Goal: Task Accomplishment & Management: Complete application form

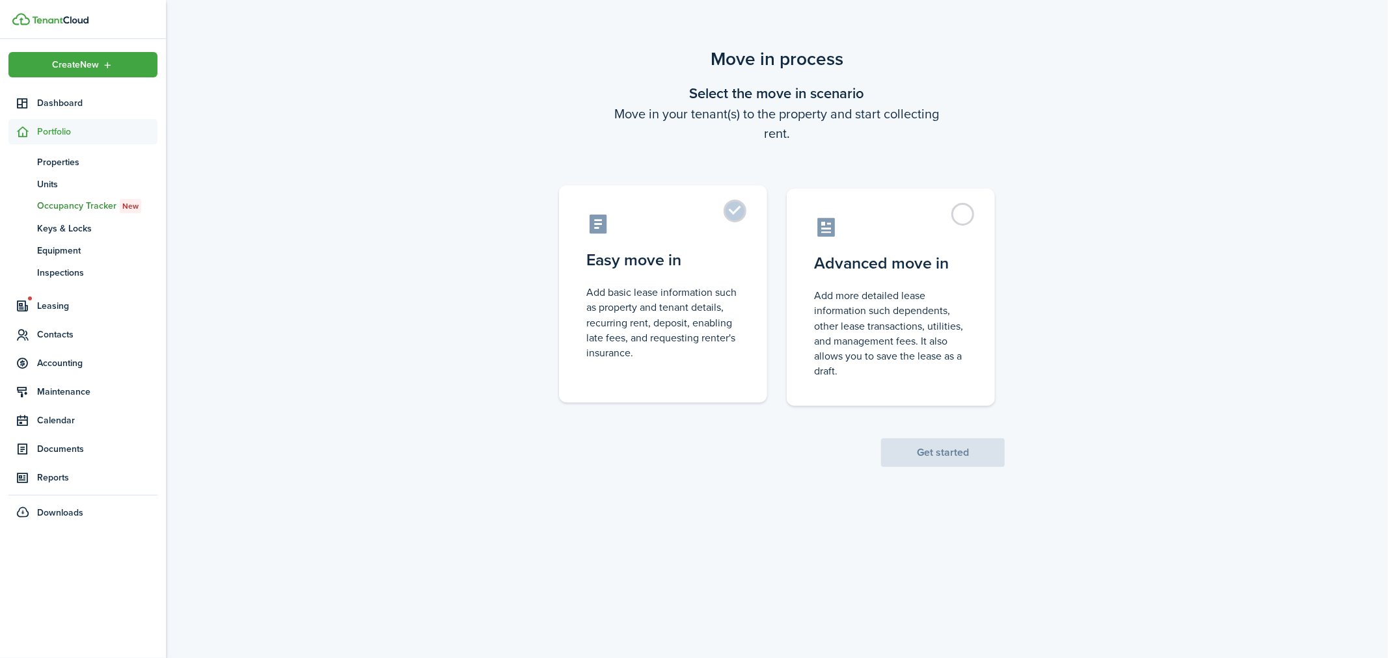
click at [738, 213] on label "Easy move in Add basic lease information such as property and tenant details, r…" at bounding box center [663, 293] width 208 height 217
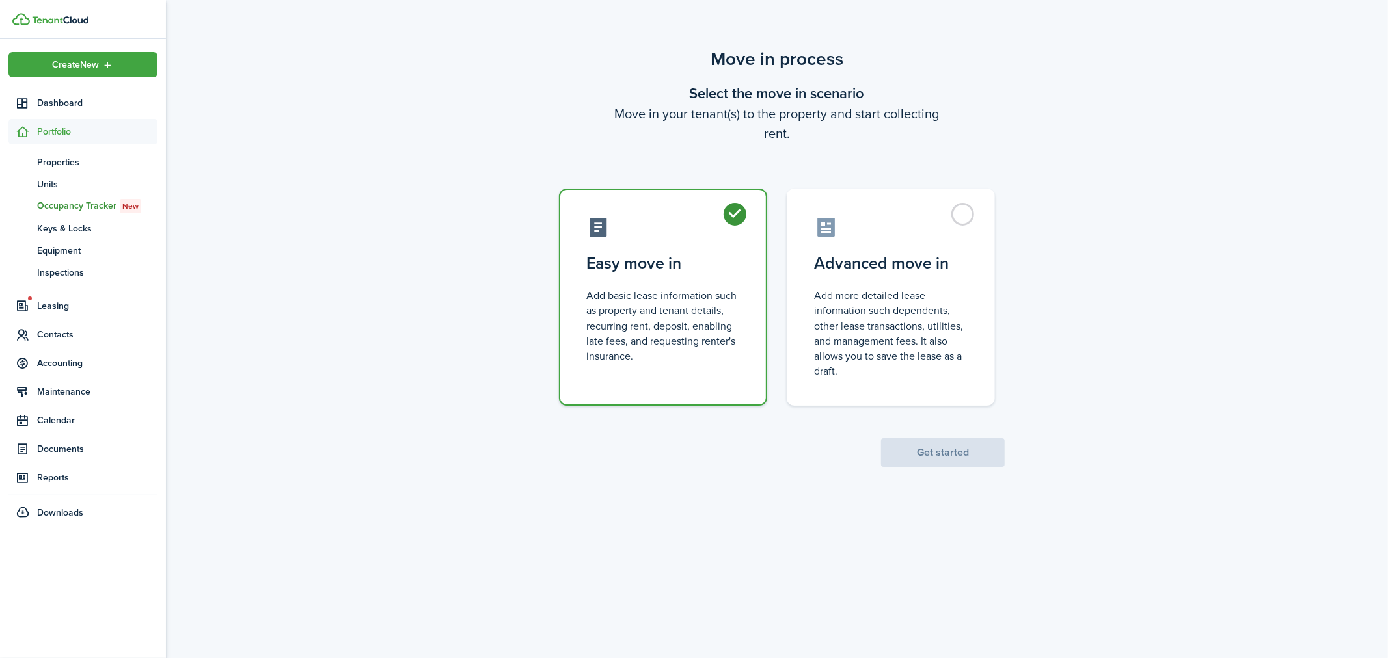
radio input "true"
click at [953, 455] on button "Get started" at bounding box center [943, 453] width 124 height 29
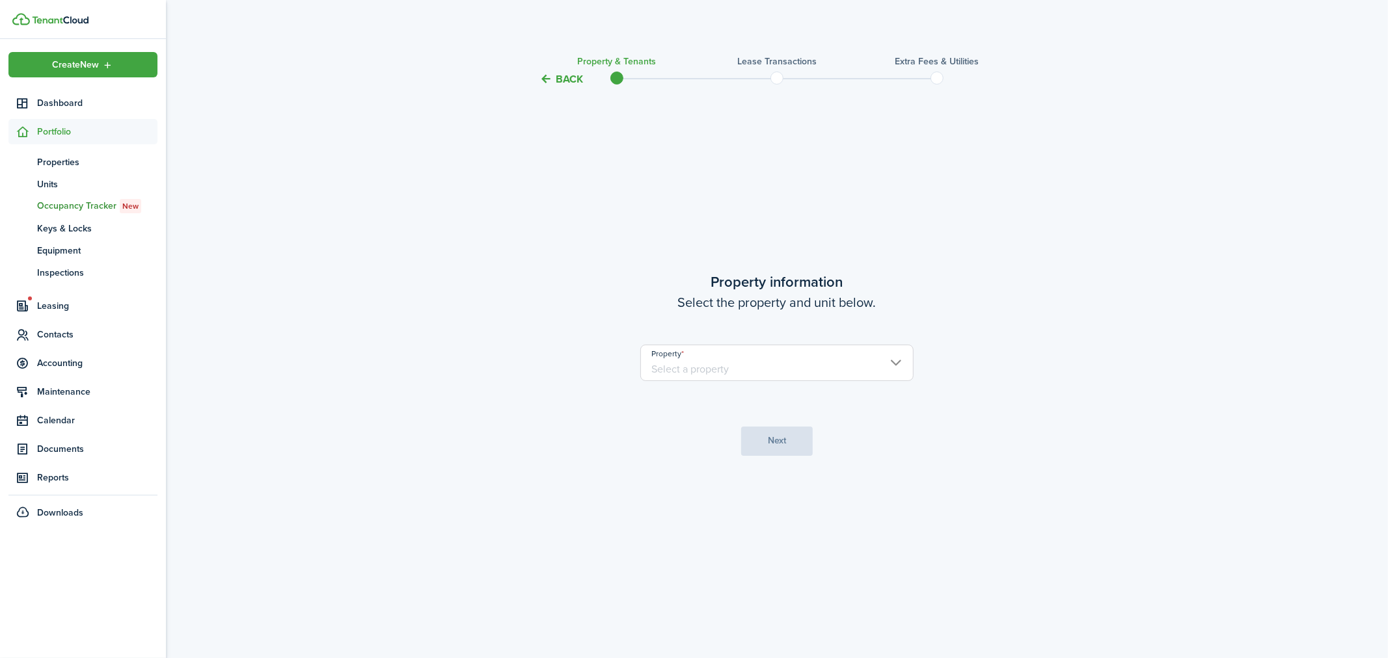
click at [739, 370] on input "Property" at bounding box center [776, 363] width 273 height 36
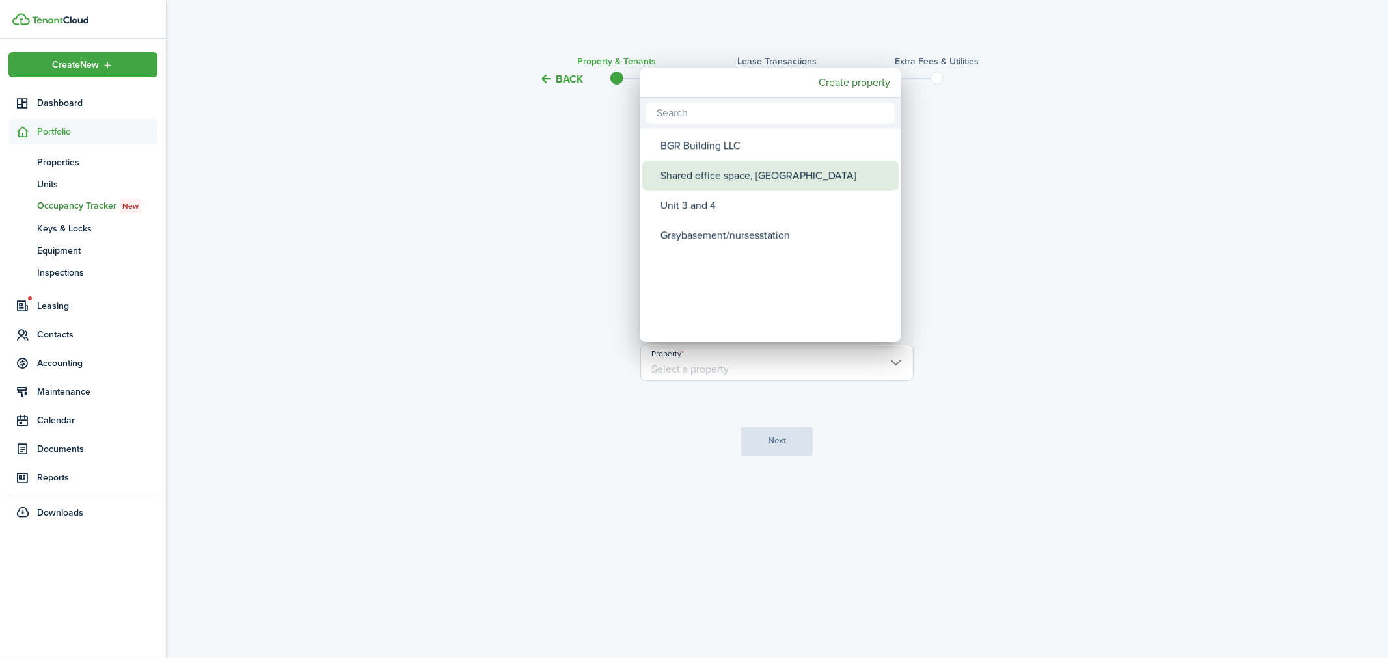
click at [724, 179] on div "Shared office space, [GEOGRAPHIC_DATA]" at bounding box center [775, 176] width 230 height 30
type input "Shared office space, [GEOGRAPHIC_DATA]"
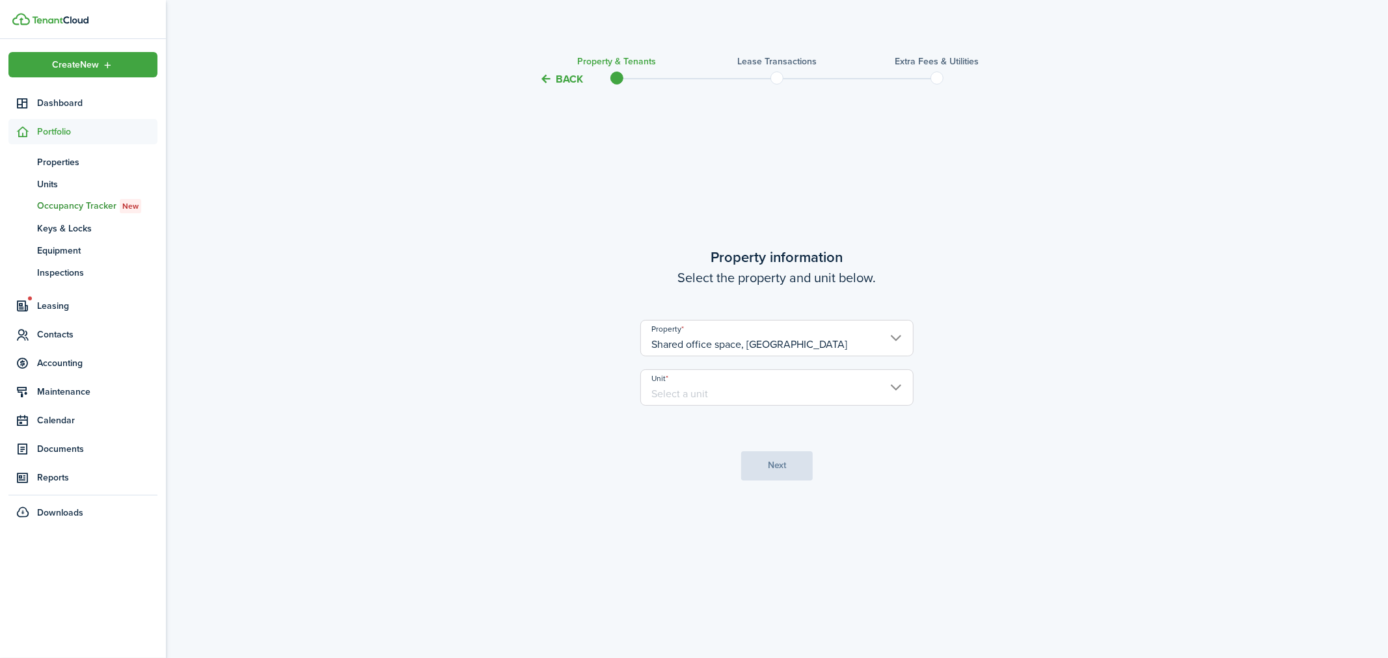
click at [705, 394] on input "Unit" at bounding box center [776, 388] width 273 height 36
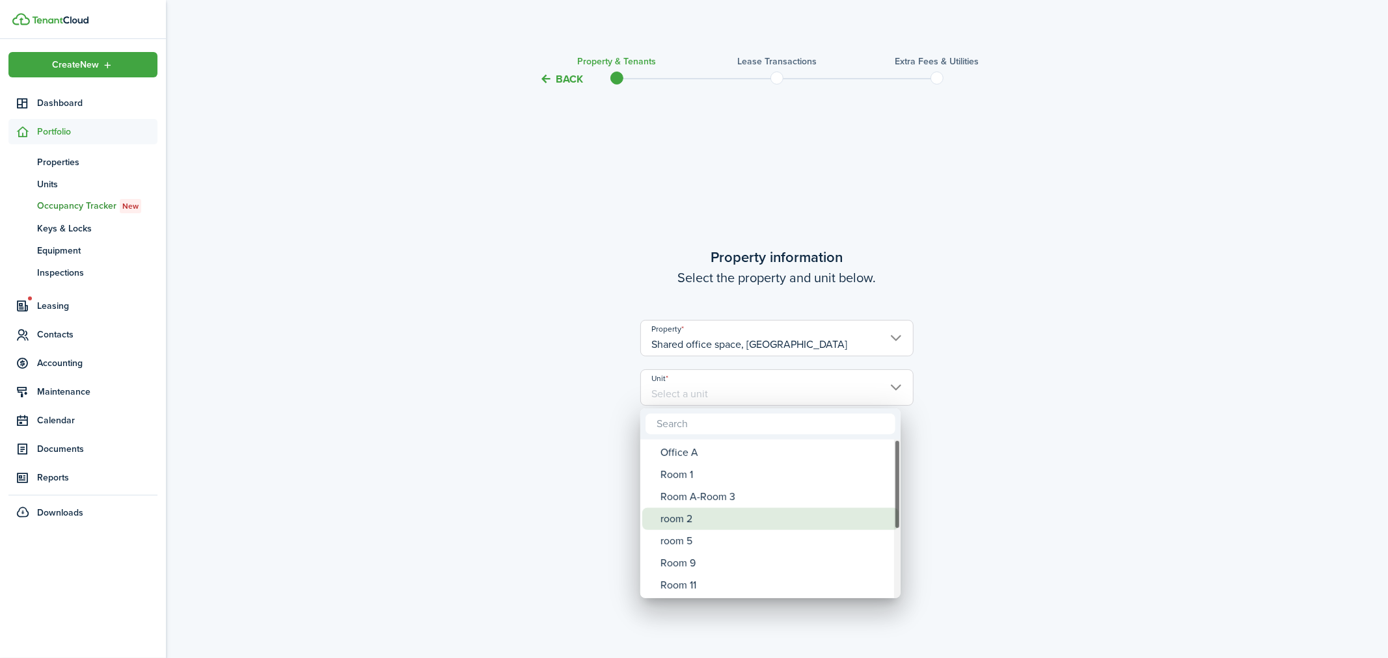
click at [686, 519] on div "room 2" at bounding box center [775, 519] width 230 height 22
type input "room 2"
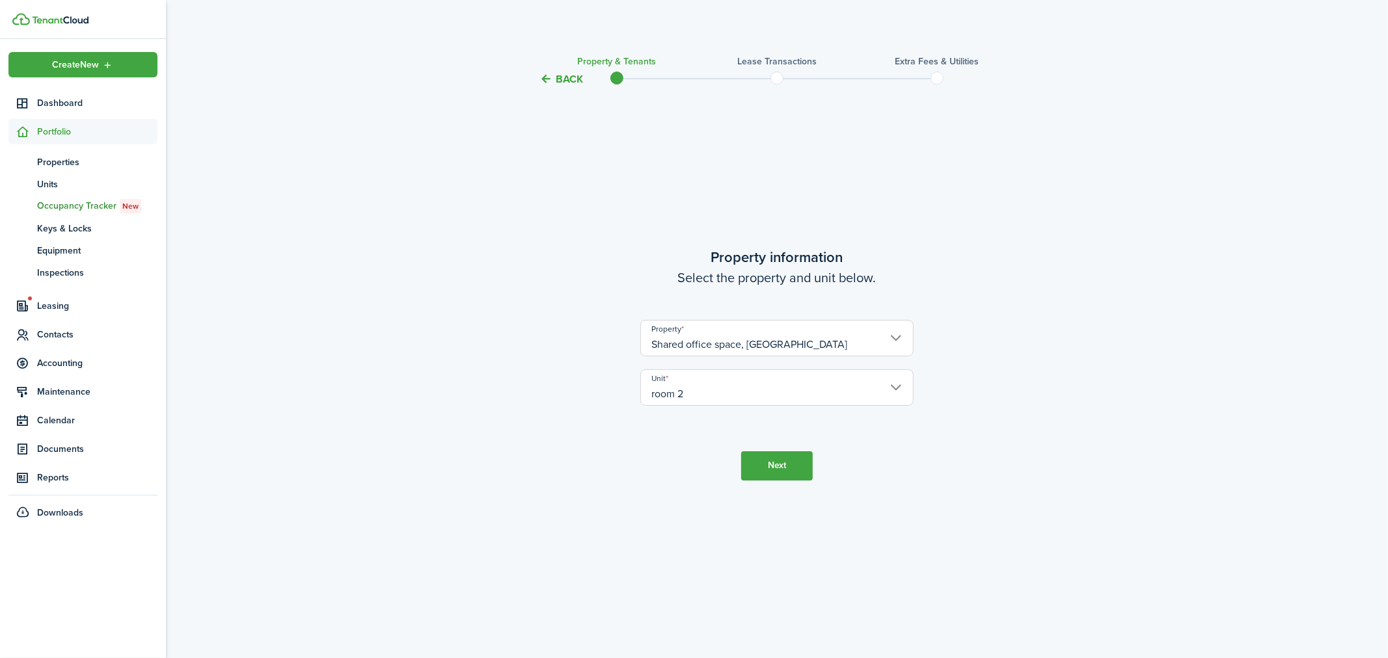
click at [773, 467] on button "Next" at bounding box center [777, 466] width 72 height 29
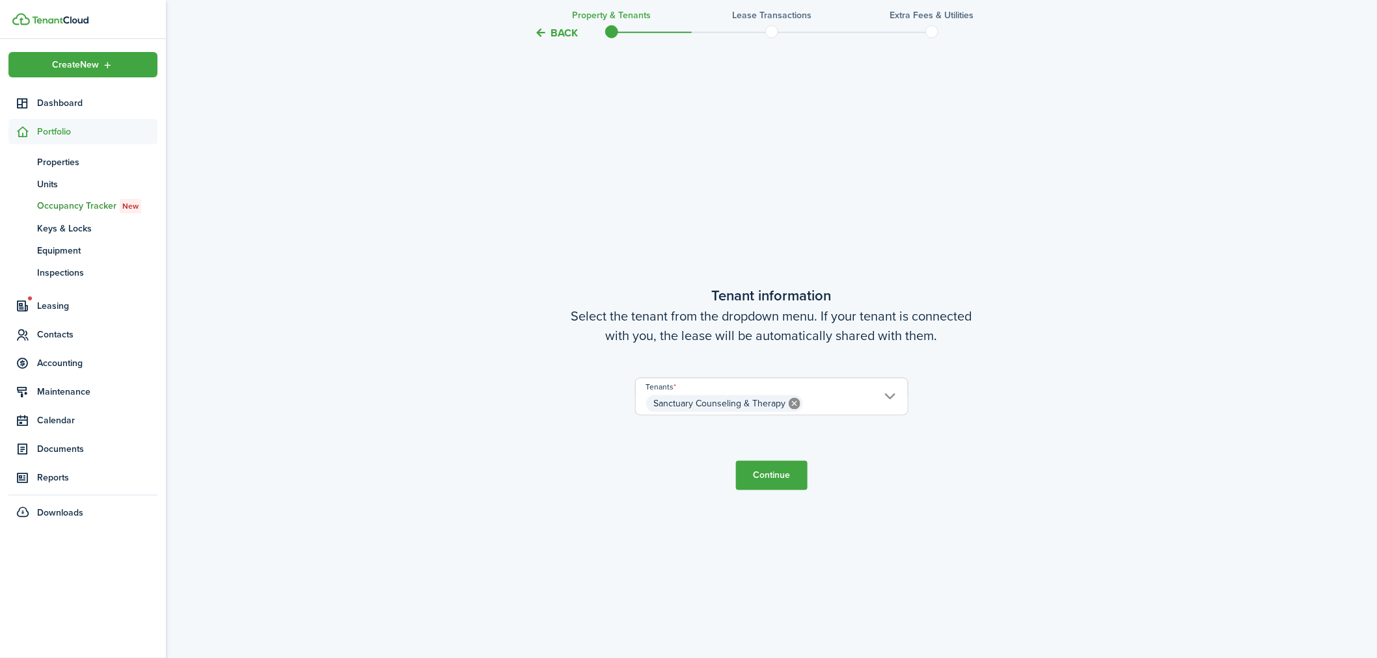
scroll to position [571, 0]
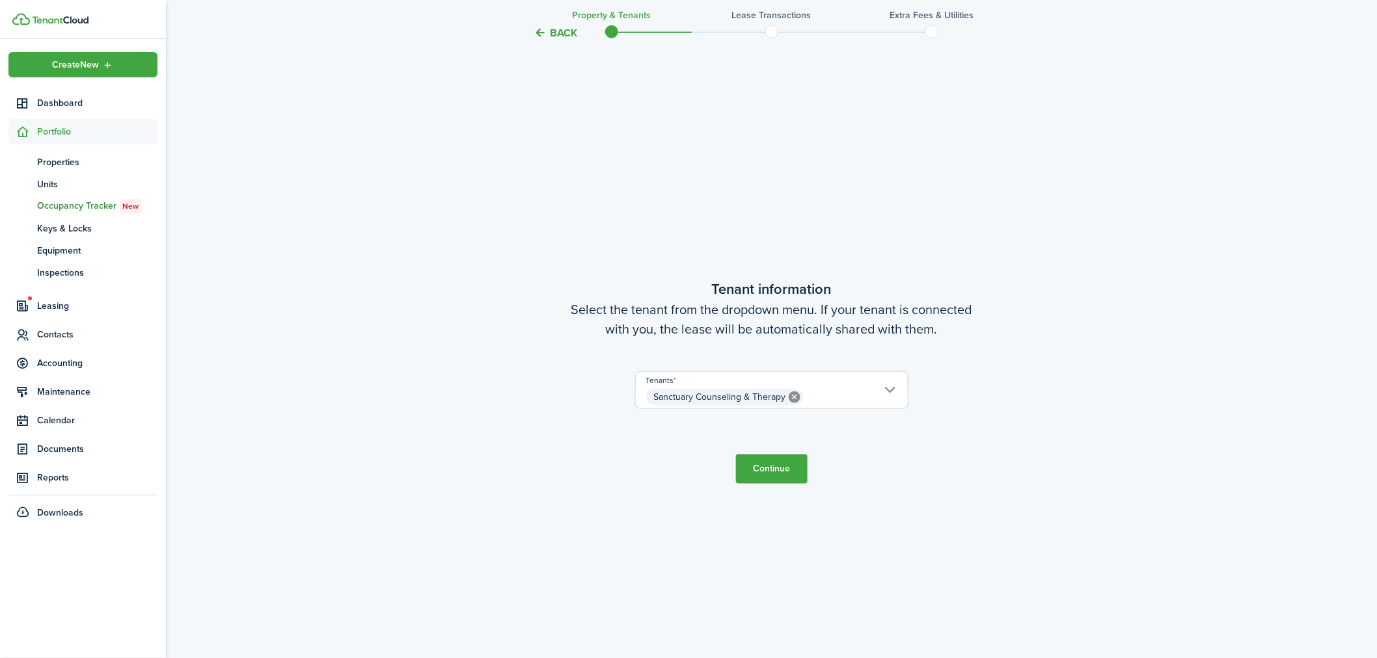
click at [773, 464] on button "Continue" at bounding box center [772, 469] width 72 height 29
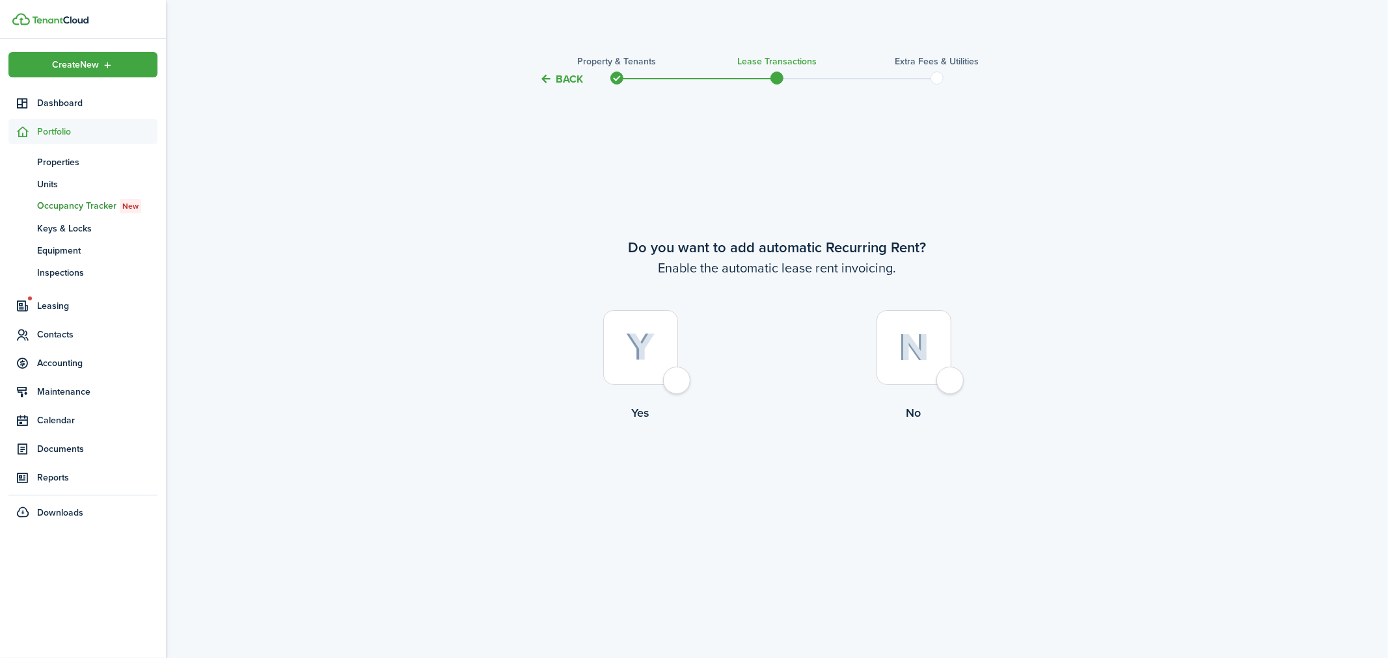
click at [675, 381] on div at bounding box center [640, 347] width 75 height 75
radio input "true"
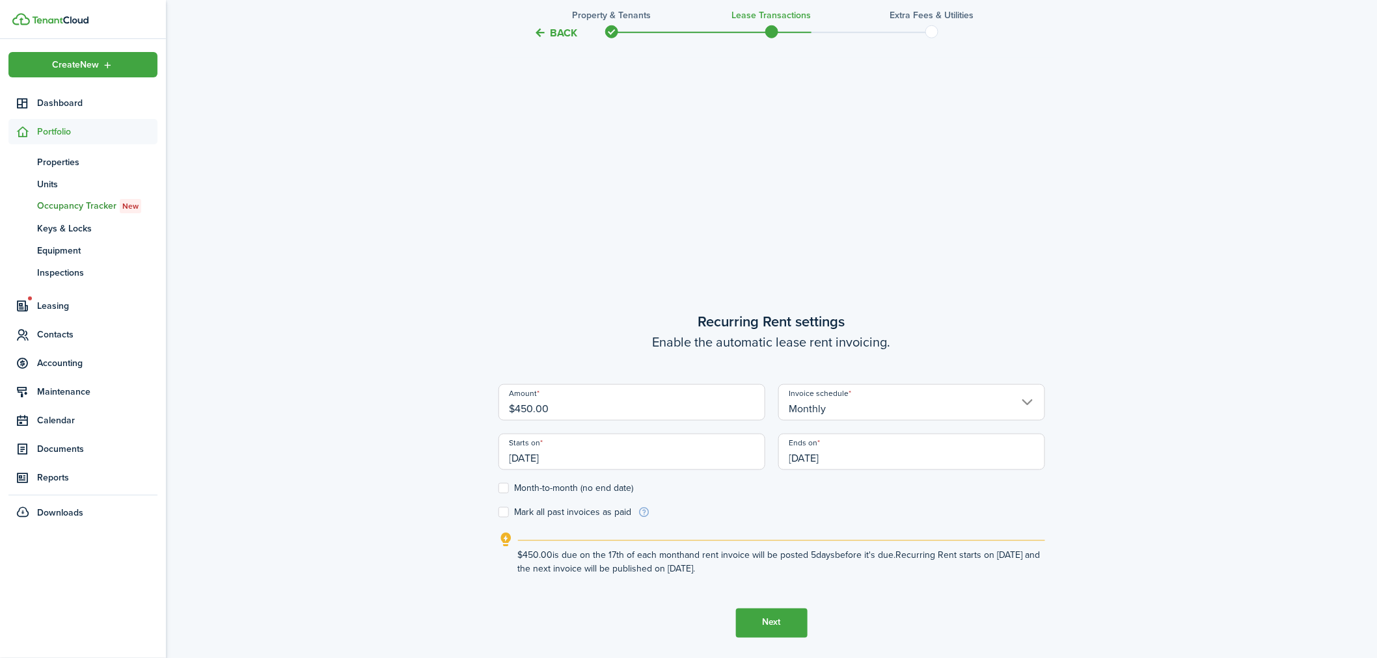
scroll to position [506, 0]
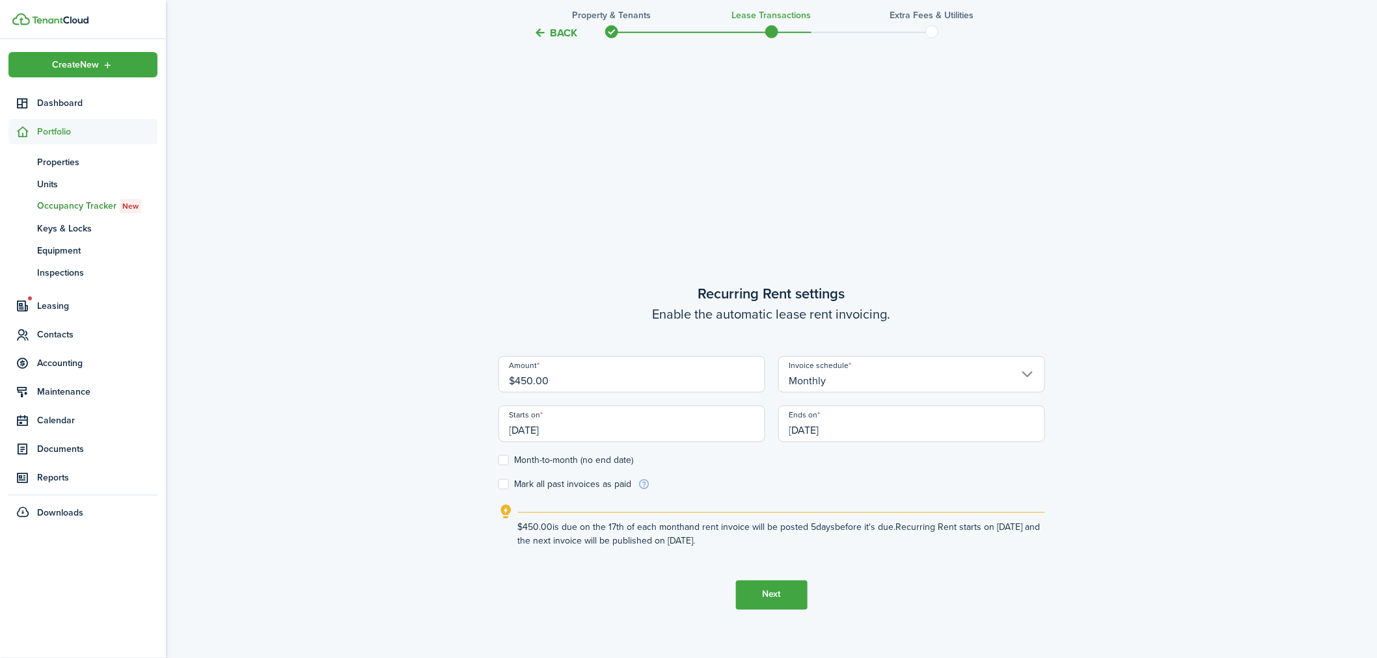
click at [575, 433] on input "[DATE]" at bounding box center [631, 424] width 267 height 36
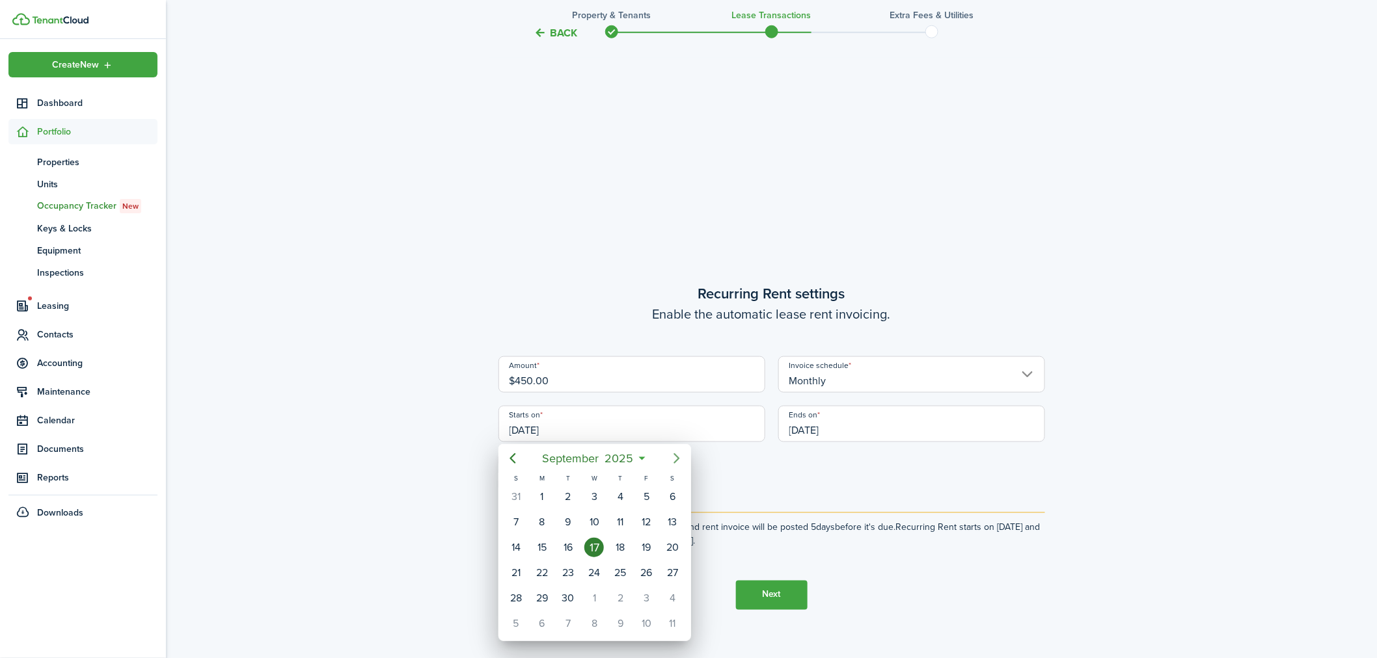
click at [675, 457] on icon "Next page" at bounding box center [677, 459] width 16 height 16
click at [596, 495] on div "1" at bounding box center [594, 497] width 20 height 20
type input "[DATE]"
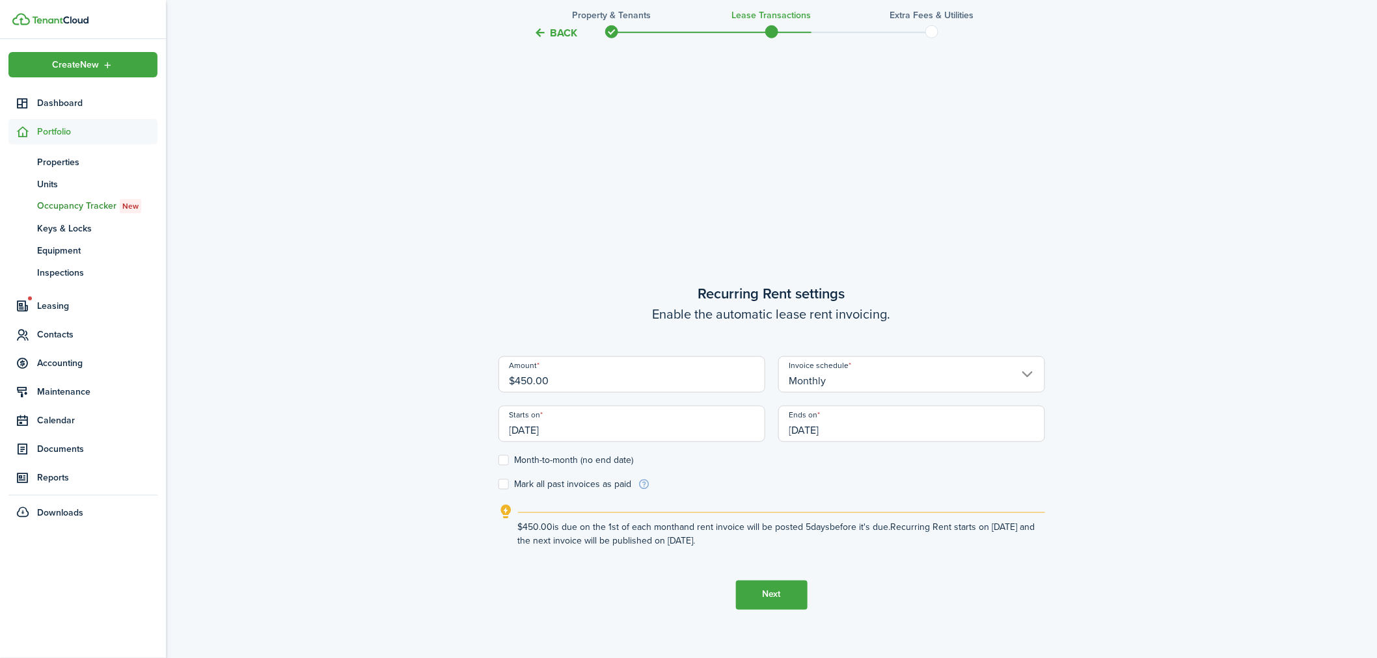
click at [854, 427] on input "[DATE]" at bounding box center [911, 424] width 267 height 36
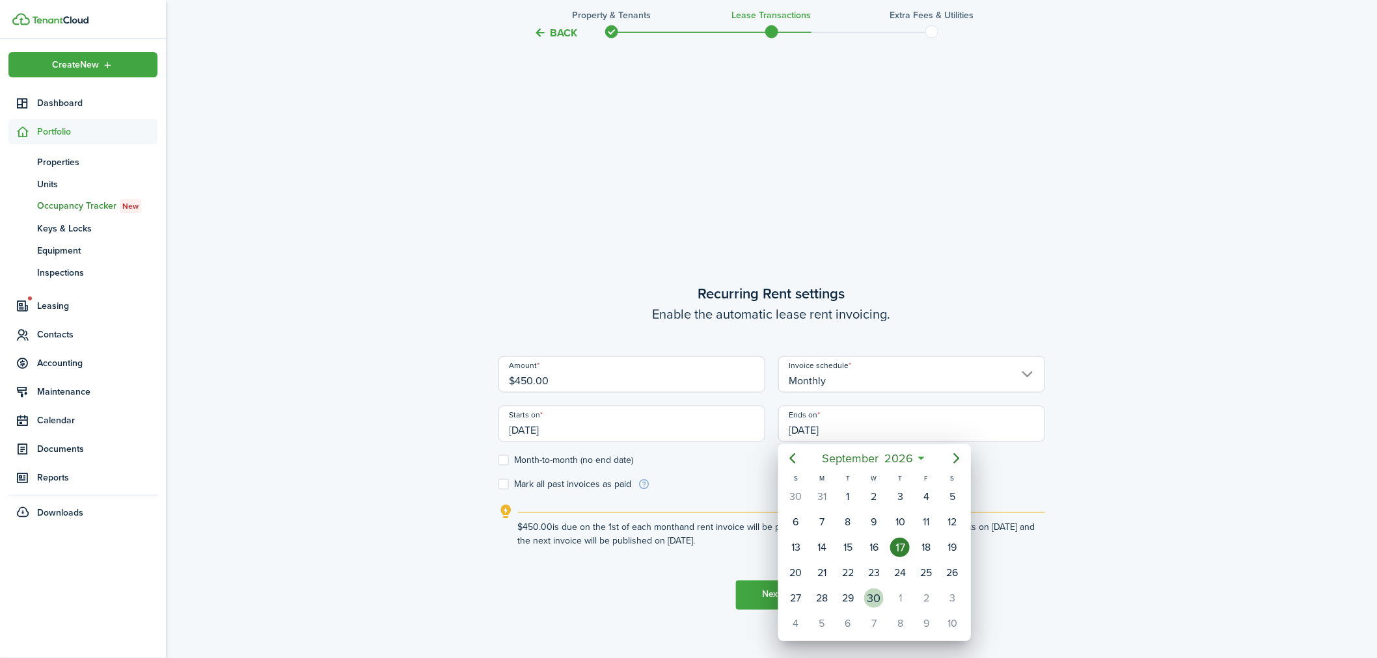
click at [876, 593] on div "30" at bounding box center [874, 599] width 20 height 20
type input "[DATE]"
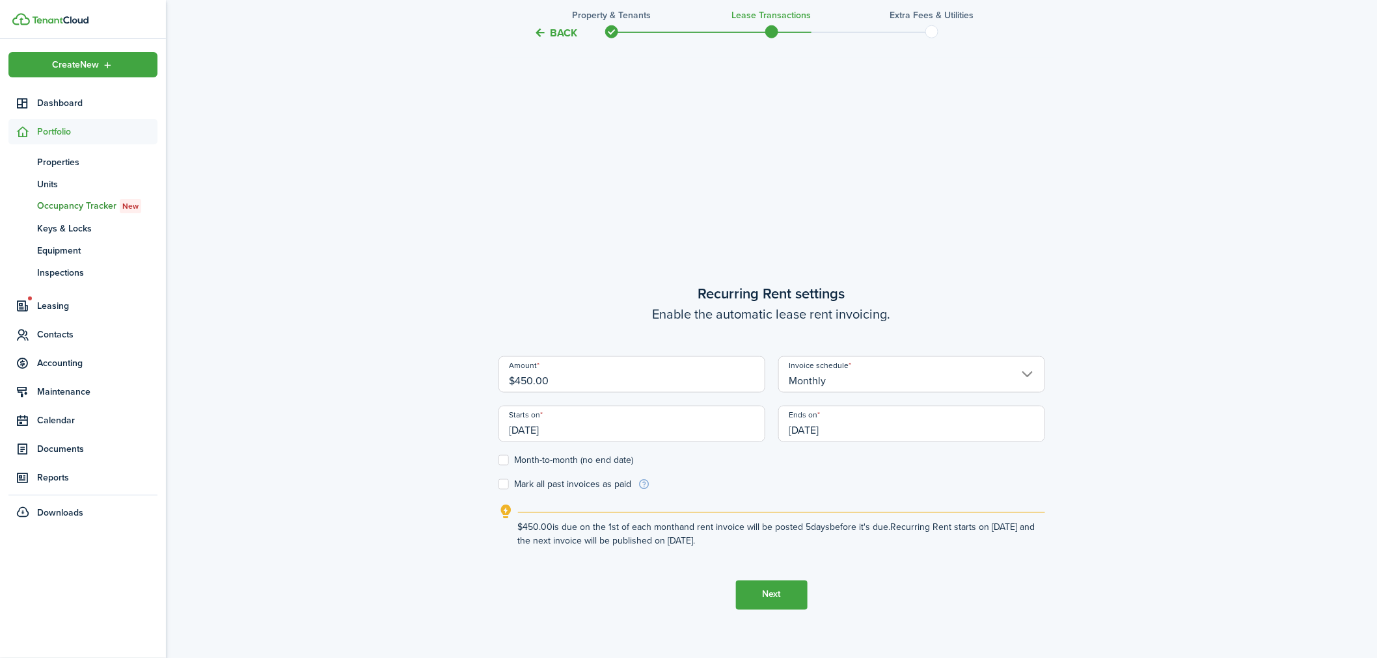
click at [779, 590] on button "Next" at bounding box center [772, 595] width 72 height 29
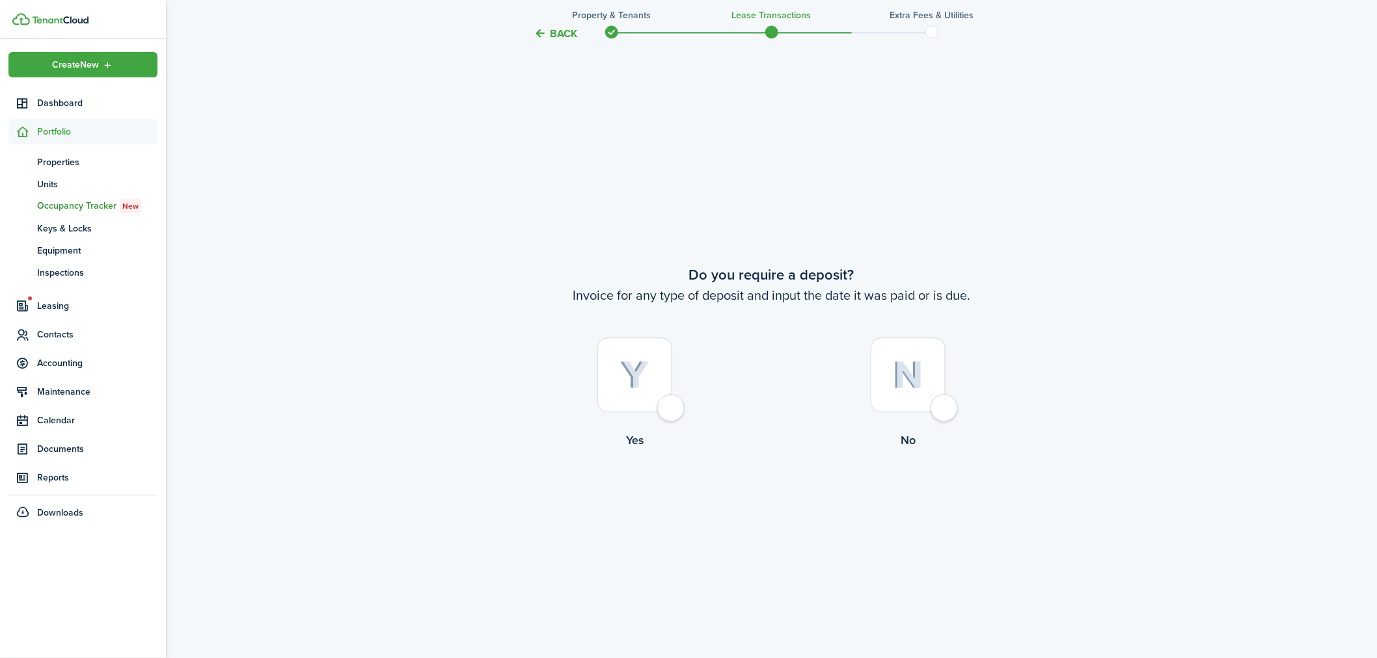
scroll to position [1230, 0]
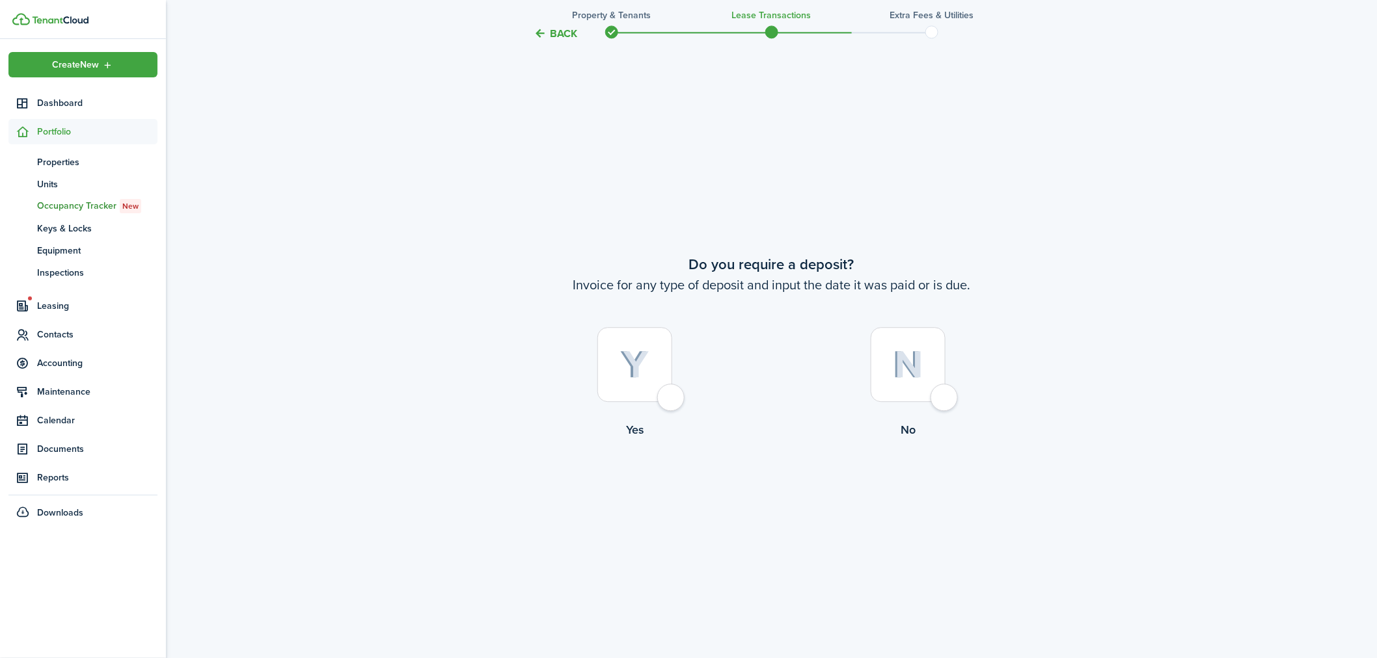
click at [672, 402] on div at bounding box center [634, 364] width 75 height 75
radio input "true"
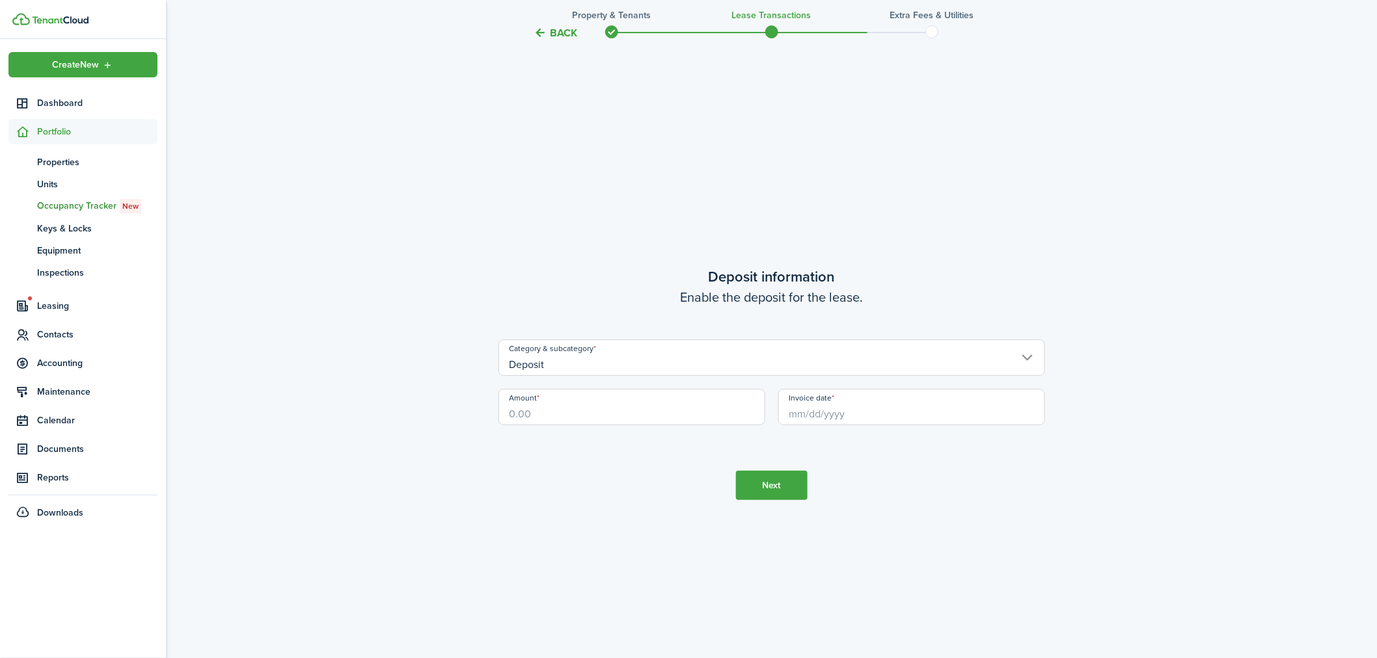
scroll to position [1888, 0]
click at [554, 410] on input "Amount" at bounding box center [631, 404] width 267 height 36
click at [537, 411] on input "Amount" at bounding box center [631, 404] width 267 height 36
click at [848, 409] on input "Invoice date" at bounding box center [911, 404] width 267 height 36
type input "$450.00"
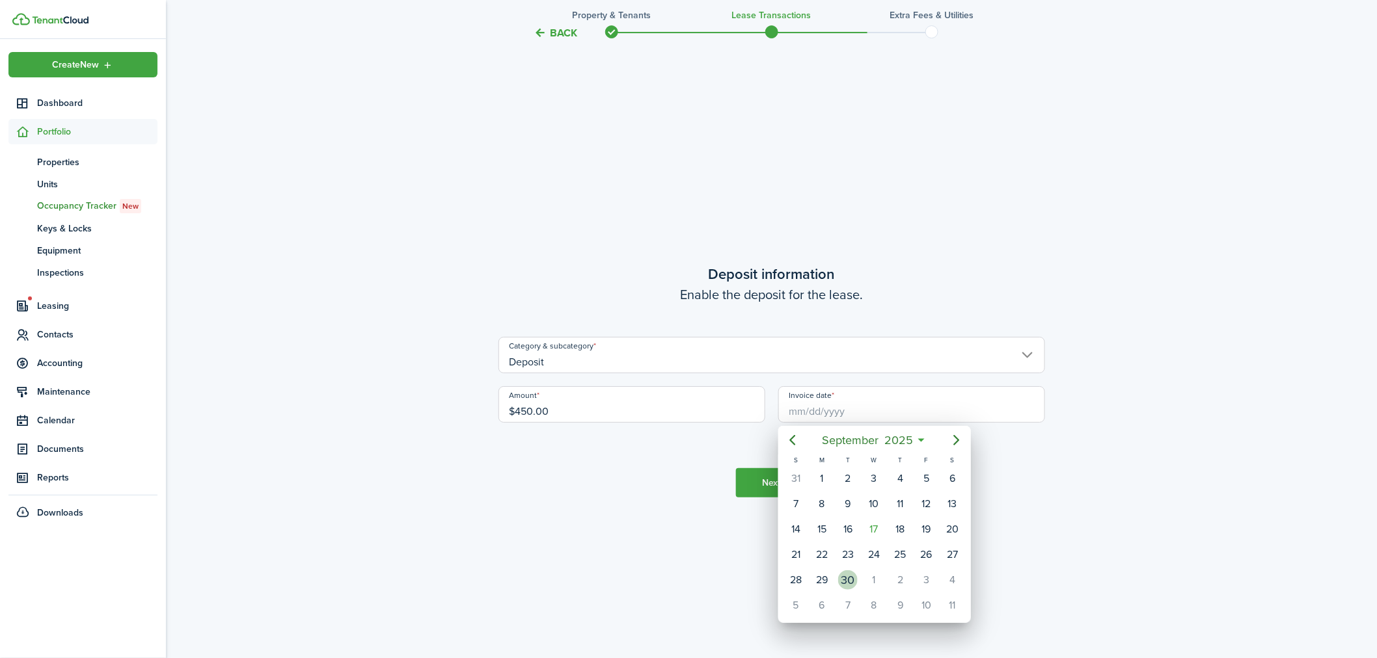
click at [848, 575] on div "30" at bounding box center [848, 581] width 20 height 20
type input "[DATE]"
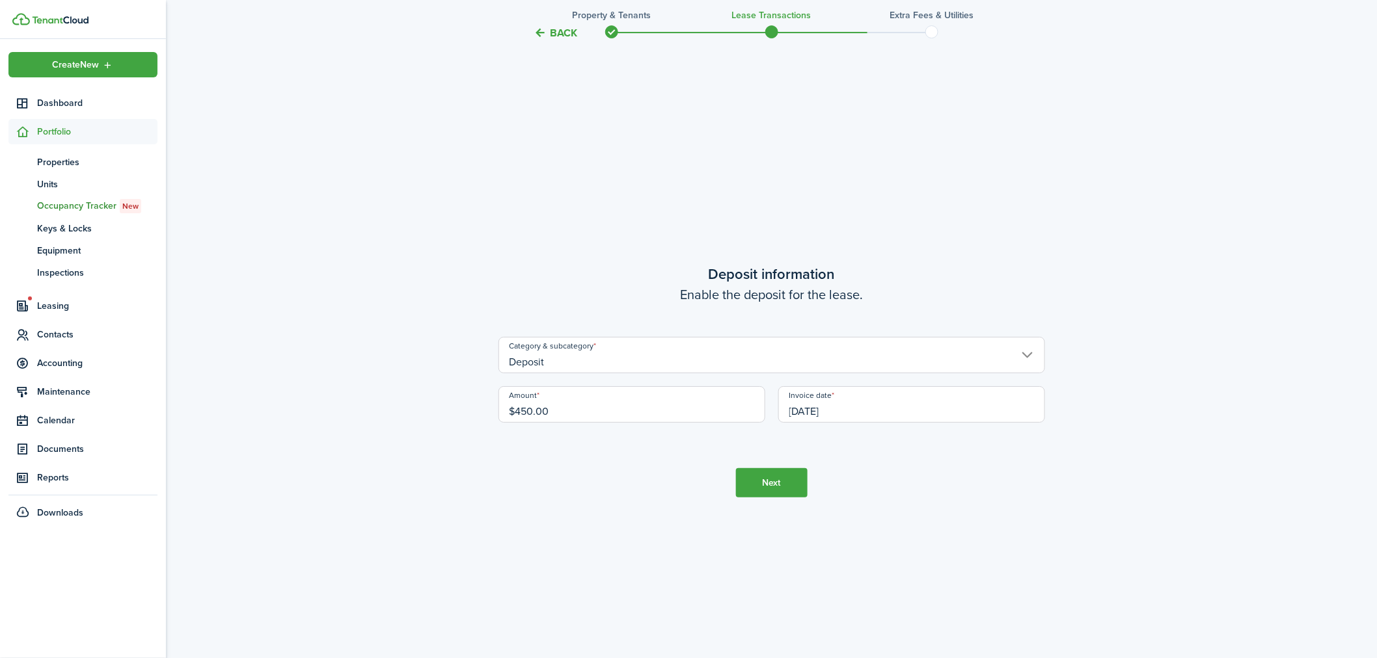
click at [775, 481] on button "Next" at bounding box center [772, 482] width 72 height 29
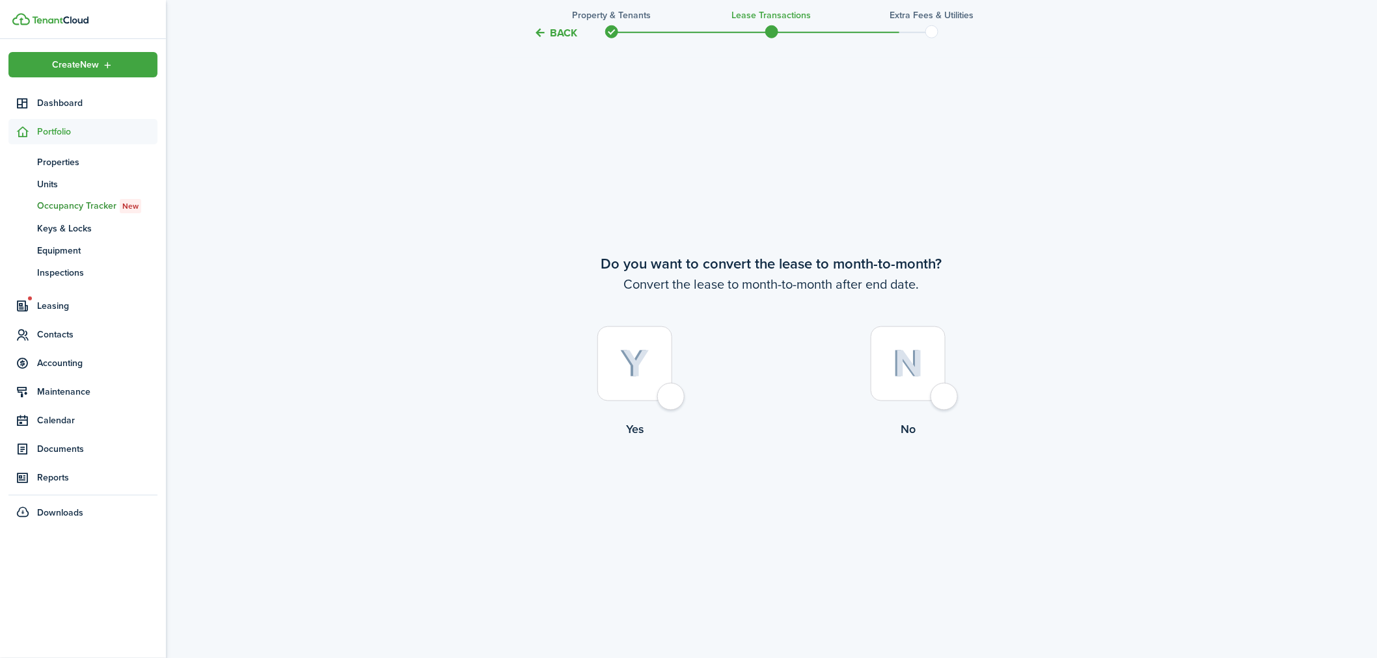
scroll to position [2547, 0]
click at [943, 398] on div at bounding box center [908, 364] width 75 height 75
radio input "true"
click at [764, 491] on button "Continue" at bounding box center [772, 492] width 72 height 29
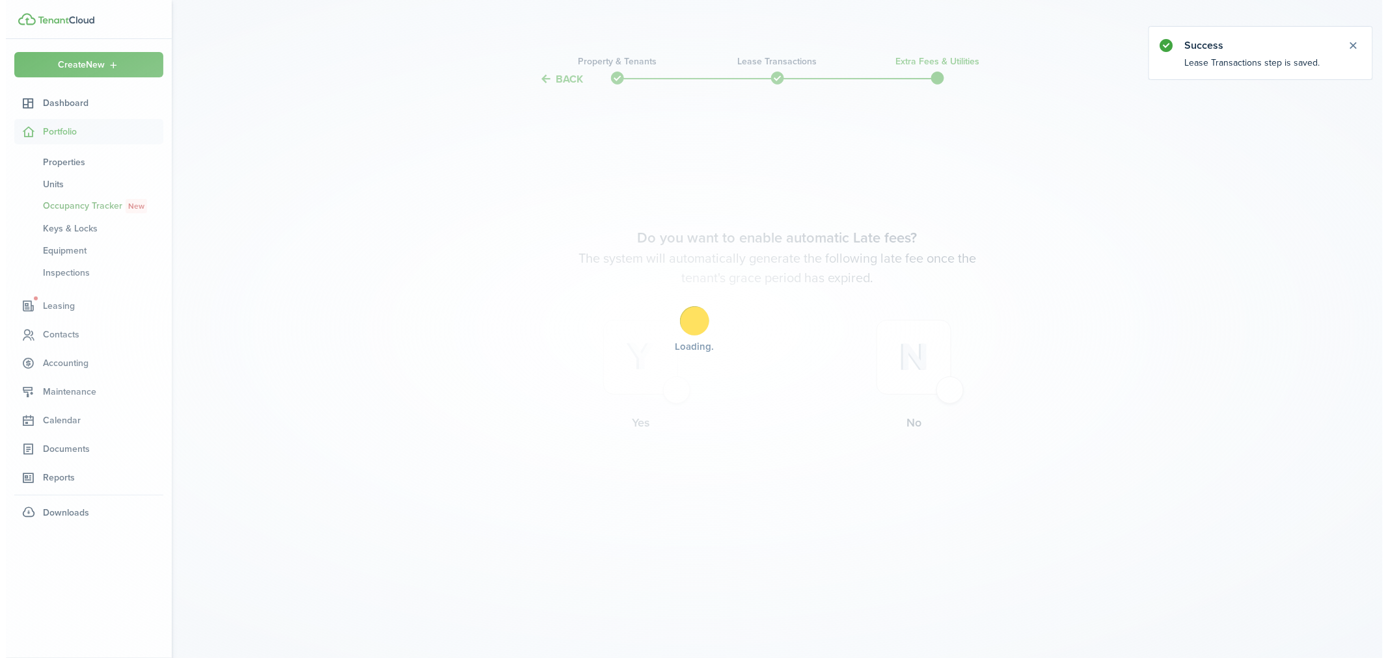
scroll to position [0, 0]
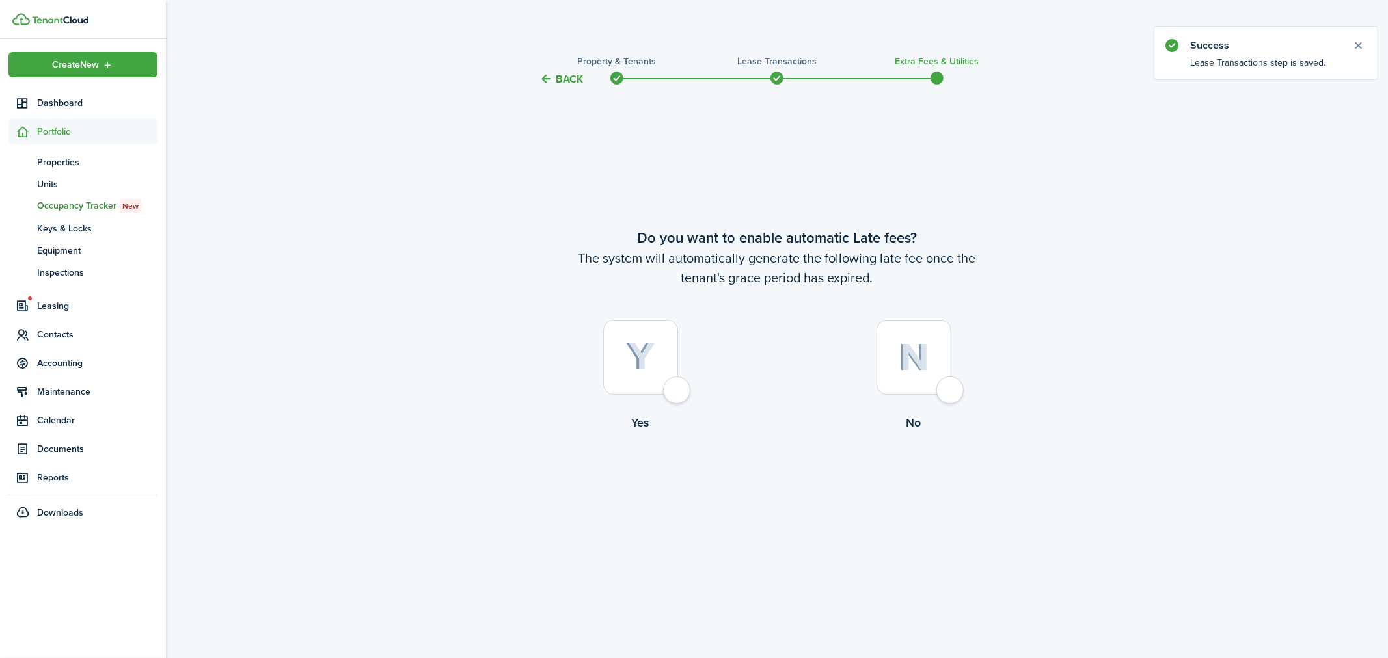
click at [678, 395] on div at bounding box center [640, 357] width 75 height 75
radio input "true"
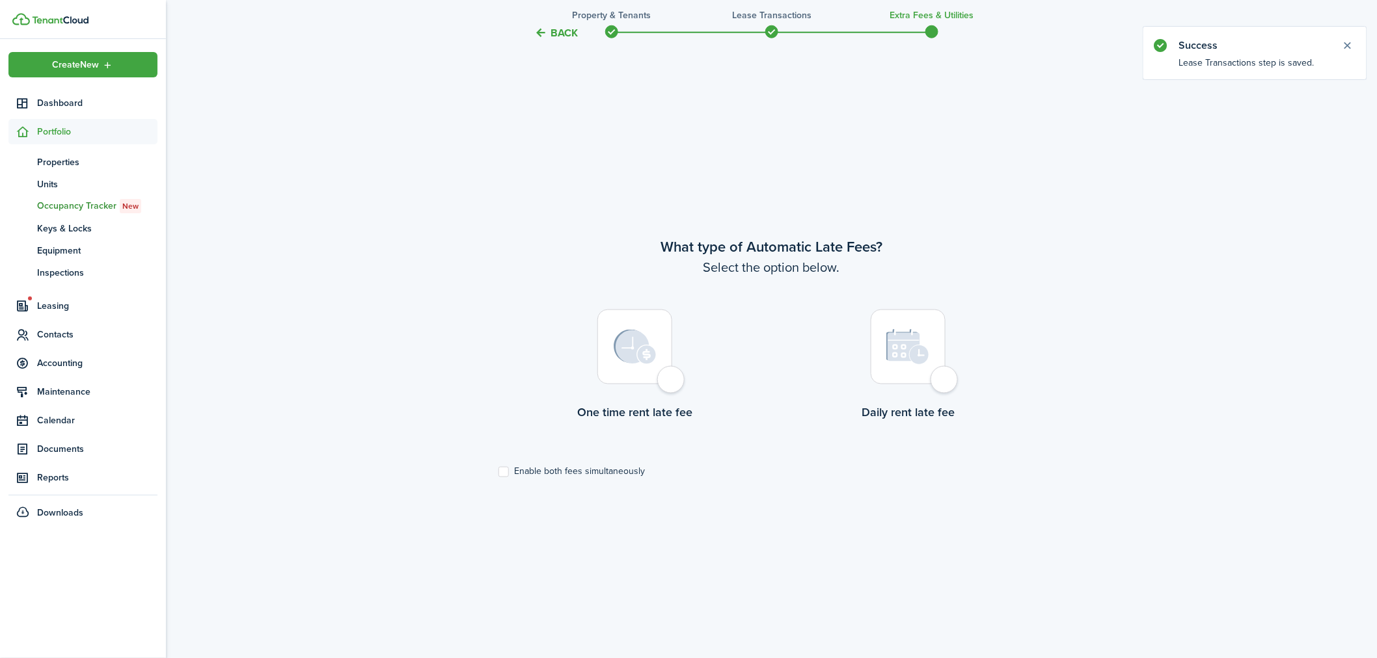
scroll to position [571, 0]
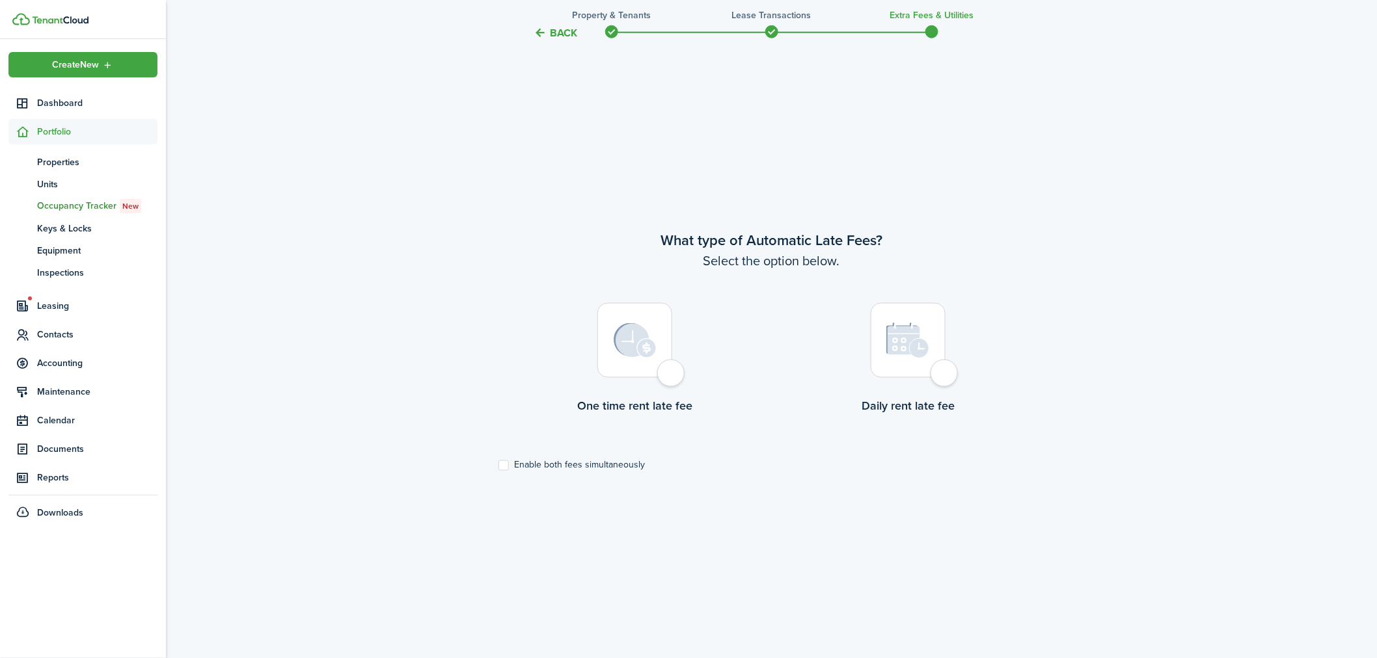
click at [945, 374] on div at bounding box center [908, 340] width 75 height 75
radio input "true"
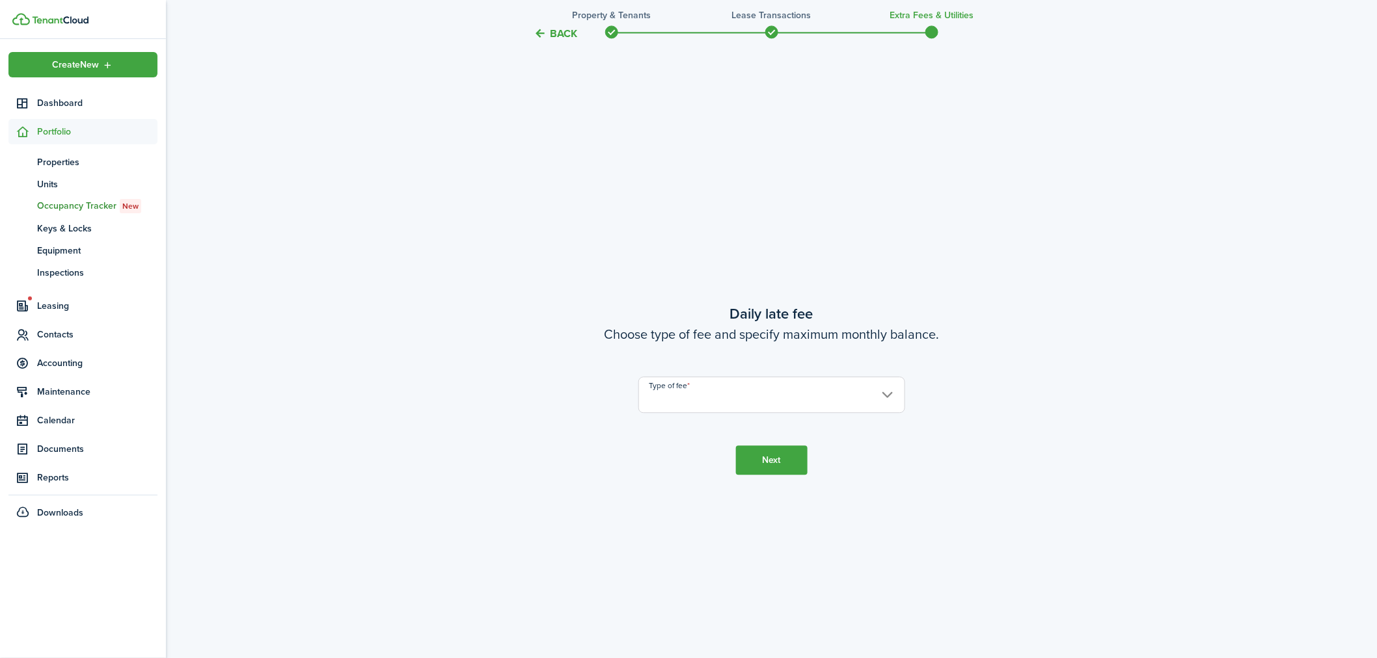
scroll to position [1230, 0]
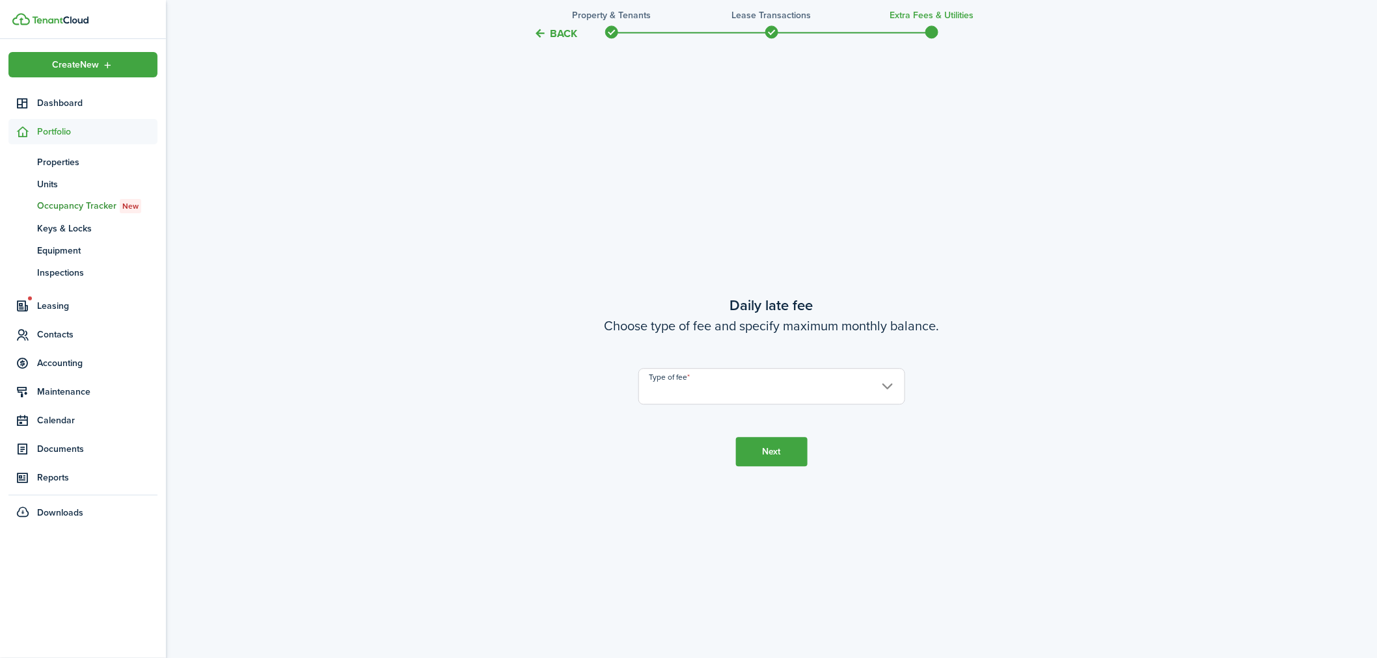
click at [748, 388] on input "Type of fee" at bounding box center [771, 386] width 267 height 36
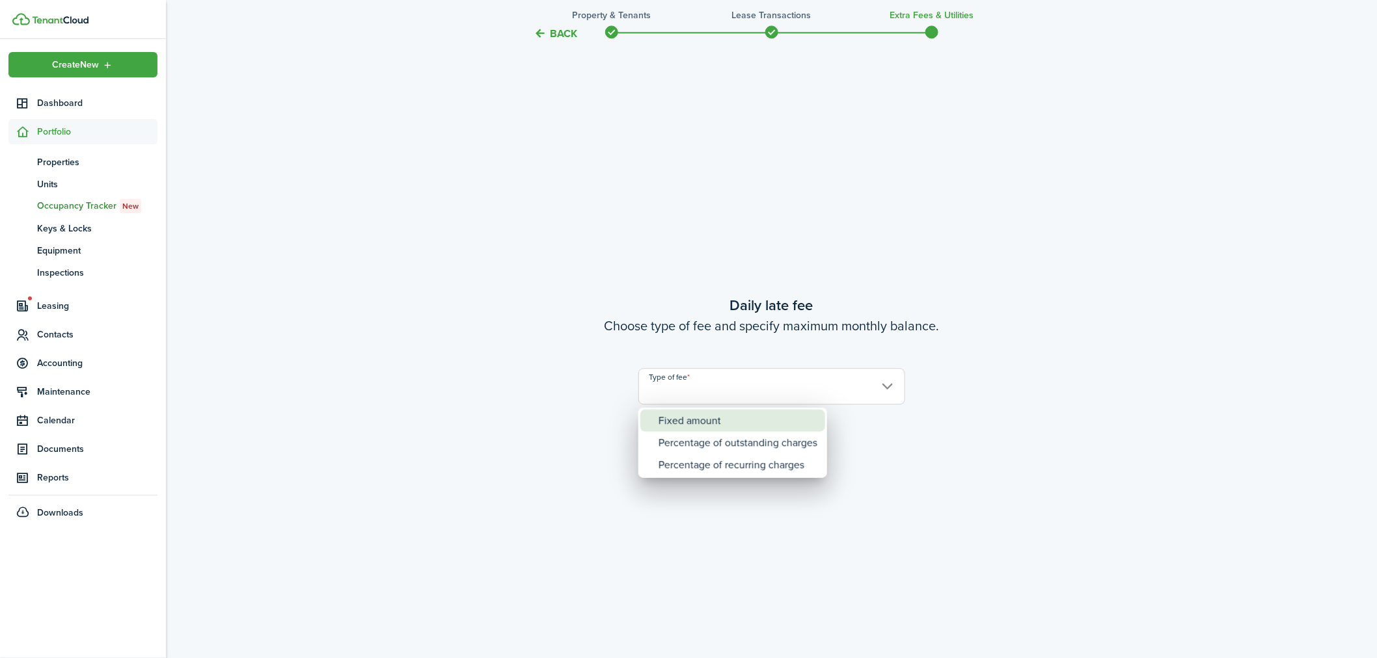
click at [720, 420] on div "Fixed amount" at bounding box center [737, 421] width 159 height 22
type input "Fixed amount"
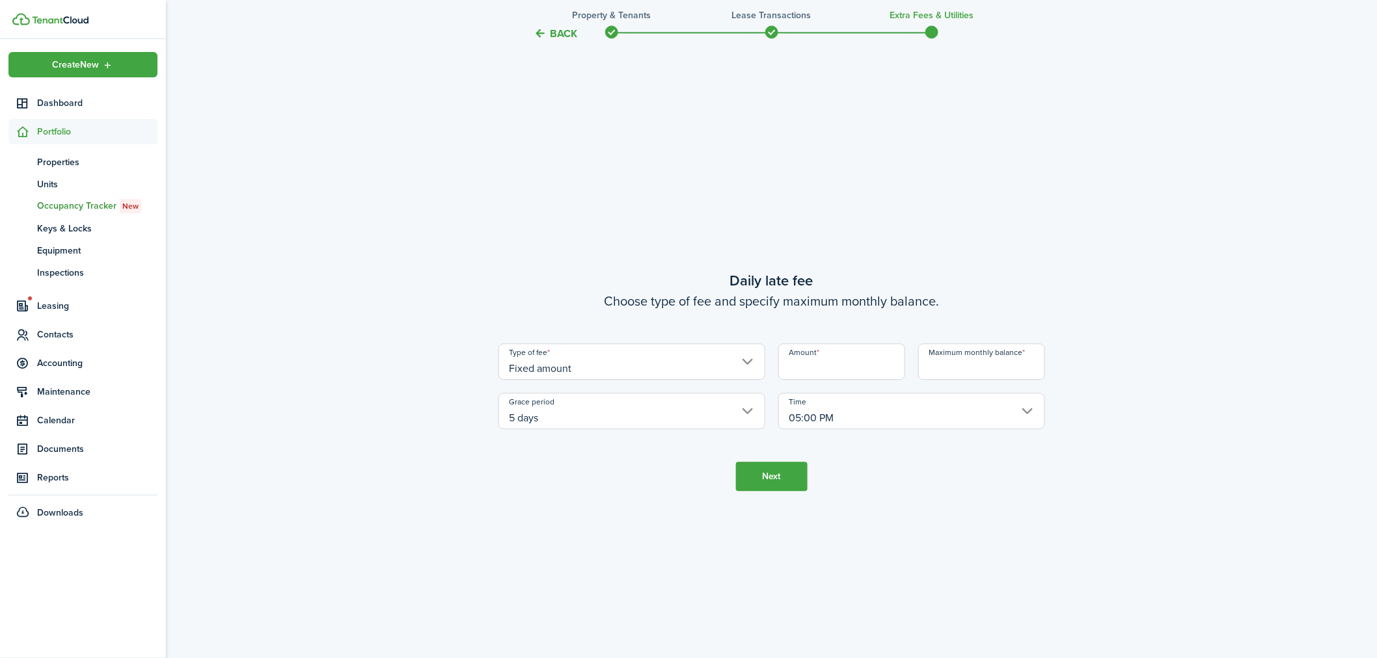
click at [839, 366] on input "Amount" at bounding box center [841, 362] width 127 height 36
type input "$25.00"
click at [957, 366] on input "Maximum monthly balance" at bounding box center [981, 362] width 127 height 36
type input "$500.00"
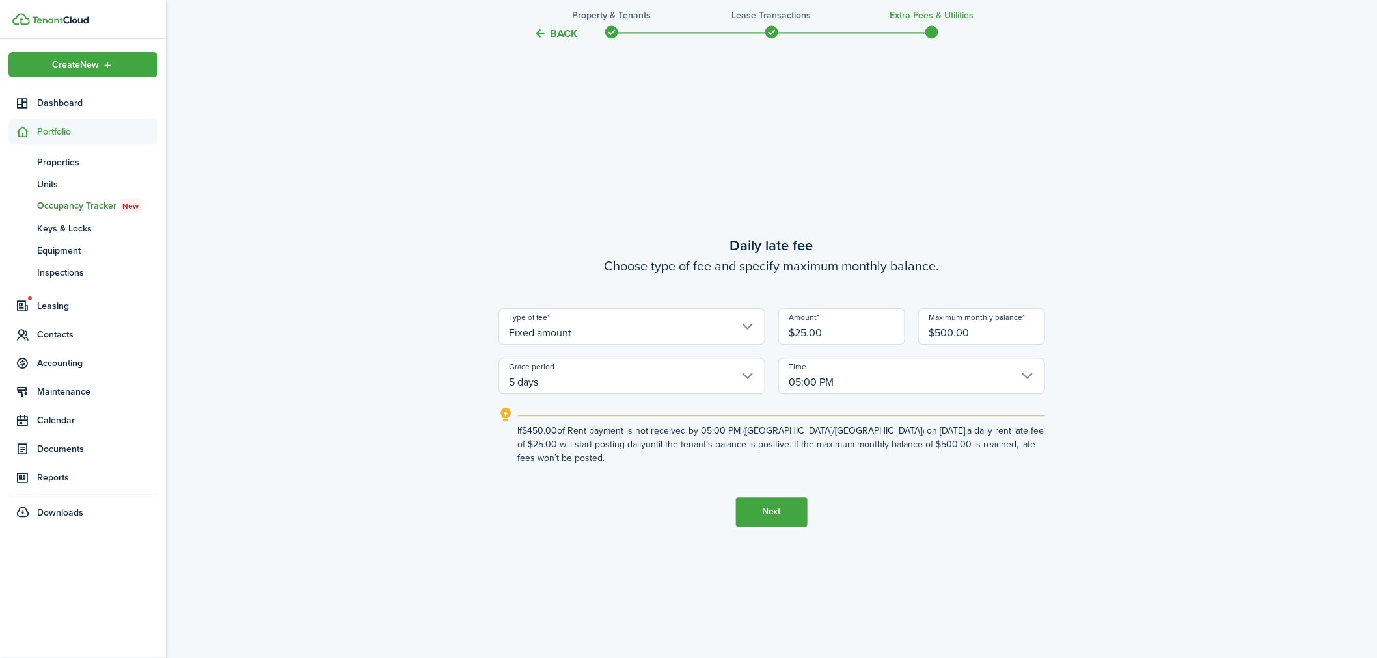
click at [774, 506] on button "Next" at bounding box center [772, 512] width 72 height 29
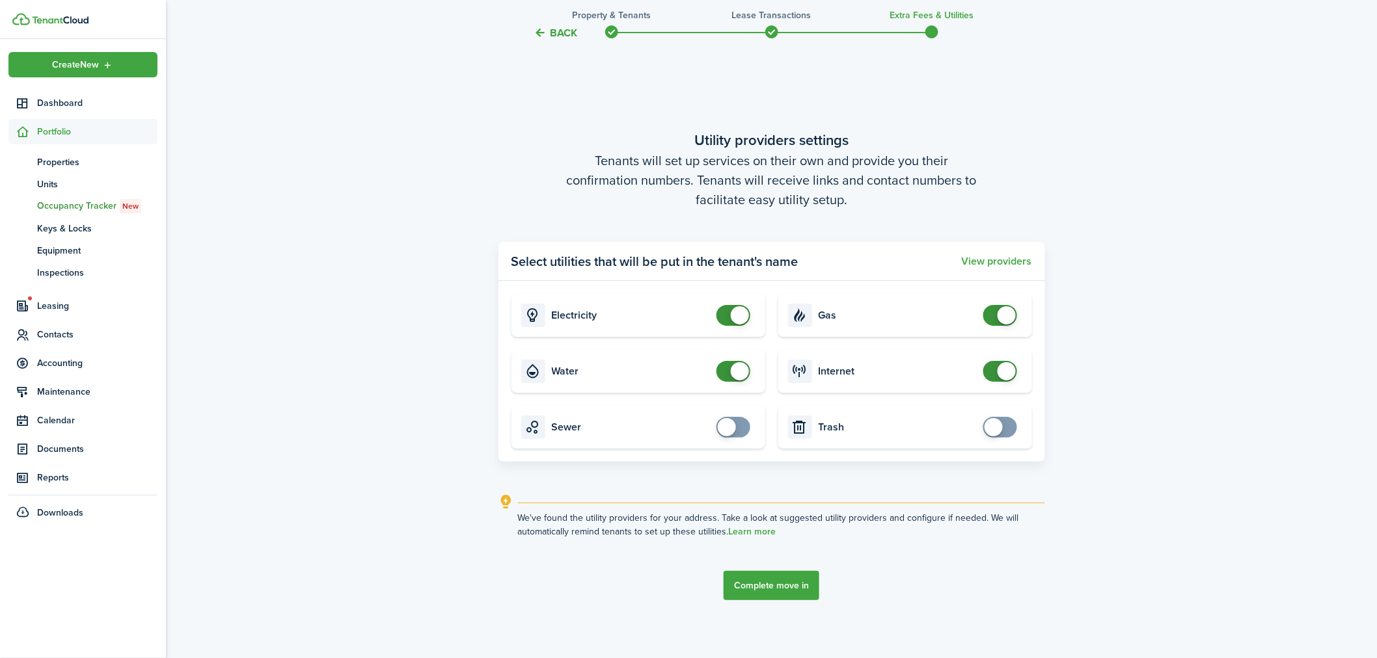
scroll to position [1960, 0]
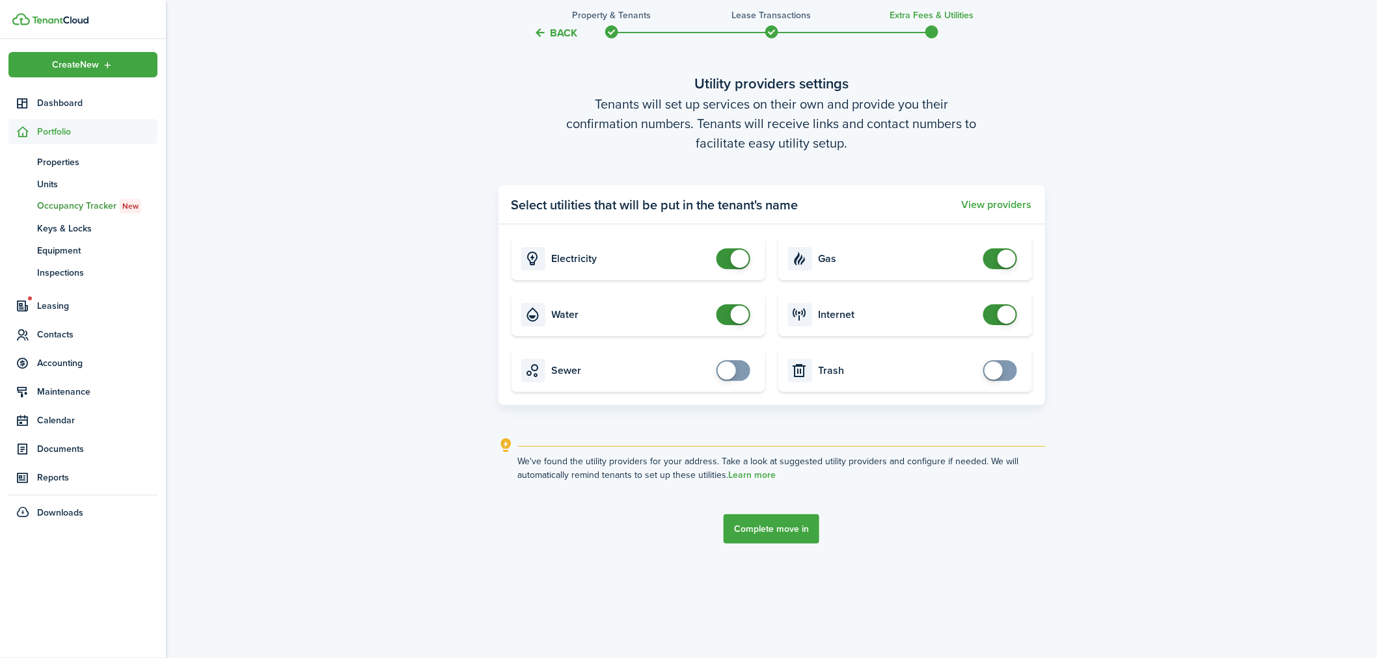
checkbox input "false"
click at [727, 310] on span at bounding box center [733, 315] width 13 height 21
checkbox input "false"
click at [727, 260] on span at bounding box center [733, 259] width 13 height 21
checkbox input "false"
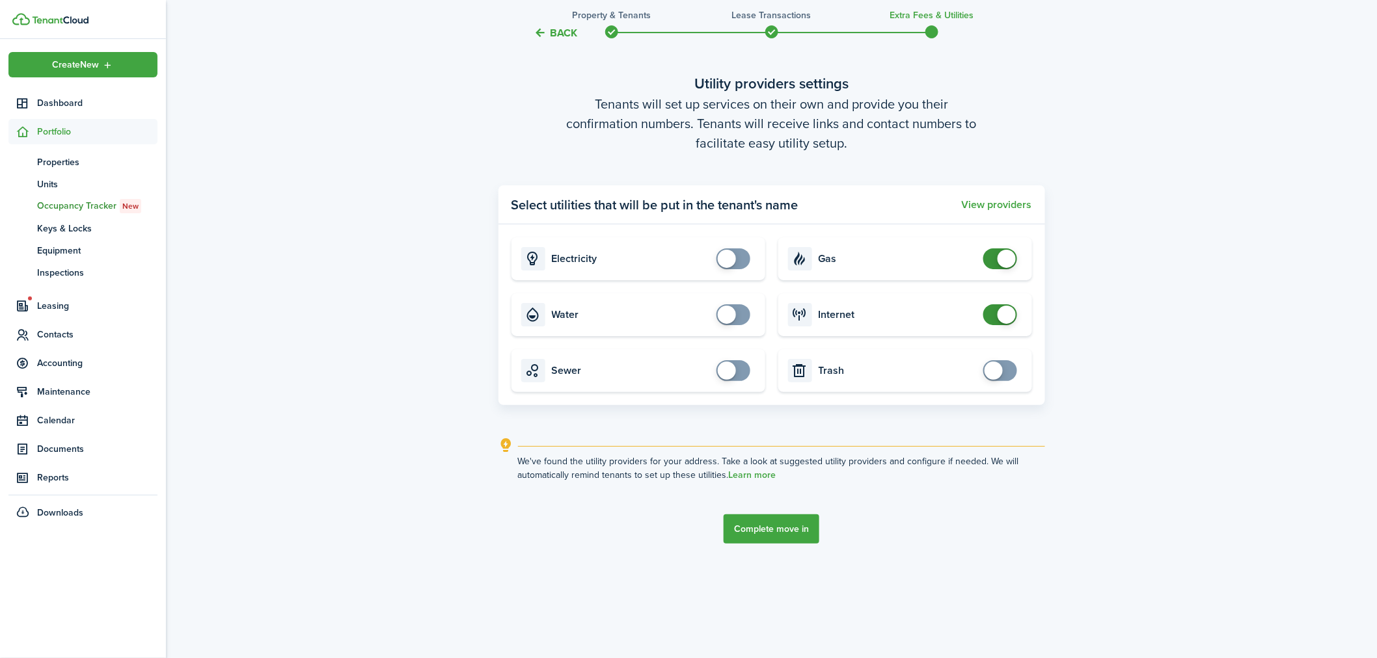
click at [997, 258] on span at bounding box center [1006, 259] width 18 height 18
checkbox input "false"
click at [994, 317] on span at bounding box center [1000, 315] width 13 height 21
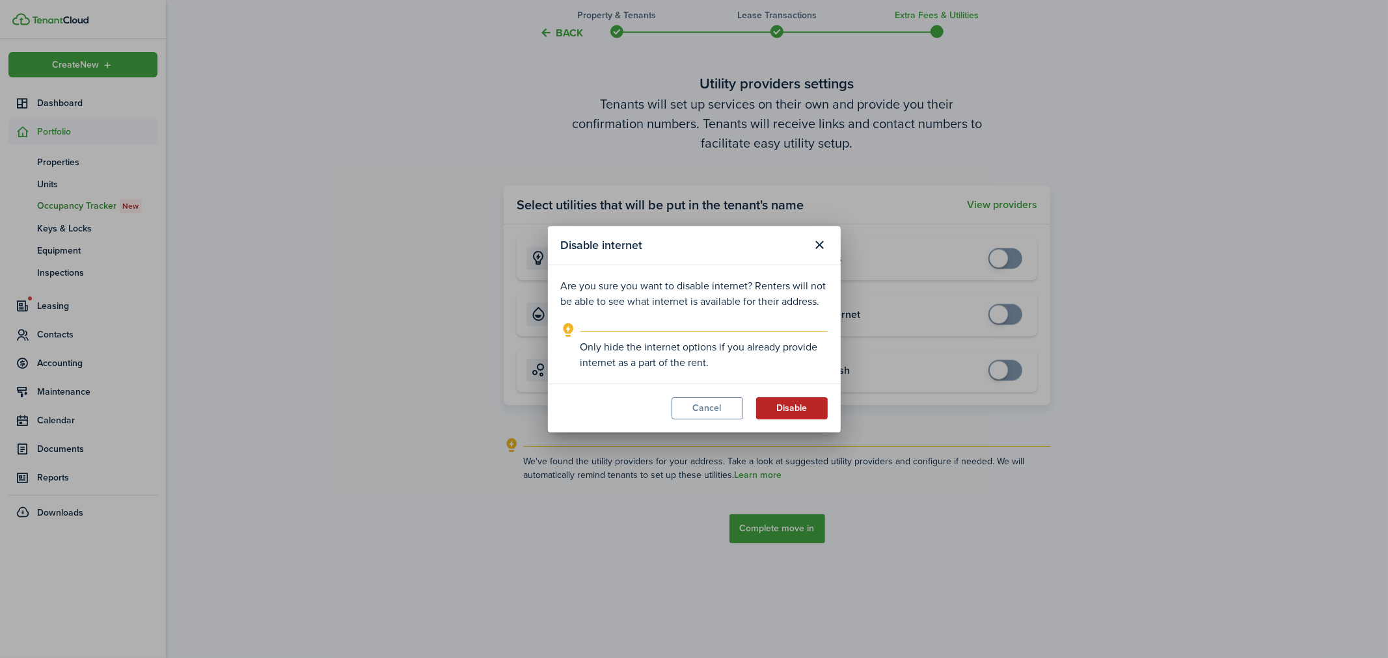
click at [789, 405] on button "Disable" at bounding box center [792, 409] width 72 height 22
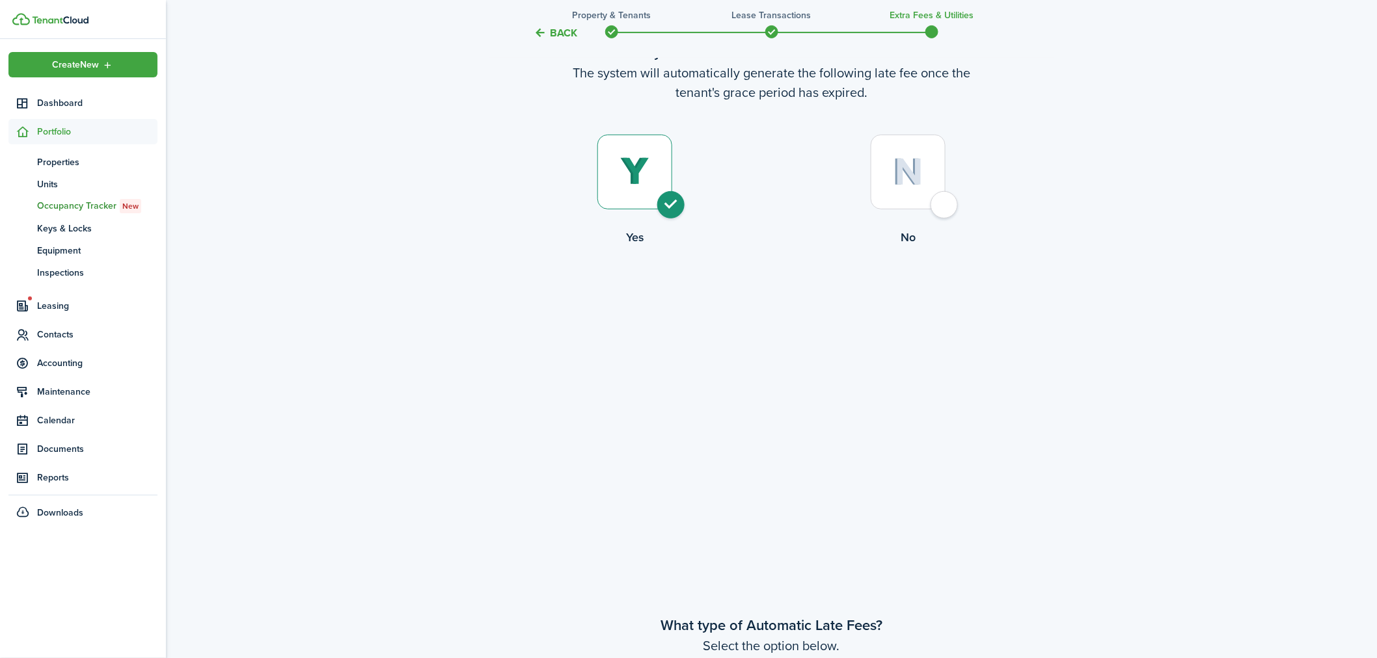
scroll to position [0, 0]
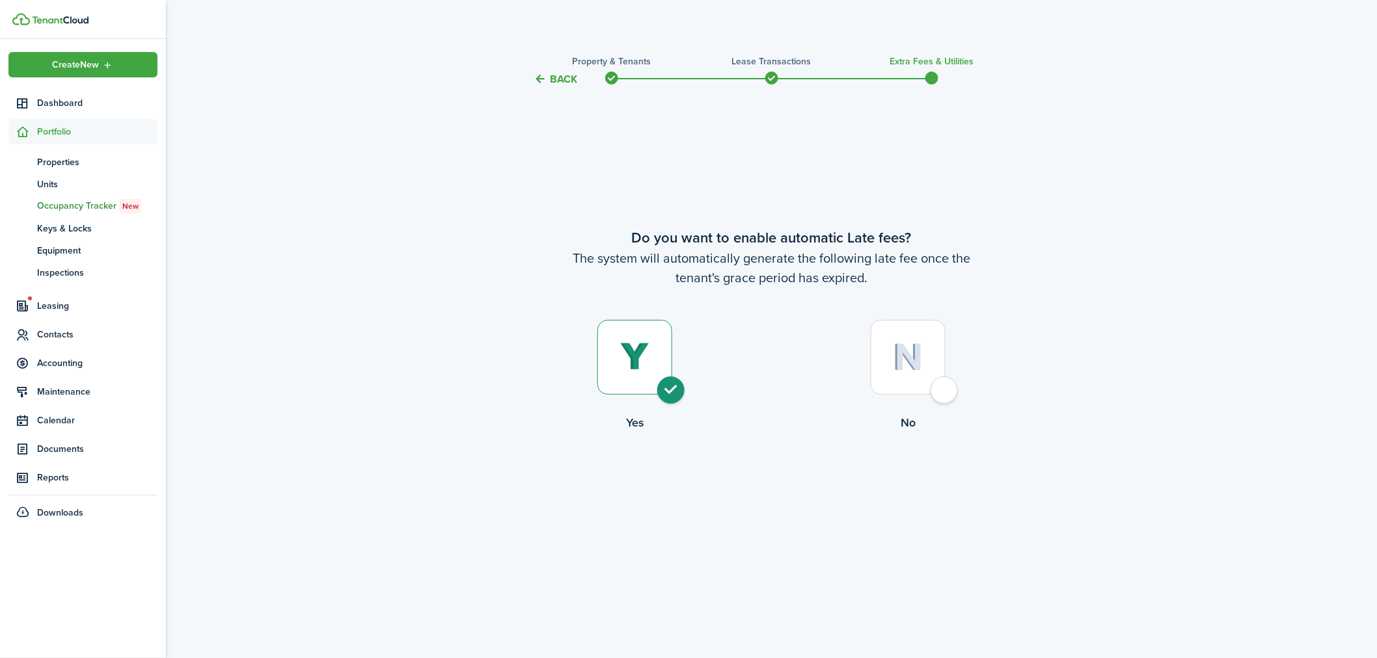
click at [544, 76] on button "Back" at bounding box center [556, 79] width 44 height 14
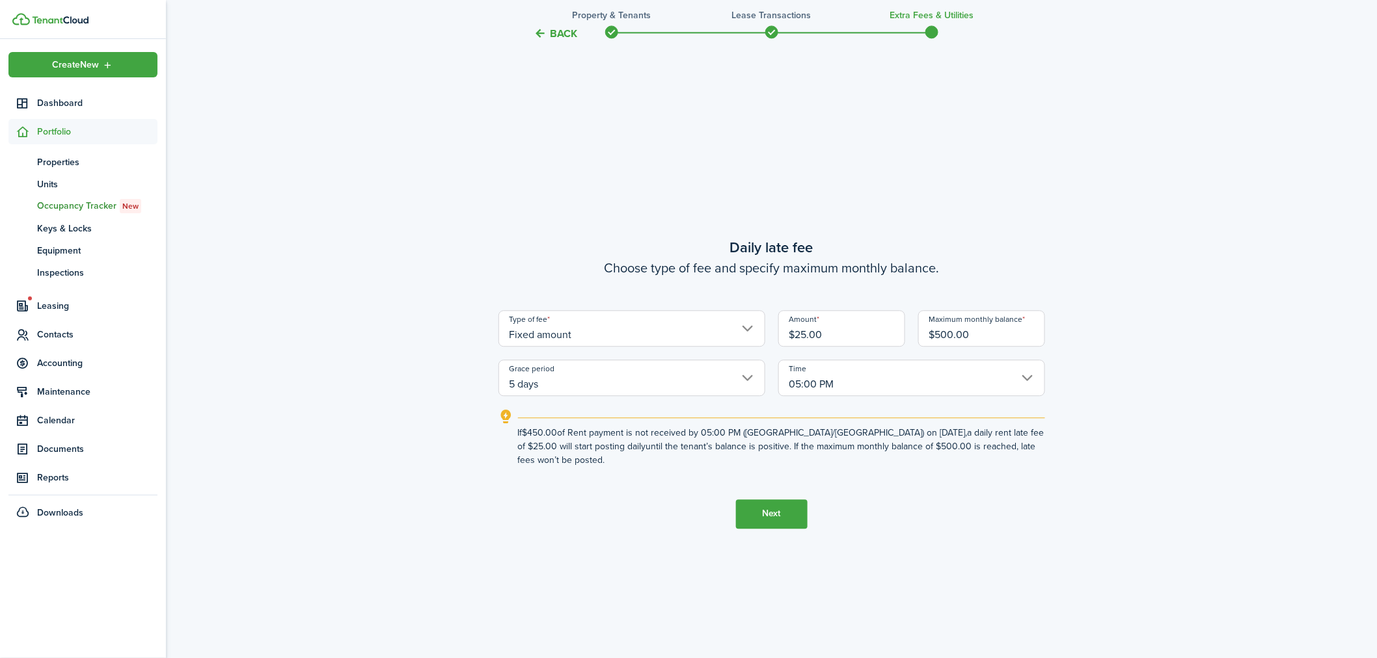
scroll to position [1230, 0]
click at [540, 27] on button "Back" at bounding box center [556, 33] width 44 height 14
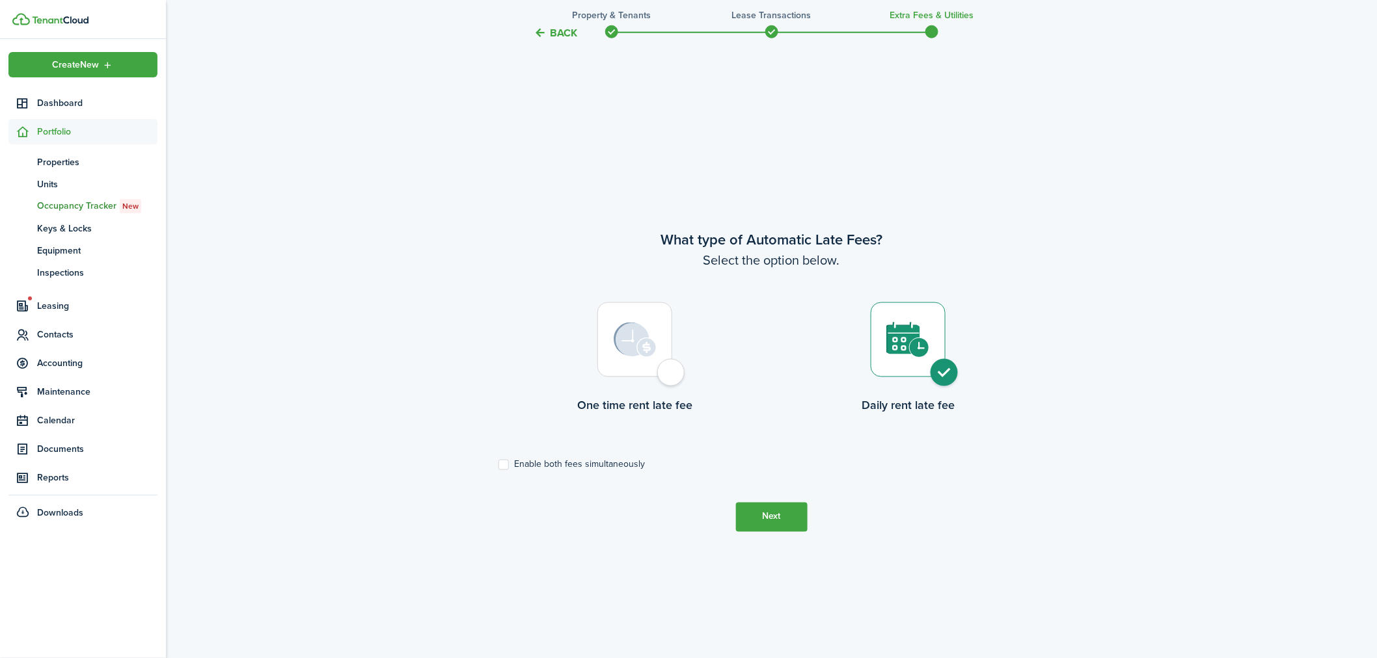
scroll to position [571, 0]
click at [550, 29] on button "Back" at bounding box center [556, 33] width 44 height 14
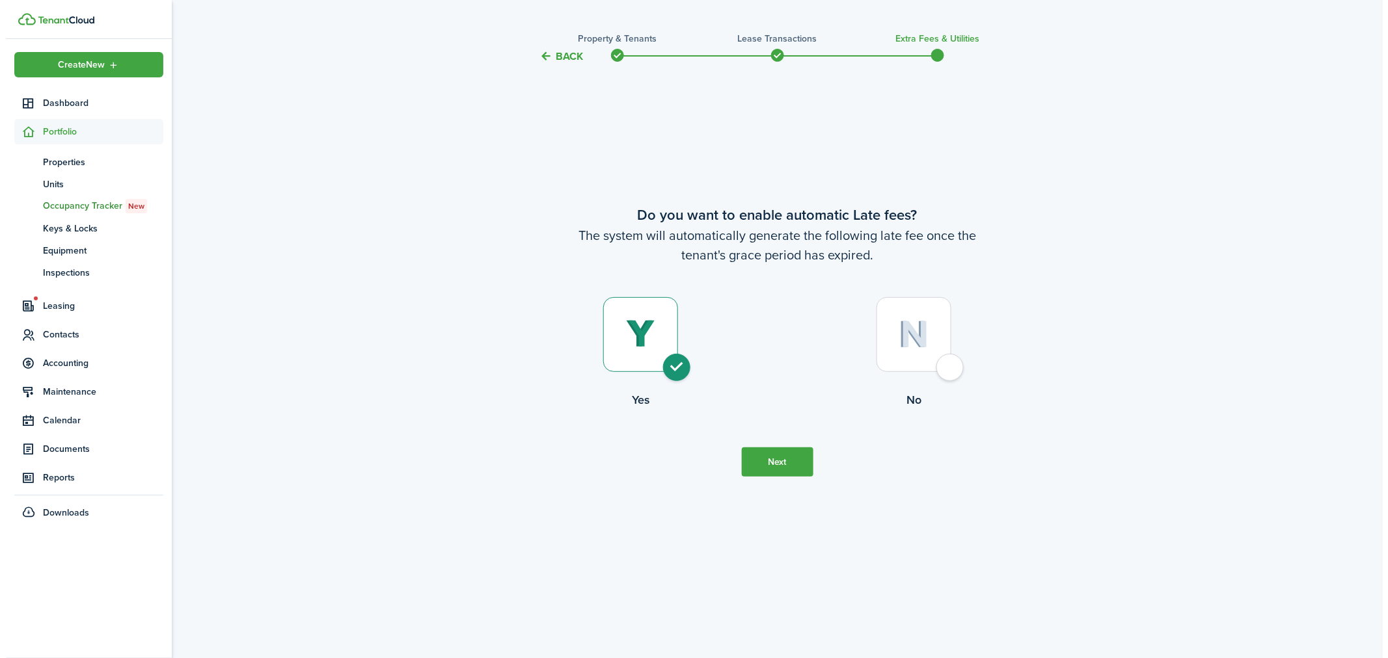
scroll to position [0, 0]
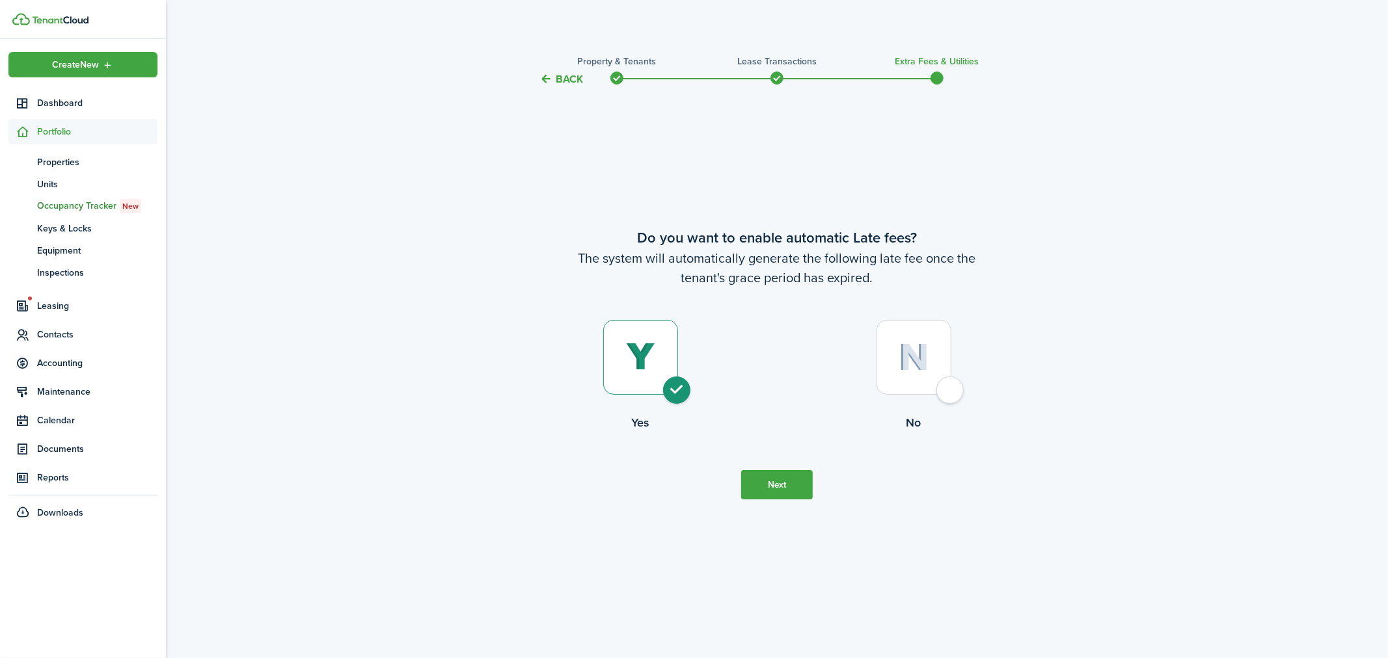
click at [550, 29] on dashboard-content "Back Property & Tenants Lease Transactions Extra fees & Utilities Do you want t…" at bounding box center [777, 329] width 1222 height 658
click at [550, 80] on button "Back" at bounding box center [561, 79] width 44 height 14
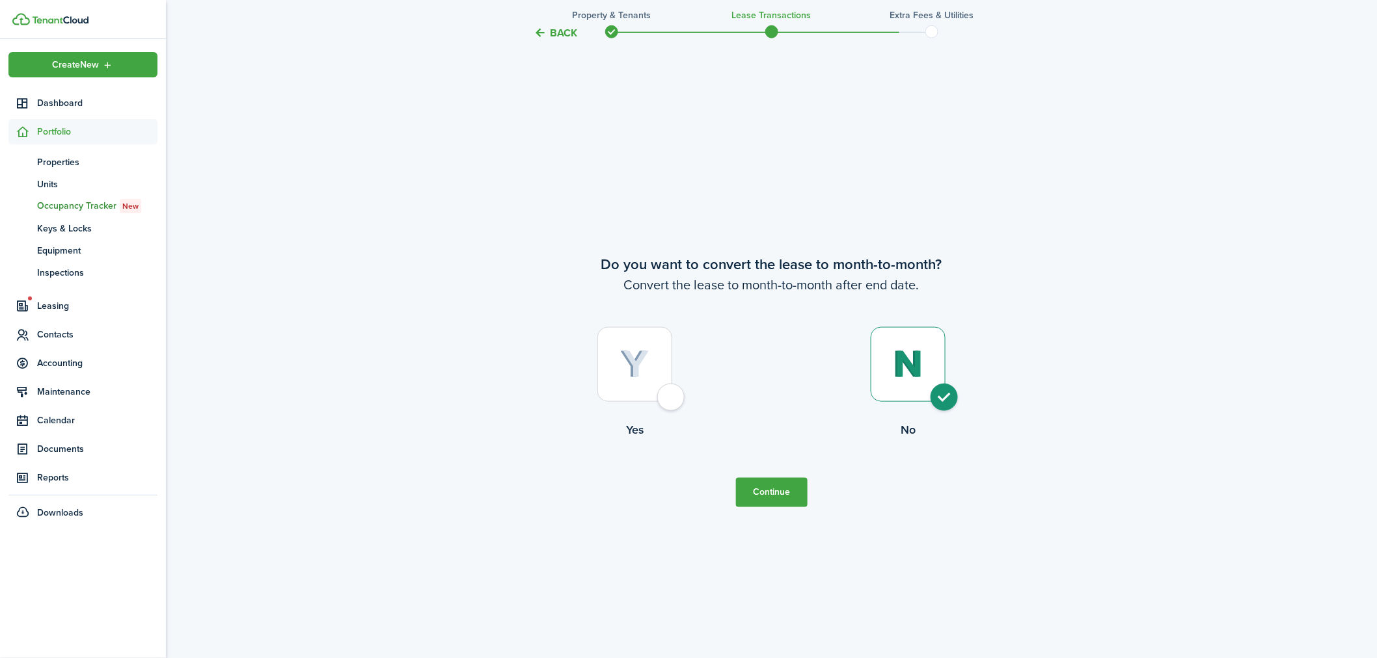
click at [562, 31] on button "Back" at bounding box center [556, 33] width 44 height 14
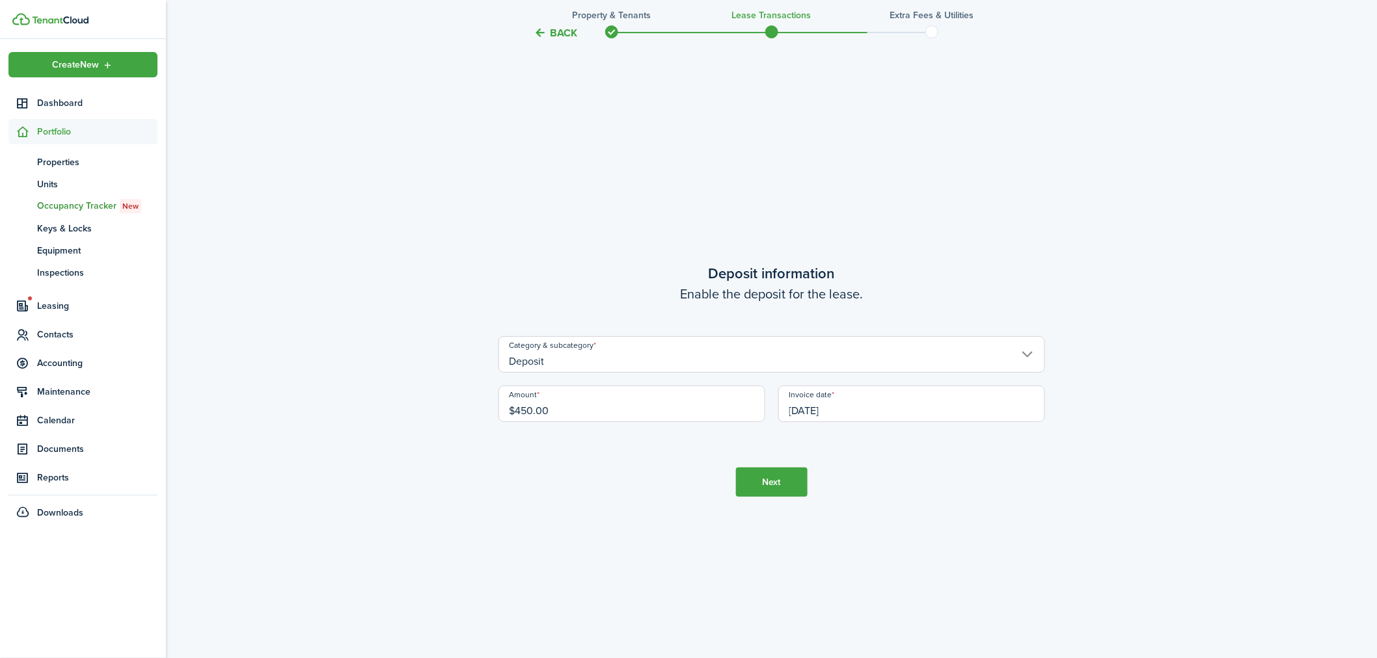
scroll to position [1888, 0]
click at [562, 31] on button "Back" at bounding box center [556, 33] width 44 height 14
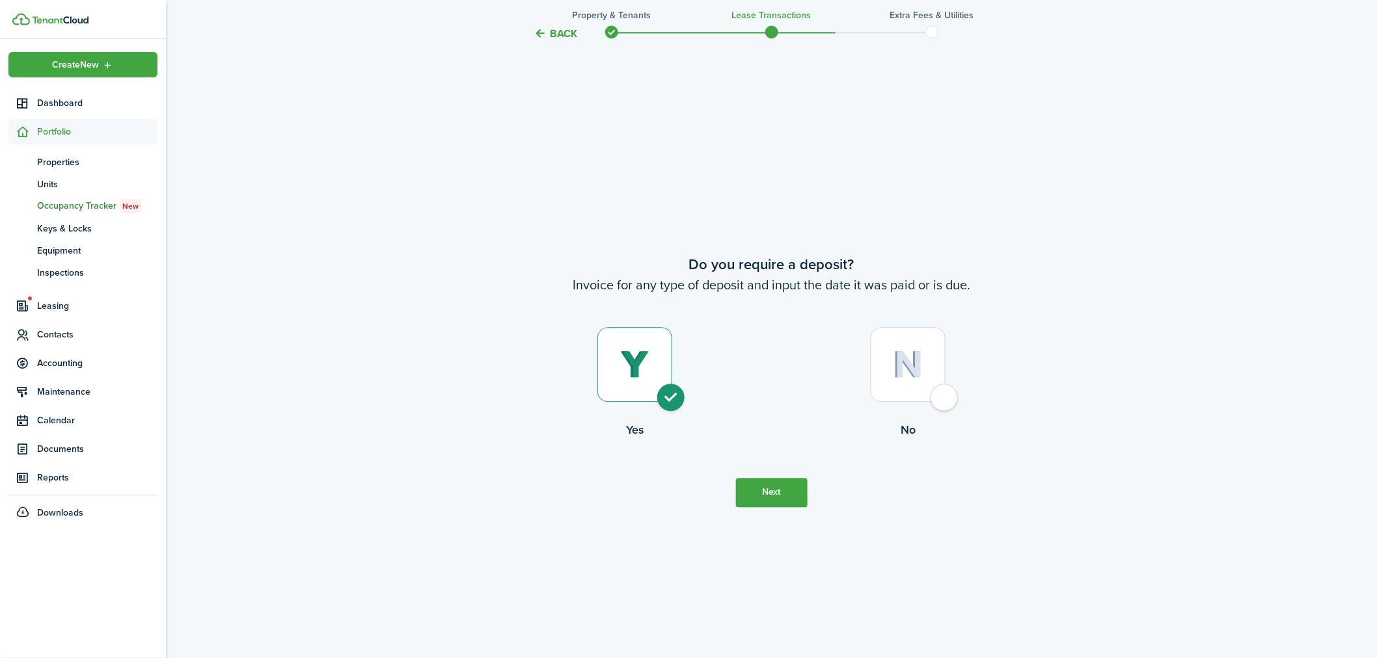
click at [562, 31] on button "Back" at bounding box center [556, 33] width 44 height 14
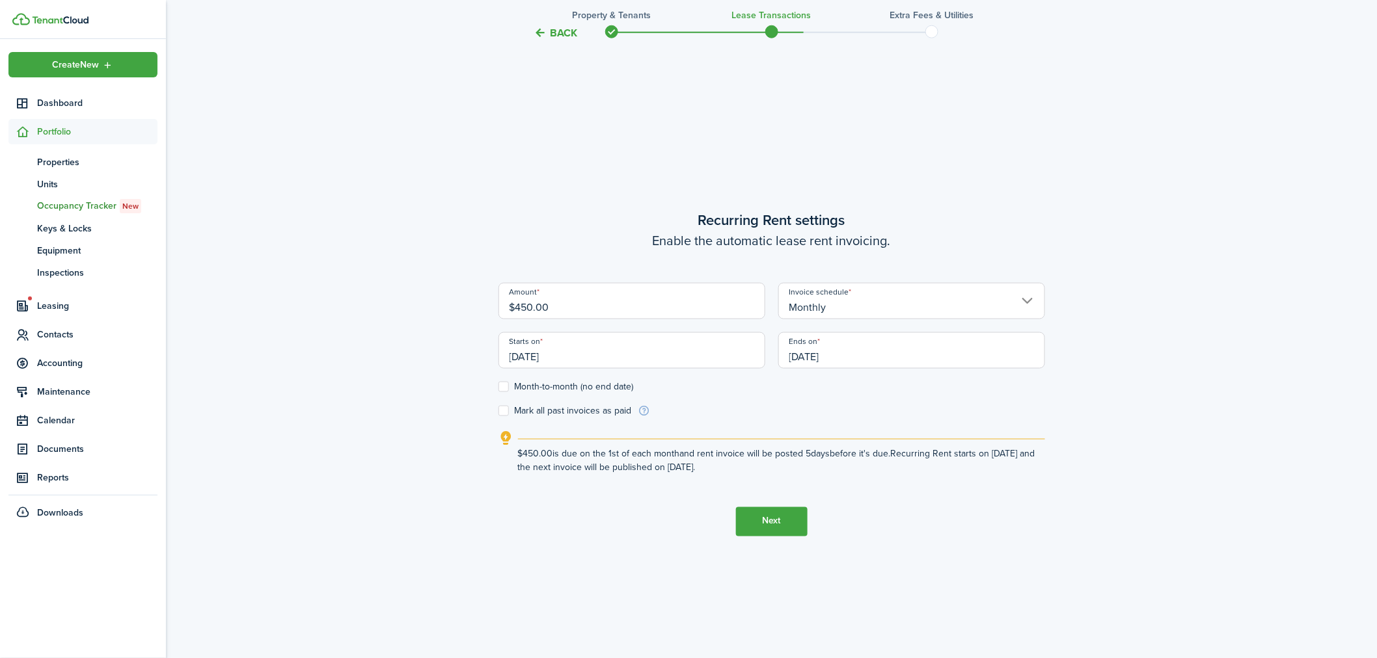
scroll to position [571, 0]
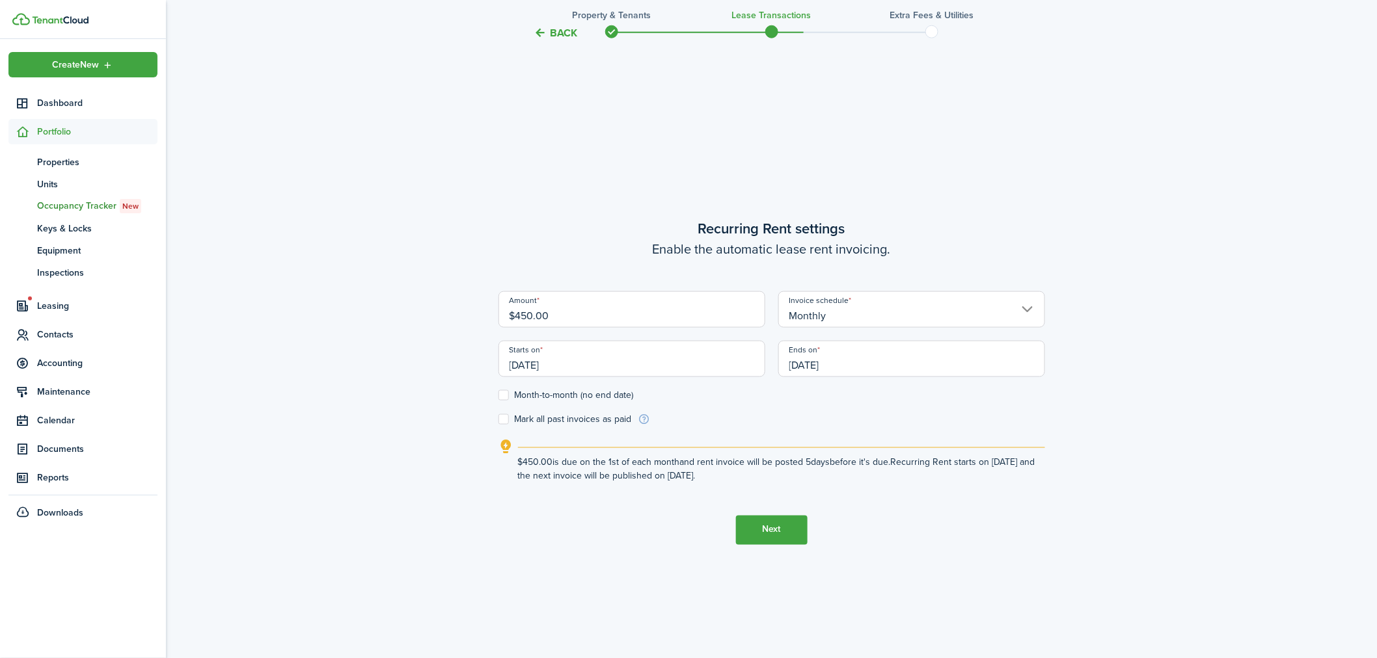
click at [562, 31] on button "Back" at bounding box center [556, 33] width 44 height 14
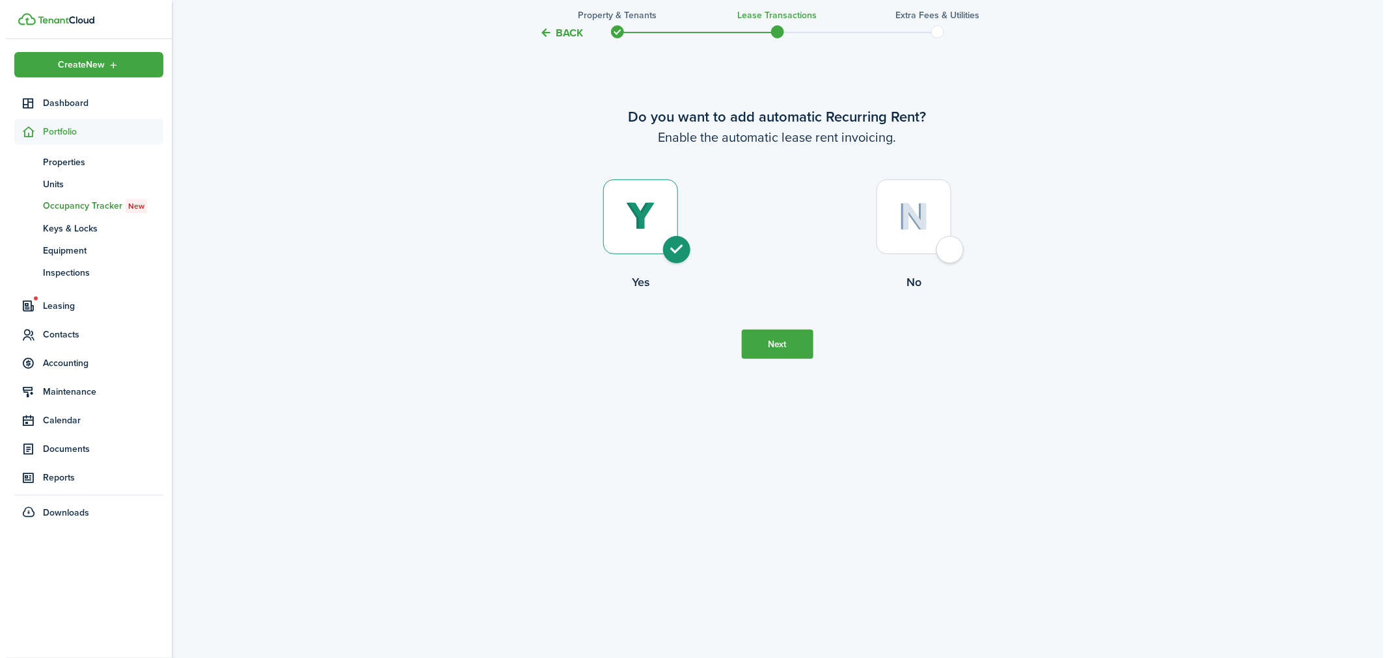
scroll to position [0, 0]
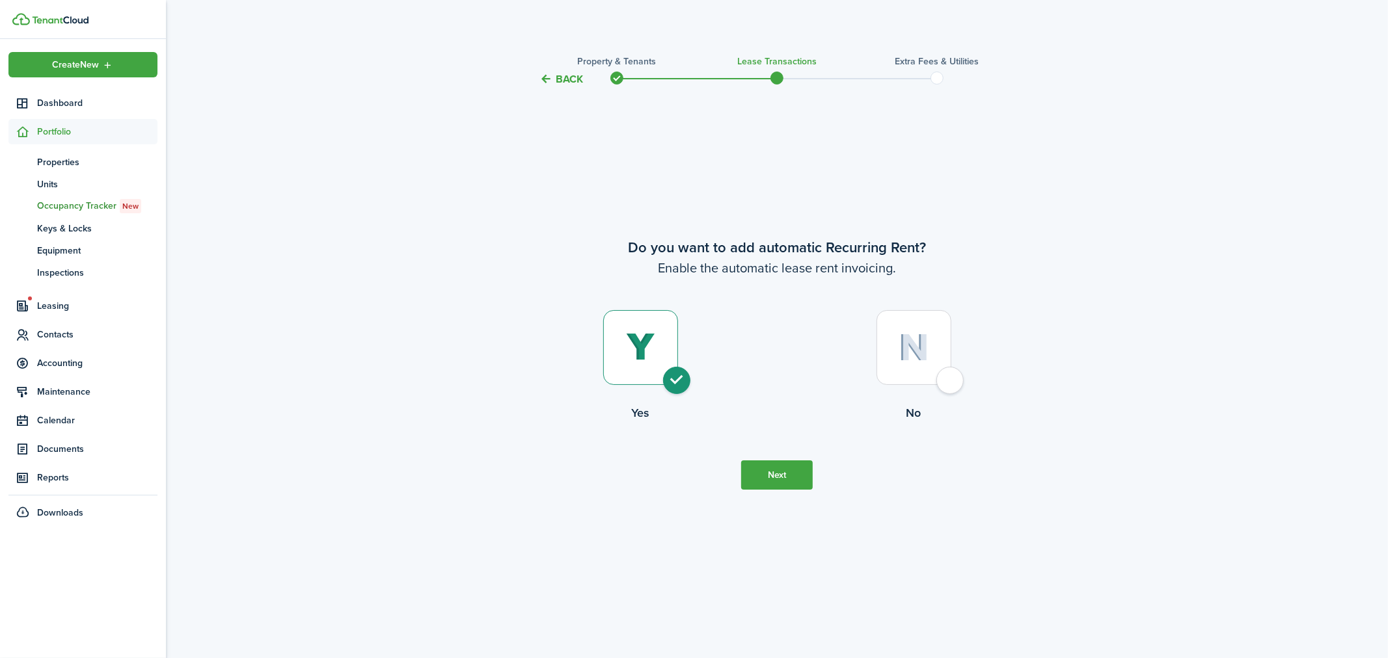
click at [562, 31] on dashboard-content "Back Property & Tenants Lease Transactions Extra fees & Utilities Do you want t…" at bounding box center [777, 329] width 1222 height 658
click at [554, 79] on button "Back" at bounding box center [561, 79] width 44 height 14
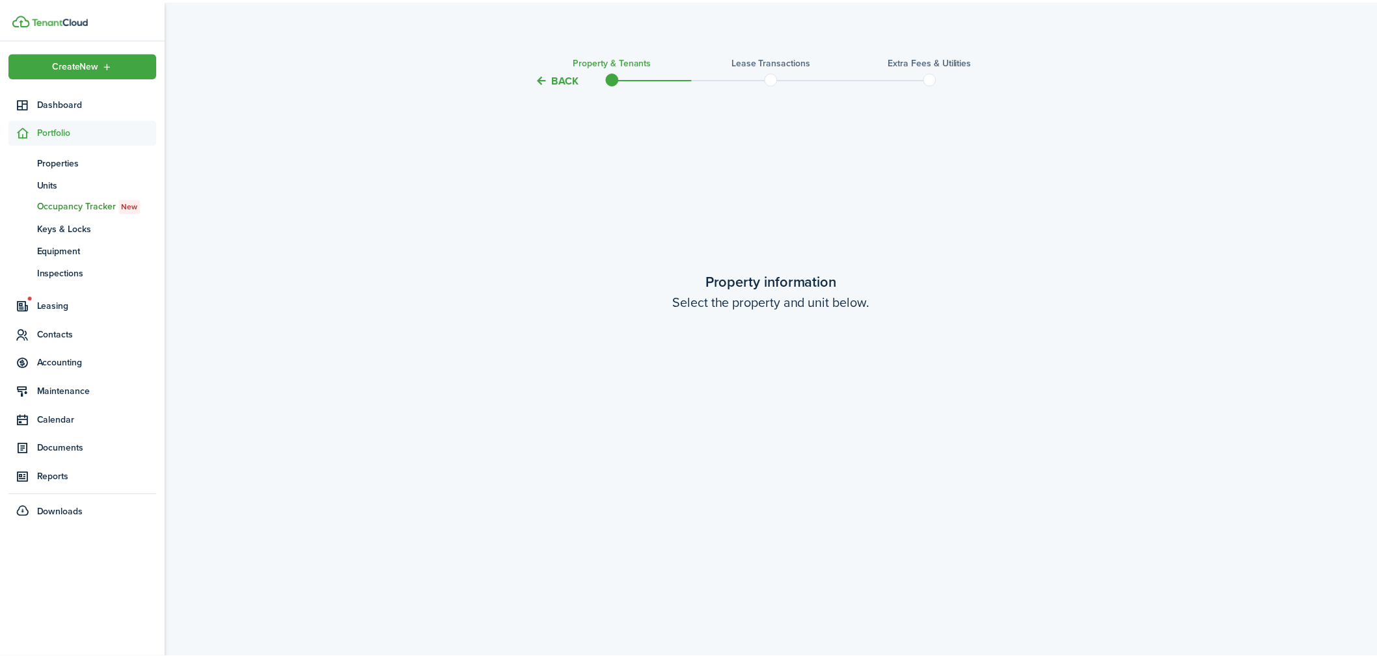
scroll to position [571, 0]
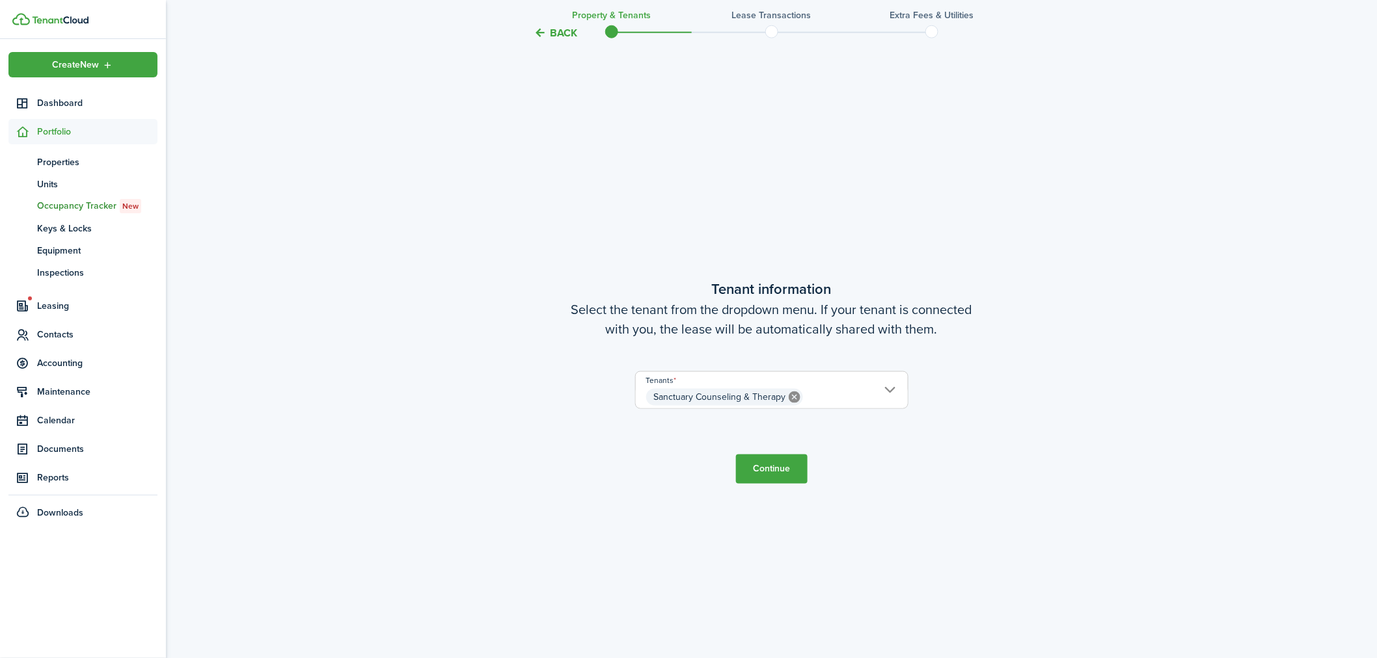
click at [554, 33] on button "Back" at bounding box center [556, 33] width 44 height 14
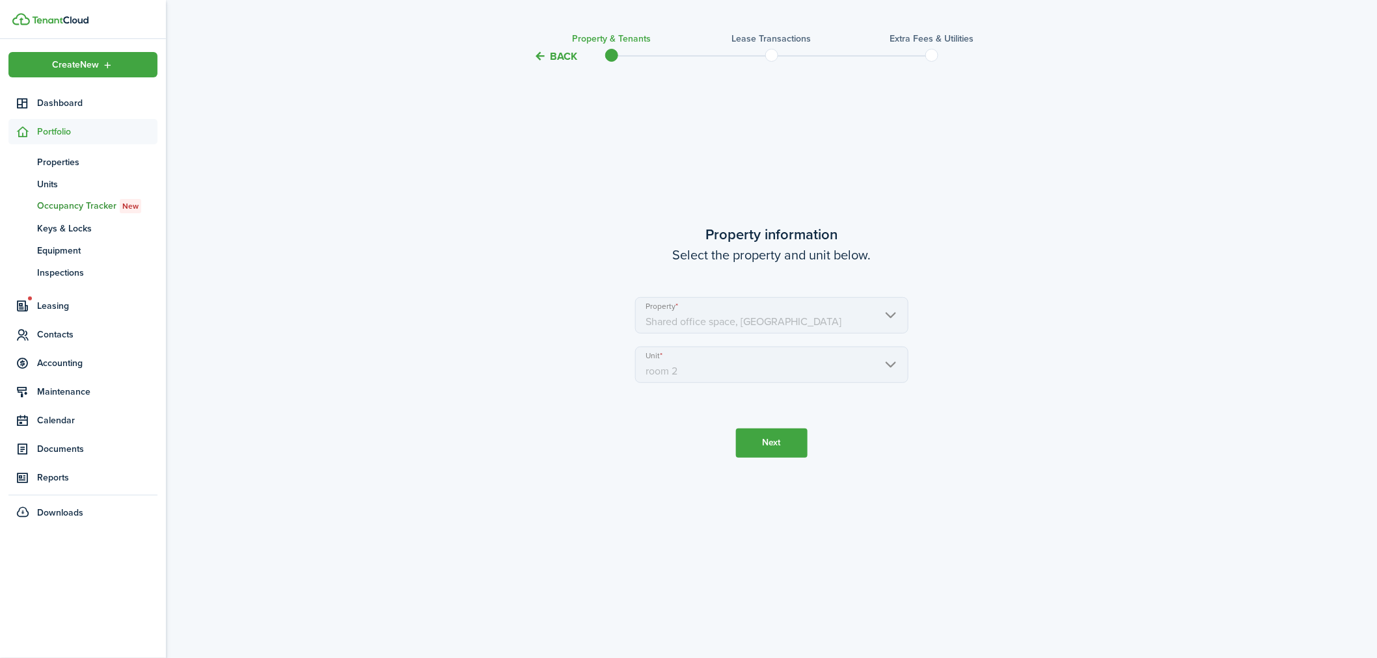
scroll to position [0, 0]
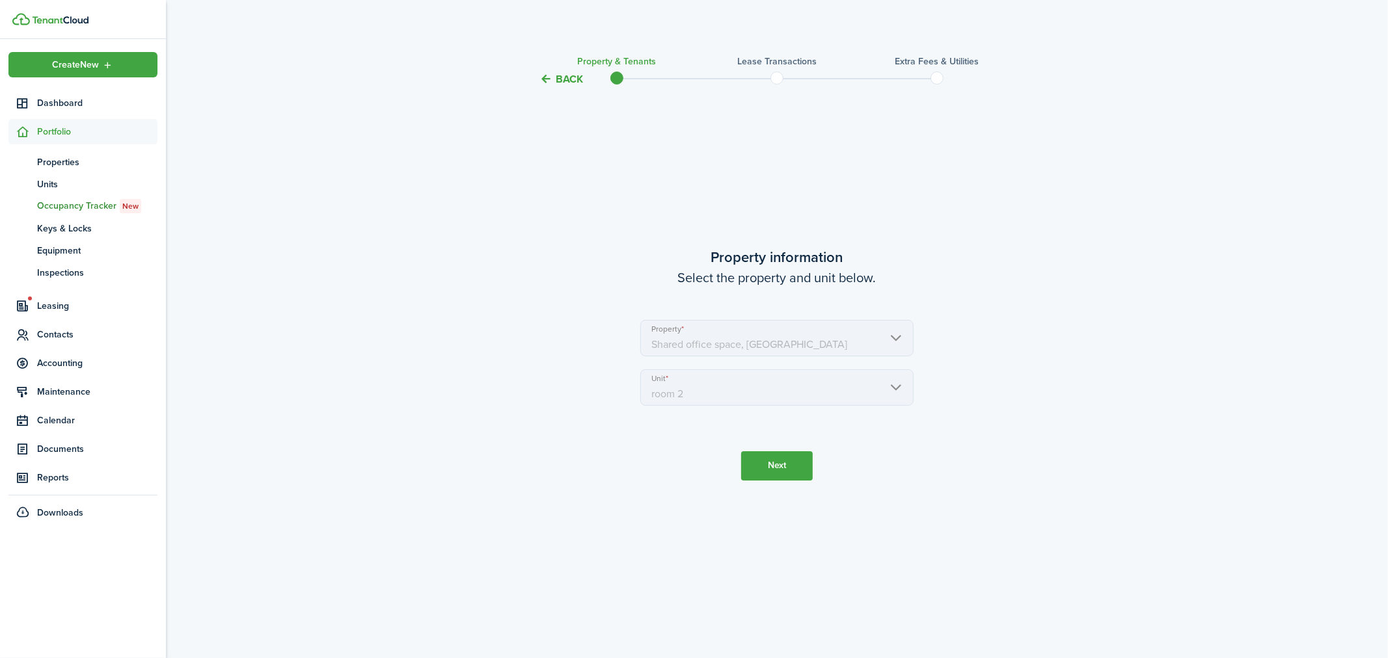
click at [565, 78] on button "Back" at bounding box center [561, 79] width 44 height 14
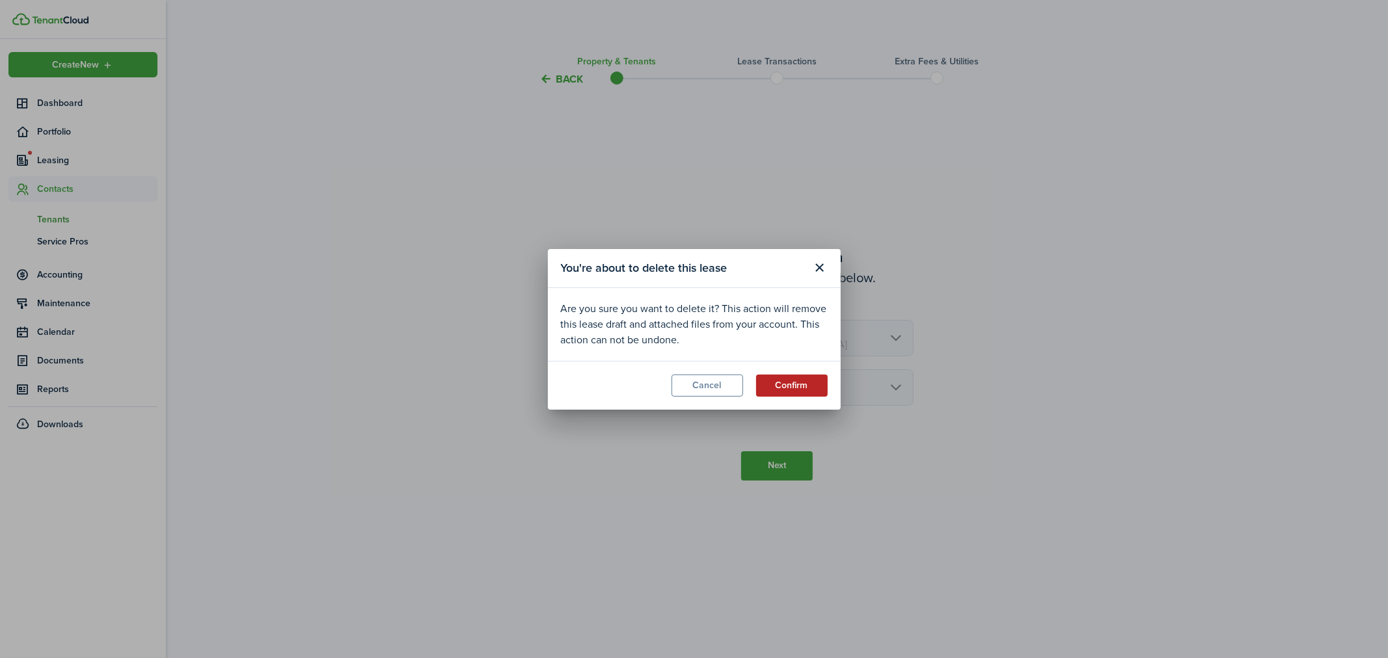
click at [800, 385] on button "Confirm" at bounding box center [792, 386] width 72 height 22
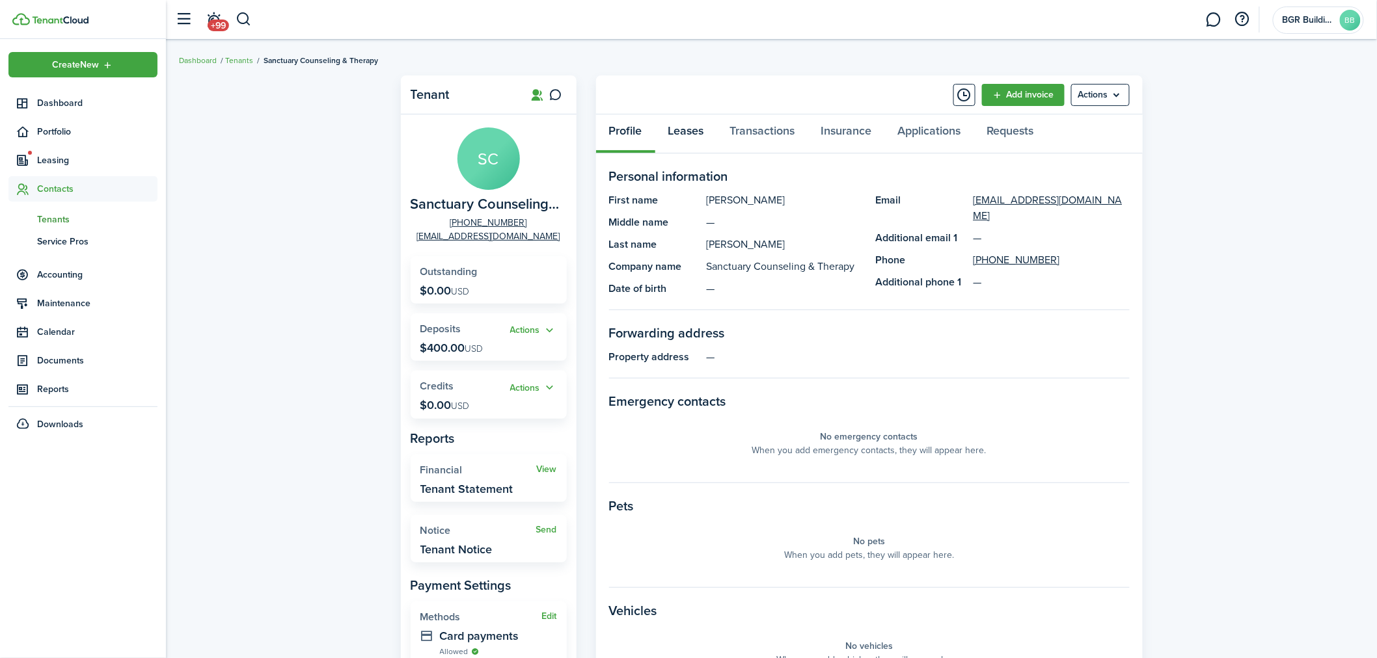
click at [688, 128] on link "Leases" at bounding box center [686, 134] width 62 height 39
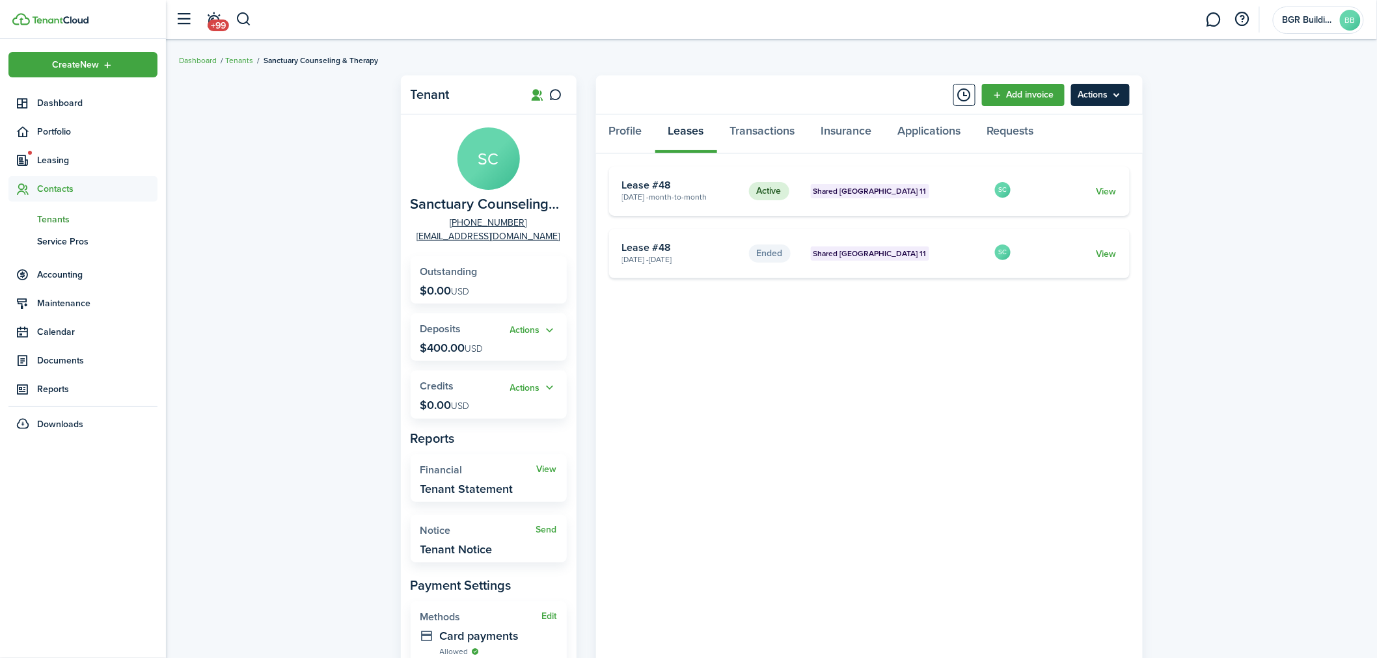
click at [1116, 90] on menu-btn "Actions" at bounding box center [1100, 95] width 59 height 22
click at [1037, 170] on link "Move in" at bounding box center [1073, 168] width 114 height 22
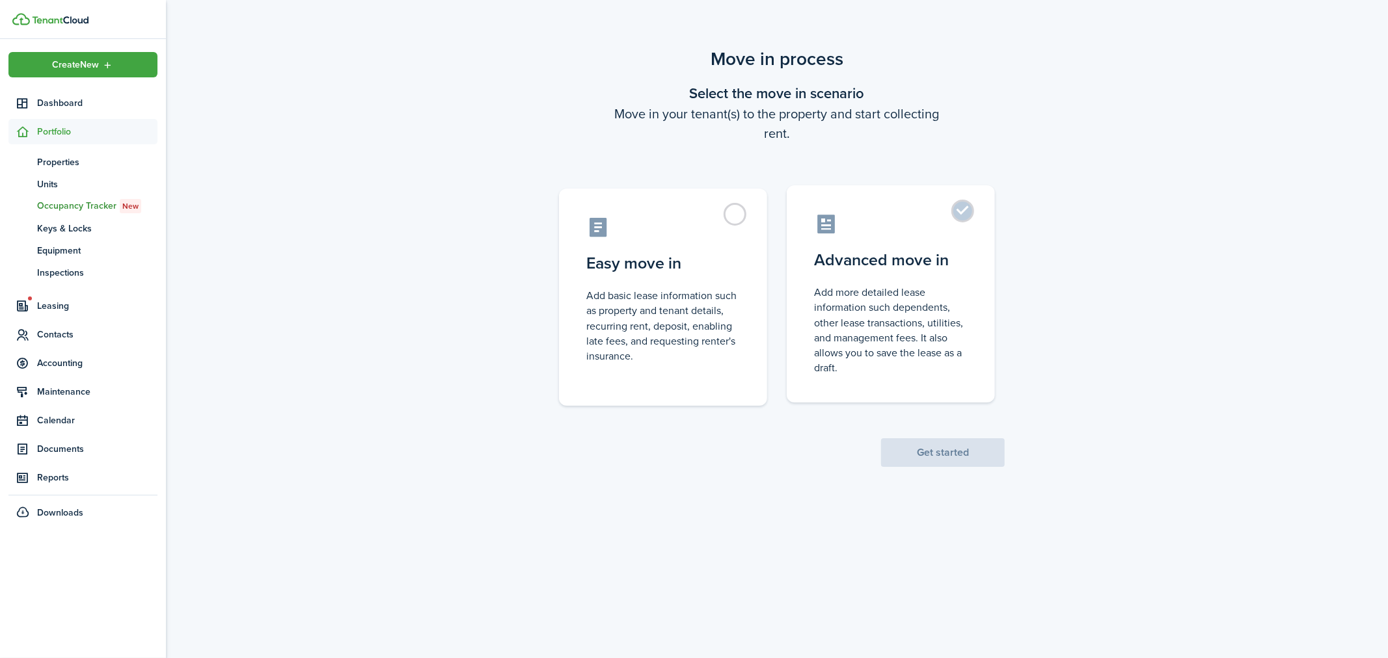
click at [966, 206] on label "Advanced move in Add more detailed lease information such dependents, other lea…" at bounding box center [891, 293] width 208 height 217
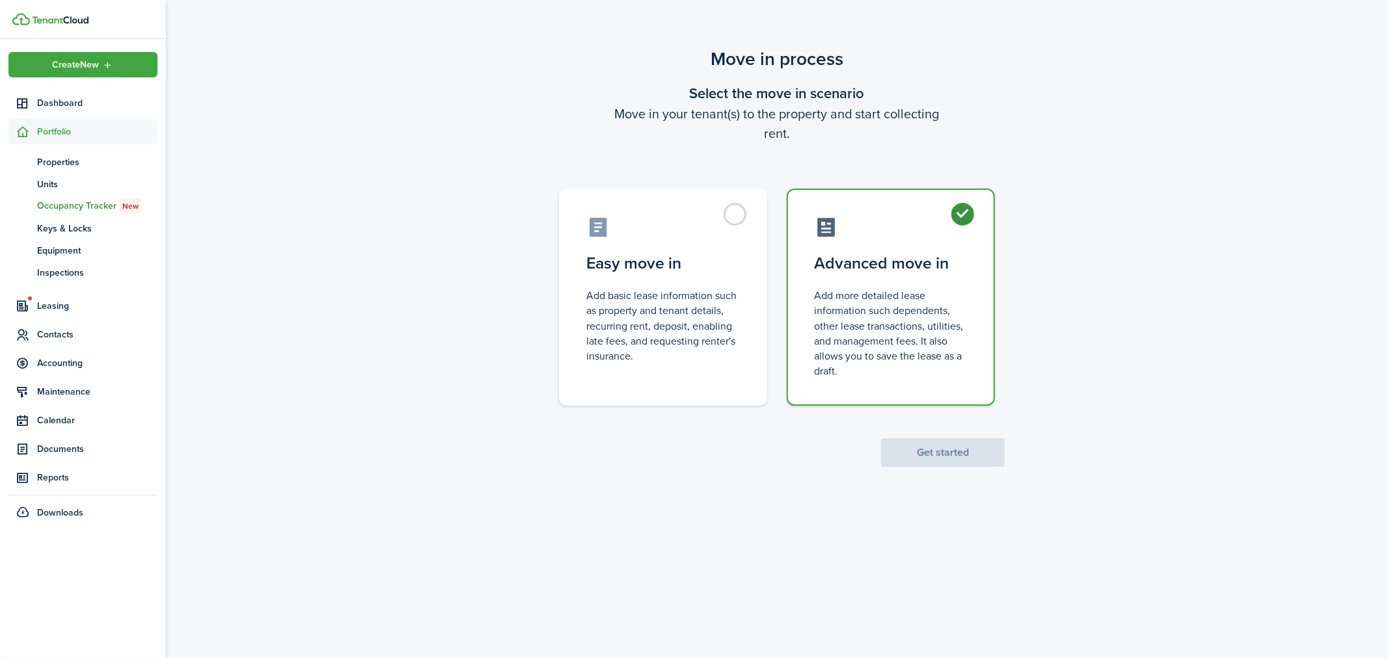
radio input "true"
click at [940, 455] on button "Get started" at bounding box center [943, 453] width 124 height 29
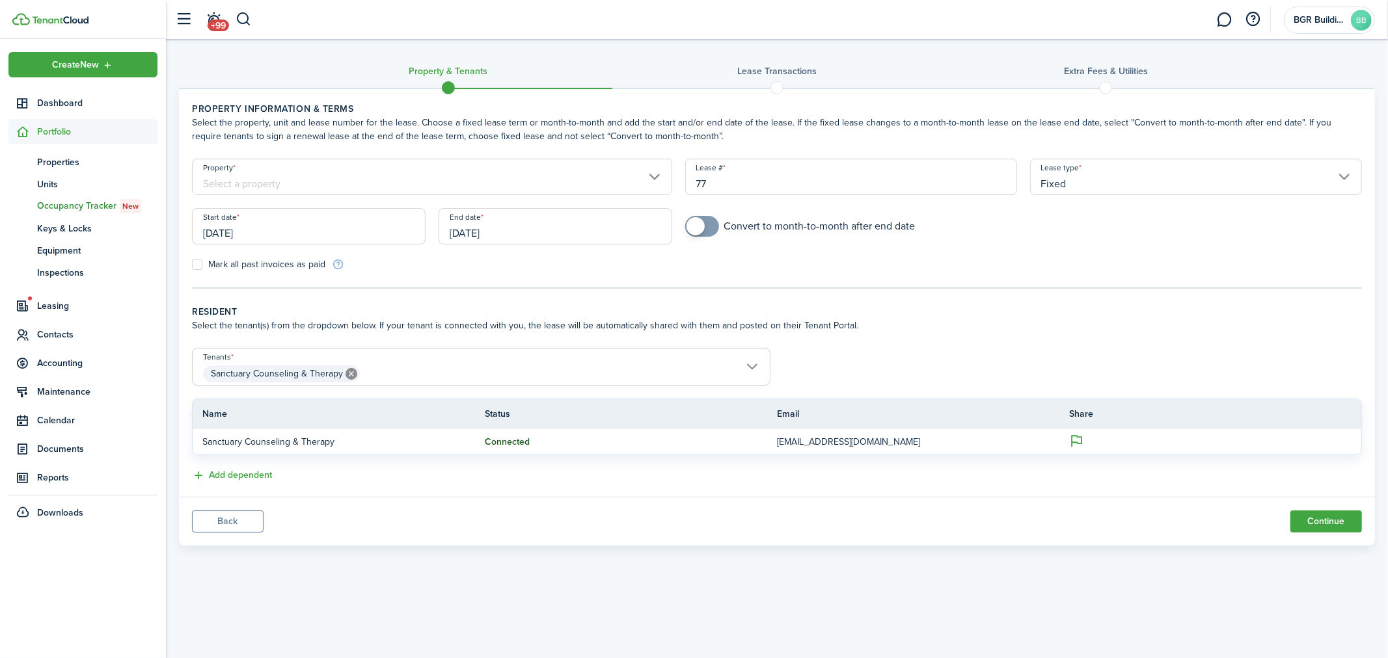
click at [314, 185] on input "Property" at bounding box center [432, 177] width 480 height 36
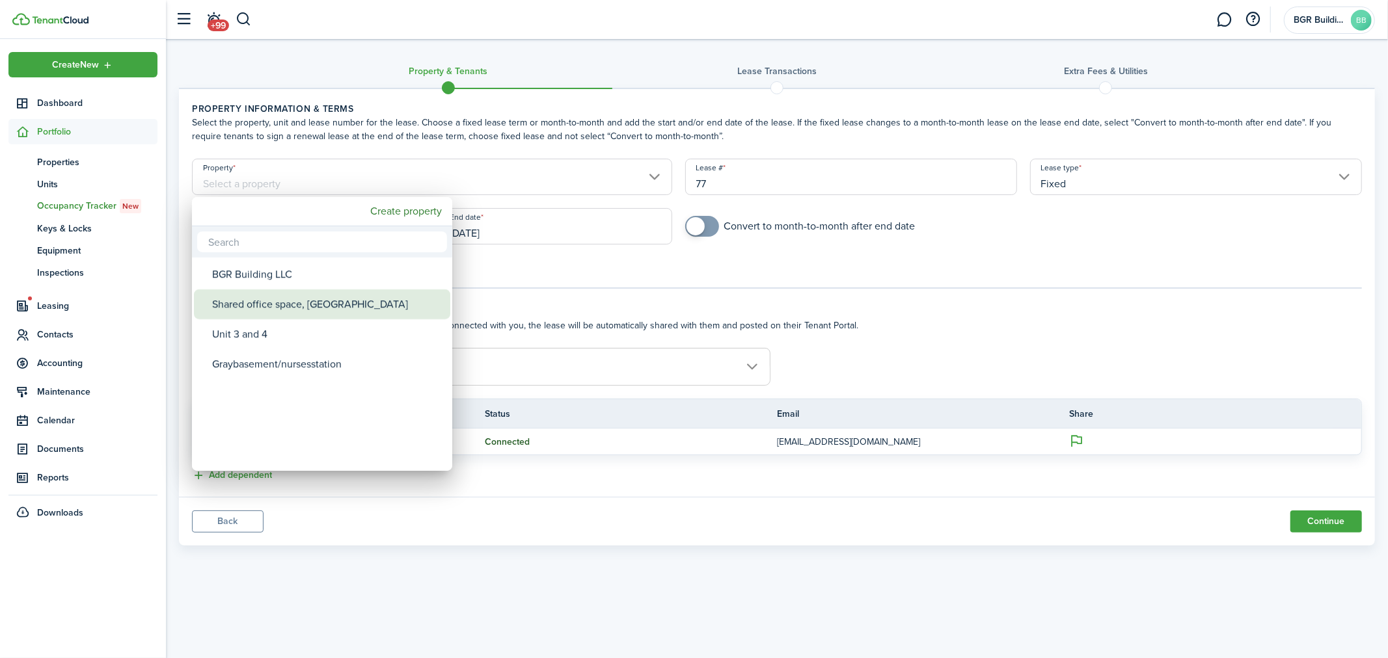
click at [283, 306] on div "Shared office space, [GEOGRAPHIC_DATA]" at bounding box center [327, 305] width 230 height 30
type input "Shared office space, [GEOGRAPHIC_DATA]"
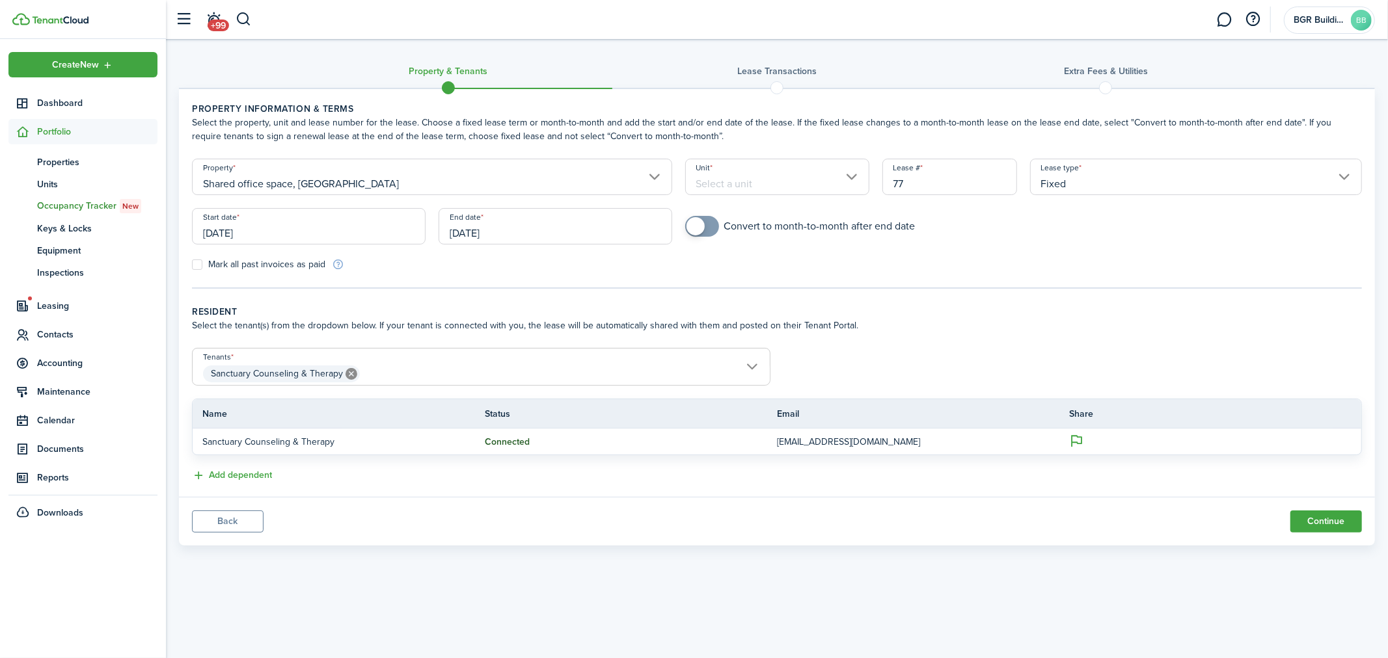
click at [851, 176] on input "Unit" at bounding box center [777, 177] width 184 height 36
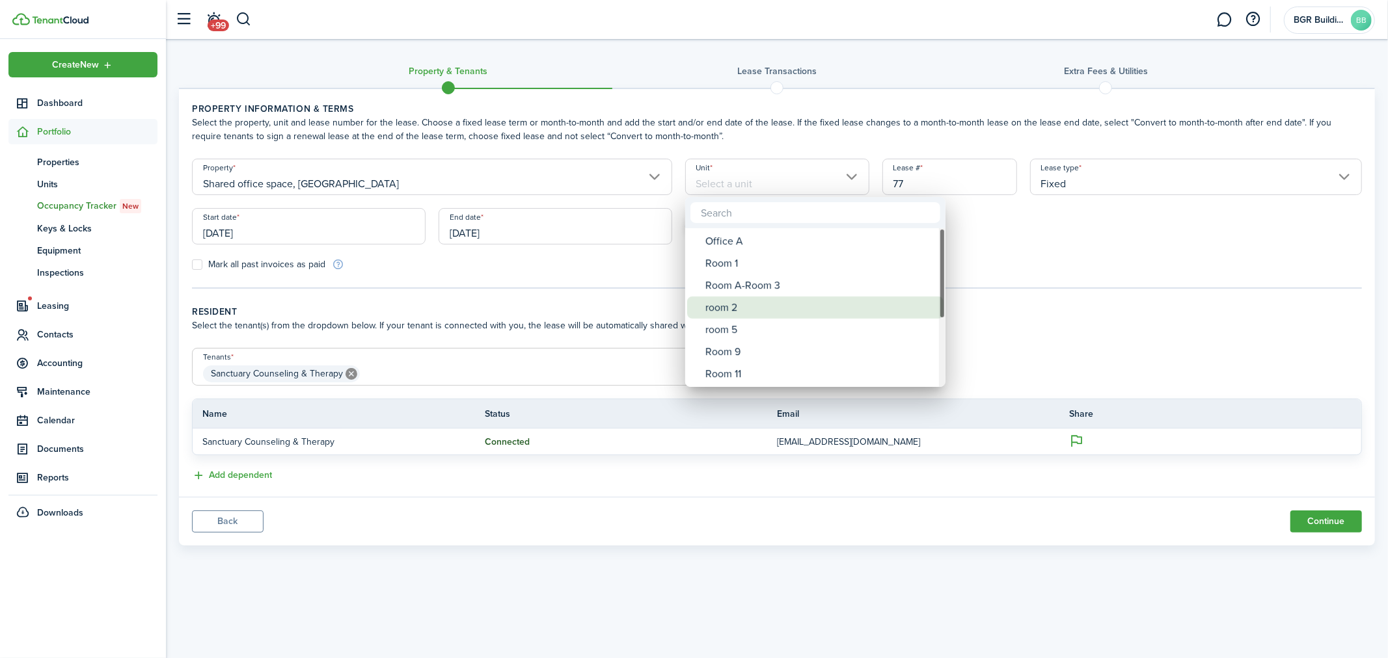
click at [724, 308] on div "room 2" at bounding box center [820, 308] width 230 height 22
type input "room 2"
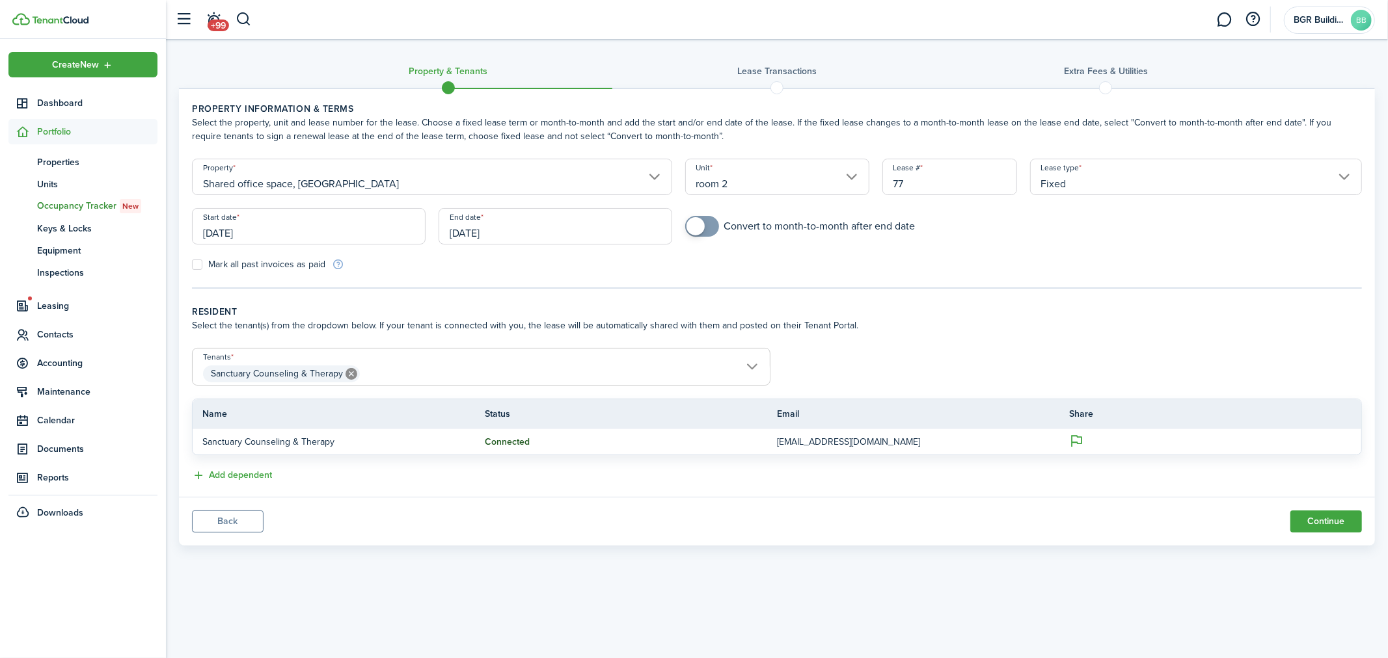
click at [278, 228] on input "[DATE]" at bounding box center [309, 226] width 234 height 36
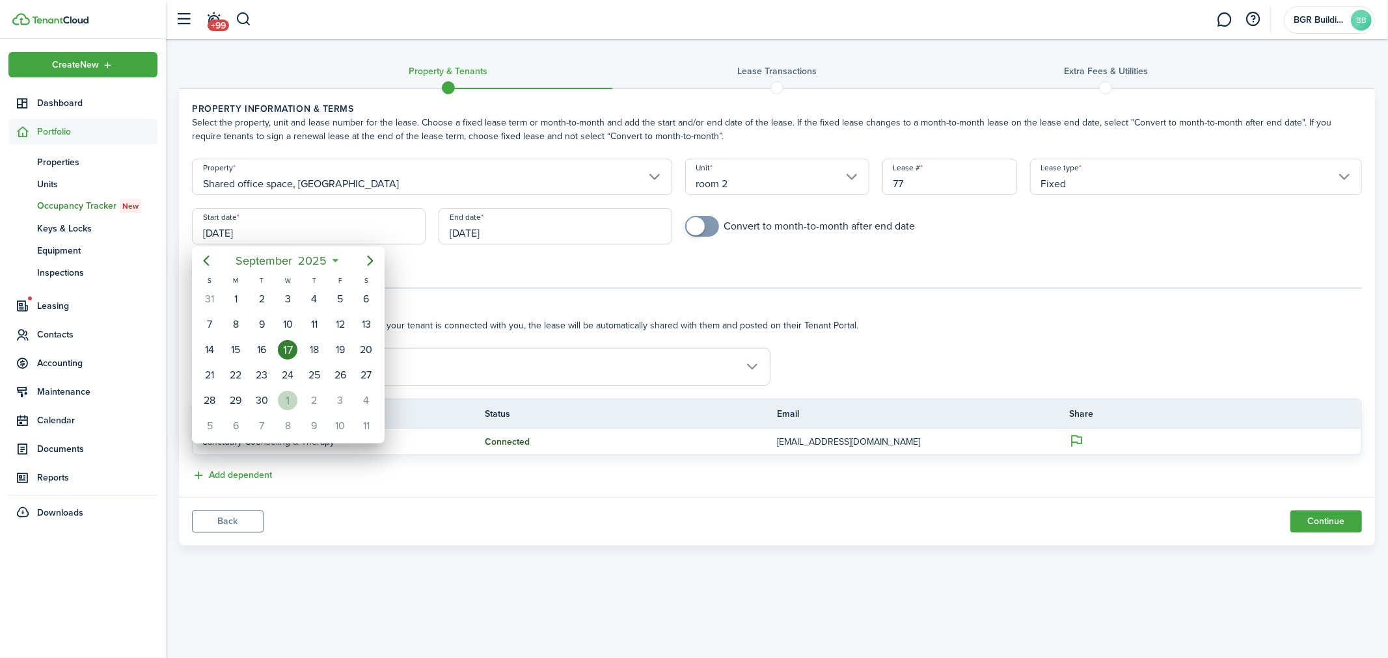
click at [284, 396] on div "1" at bounding box center [288, 401] width 20 height 20
type input "[DATE]"
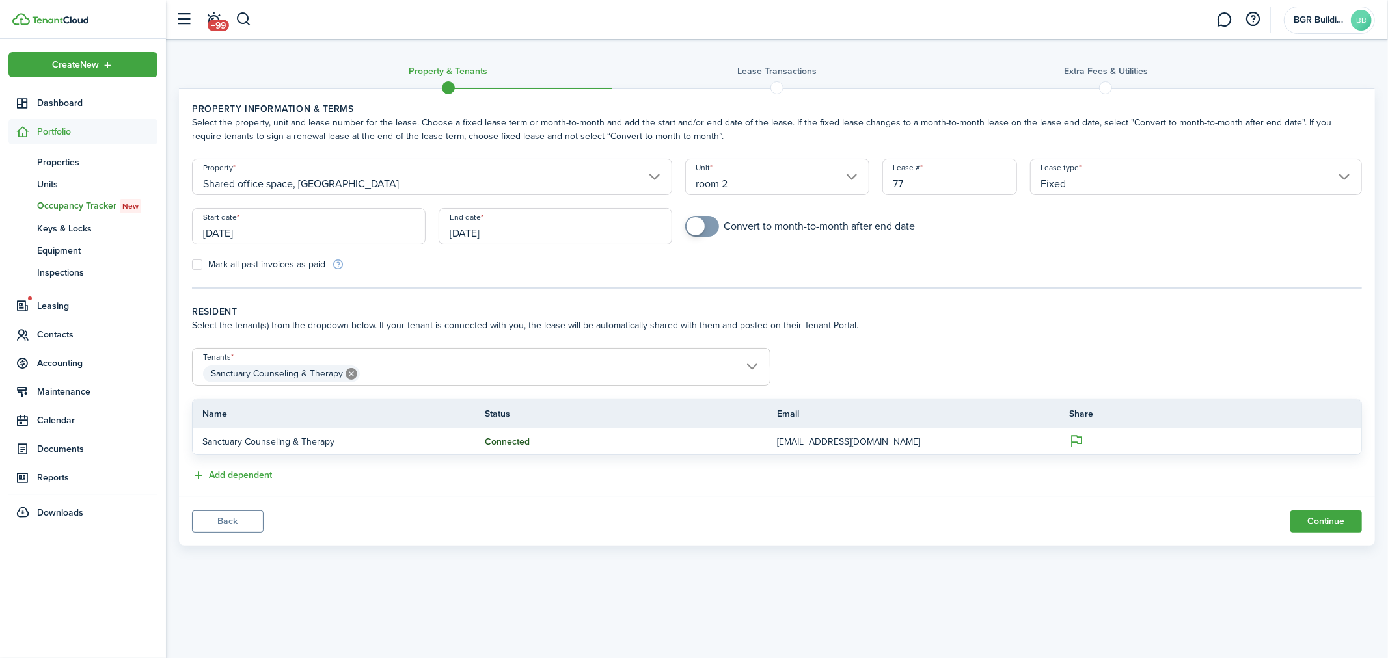
click at [543, 230] on input "[DATE]" at bounding box center [556, 226] width 234 height 36
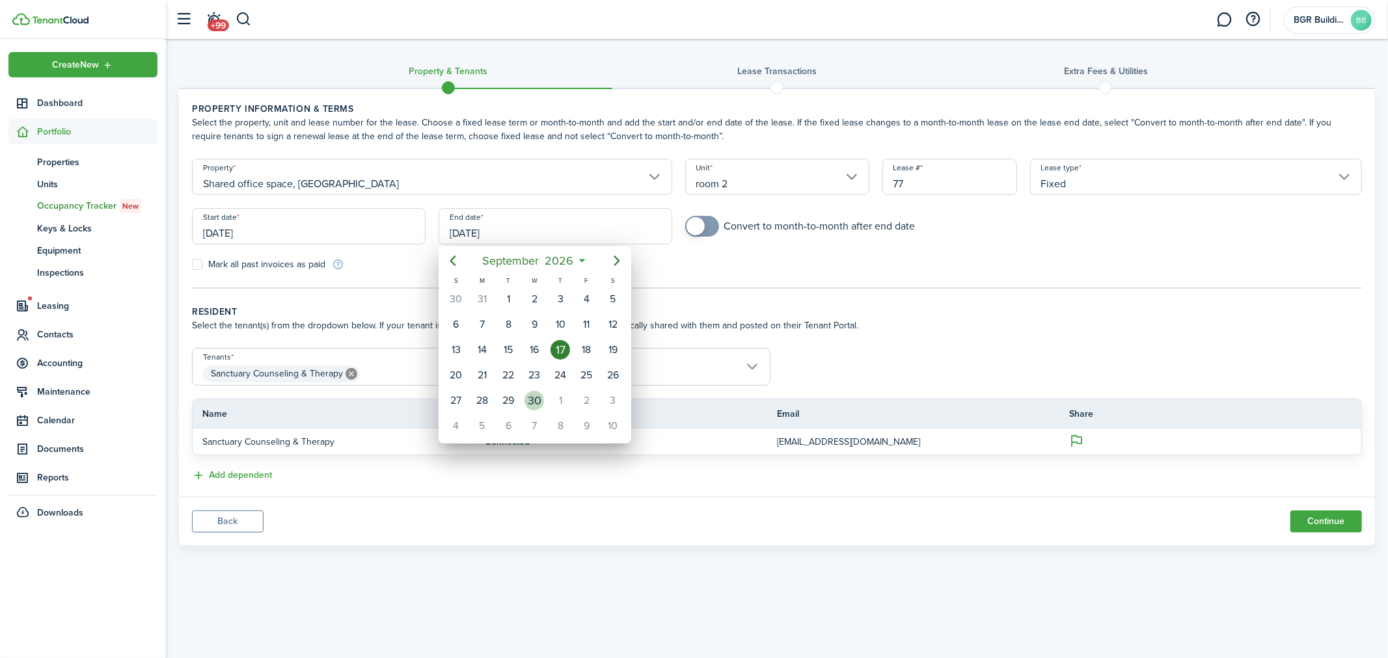
click at [537, 399] on div "30" at bounding box center [534, 401] width 20 height 20
type input "[DATE]"
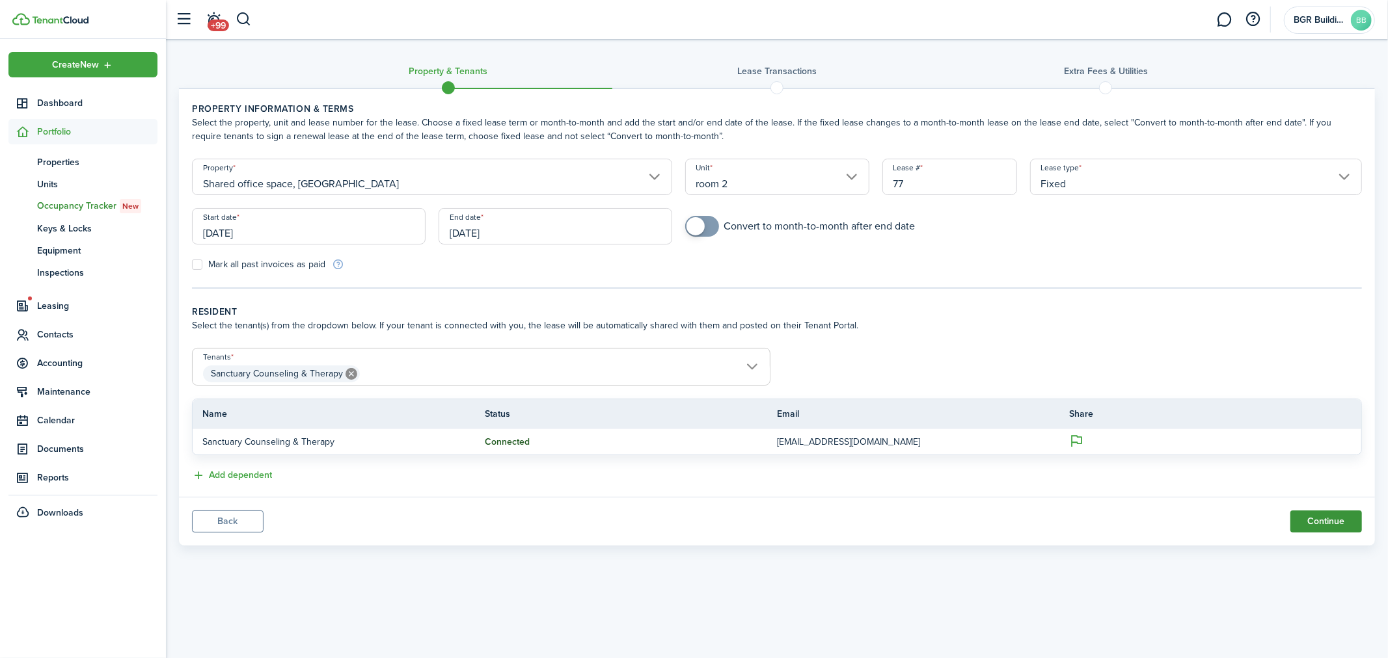
click at [1324, 517] on button "Continue" at bounding box center [1326, 522] width 72 height 22
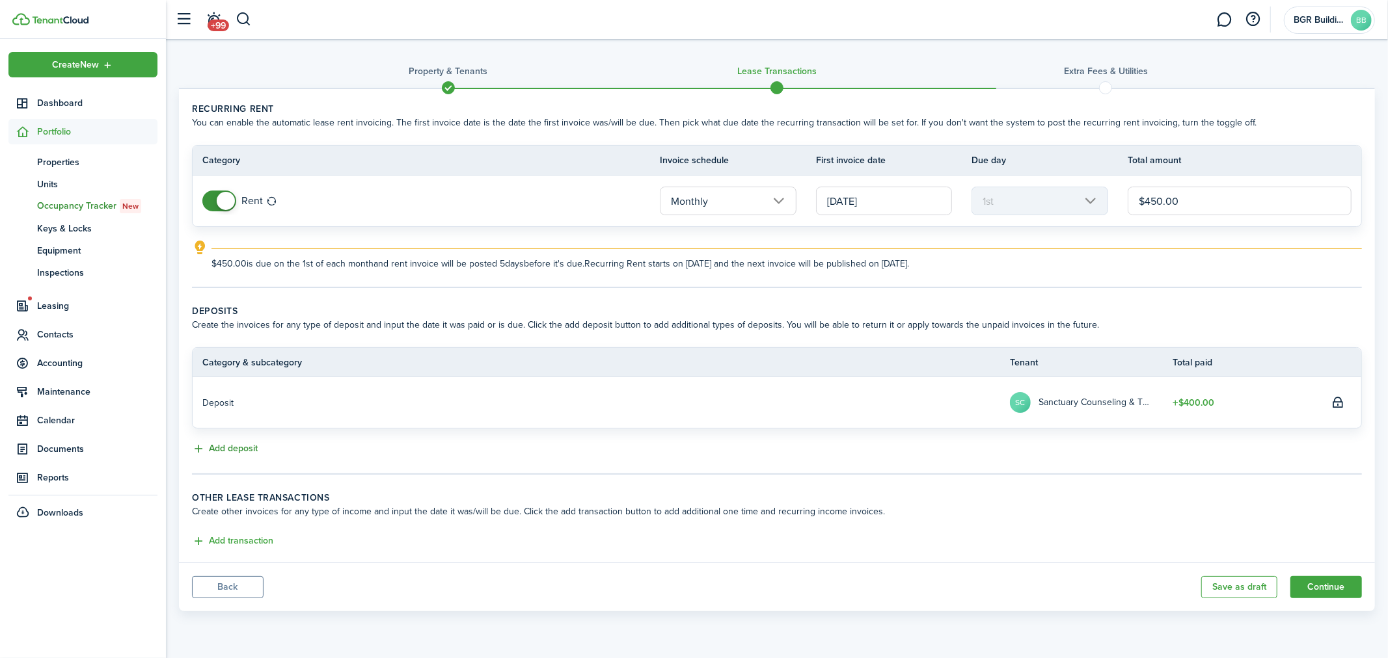
click at [238, 446] on button "Add deposit" at bounding box center [225, 449] width 66 height 15
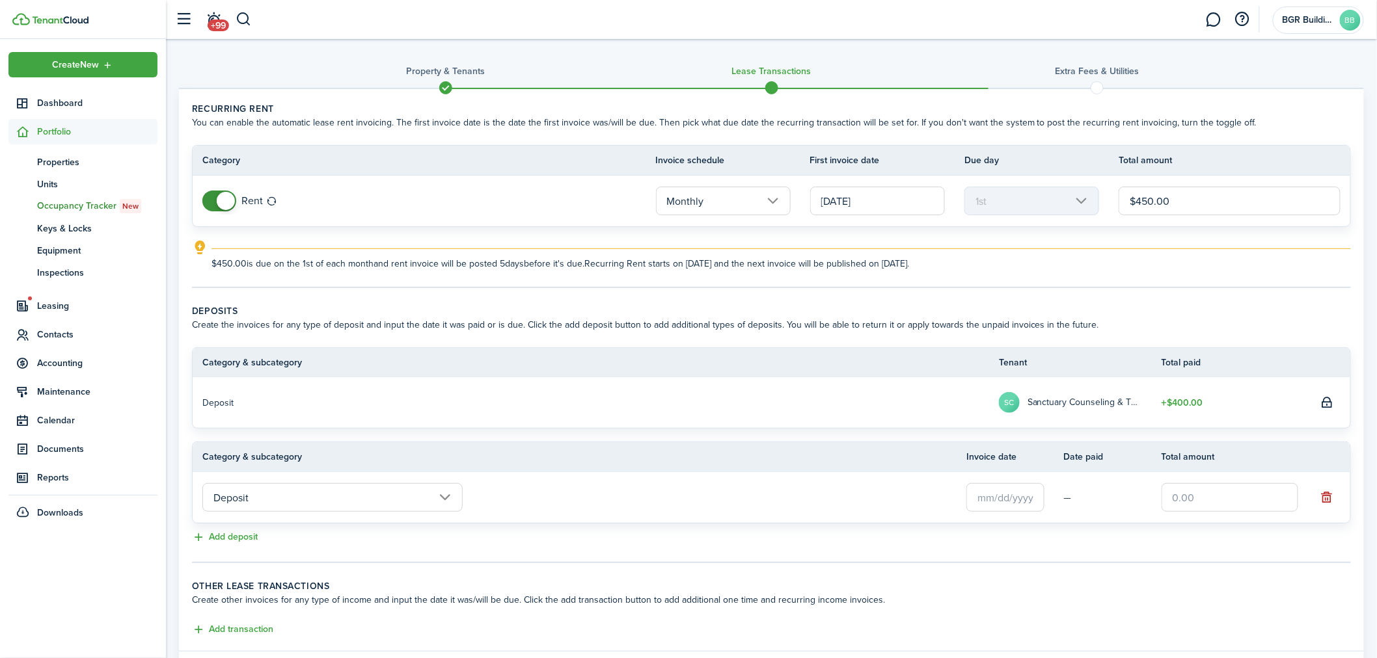
click at [448, 498] on input "Deposit" at bounding box center [332, 497] width 260 height 29
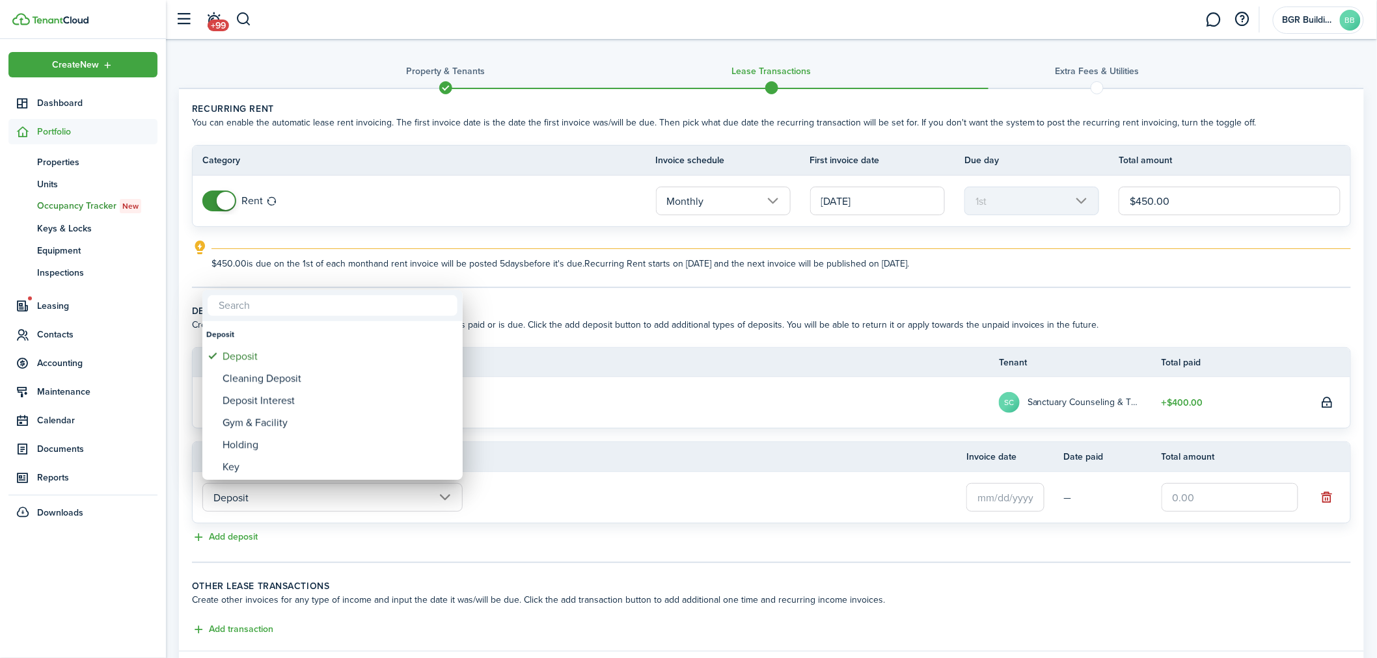
click at [698, 389] on div at bounding box center [688, 329] width 1585 height 867
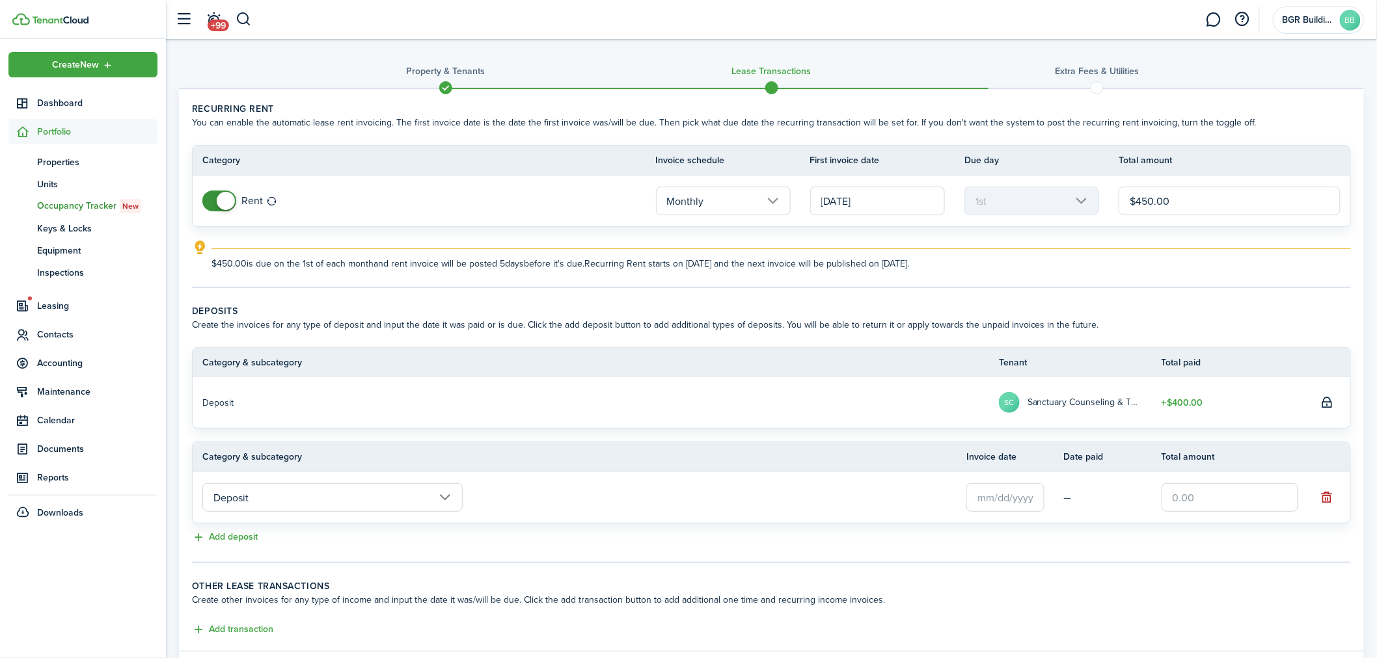
click at [1005, 497] on input "text" at bounding box center [1005, 497] width 78 height 29
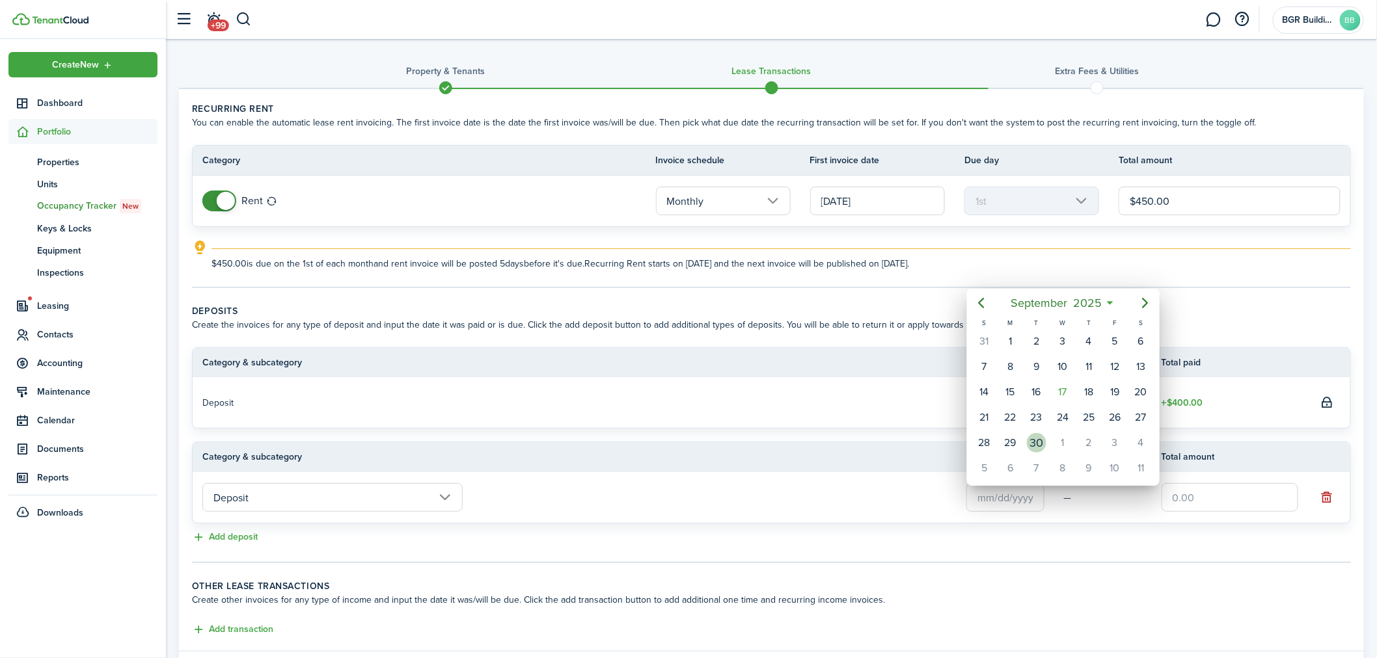
click at [1033, 440] on div "30" at bounding box center [1037, 443] width 20 height 20
type input "[DATE]"
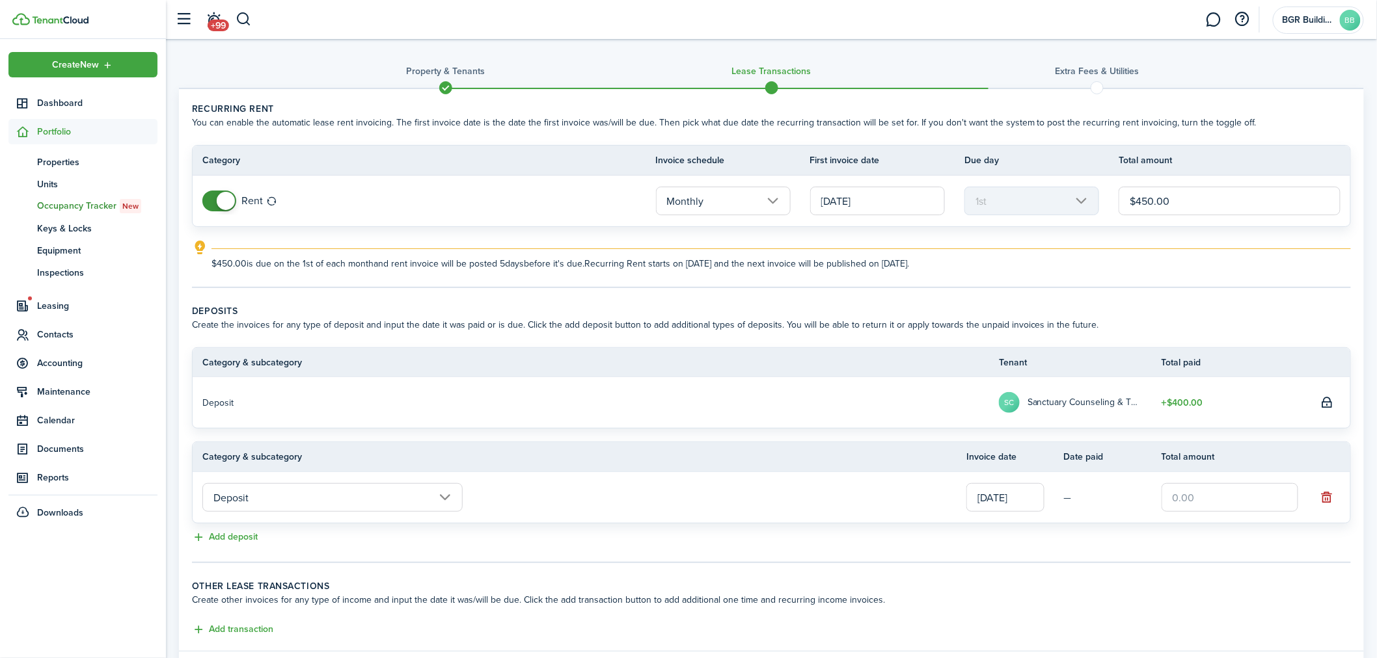
click at [1198, 496] on input "text" at bounding box center [1229, 497] width 137 height 29
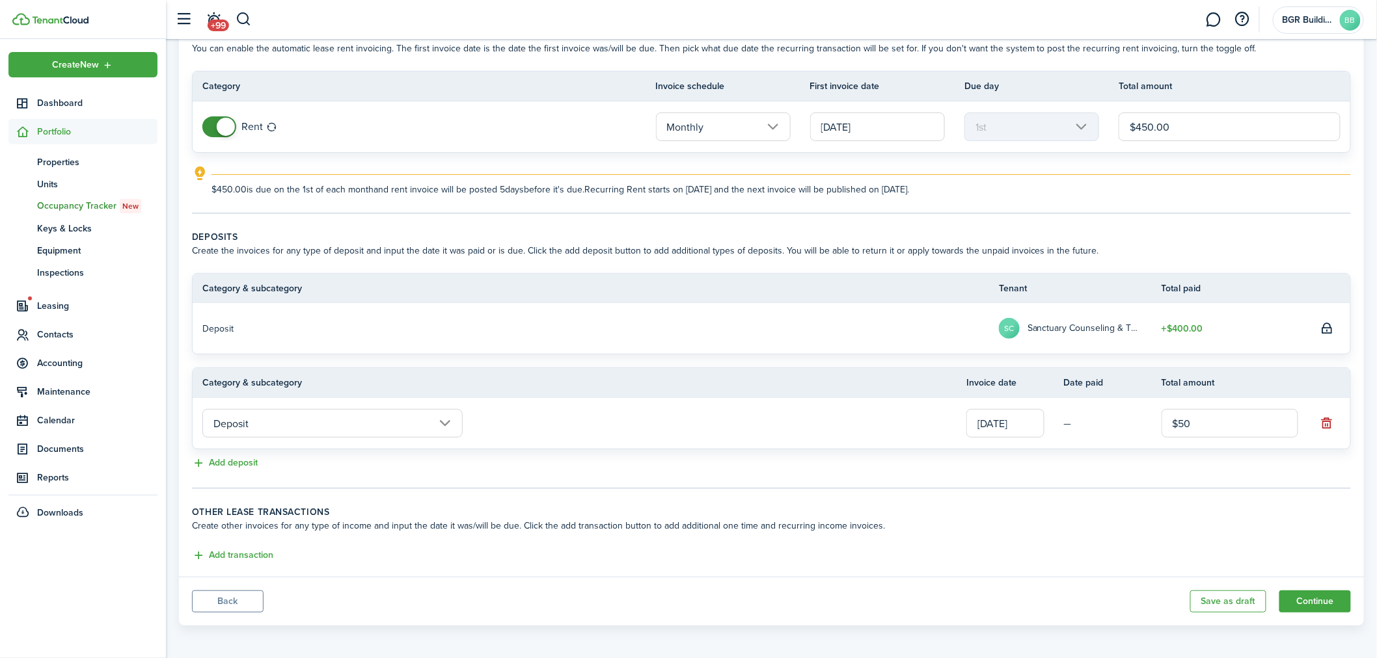
scroll to position [76, 0]
type input "$"
click at [1331, 420] on button "button" at bounding box center [1327, 422] width 18 height 18
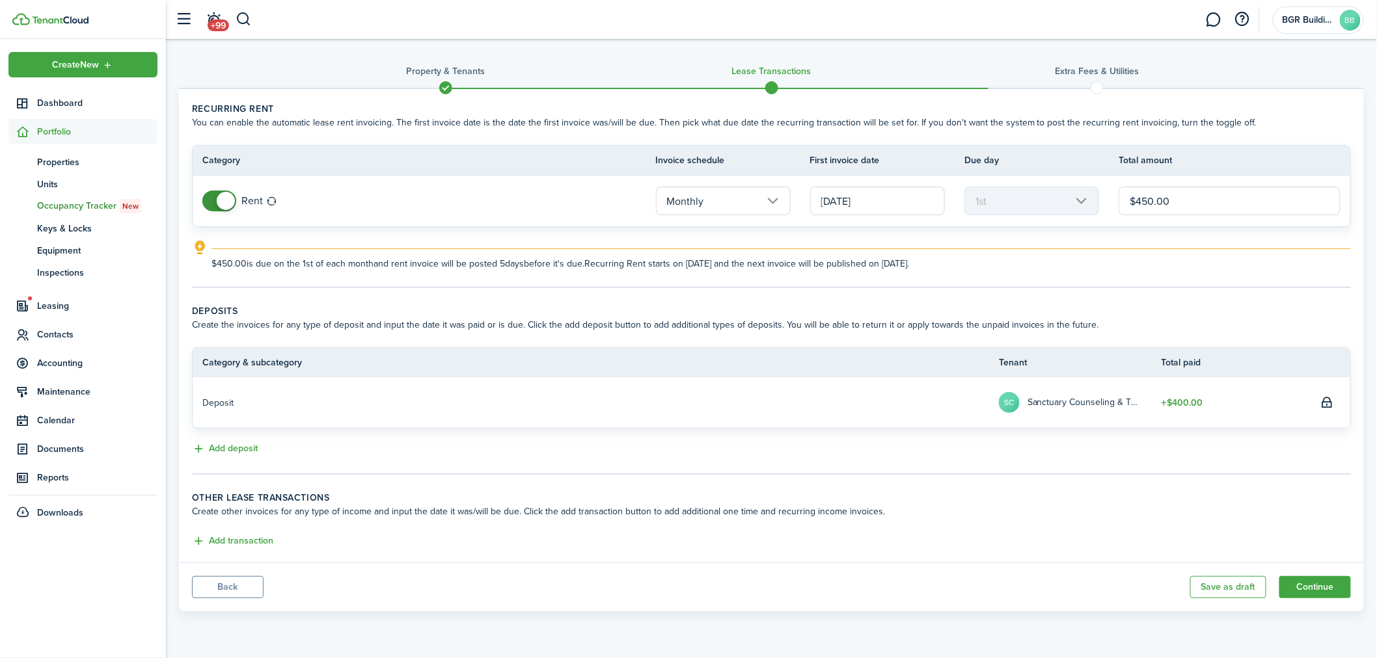
scroll to position [0, 0]
click at [1323, 583] on button "Continue" at bounding box center [1326, 587] width 72 height 22
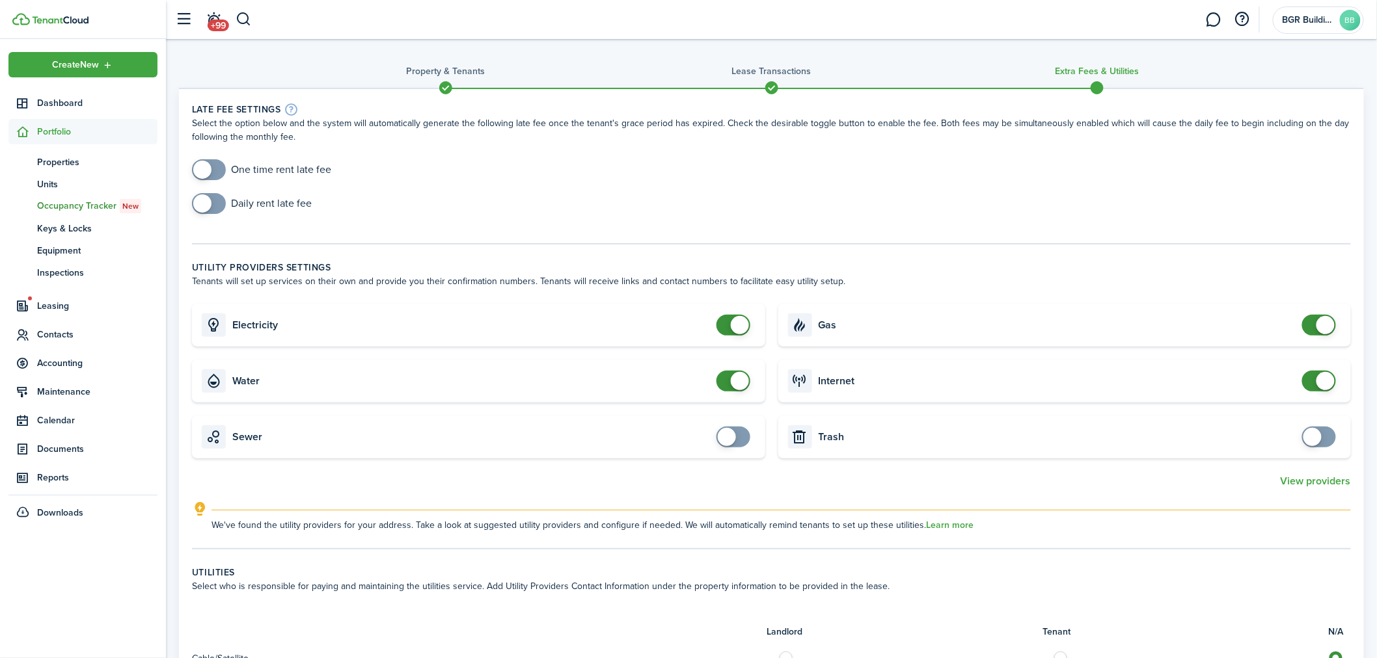
checkbox input "false"
click at [727, 323] on span at bounding box center [733, 325] width 13 height 21
checkbox input "false"
click at [727, 384] on span at bounding box center [733, 381] width 13 height 21
checkbox input "false"
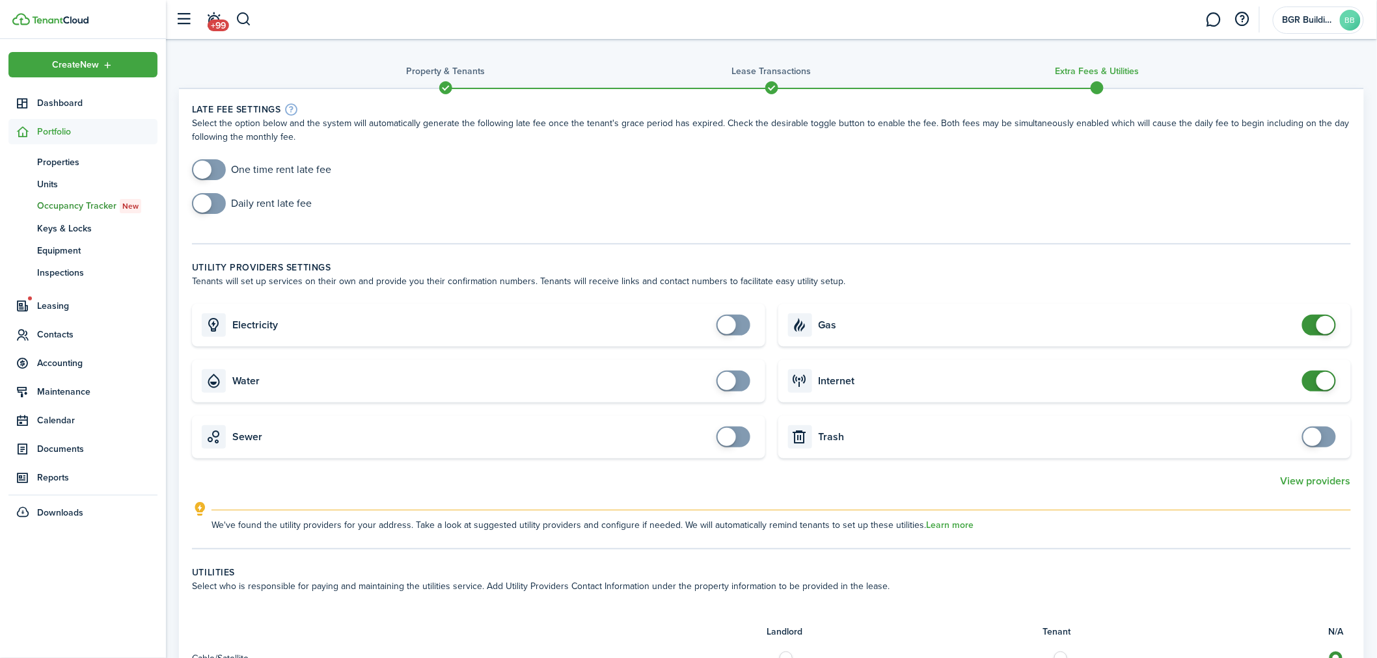
click at [1312, 323] on span at bounding box center [1318, 325] width 13 height 21
checkbox input "false"
click at [1312, 372] on span at bounding box center [1318, 381] width 13 height 21
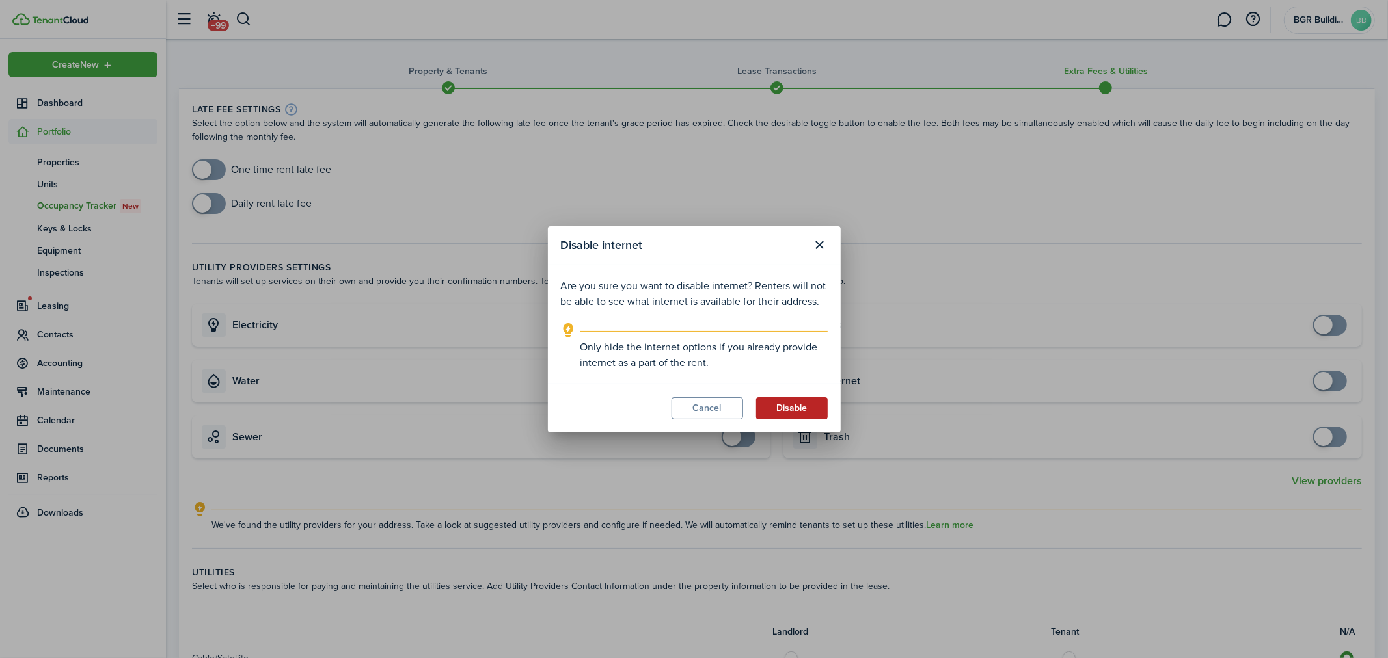
click at [815, 407] on button "Disable" at bounding box center [792, 409] width 72 height 22
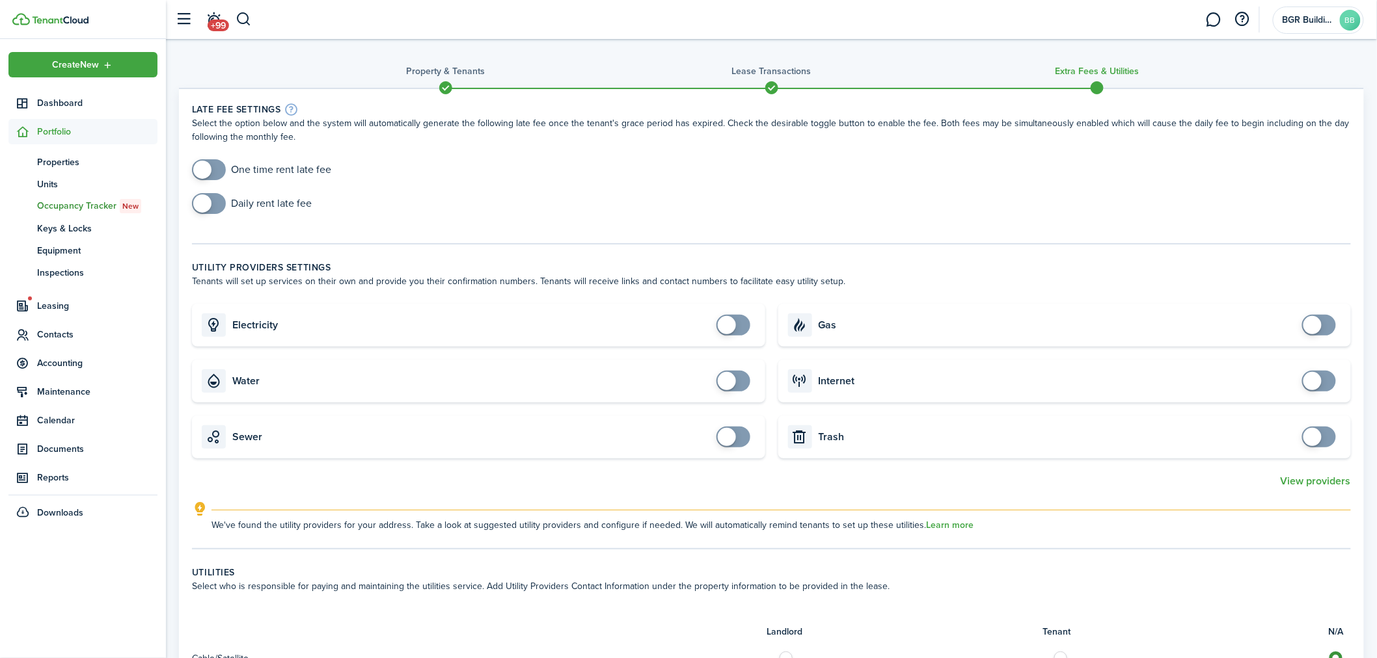
checkbox input "true"
click at [213, 206] on span at bounding box center [208, 203] width 13 height 21
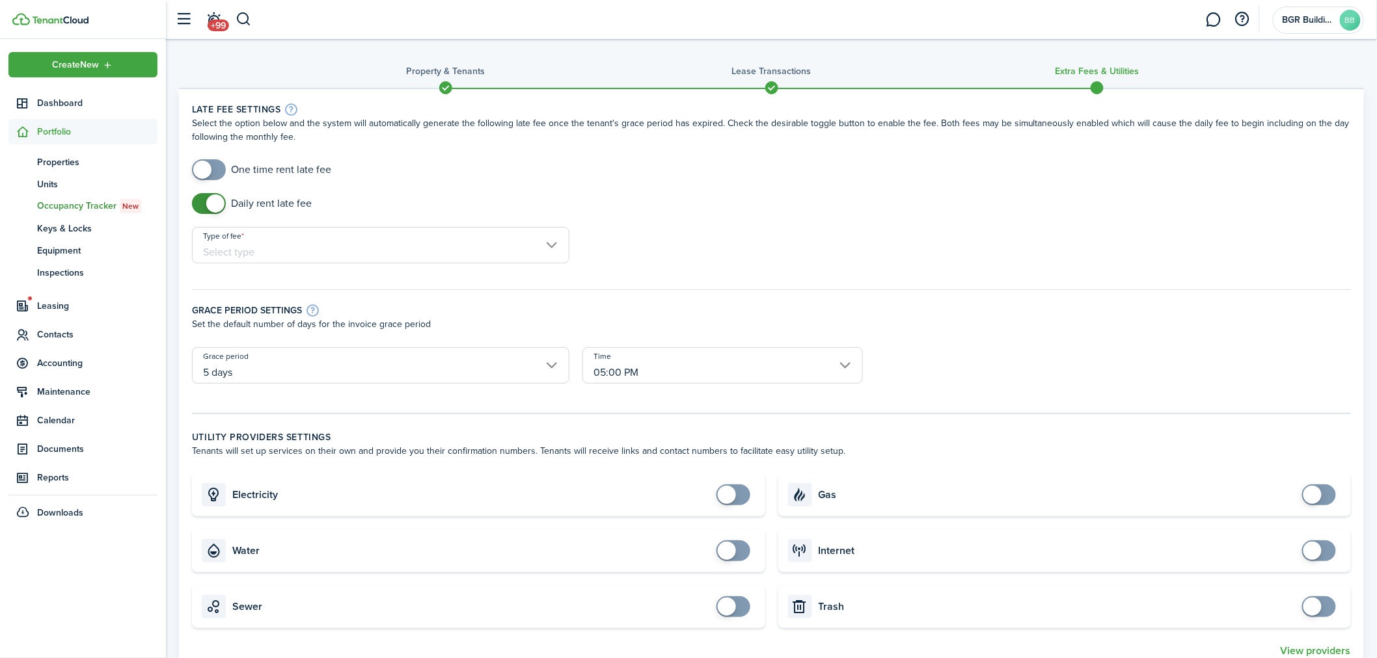
click at [277, 244] on input "Type of fee" at bounding box center [380, 245] width 377 height 36
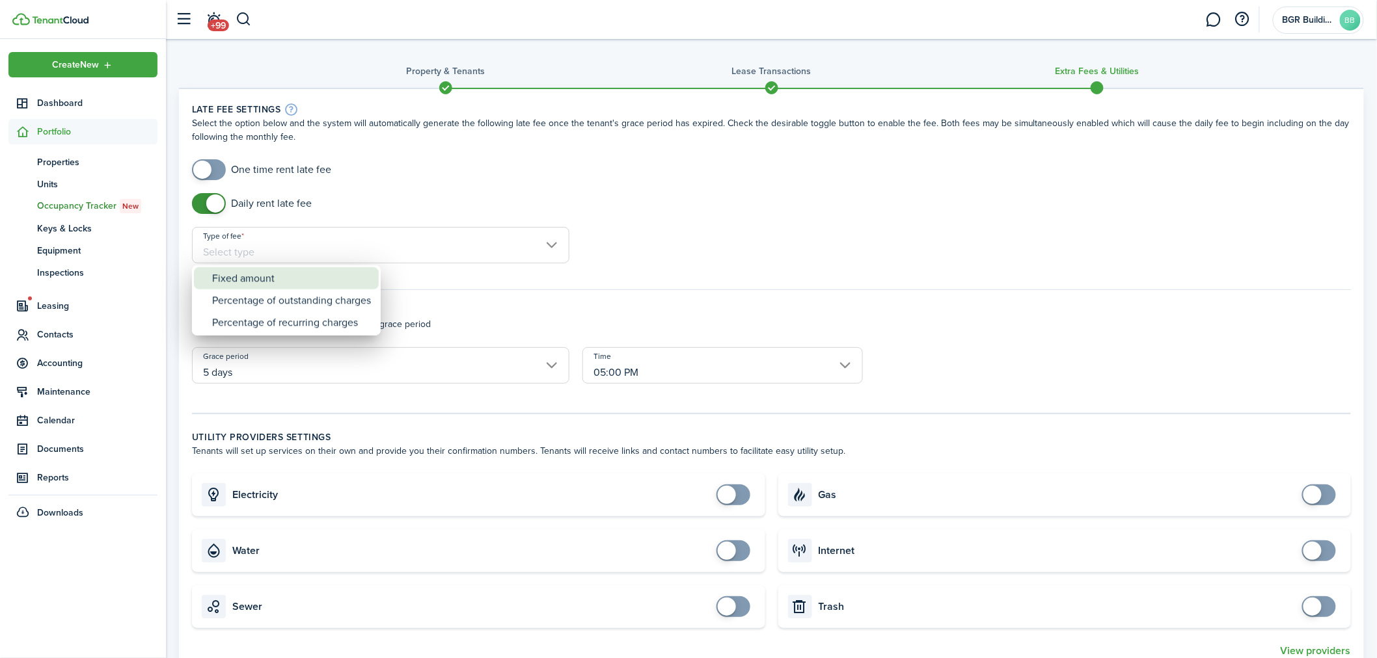
click at [271, 281] on div "Fixed amount" at bounding box center [291, 278] width 159 height 22
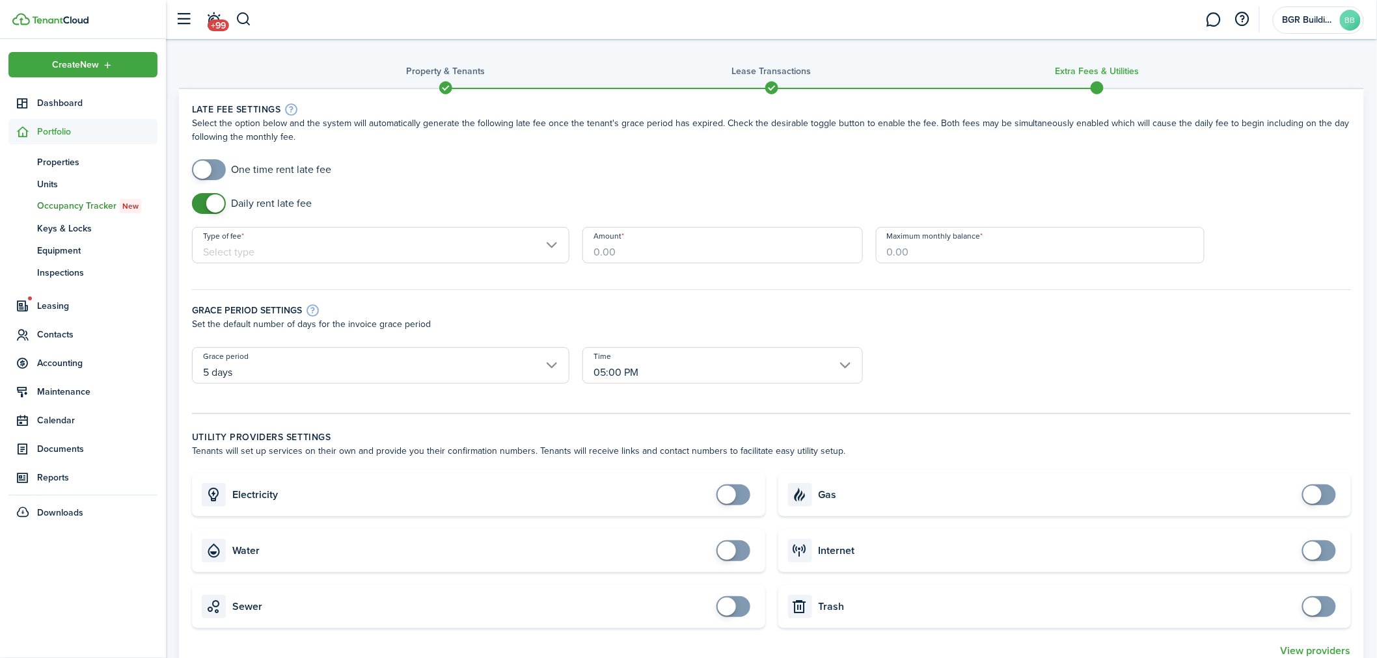
type input "Fixed amount"
click at [713, 249] on input "Amount" at bounding box center [722, 245] width 280 height 36
type input "$25.00"
click at [952, 252] on input "Maximum monthly balance" at bounding box center [1040, 245] width 329 height 36
type input "$500.00"
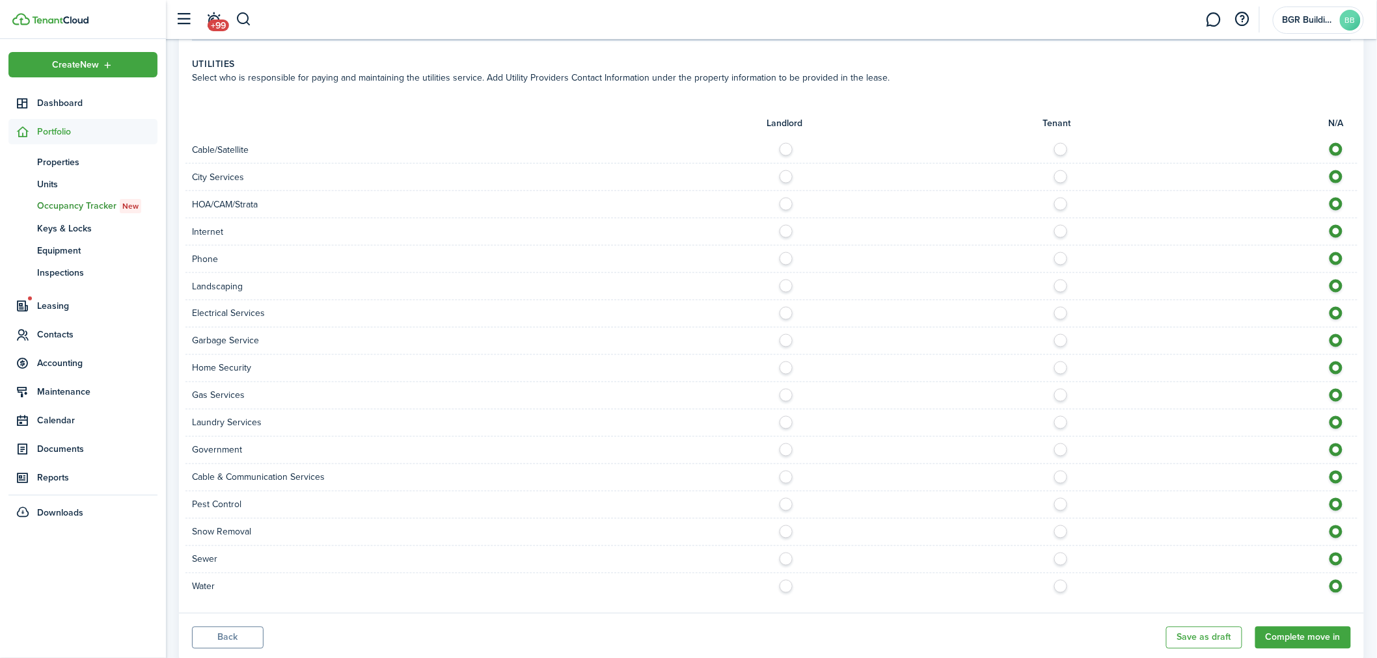
scroll to position [762, 0]
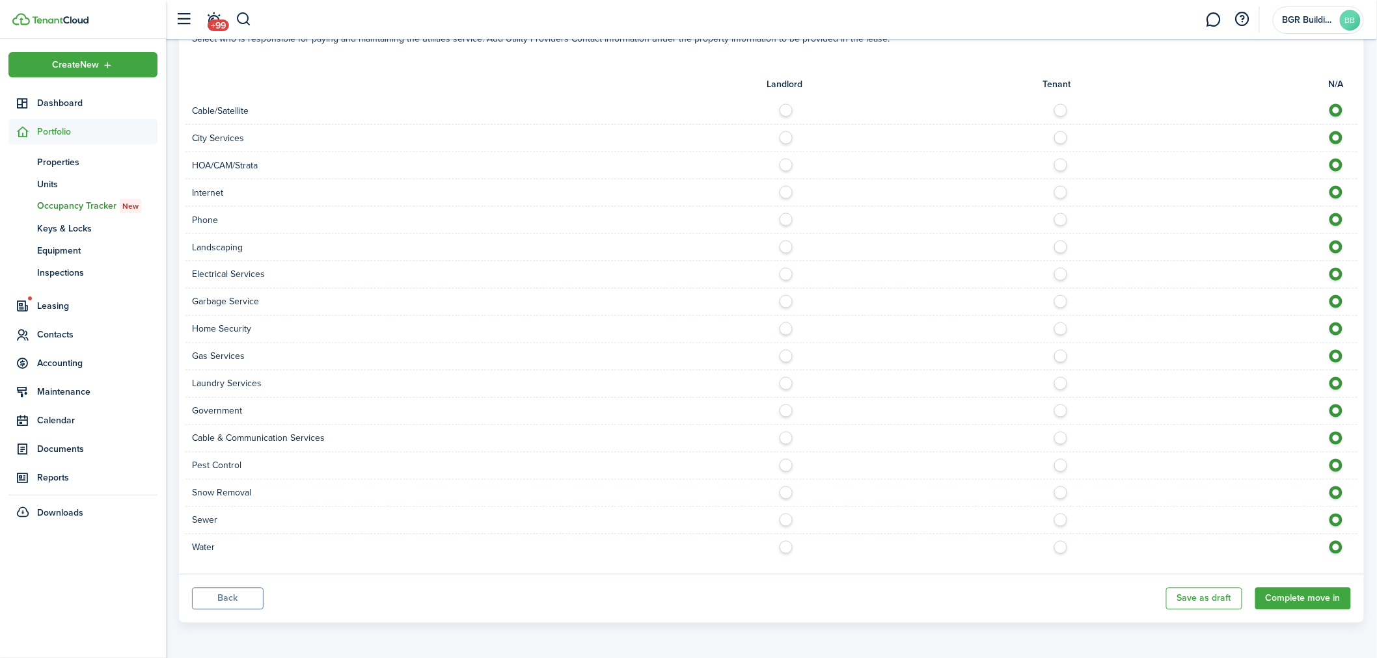
click at [787, 271] on label at bounding box center [789, 271] width 23 height 7
radio input "true"
click at [785, 302] on label at bounding box center [789, 298] width 23 height 7
radio input "true"
click at [789, 493] on label at bounding box center [789, 490] width 23 height 7
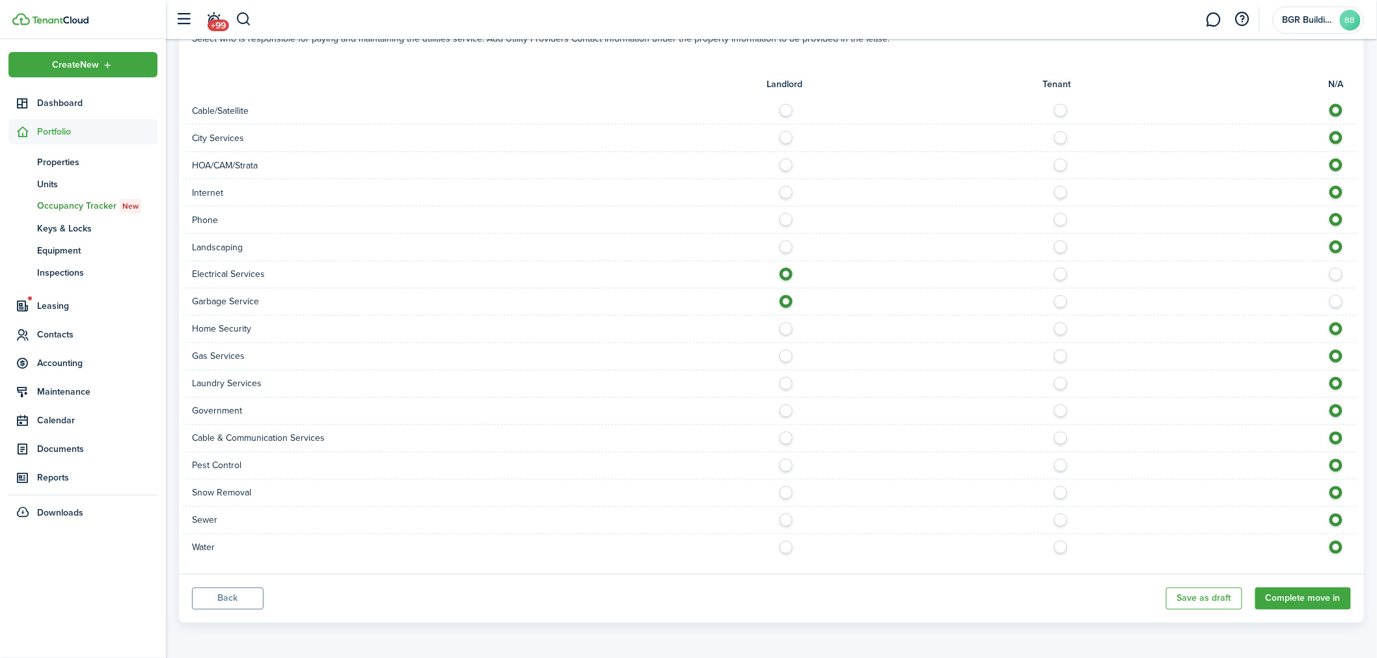
radio input "true"
click at [789, 521] on label at bounding box center [789, 517] width 23 height 7
radio input "true"
click at [787, 545] on label at bounding box center [789, 544] width 23 height 7
radio input "true"
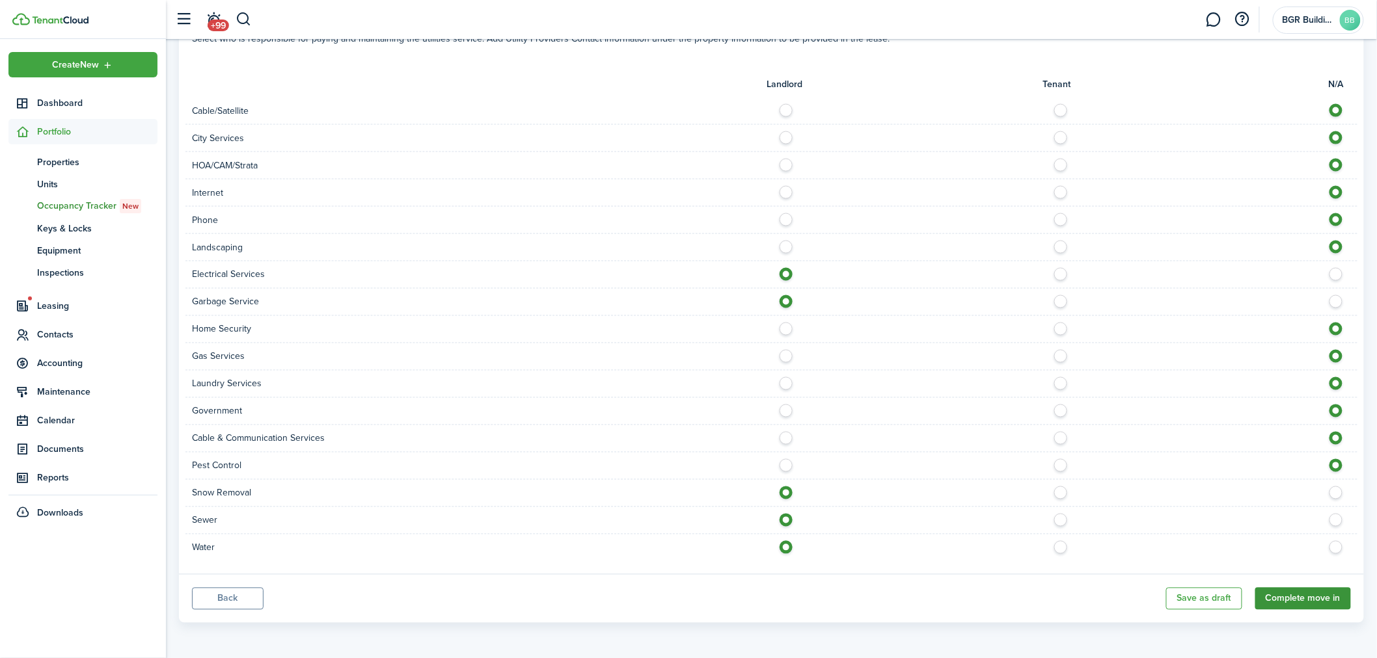
click at [1310, 597] on button "Complete move in" at bounding box center [1303, 599] width 96 height 22
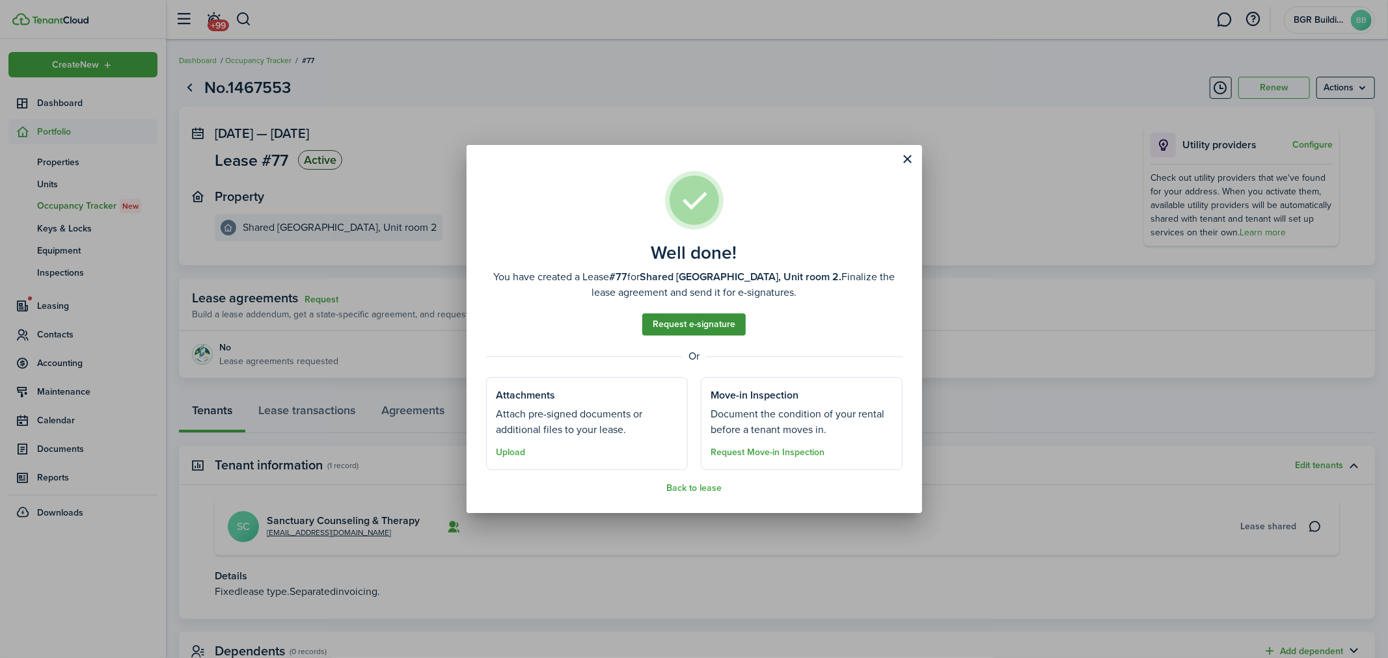
click at [678, 325] on link "Request e-signature" at bounding box center [693, 325] width 103 height 22
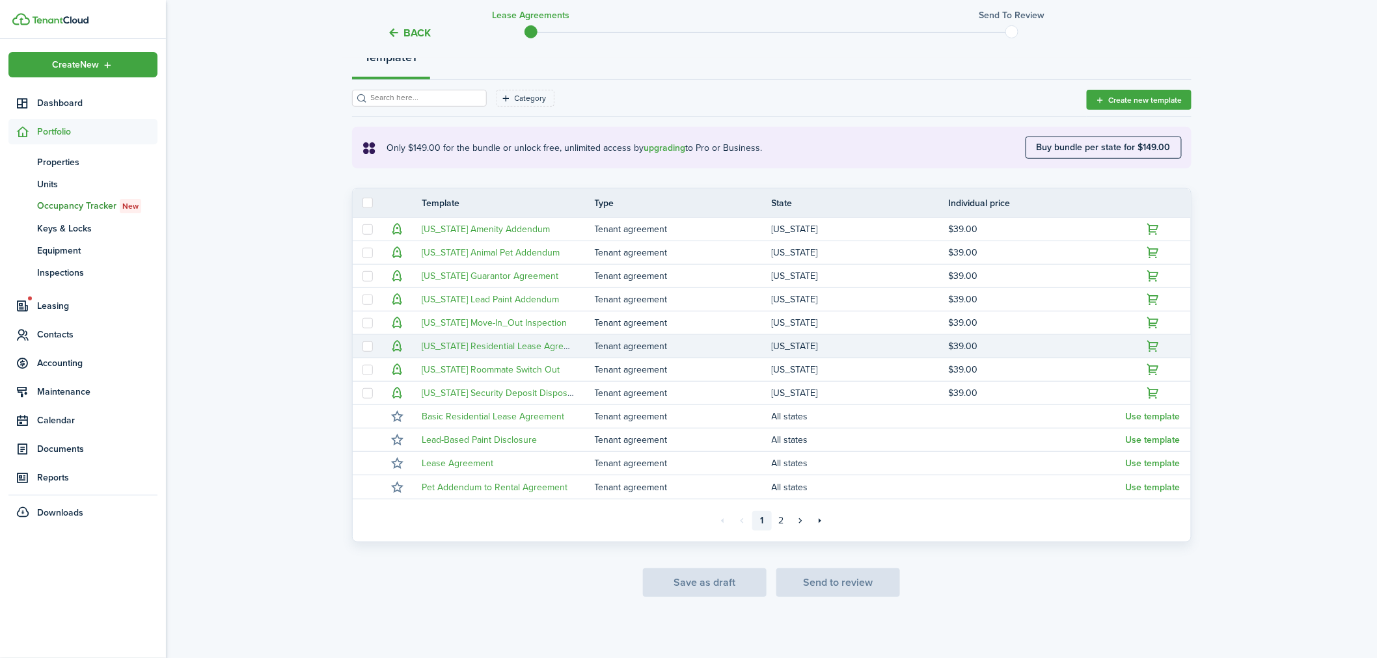
scroll to position [163, 0]
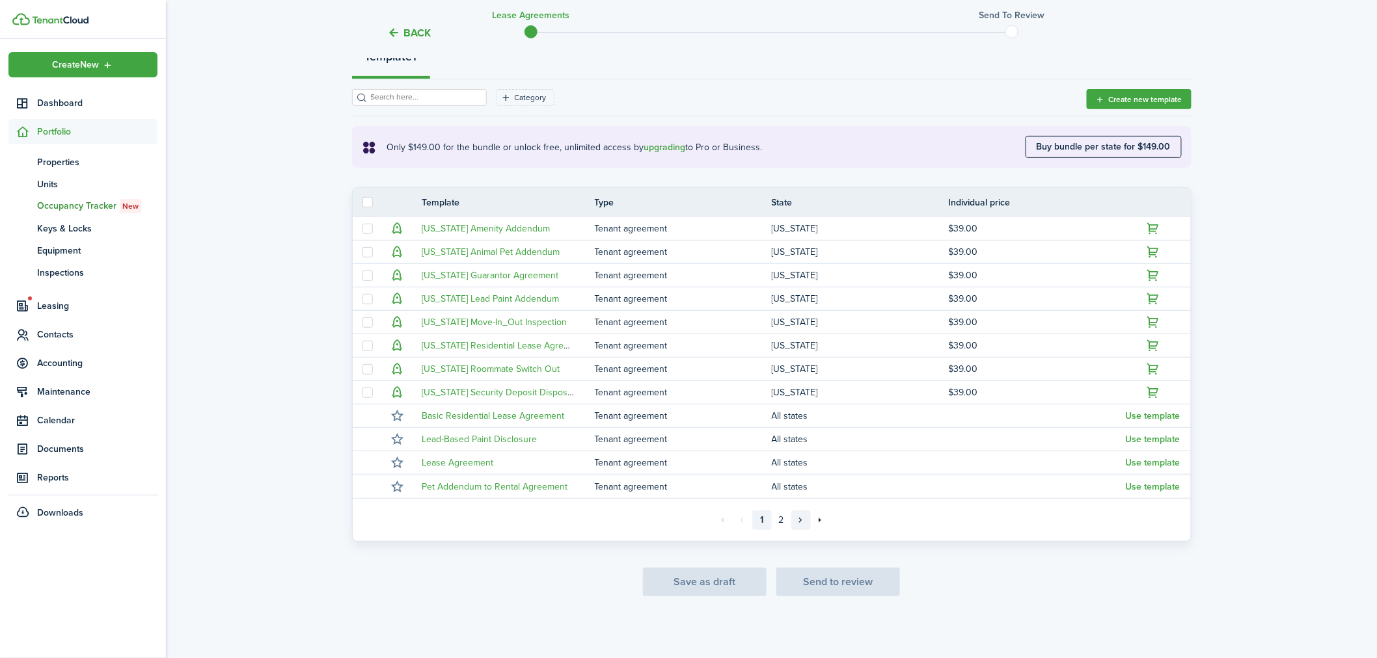
click at [800, 517] on link "»" at bounding box center [801, 521] width 20 height 20
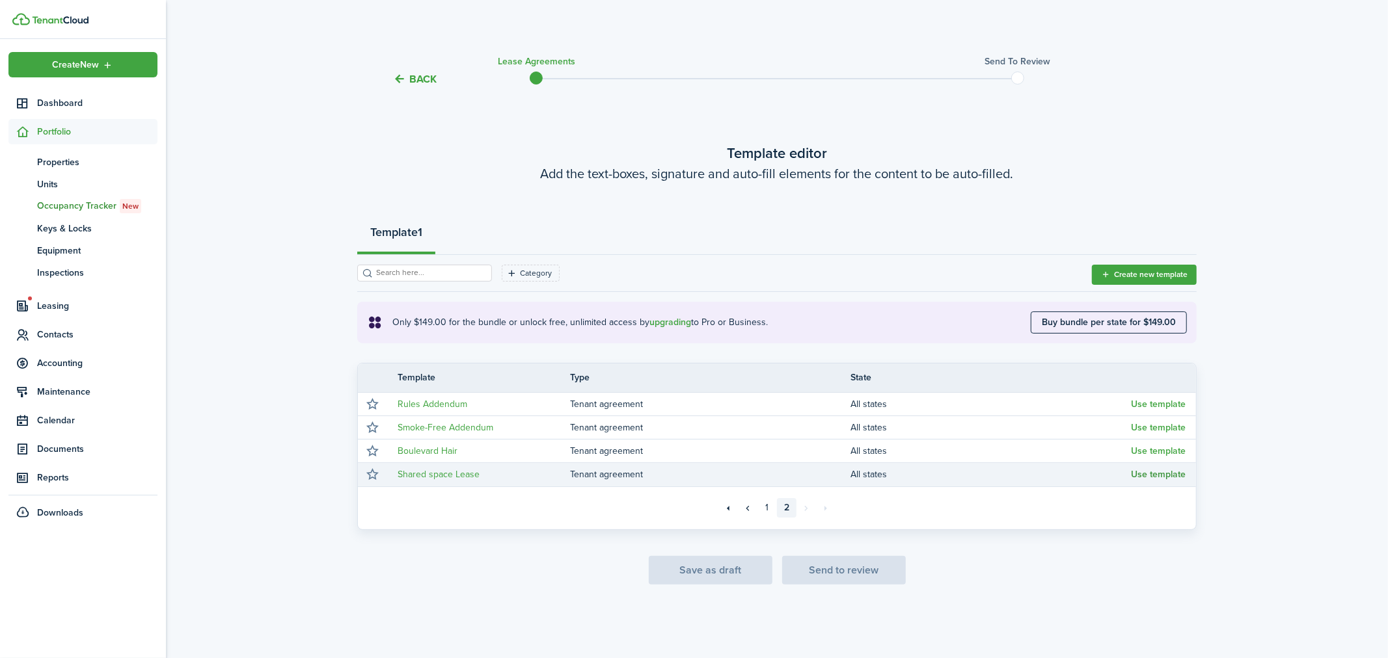
click at [1159, 473] on button "Use template" at bounding box center [1158, 475] width 55 height 10
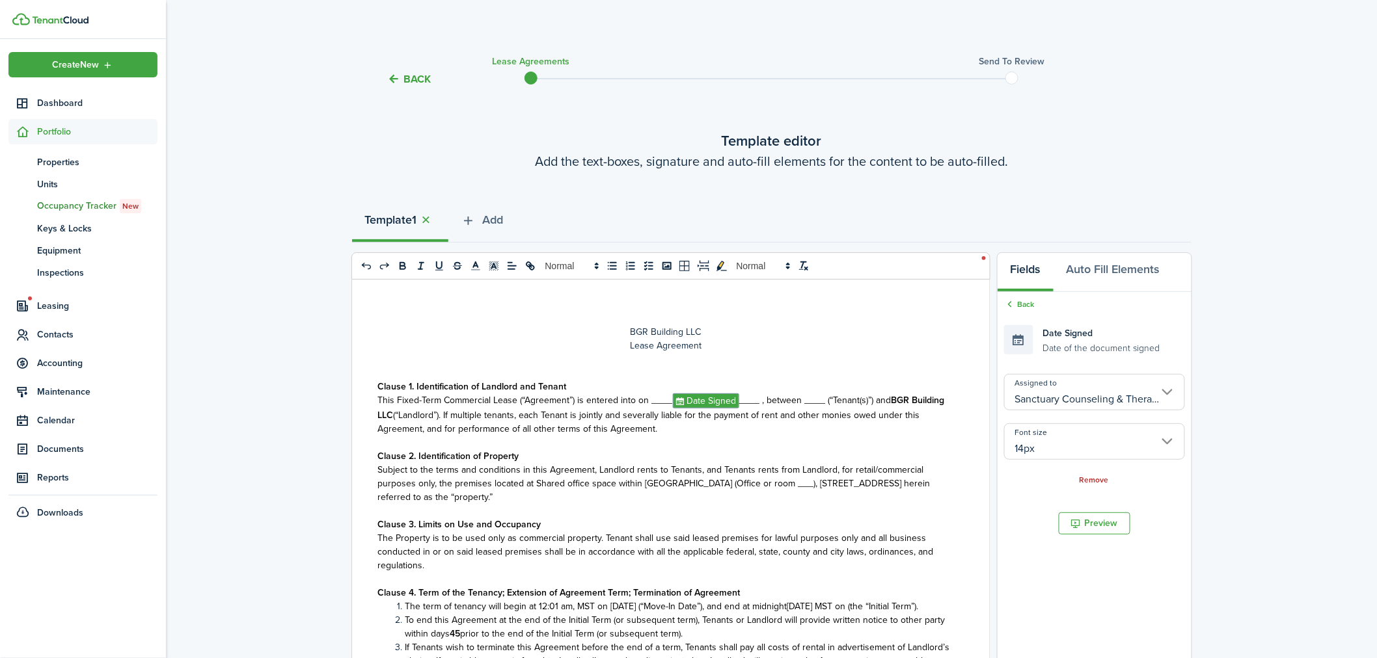
click at [802, 399] on span "This Fixed-Term Commercial Lease (“Agreement”) is entered into on ____﻿ Date Si…" at bounding box center [634, 401] width 513 height 14
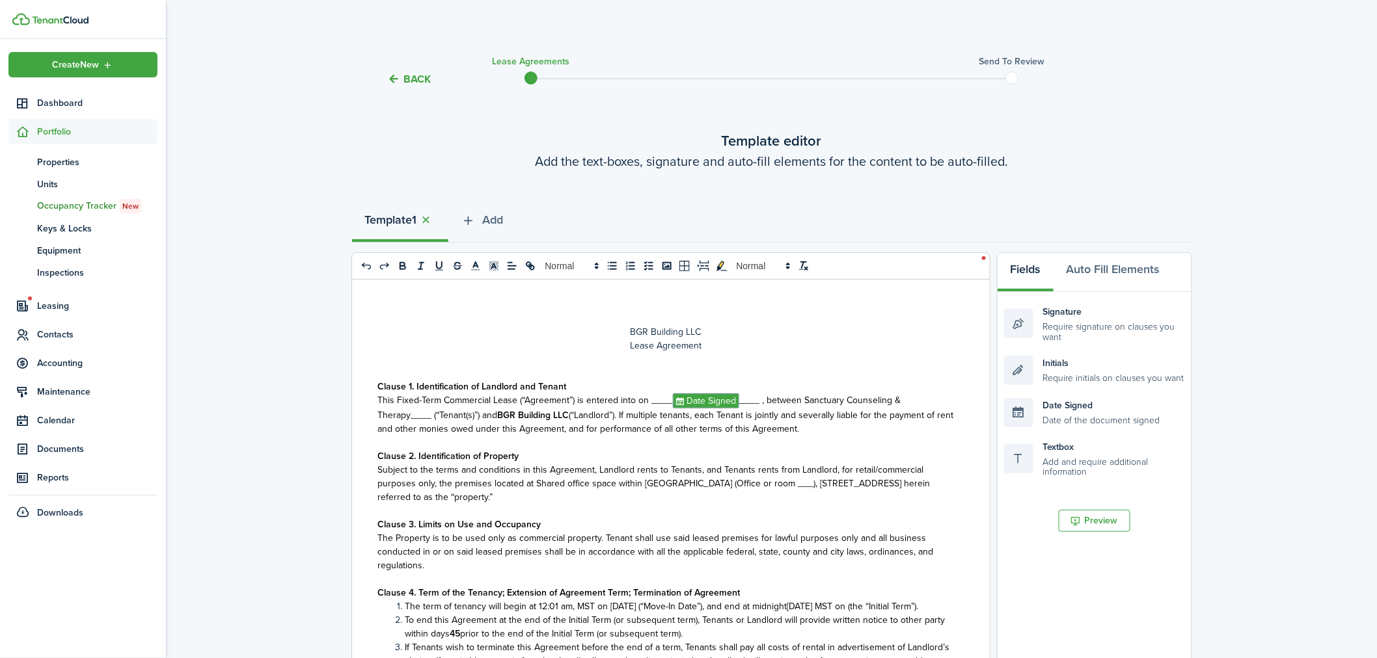
click at [739, 482] on span "Subject to the terms and conditions in this Agreement, Landlord rents to Tenant…" at bounding box center [654, 483] width 552 height 41
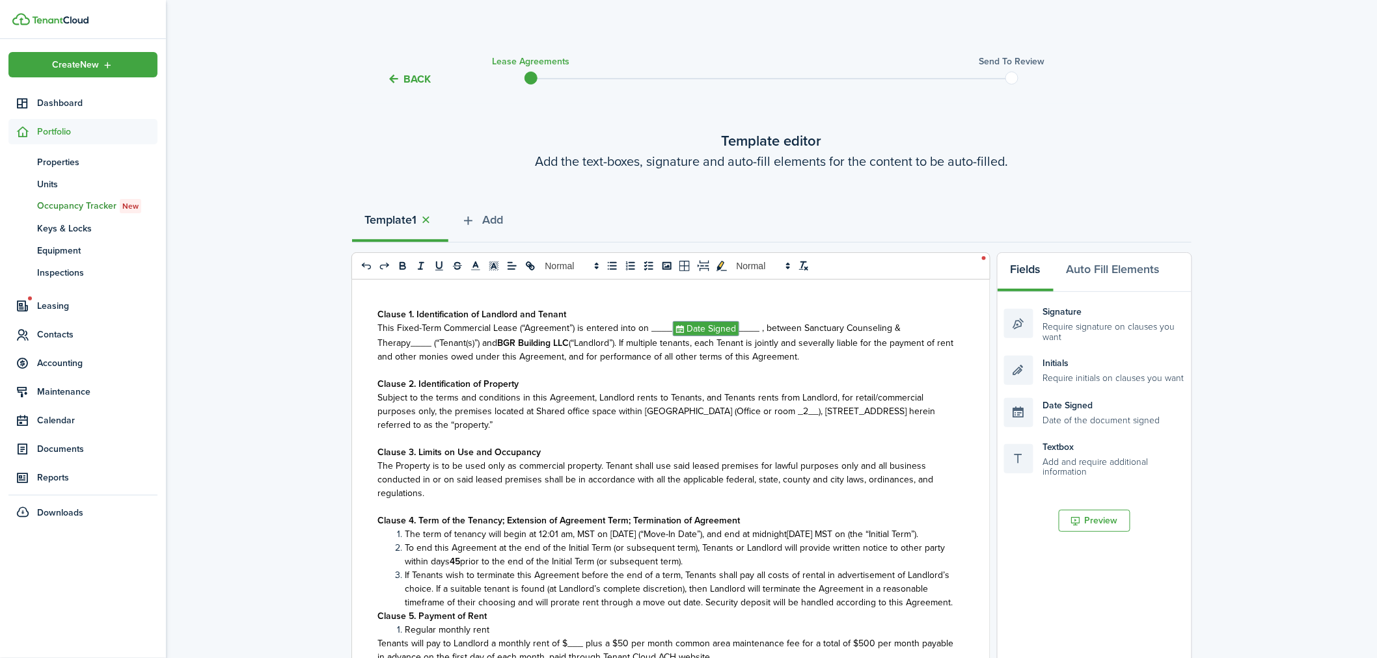
click at [625, 532] on span "The term of tenancy will begin at 12:01 am, MST on [DATE] (“Move-In Date”), and…" at bounding box center [661, 535] width 513 height 14
click at [671, 532] on span "The term of tenancy will begin at 12:01 am, MST on [DATE] (“Move-In Date”), and…" at bounding box center [661, 535] width 513 height 14
click at [847, 534] on span "The term of tenancy will begin at 12:01 am, MST on [DATE] (“Move-In Date”), and…" at bounding box center [661, 535] width 513 height 14
click at [909, 532] on span "The term of tenancy will begin at 12:01 am, MST on [DATE] (“Move-In Date”), and…" at bounding box center [661, 535] width 513 height 14
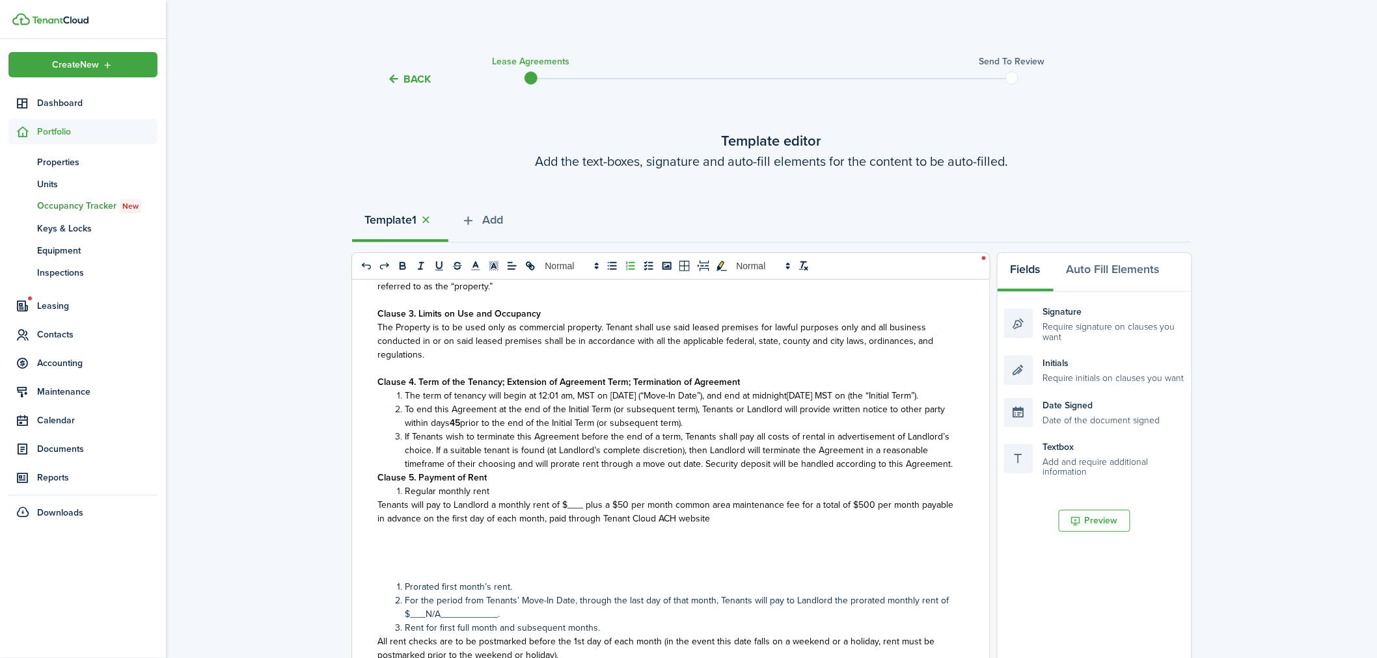
scroll to position [217, 0]
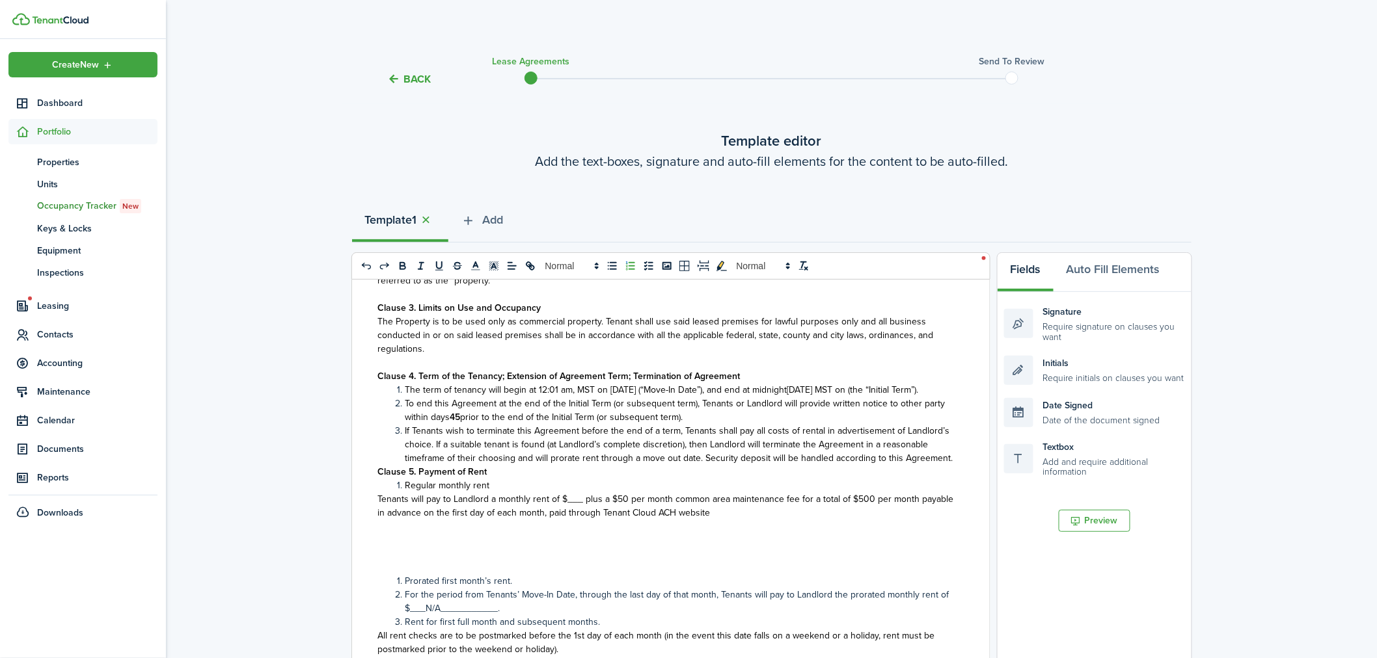
click at [569, 520] on span "Tenants will pay to Landlord a monthly rent of $___ plus a $50 per month common…" at bounding box center [666, 506] width 576 height 27
click at [796, 520] on span "Tenants will pay to Landlord a monthly rent of $_450__ plus a $50 per month com…" at bounding box center [657, 506] width 558 height 27
click at [423, 520] on span "Tenants will pay to Landlord a monthly rent of $_450__ plus a $50 per month com…" at bounding box center [663, 506] width 571 height 27
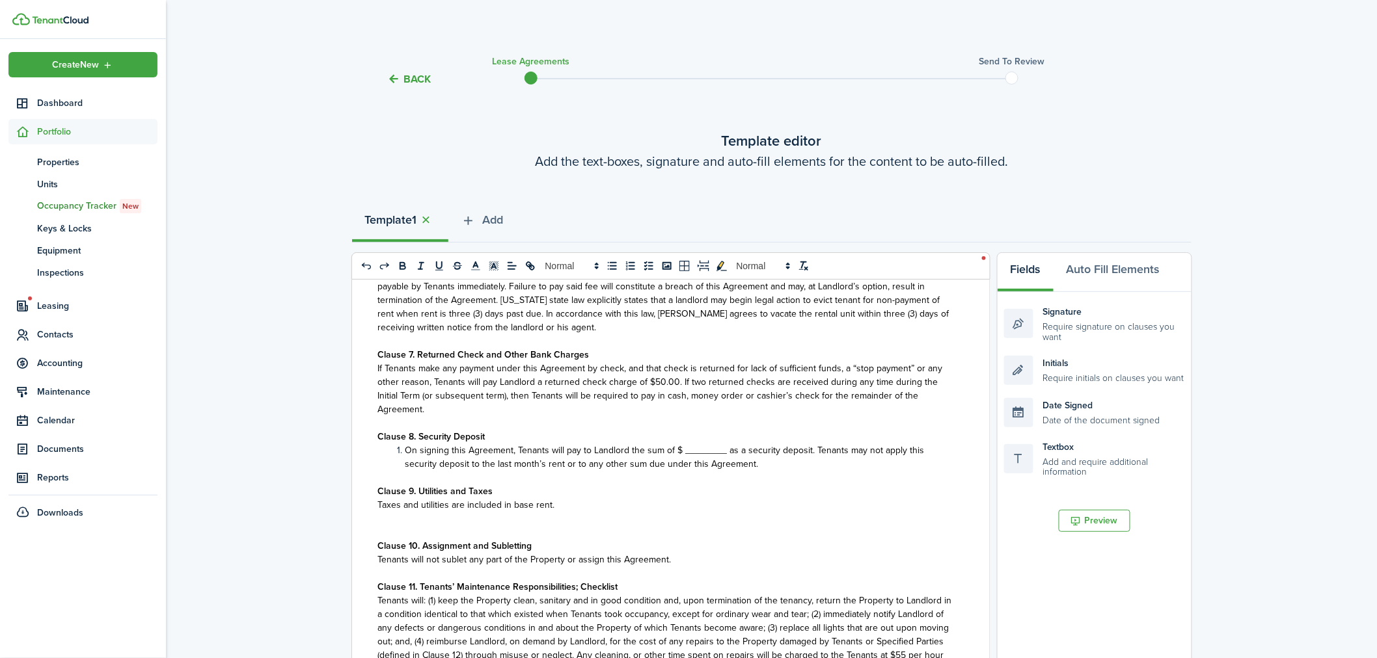
scroll to position [651, 0]
click at [696, 468] on span "On signing this Agreement, Tenants will pay to Landlord the sum of $ ________ a…" at bounding box center [664, 454] width 519 height 27
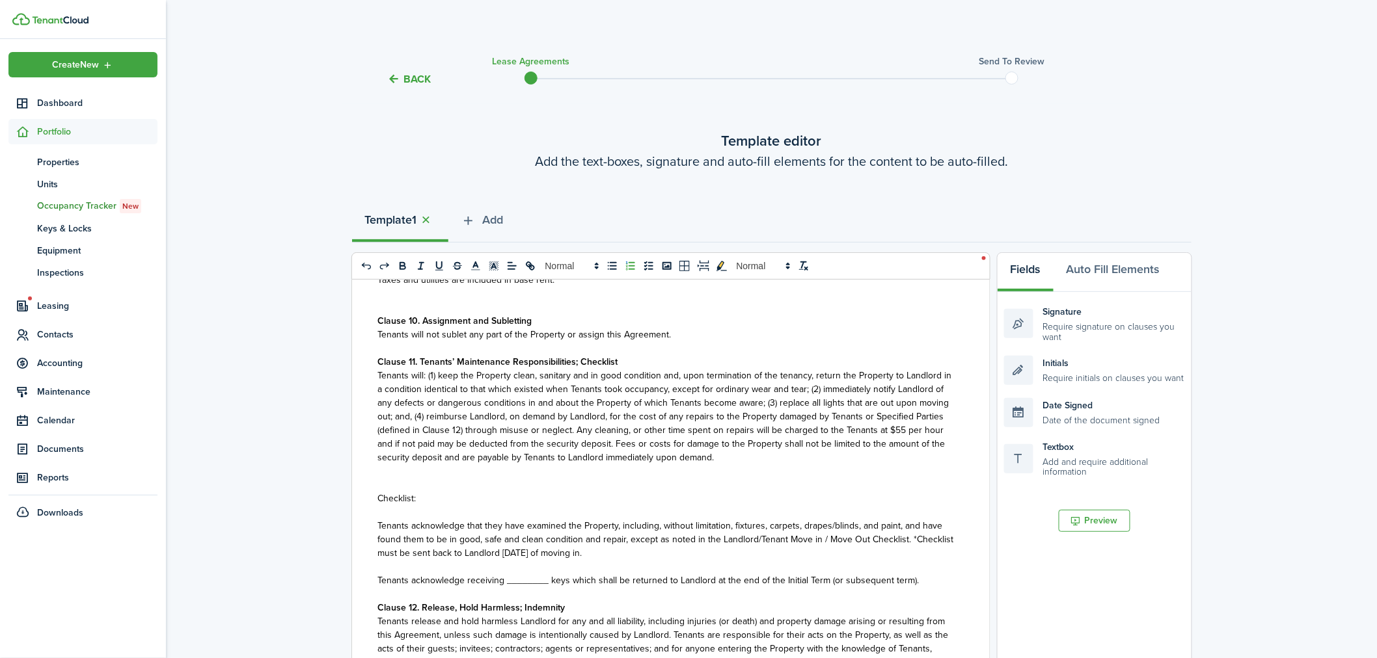
scroll to position [867, 0]
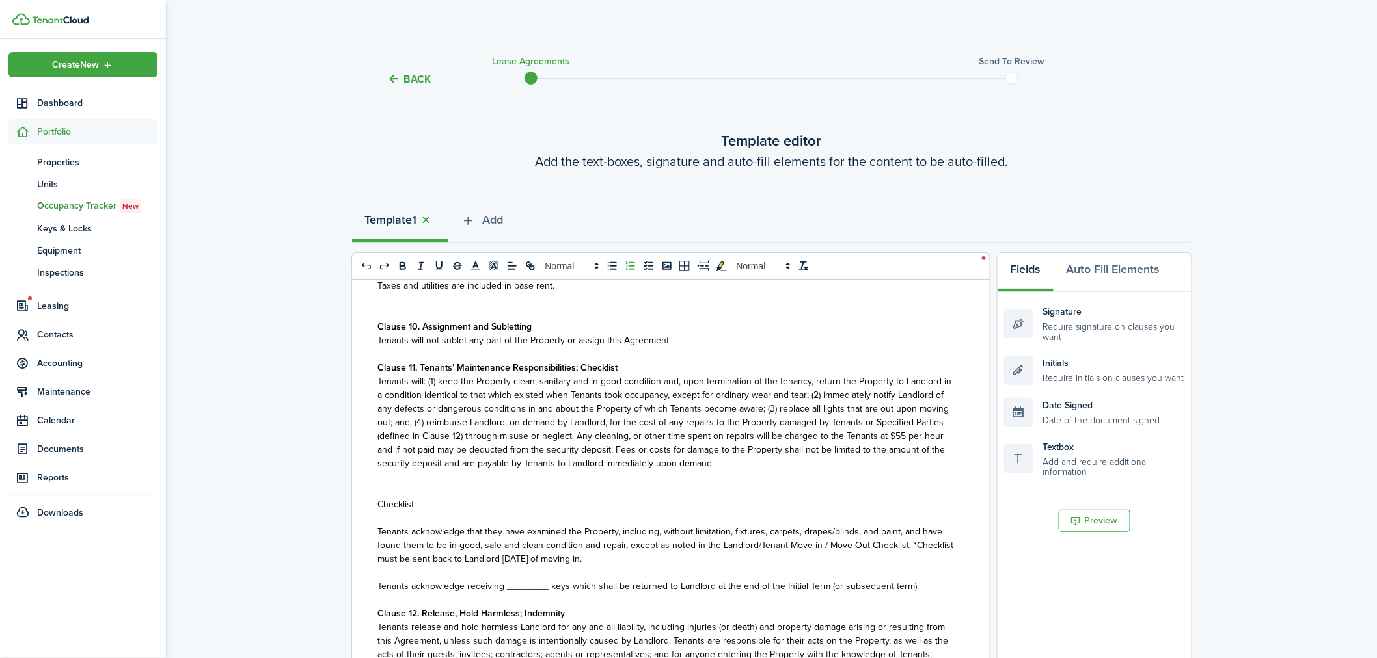
click at [619, 375] on p "Clause 11. Tenants’ Maintenance Responsibilities; Checklist" at bounding box center [666, 368] width 576 height 14
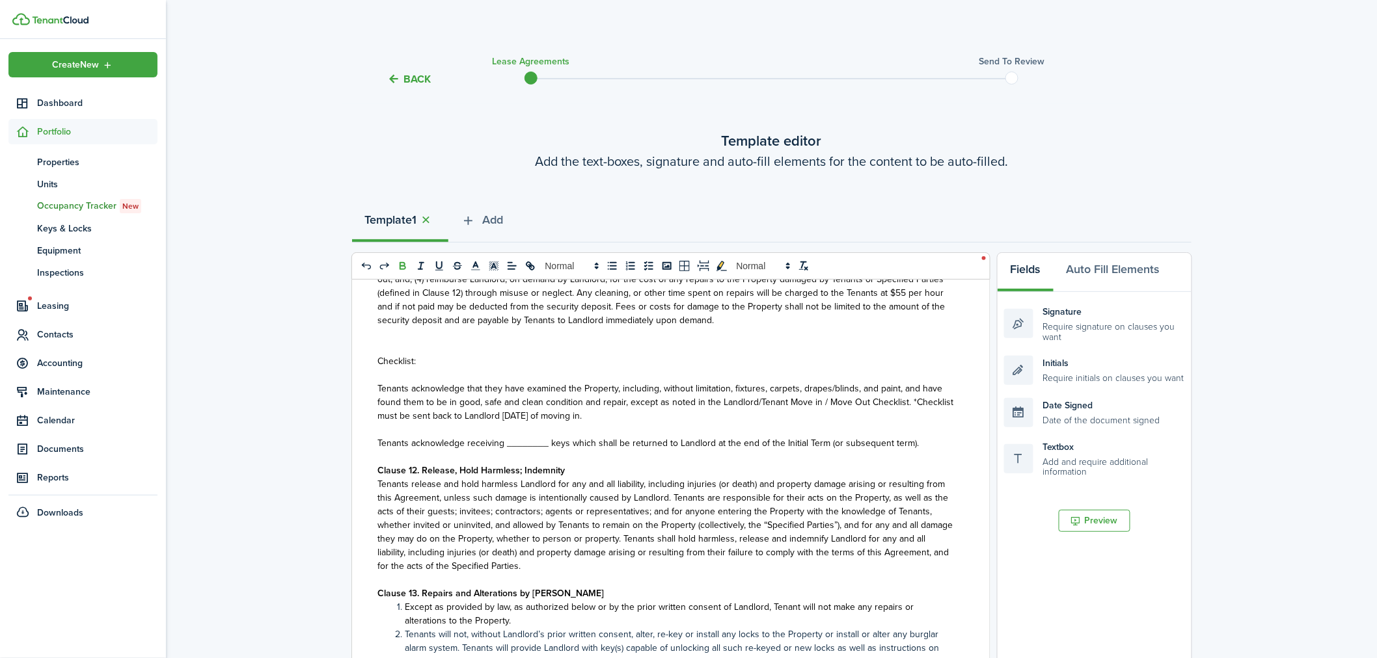
scroll to position [1012, 0]
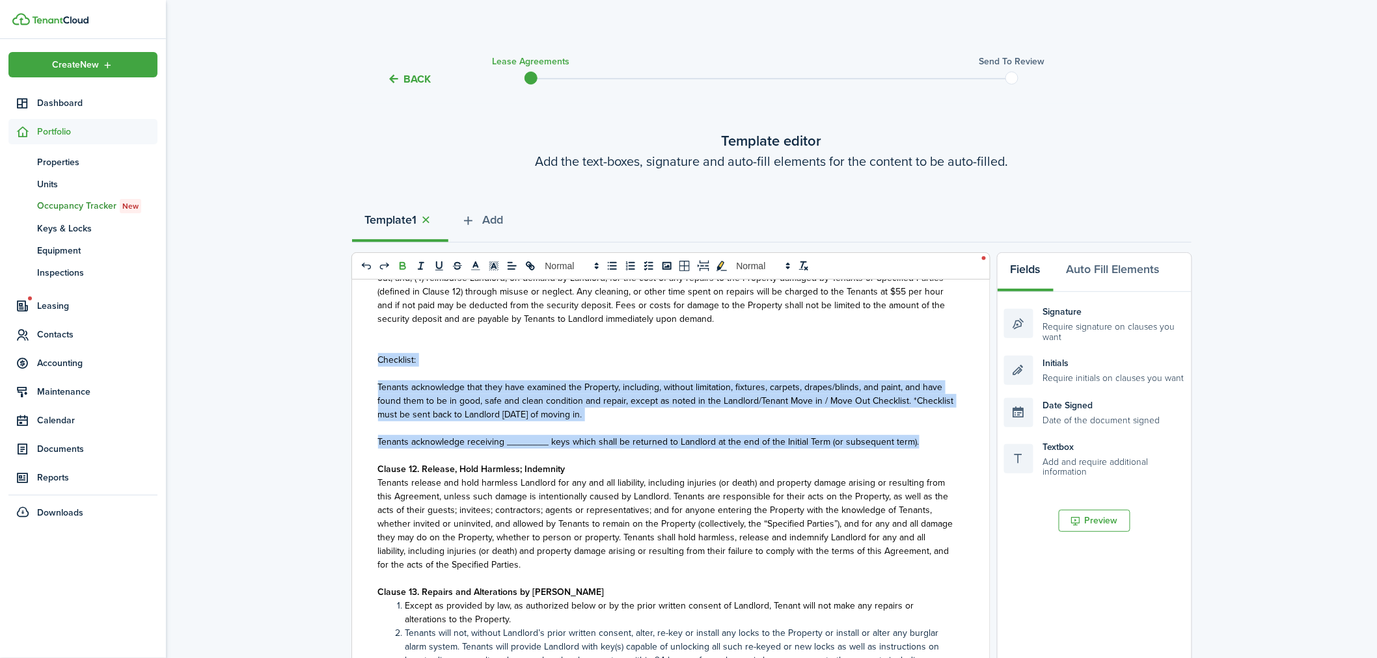
drag, startPoint x: 377, startPoint y: 386, endPoint x: 711, endPoint y: 486, distance: 348.3
click at [711, 486] on div "BGR Building LLC Lease Agreement Clause 1. Identification of Landlord and Tenan…" at bounding box center [666, 535] width 628 height 511
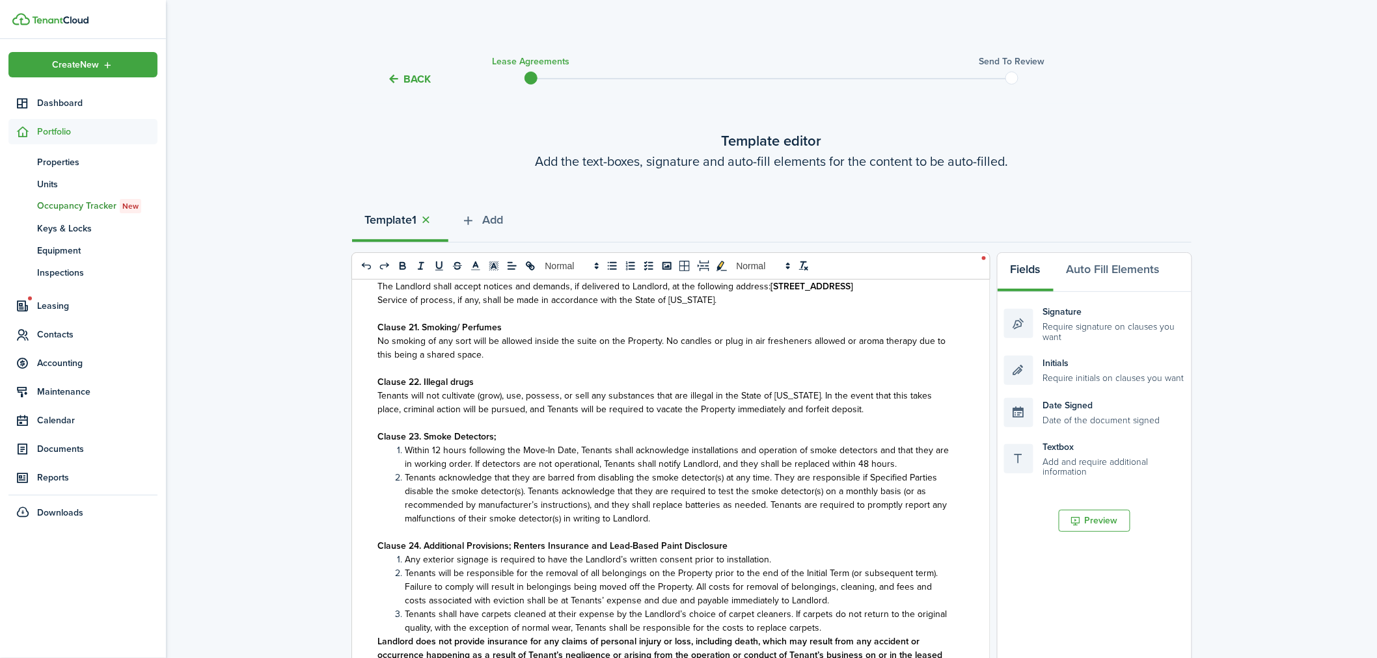
scroll to position [1961, 0]
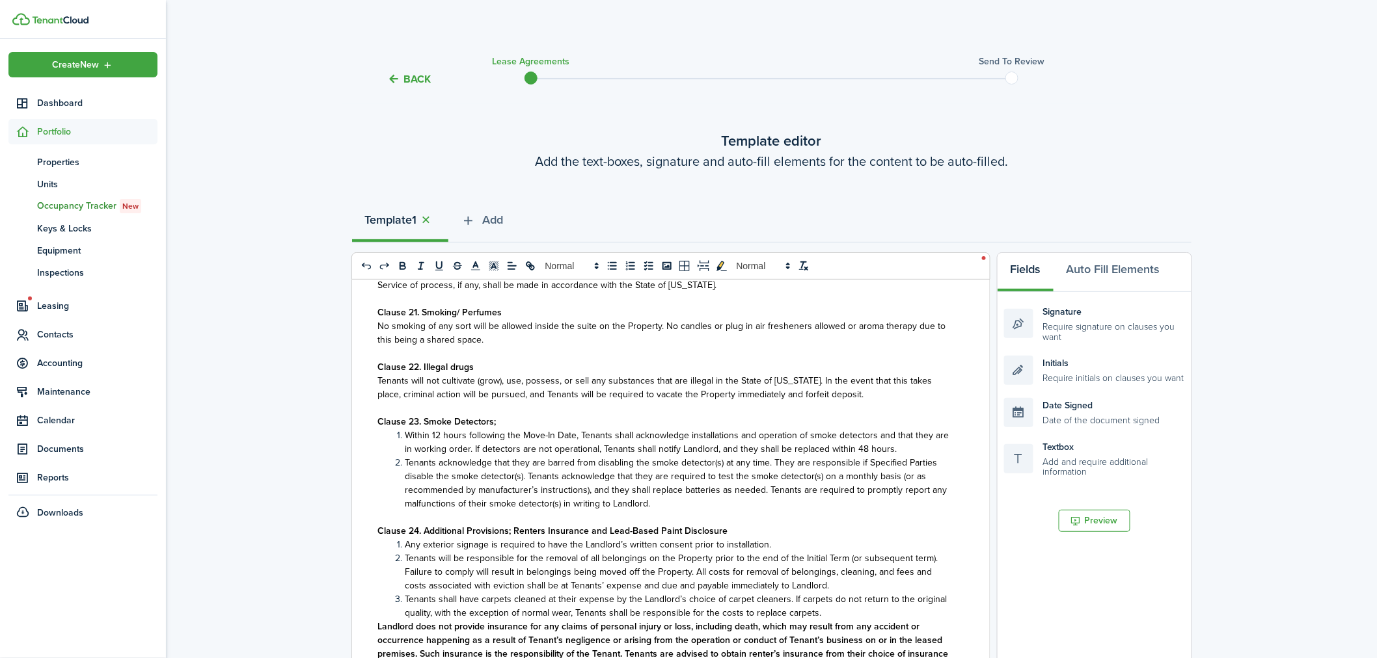
click at [375, 361] on div "BGR Building LLC Lease Agreement Clause 1. Identification of Landlord and Tenan…" at bounding box center [666, 535] width 628 height 511
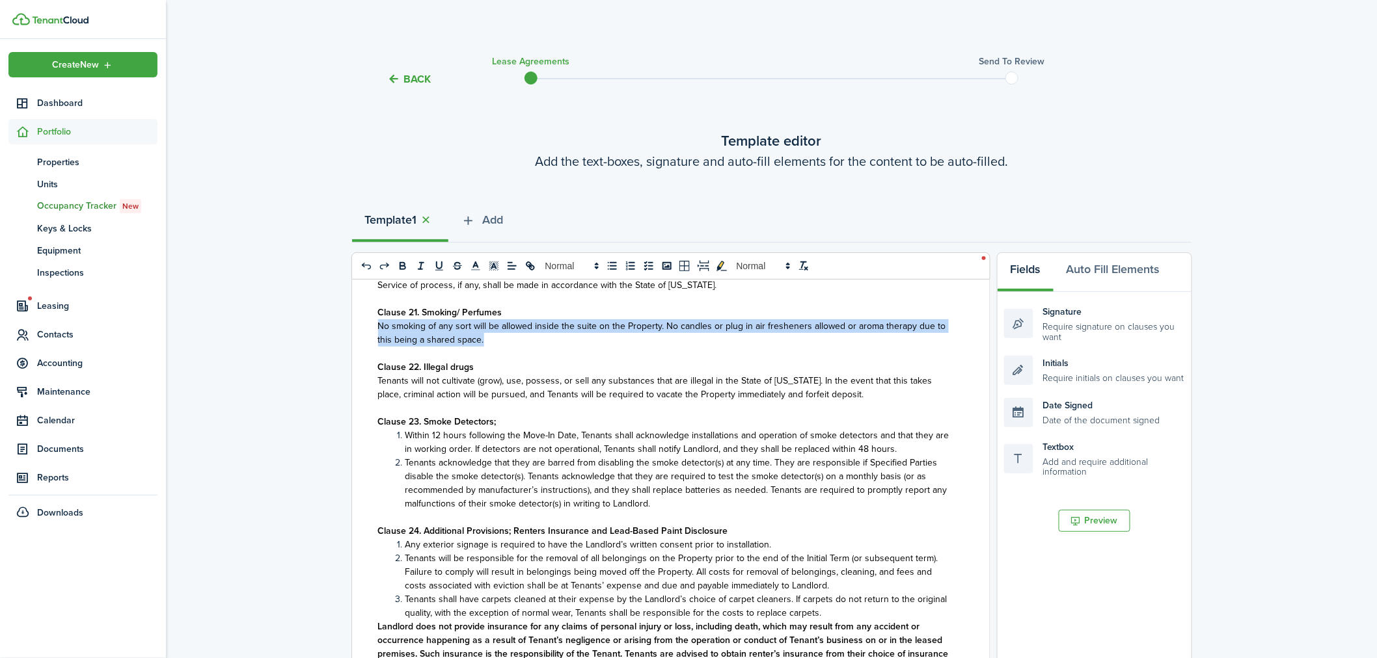
drag, startPoint x: 375, startPoint y: 361, endPoint x: 485, endPoint y: 381, distance: 111.7
click at [485, 381] on div "BGR Building LLC Lease Agreement Clause 1. Identification of Landlord and Tenan…" at bounding box center [666, 535] width 628 height 511
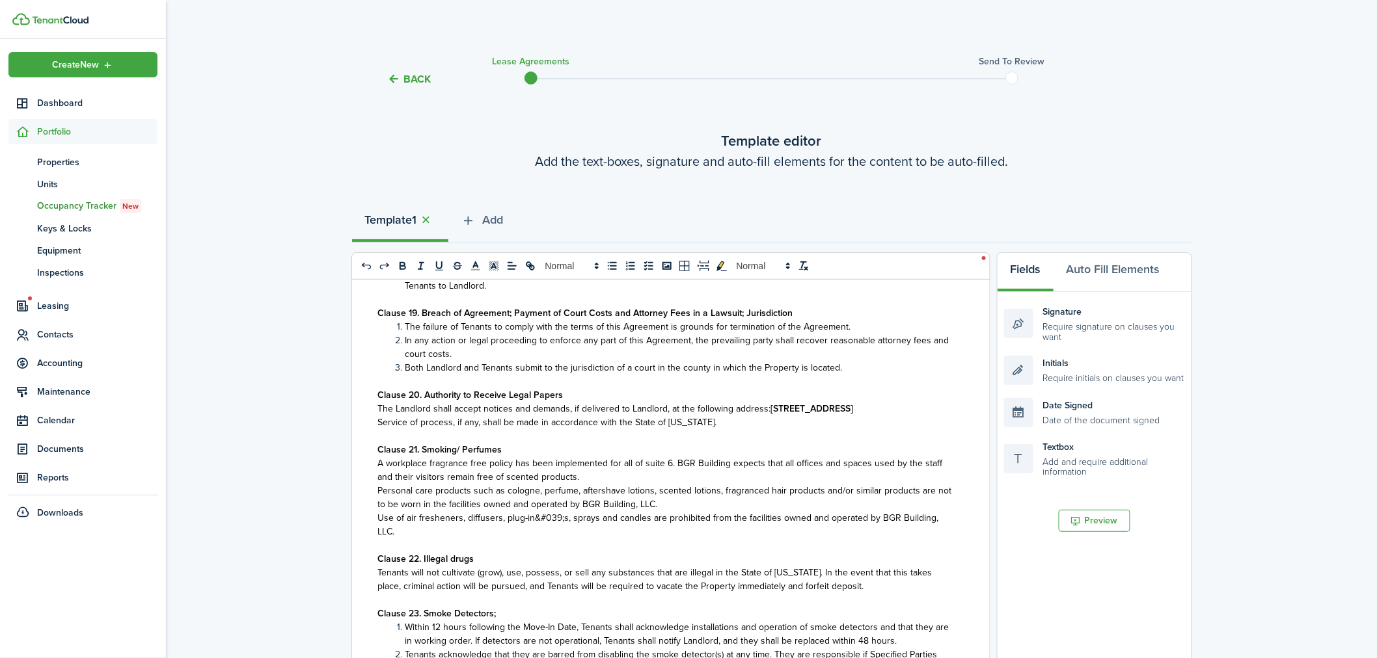
scroll to position [1917, 0]
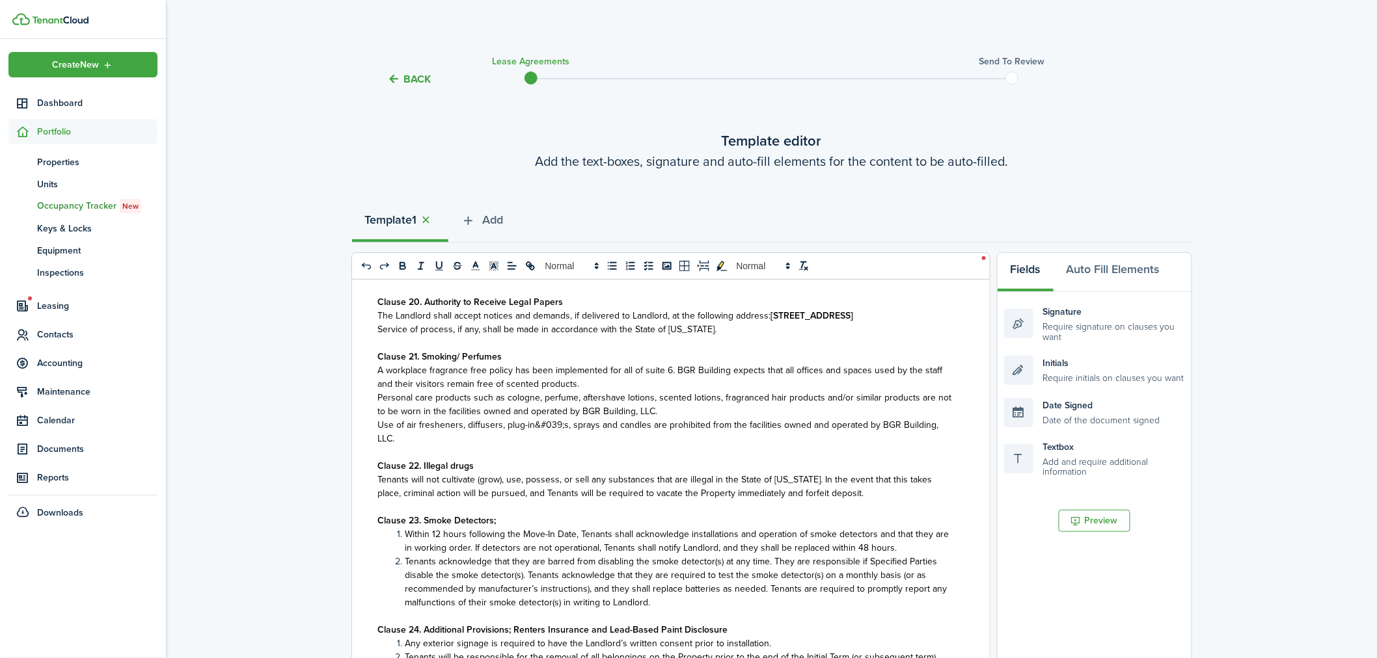
click at [727, 391] on span "A workplace fragrance free policy has been implemented for all of suite 6. BGR …" at bounding box center [660, 377] width 565 height 27
click at [563, 446] on span "Use of air fresheners, diffusers, plug-in&#039;s, sprays and candles are prohib…" at bounding box center [658, 431] width 561 height 27
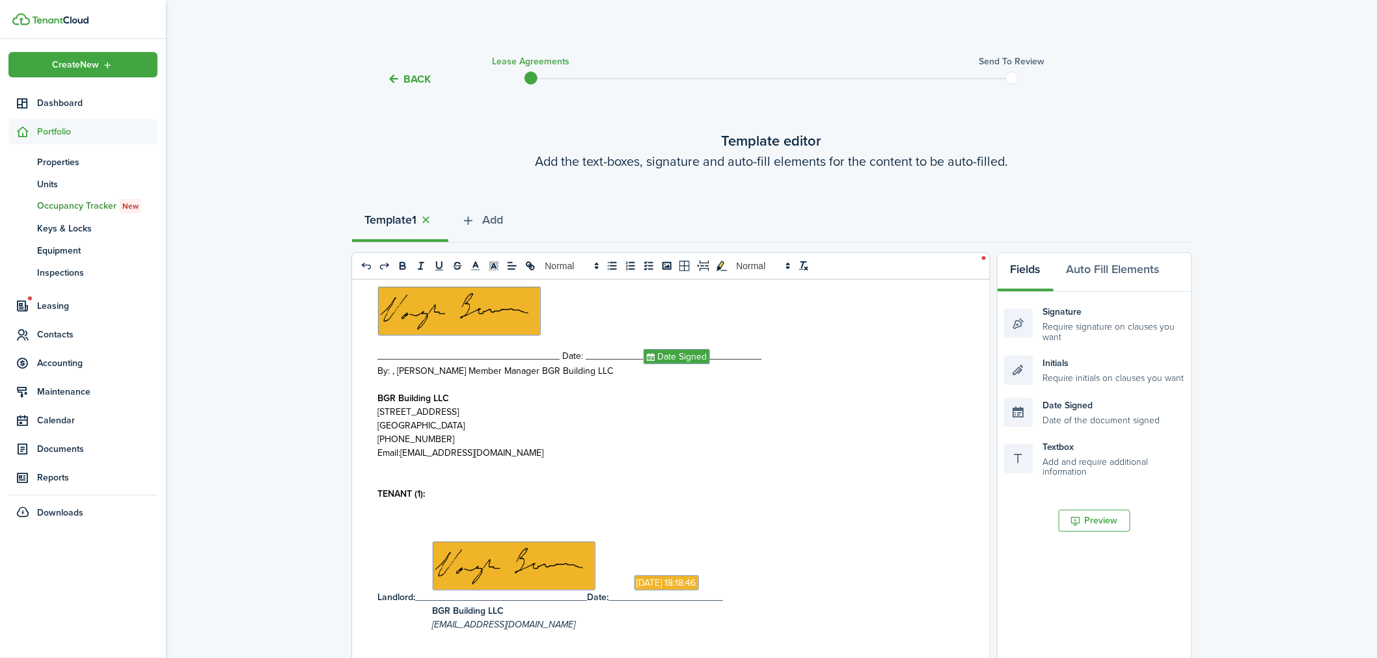
scroll to position [3074, 0]
click at [424, 335] on span at bounding box center [459, 310] width 163 height 49
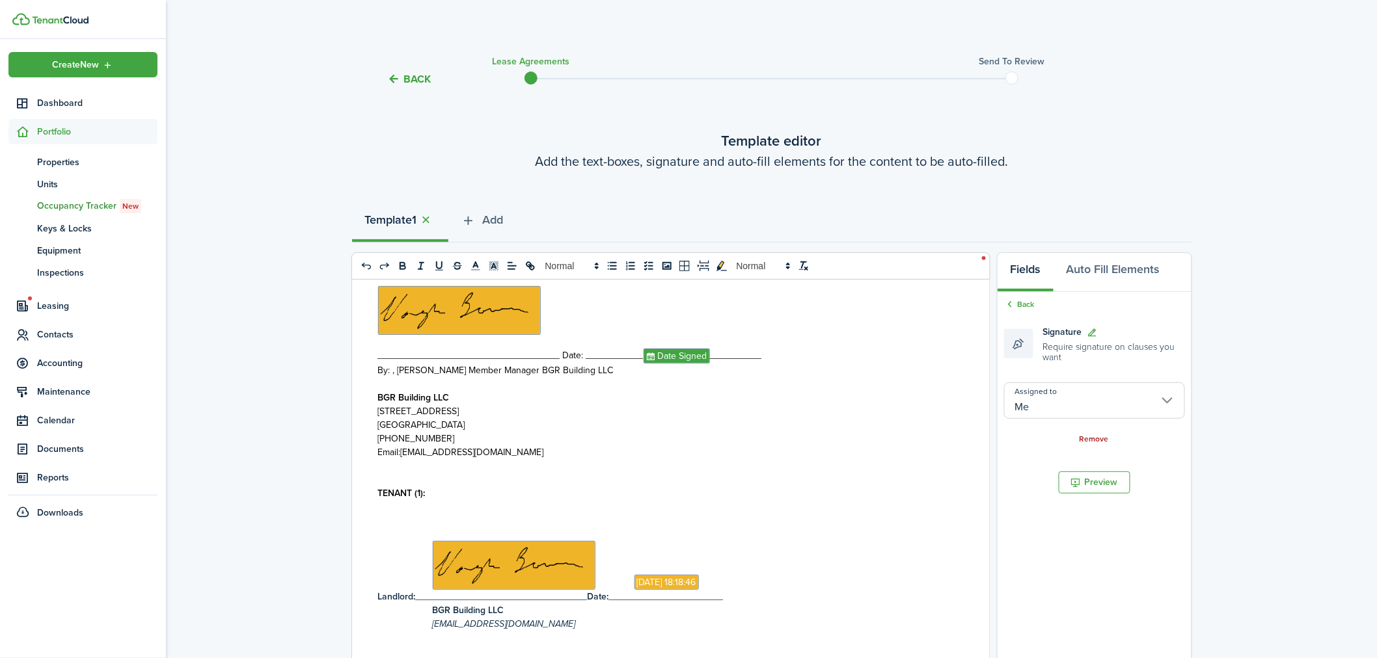
click at [1102, 441] on link "Remove" at bounding box center [1093, 439] width 29 height 9
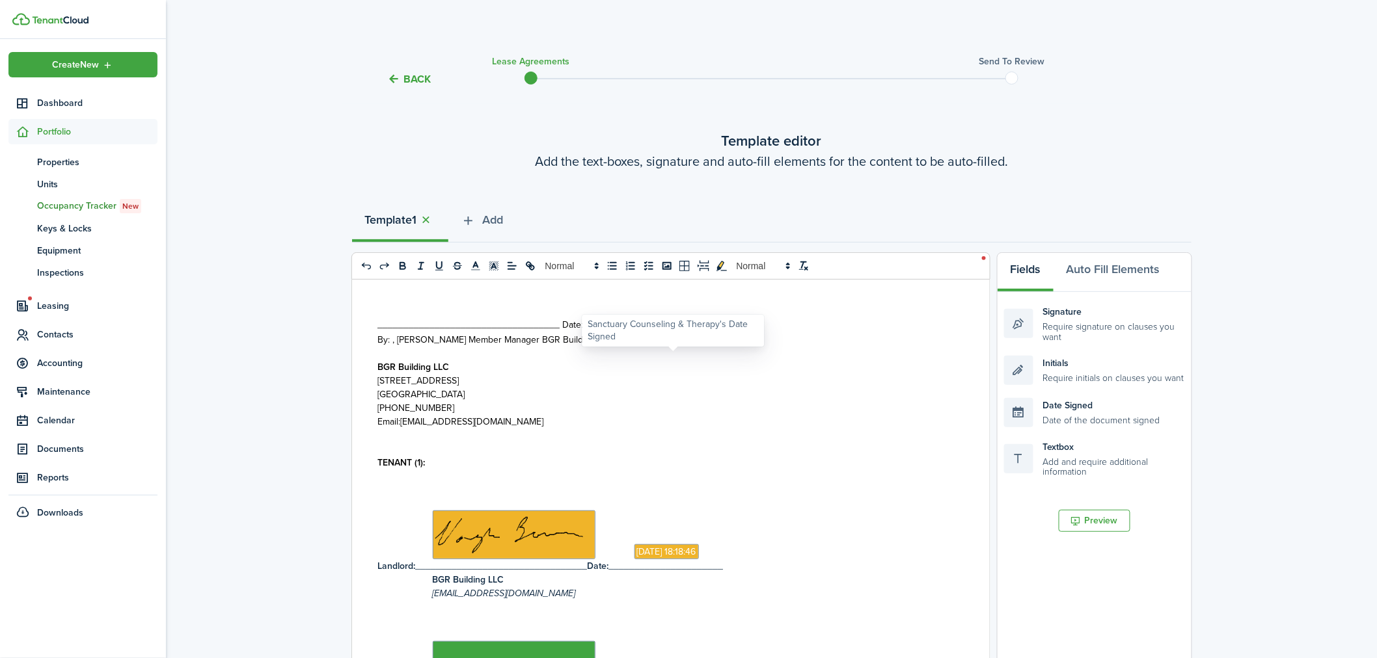
click at [686, 333] on span "Date Signed" at bounding box center [677, 325] width 66 height 15
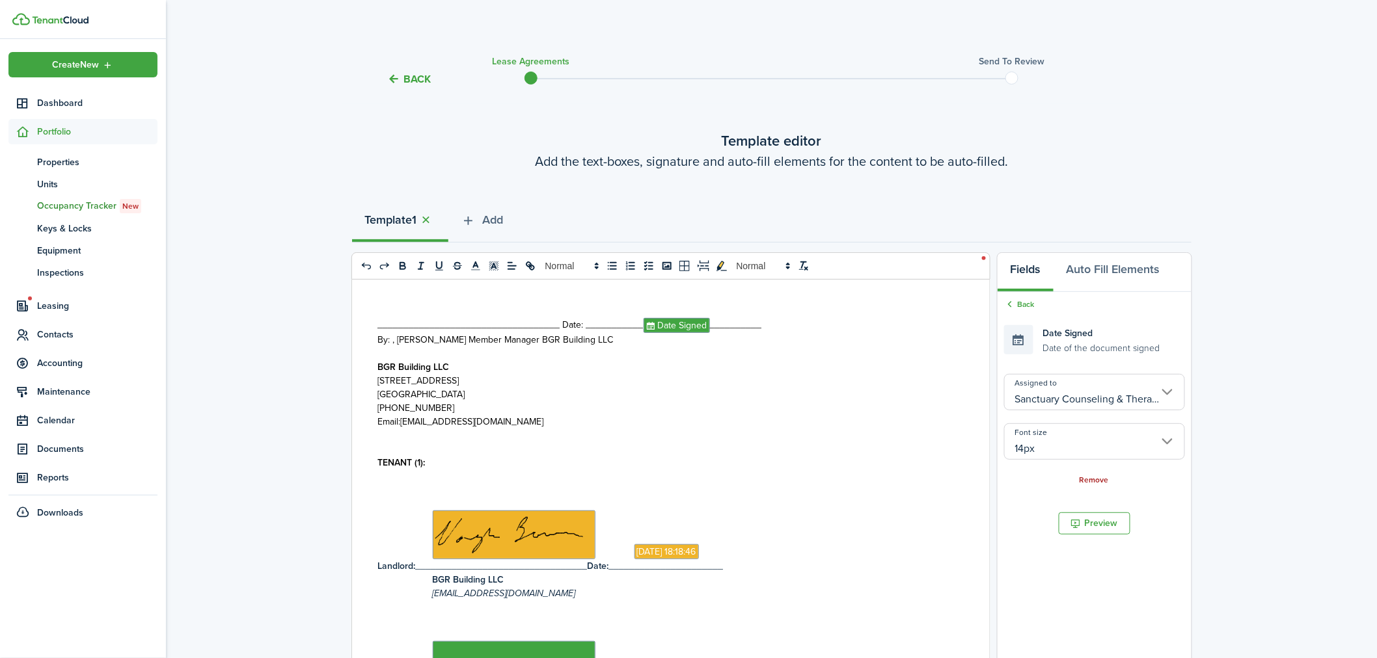
click at [1096, 478] on link "Remove" at bounding box center [1093, 480] width 29 height 9
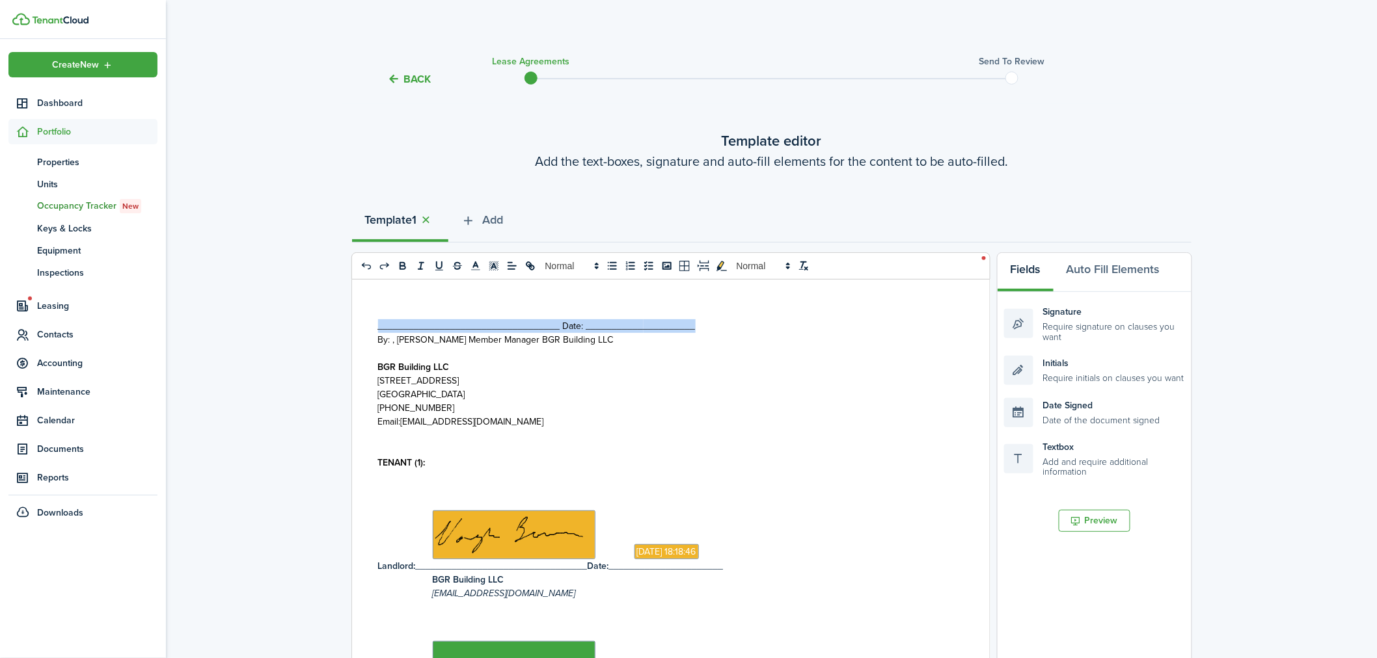
drag, startPoint x: 374, startPoint y: 357, endPoint x: 763, endPoint y: 358, distance: 388.5
click at [763, 358] on div "BGR Building LLC Lease Agreement Clause 1. Identification of Landlord and Tenan…" at bounding box center [666, 535] width 628 height 511
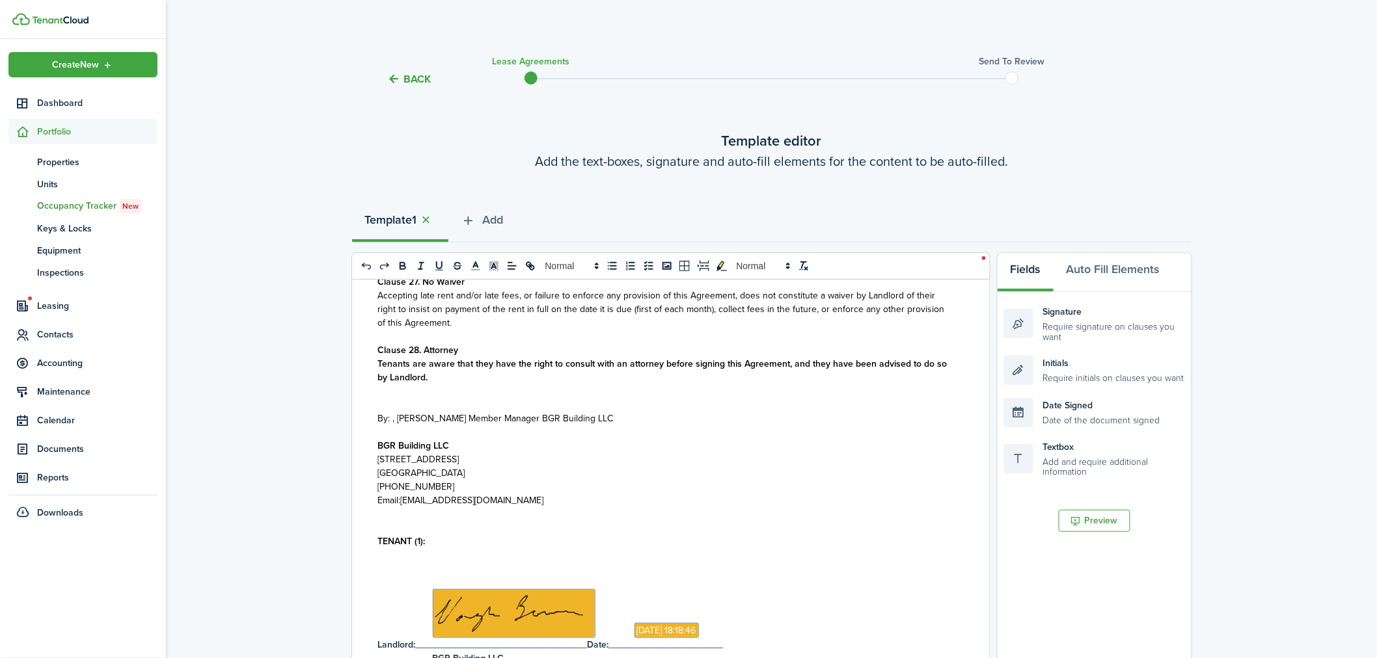
scroll to position [3066, 0]
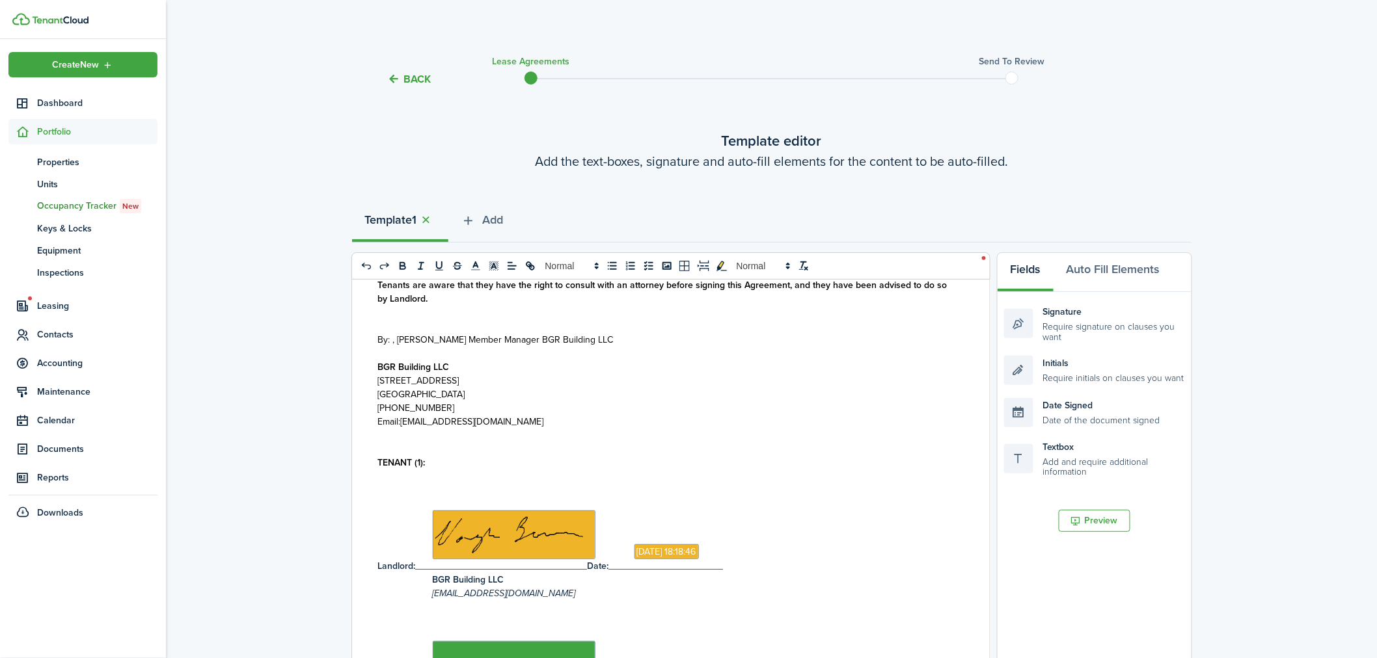
click at [394, 339] on span "By: , [PERSON_NAME] Member Manager BGR Building LLC" at bounding box center [496, 340] width 236 height 14
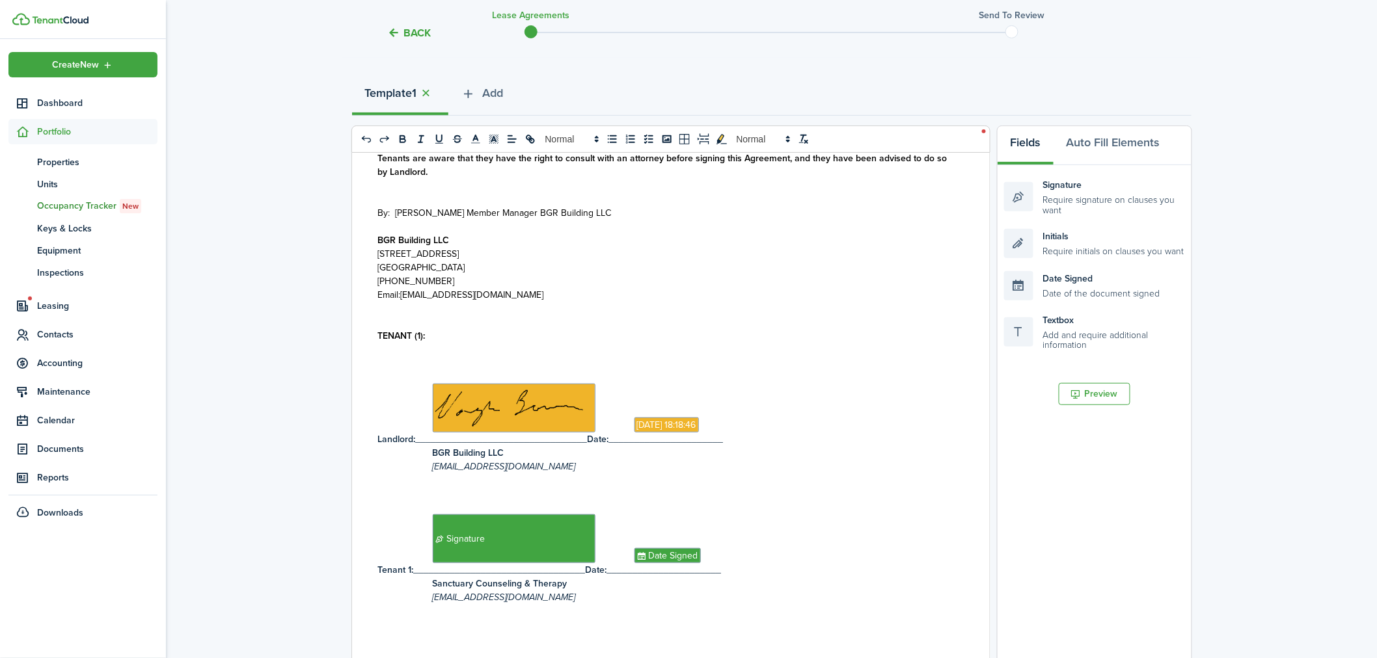
scroll to position [144, 0]
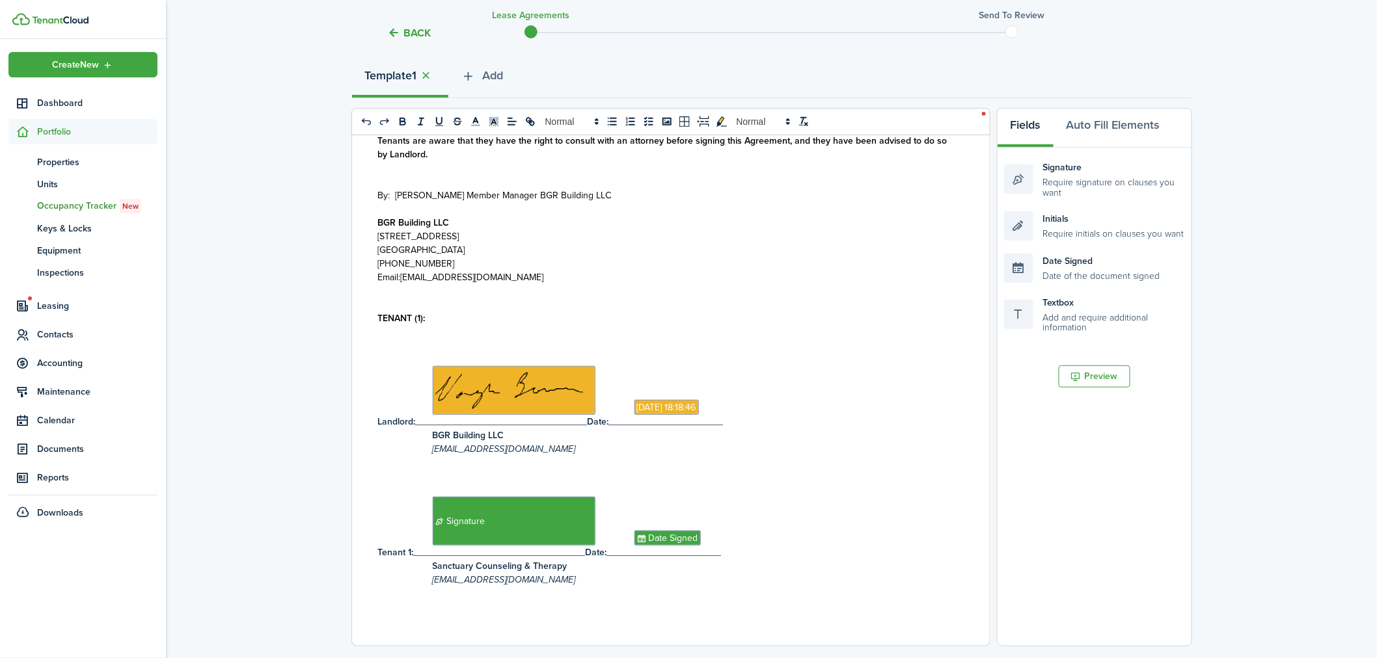
click at [431, 314] on p "TENANT (1):" at bounding box center [666, 319] width 576 height 14
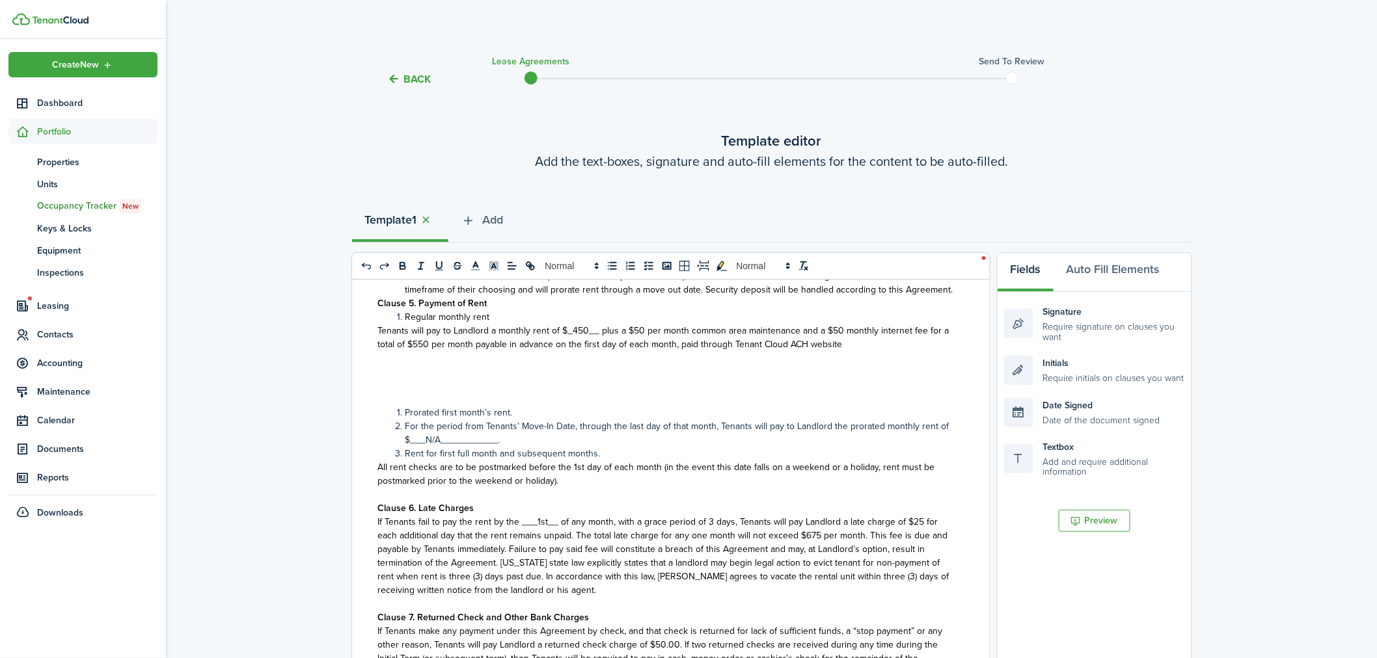
scroll to position [377, 0]
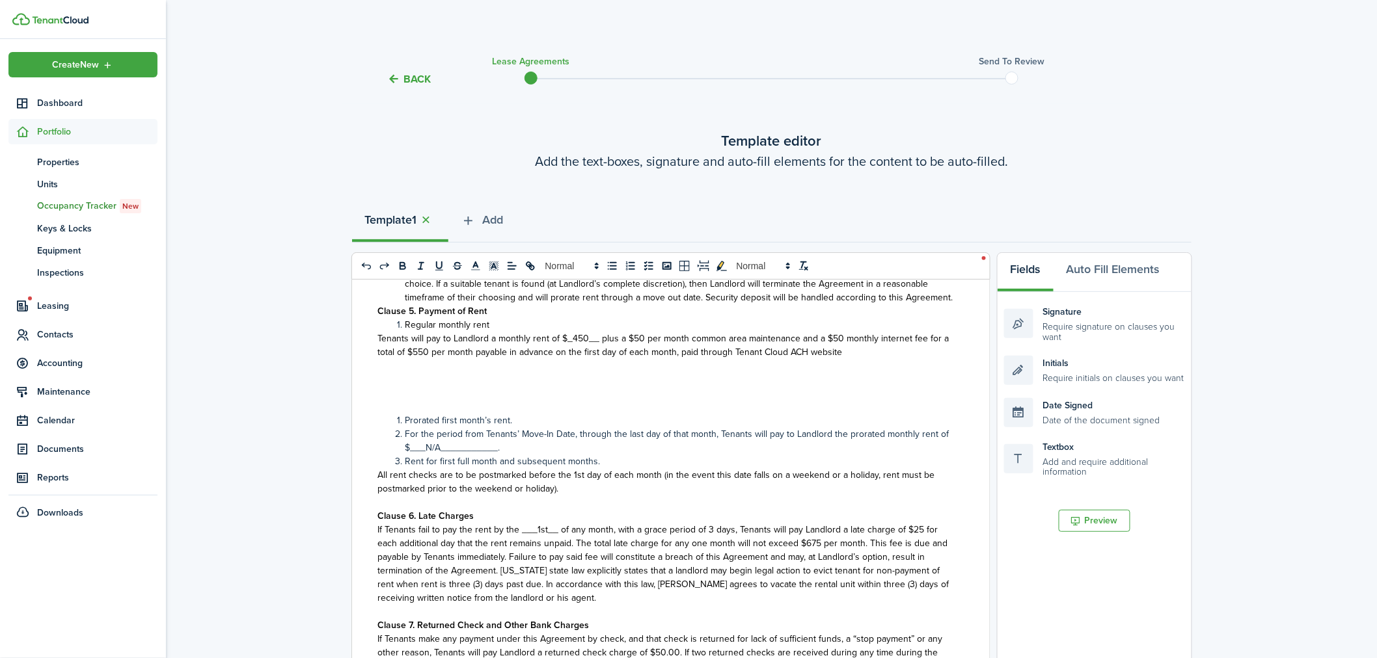
click at [396, 400] on p at bounding box center [666, 393] width 576 height 14
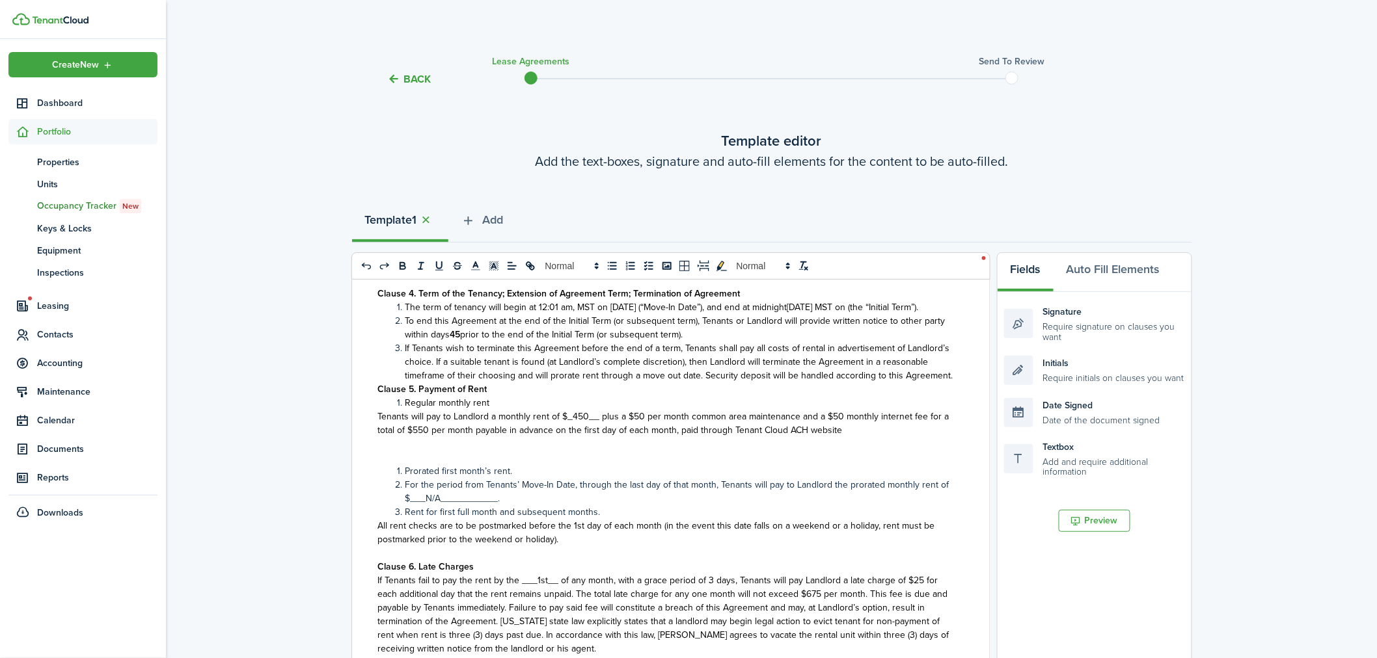
scroll to position [333, 0]
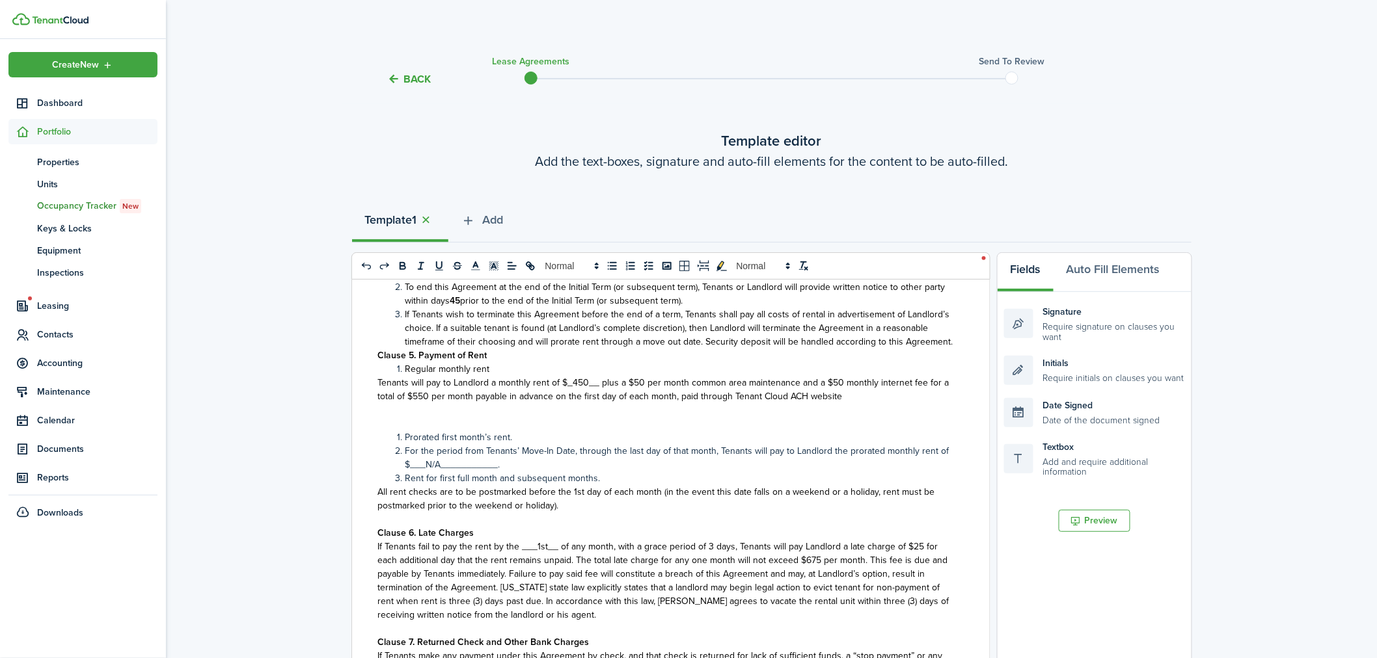
click at [423, 431] on p at bounding box center [666, 424] width 576 height 14
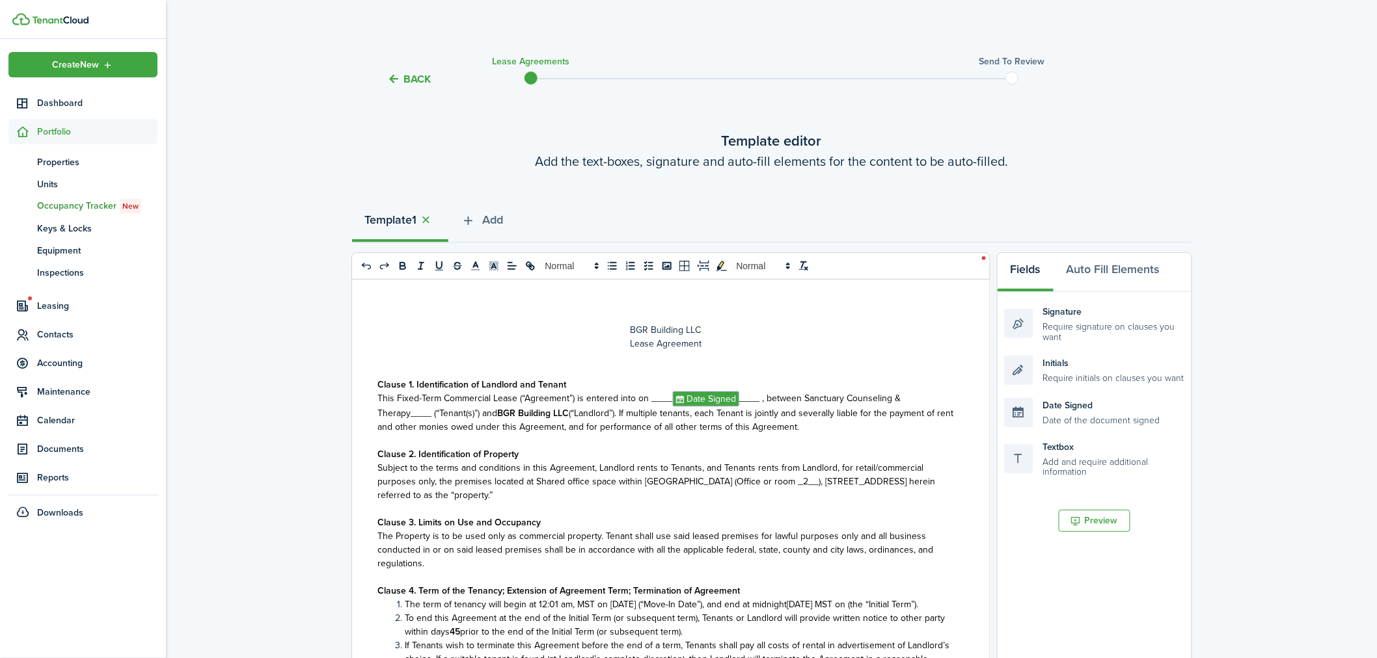
scroll to position [0, 0]
click at [712, 478] on span "Subject to the terms and conditions in this Agreement, Landlord rents to Tenant…" at bounding box center [657, 483] width 558 height 41
click at [716, 480] on span "Subject to the terms and conditions in this Agreement, Landlord rents to Tenant…" at bounding box center [657, 483] width 558 height 41
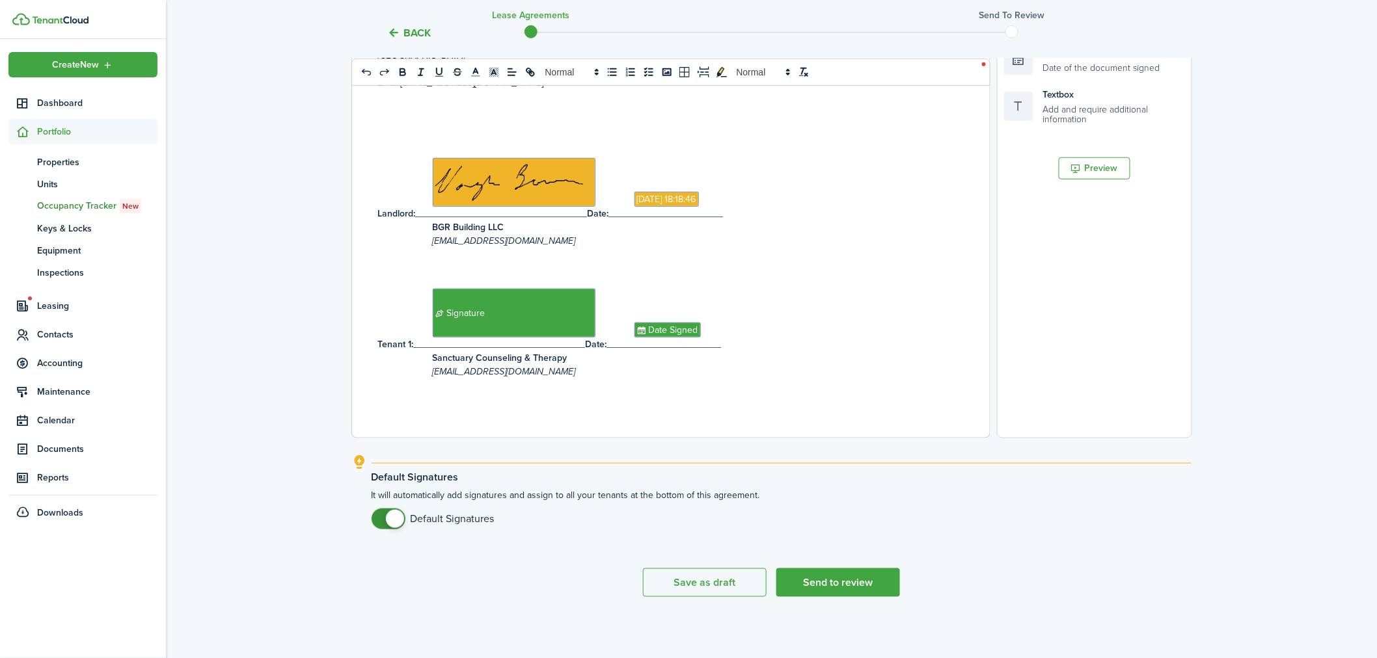
scroll to position [353, 0]
click at [867, 577] on button "Send to review" at bounding box center [838, 582] width 124 height 29
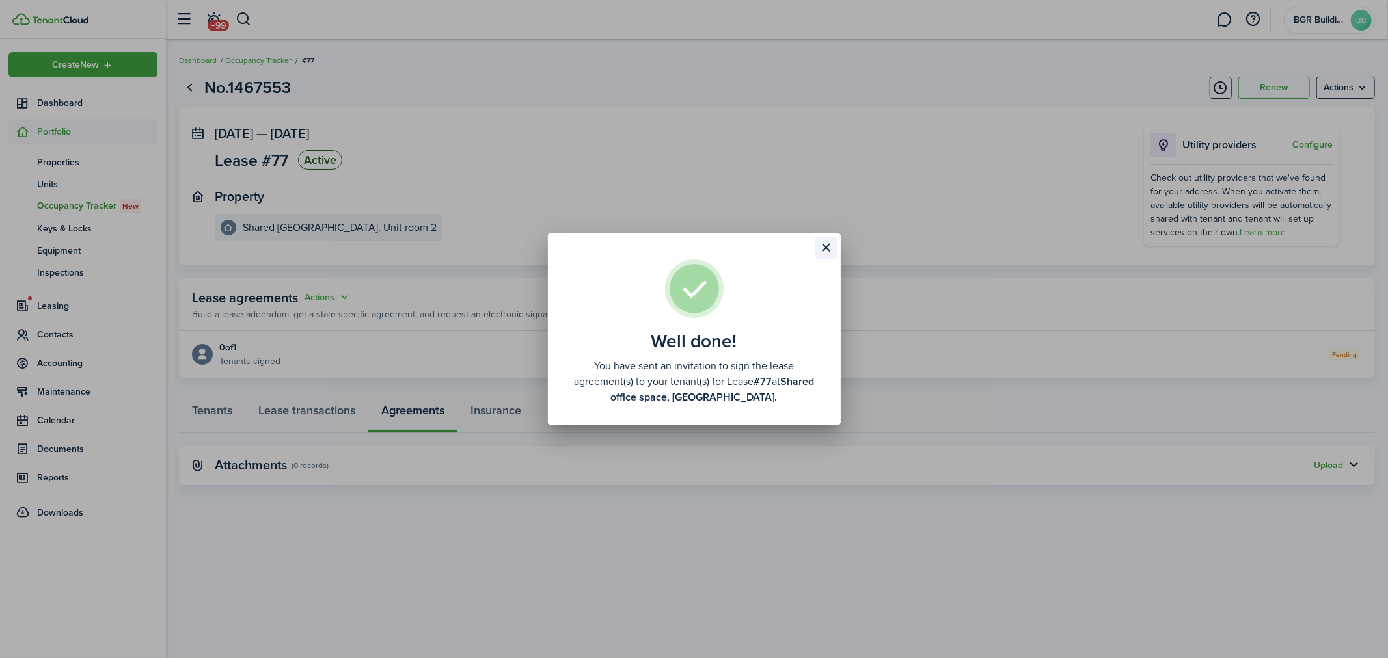
click at [830, 251] on button "Close modal" at bounding box center [826, 248] width 22 height 22
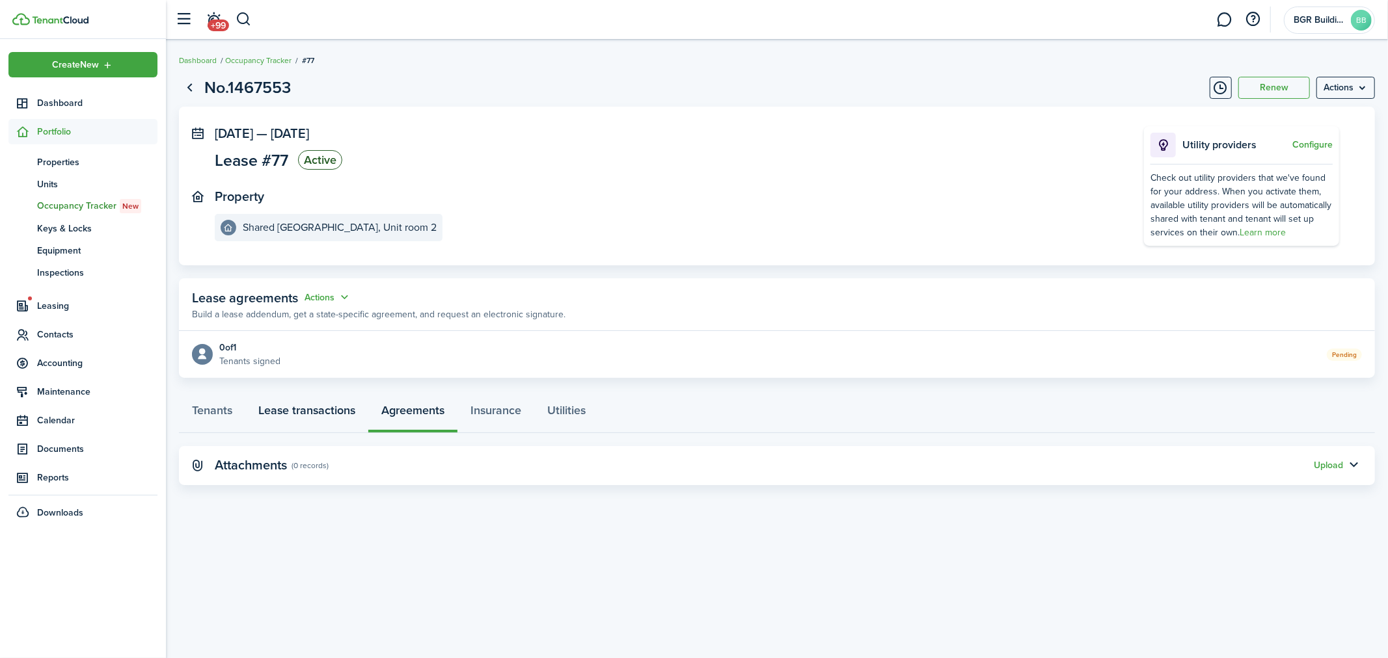
click at [316, 407] on link "Lease transactions" at bounding box center [306, 413] width 123 height 39
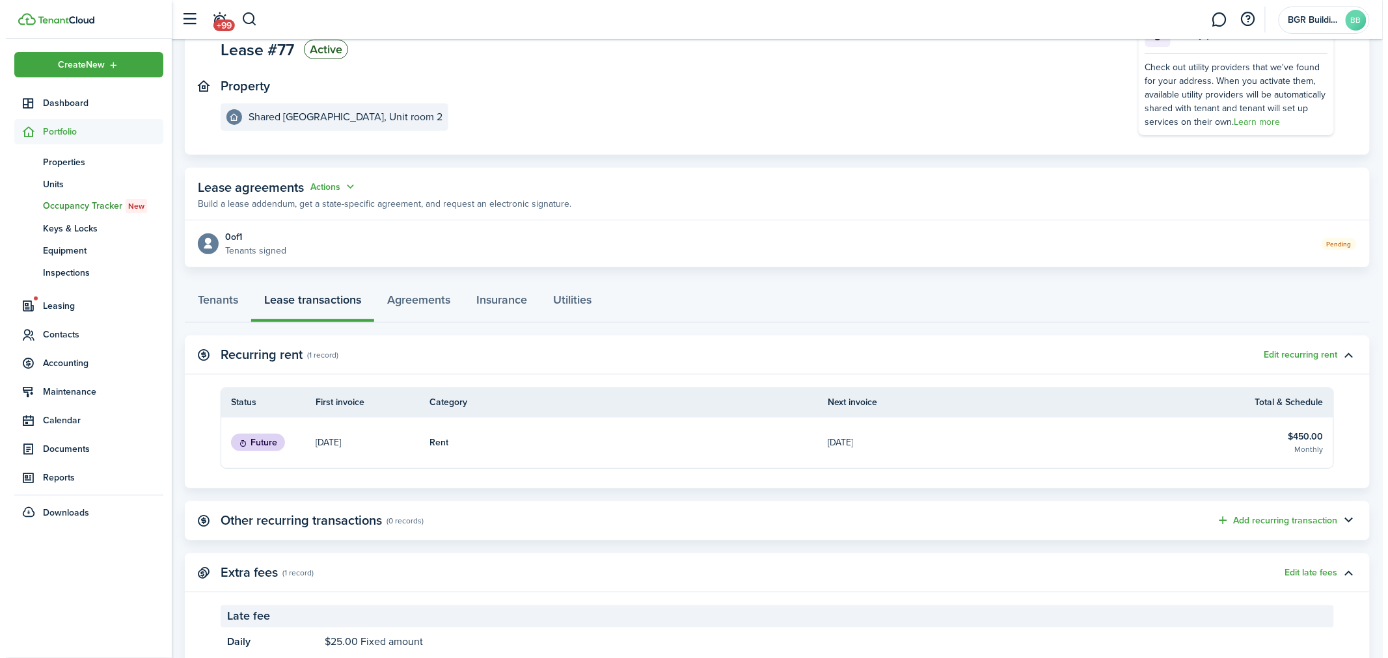
scroll to position [157, 0]
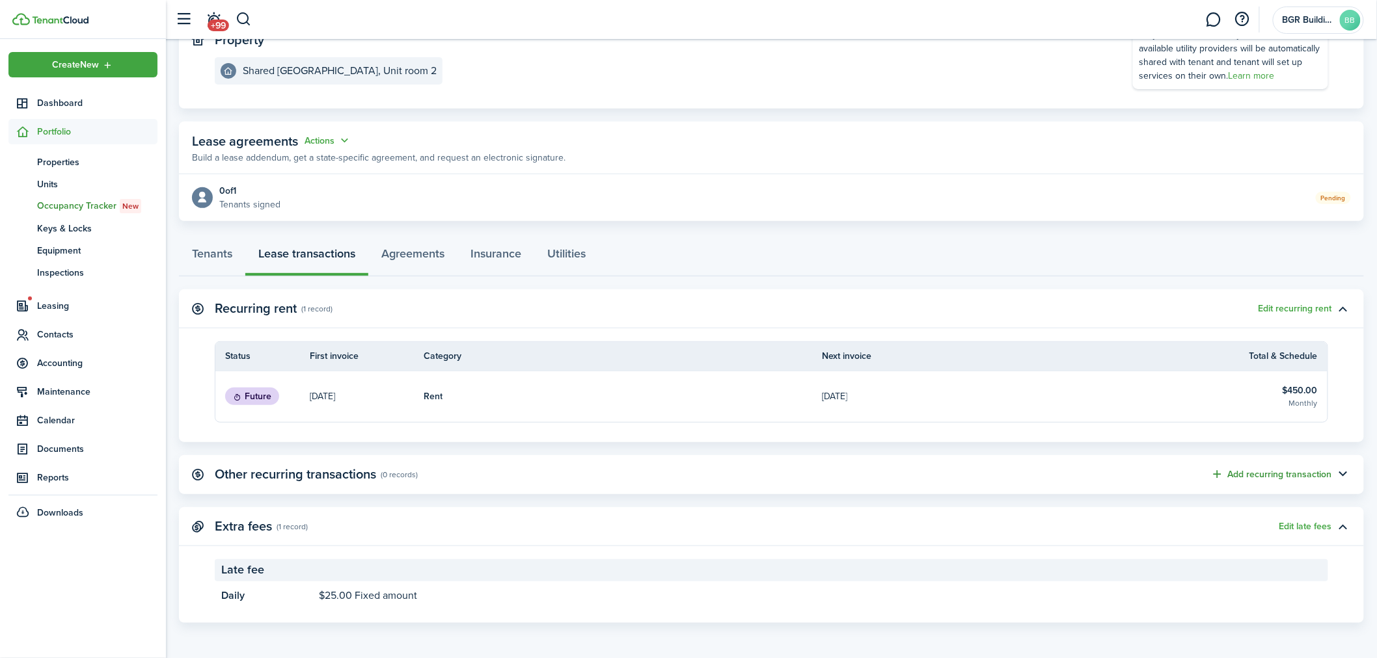
click at [1289, 472] on button "Add recurring transaction" at bounding box center [1271, 474] width 121 height 15
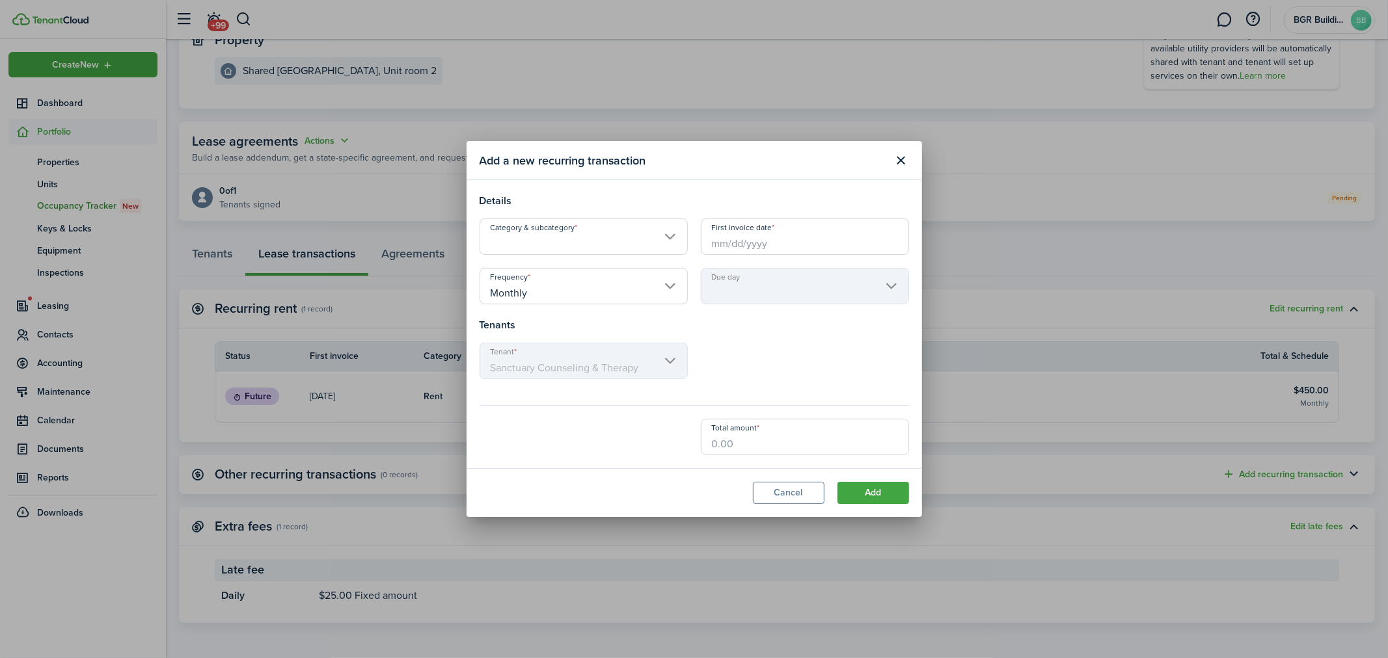
click at [670, 236] on input "Category & subcategory" at bounding box center [584, 237] width 208 height 36
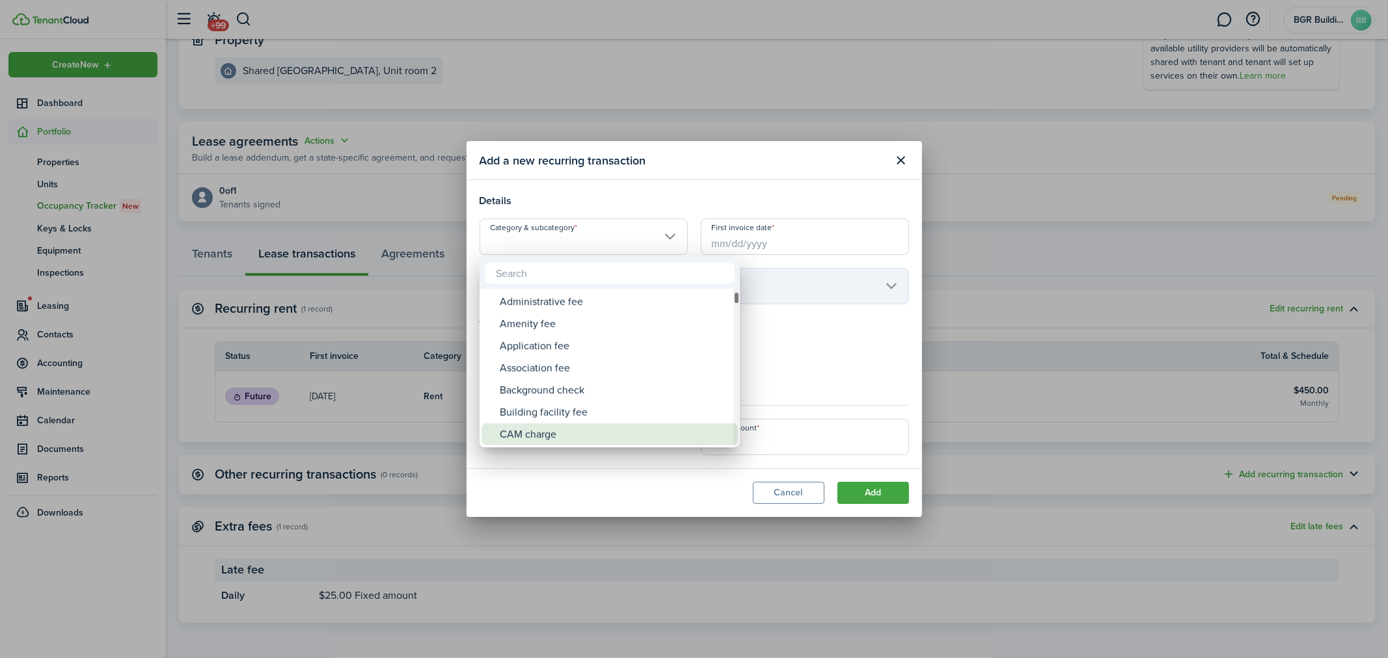
click at [531, 435] on div "CAM charge" at bounding box center [615, 435] width 230 height 22
type input "Tenant charges & fees / CAM charge"
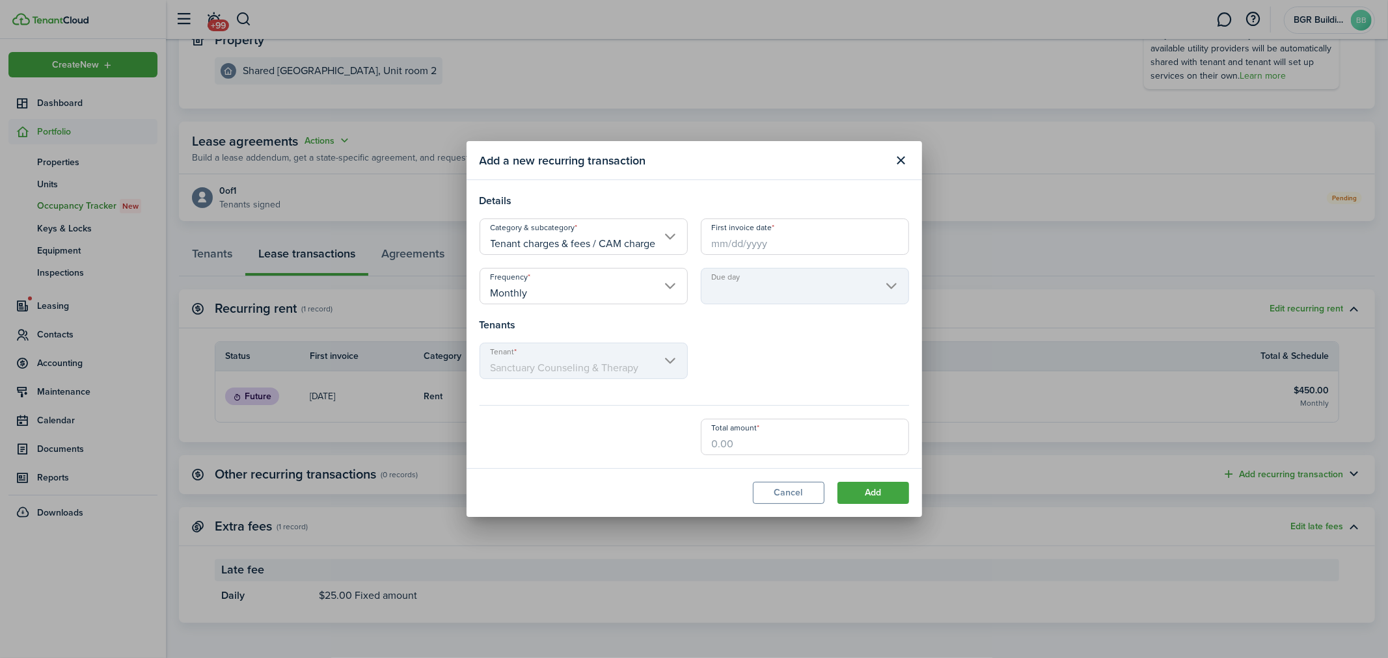
click at [785, 241] on input "First invoice date" at bounding box center [805, 237] width 208 height 36
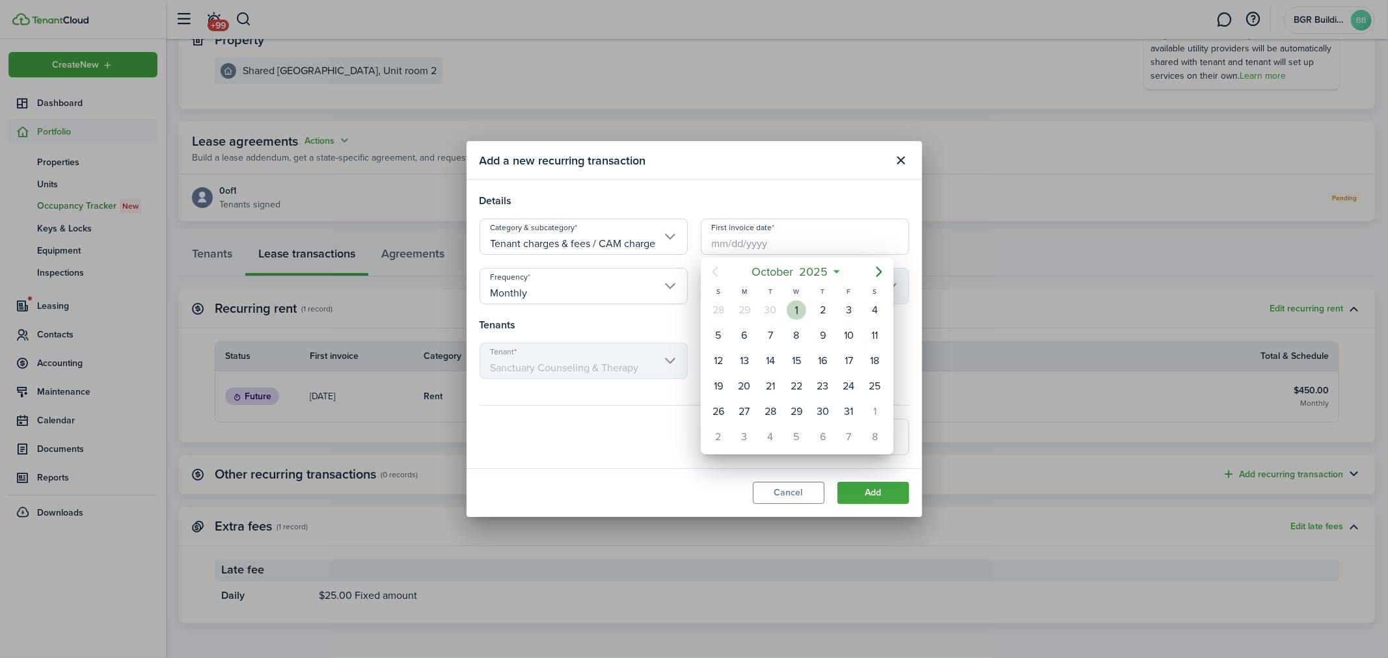
click at [793, 307] on div "1" at bounding box center [797, 311] width 20 height 20
type input "[DATE]"
type input "1st"
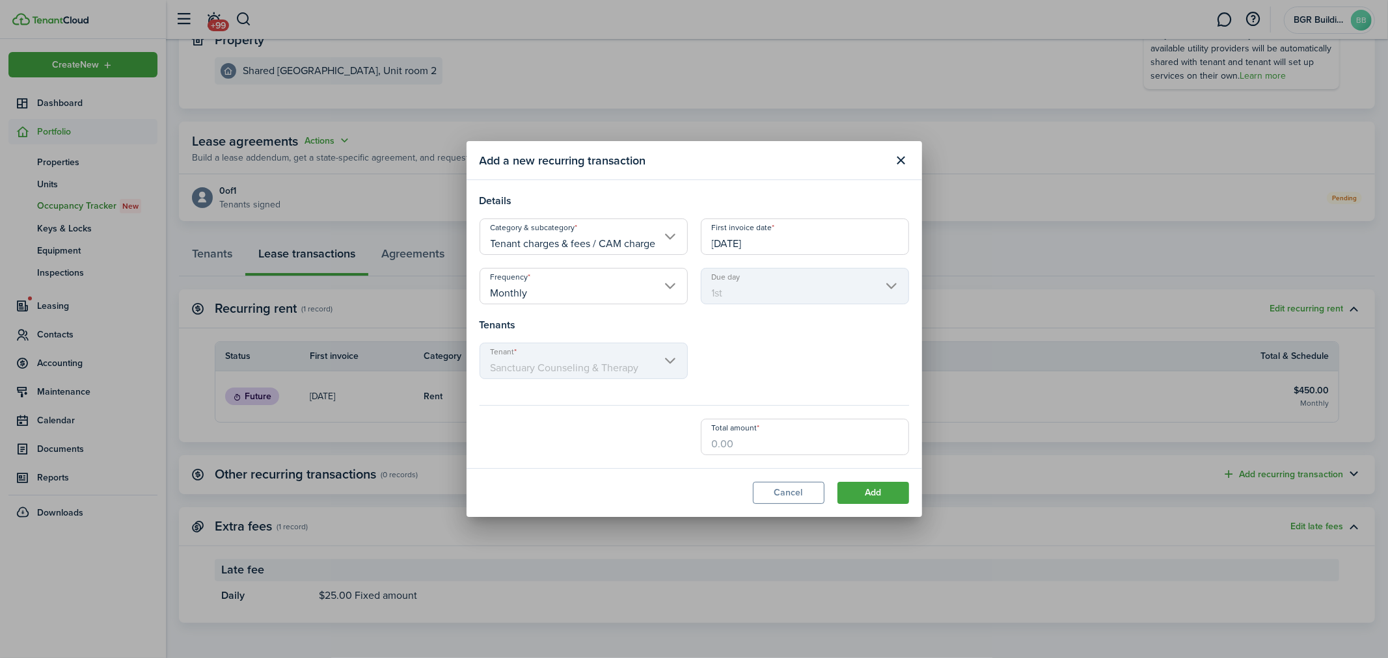
click at [764, 444] on input "Total amount" at bounding box center [805, 437] width 208 height 36
type input "$50.00"
click at [881, 489] on button "Add" at bounding box center [873, 493] width 72 height 22
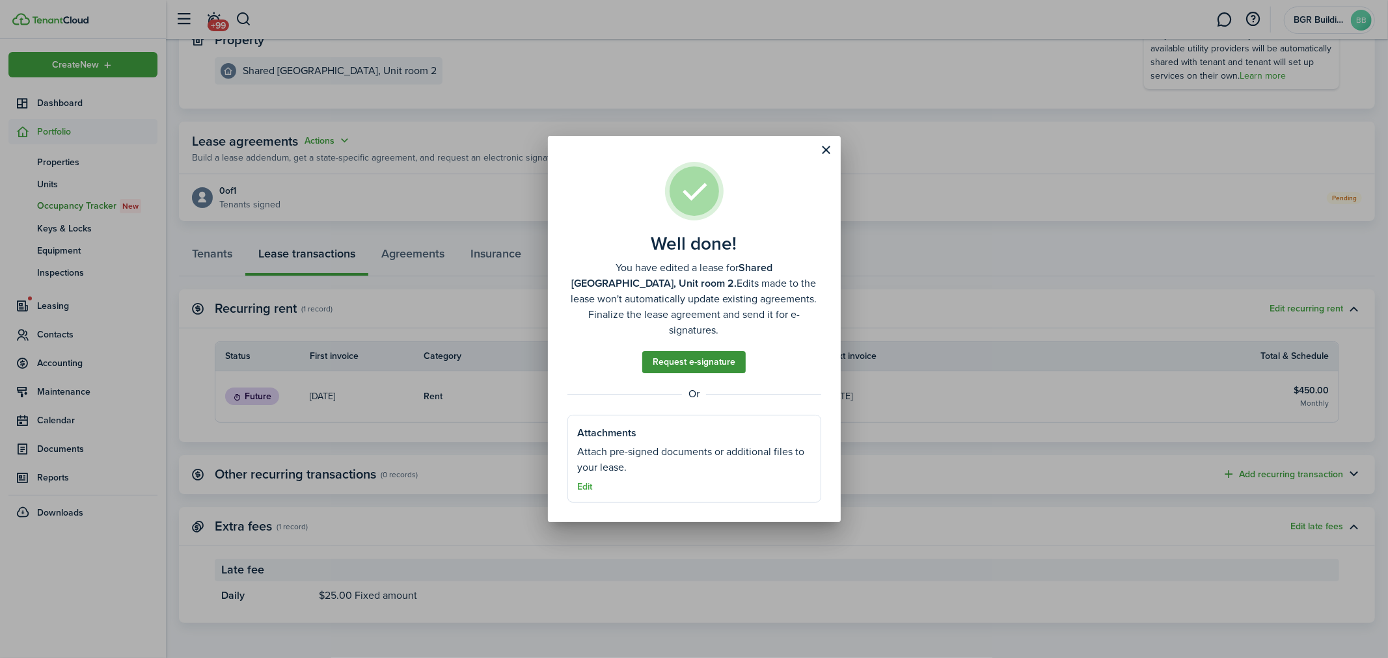
click at [729, 353] on link "Request e-signature" at bounding box center [693, 362] width 103 height 22
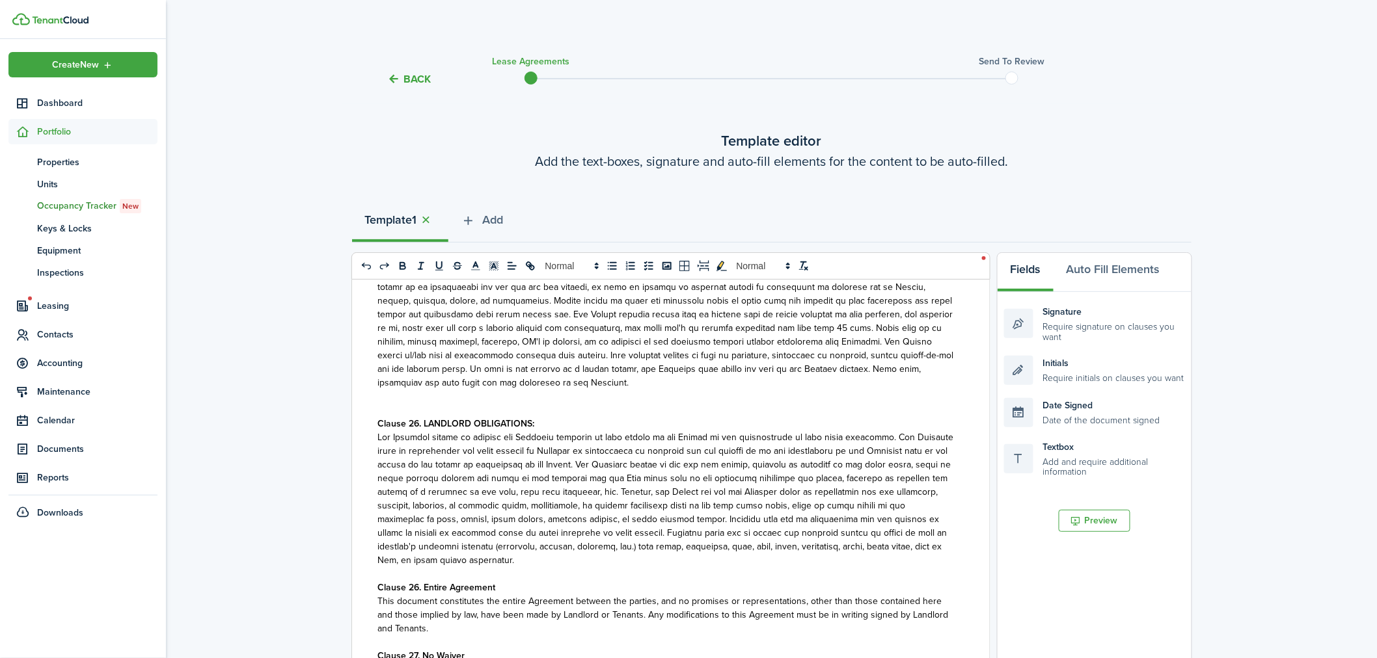
scroll to position [2505, 0]
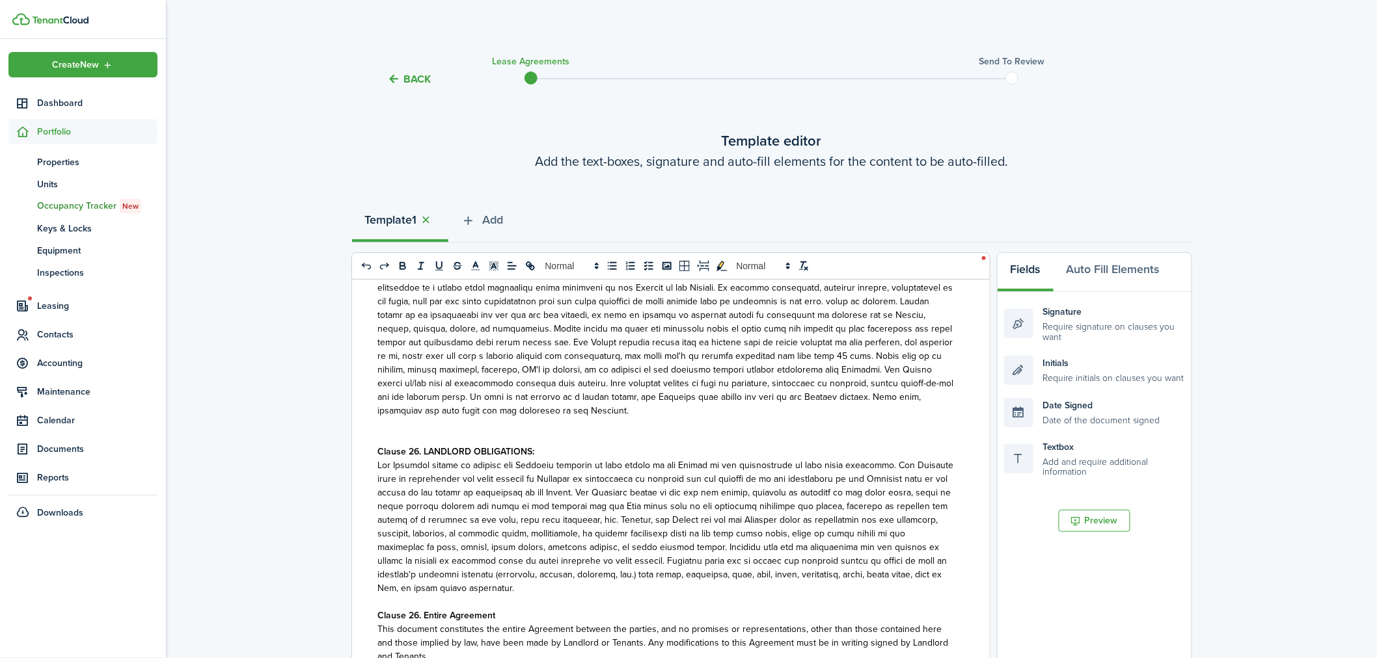
click at [411, 77] on button "Back" at bounding box center [410, 79] width 44 height 14
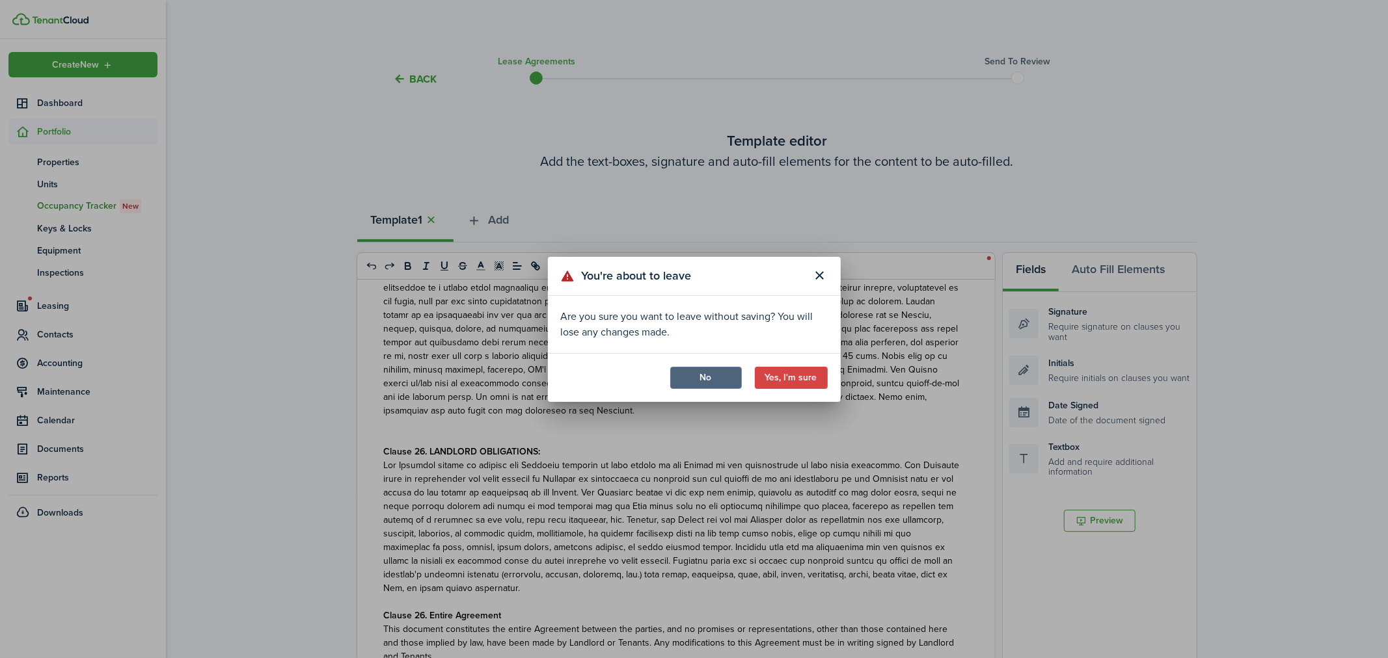
click at [726, 371] on button "No" at bounding box center [706, 378] width 72 height 22
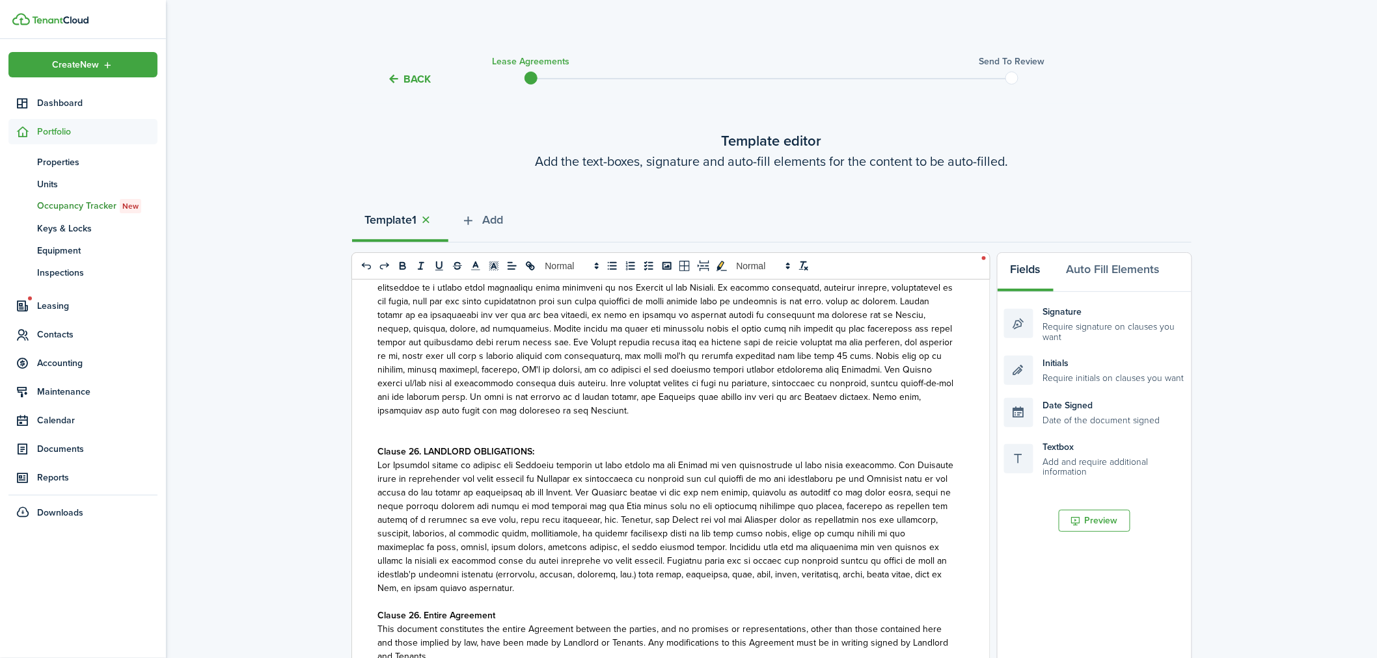
click at [420, 77] on button "Back" at bounding box center [410, 79] width 44 height 14
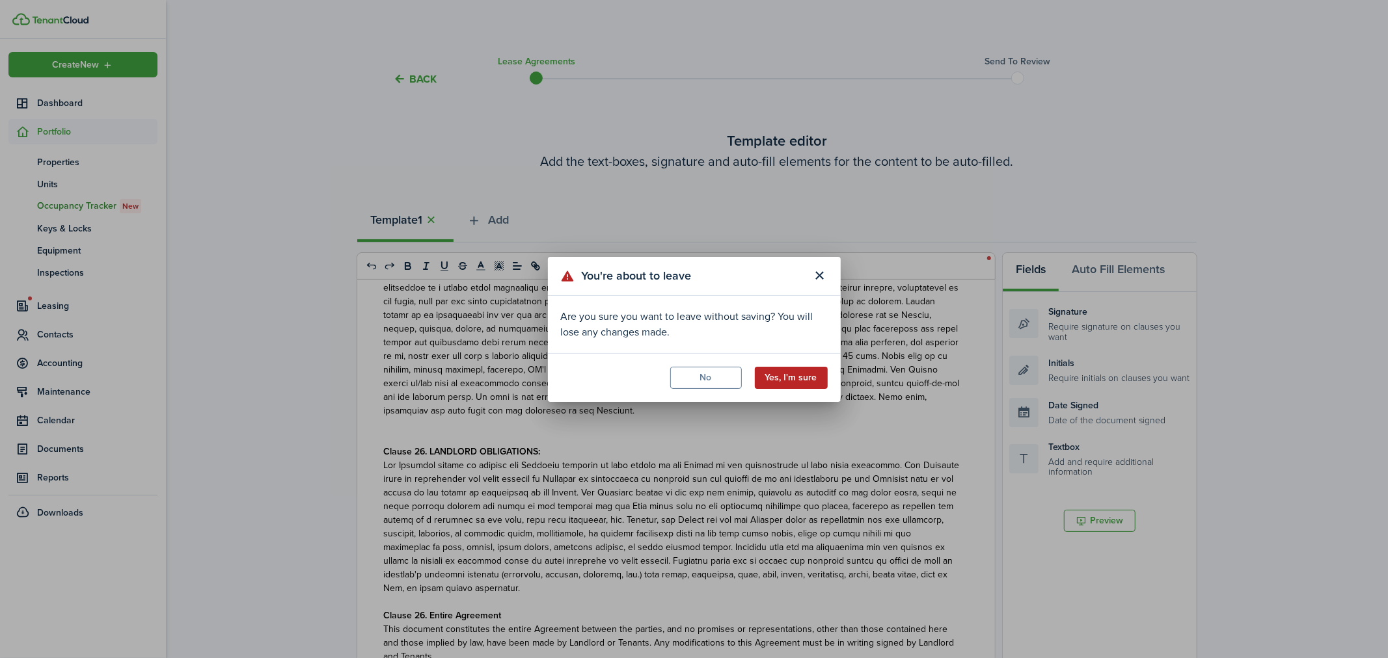
click at [790, 379] on button "Yes, I'm sure" at bounding box center [791, 378] width 73 height 22
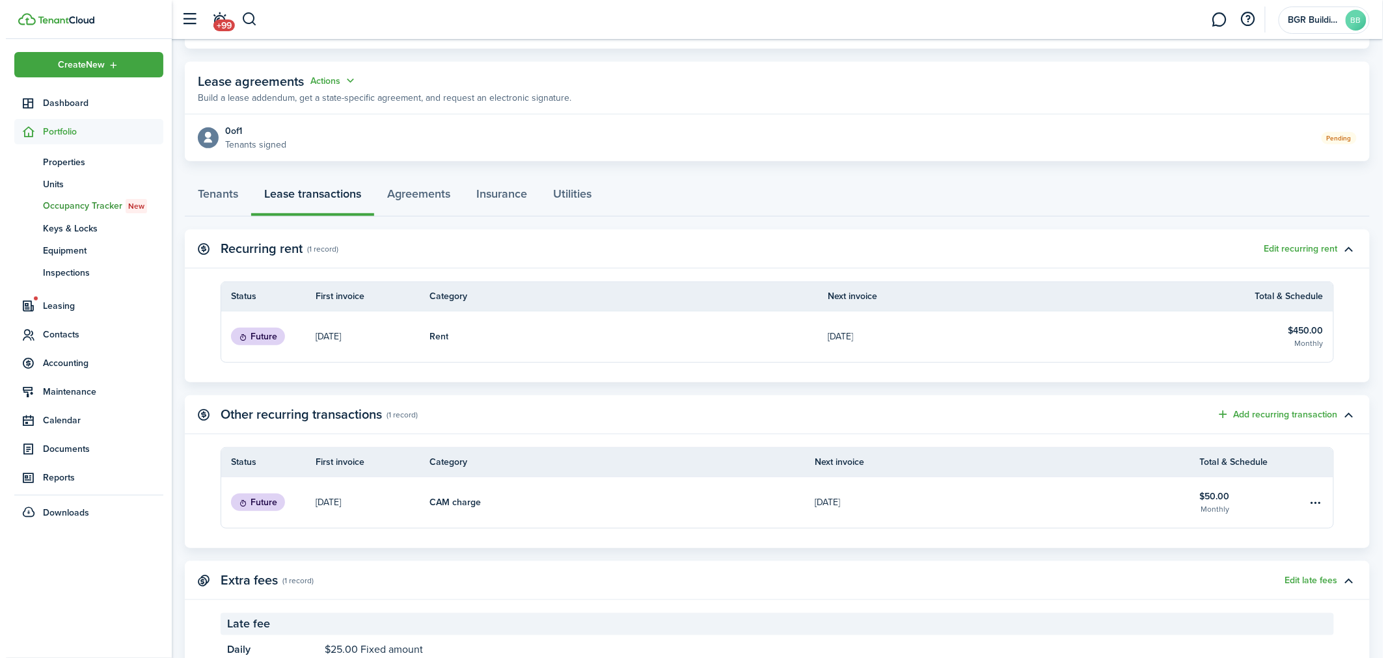
scroll to position [271, 0]
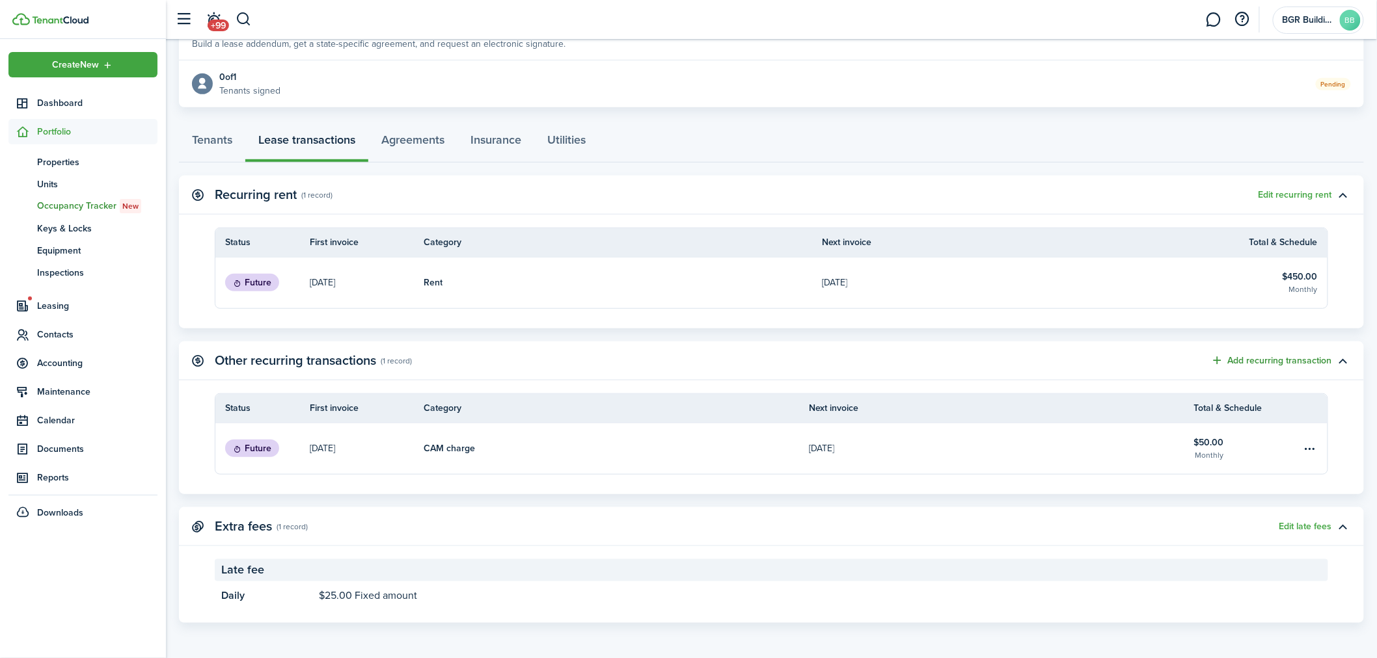
click at [1289, 361] on button "Add recurring transaction" at bounding box center [1271, 360] width 121 height 15
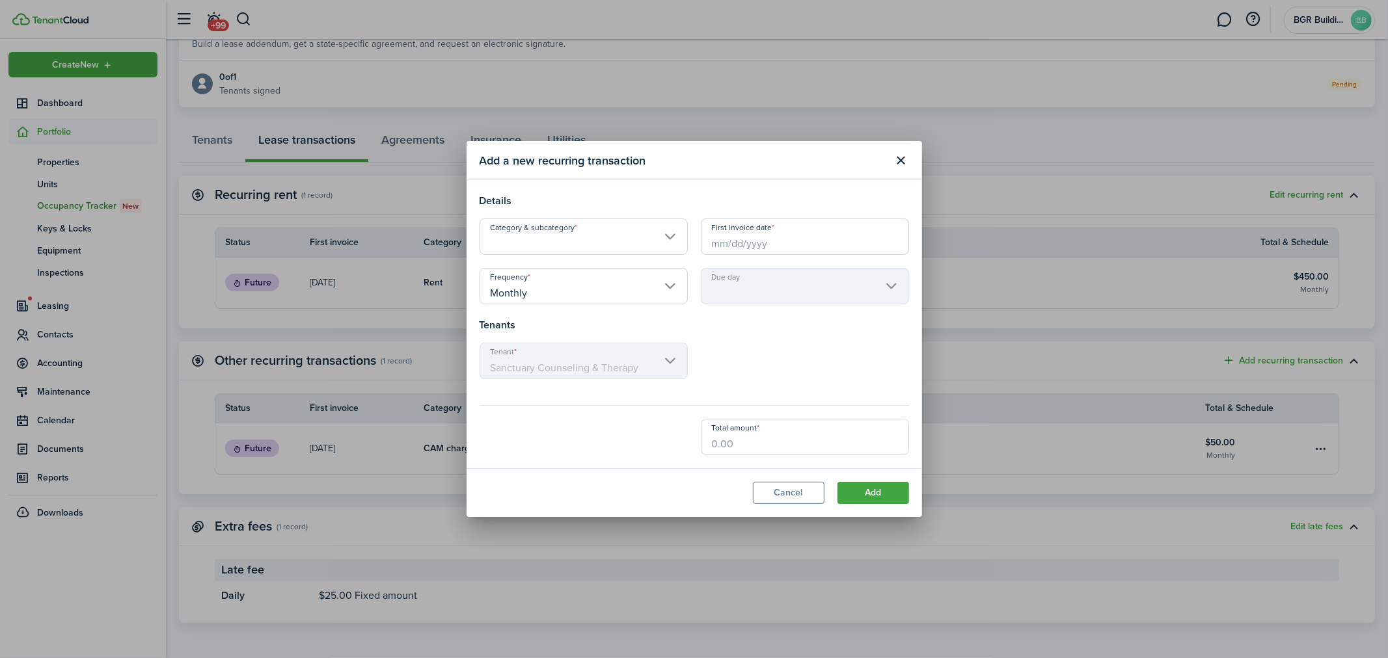
click at [746, 242] on input "First invoice date" at bounding box center [805, 237] width 208 height 36
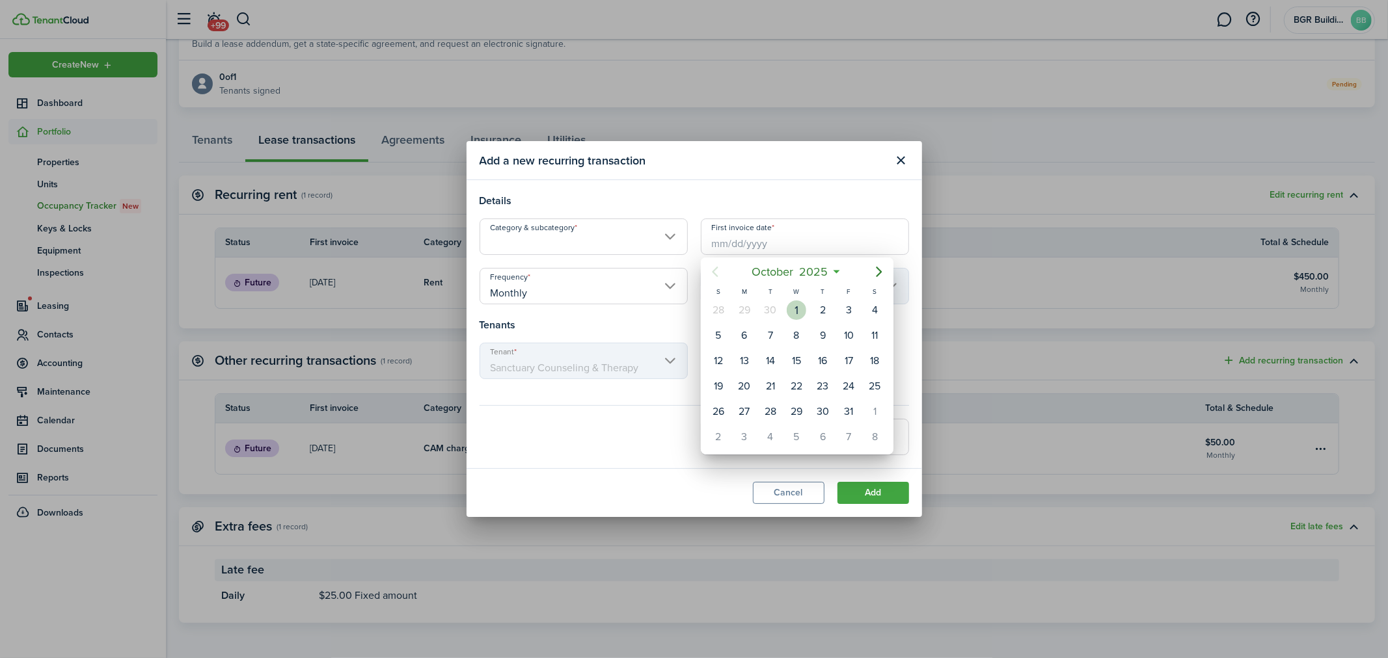
click at [802, 306] on div "1" at bounding box center [797, 311] width 20 height 20
type input "[DATE]"
type input "1st"
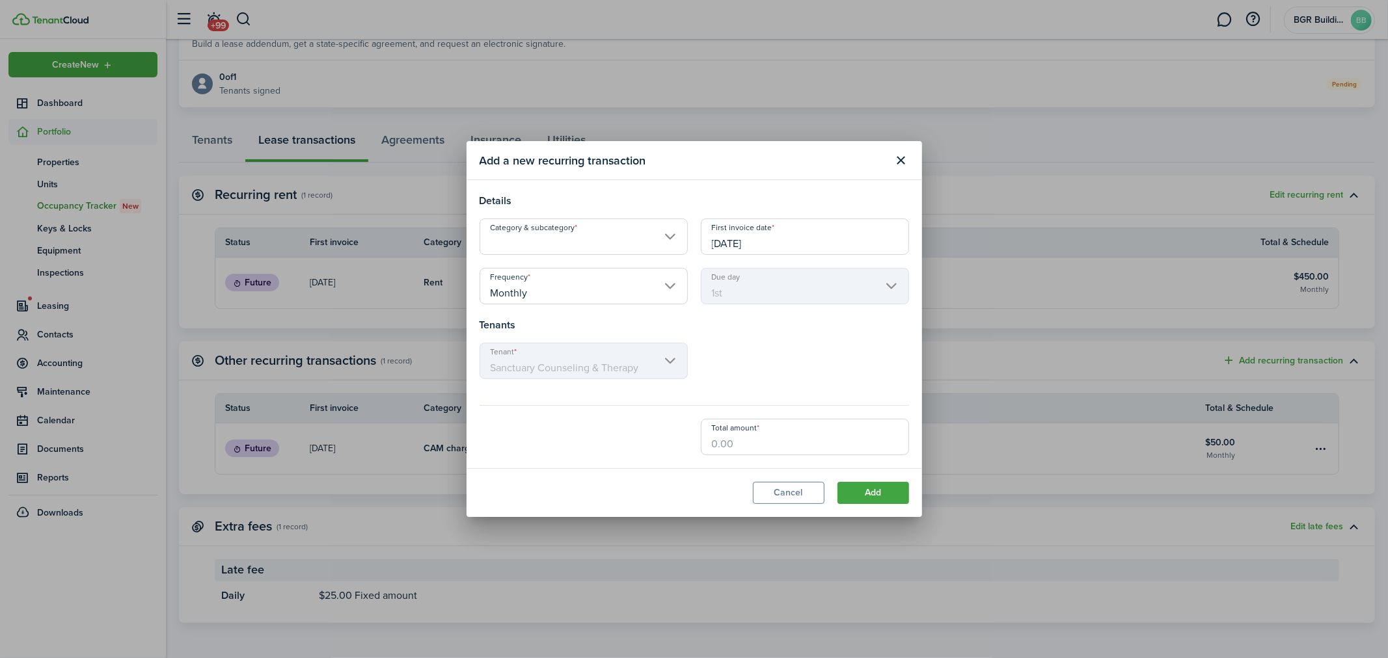
click at [615, 242] on input "Category & subcategory" at bounding box center [584, 237] width 208 height 36
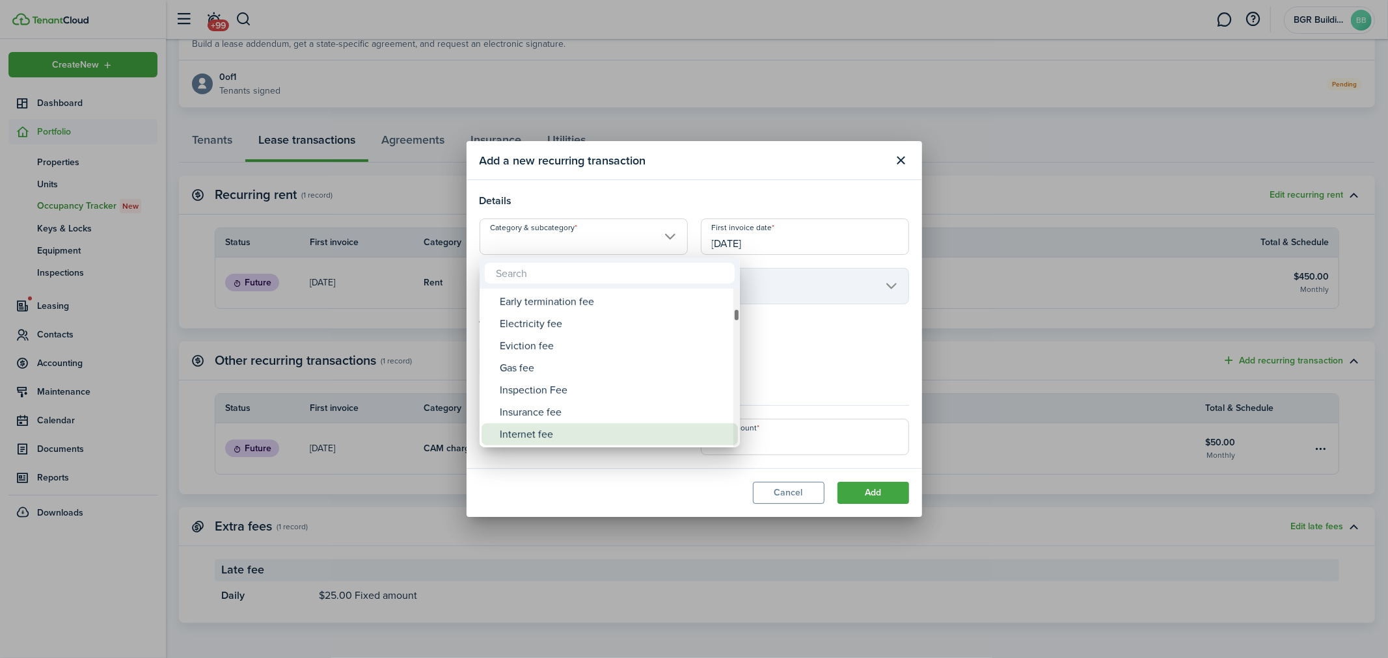
click at [543, 437] on div "Internet fee" at bounding box center [615, 435] width 230 height 22
type input "Tenant charges & fees / Internet fee"
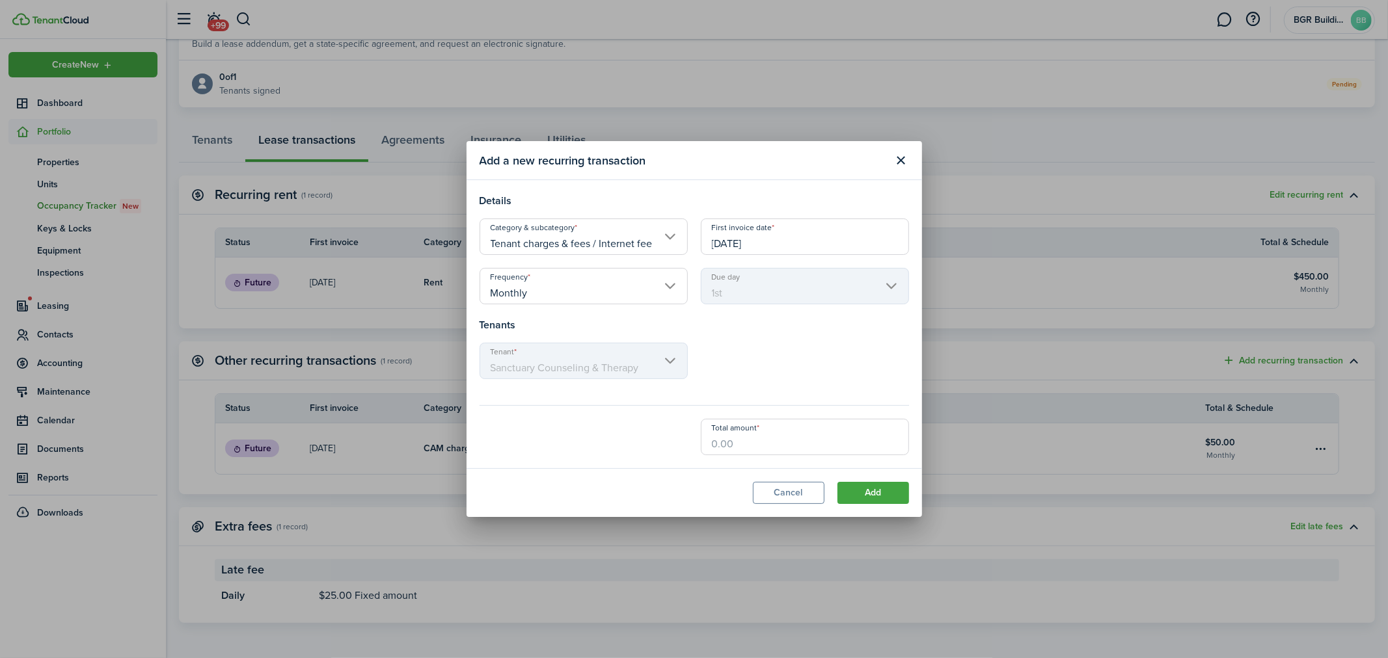
click at [742, 446] on input "Total amount" at bounding box center [805, 437] width 208 height 36
type input "$50.00"
click at [875, 500] on button "Add" at bounding box center [873, 493] width 72 height 22
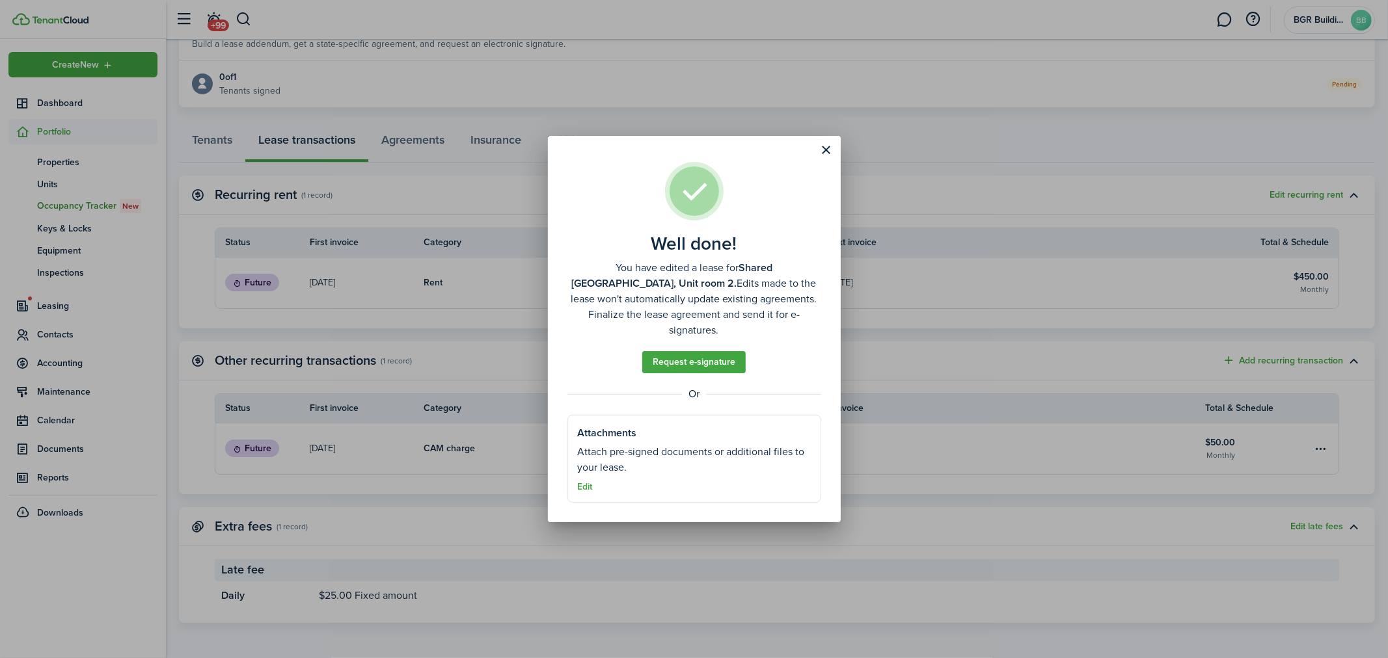
drag, startPoint x: 742, startPoint y: 356, endPoint x: 752, endPoint y: 357, distance: 9.8
click at [742, 356] on link "Request e-signature" at bounding box center [693, 362] width 103 height 22
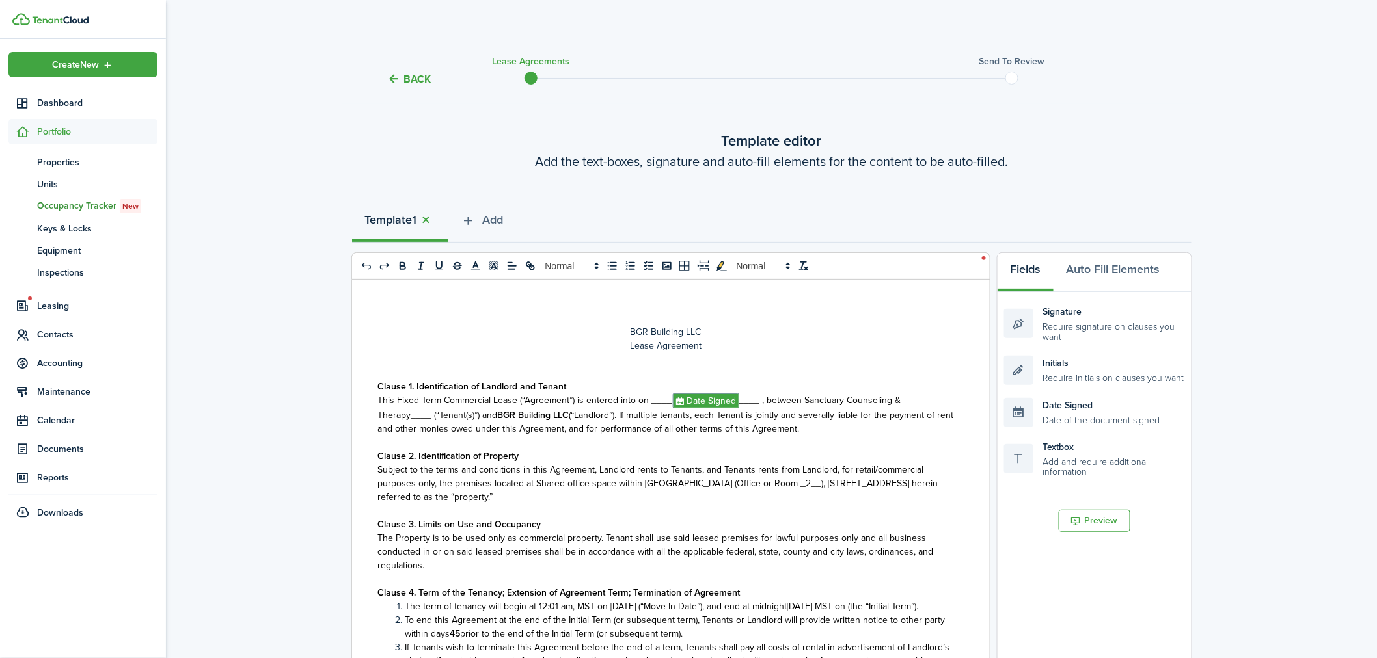
click at [413, 76] on button "Back" at bounding box center [410, 79] width 44 height 14
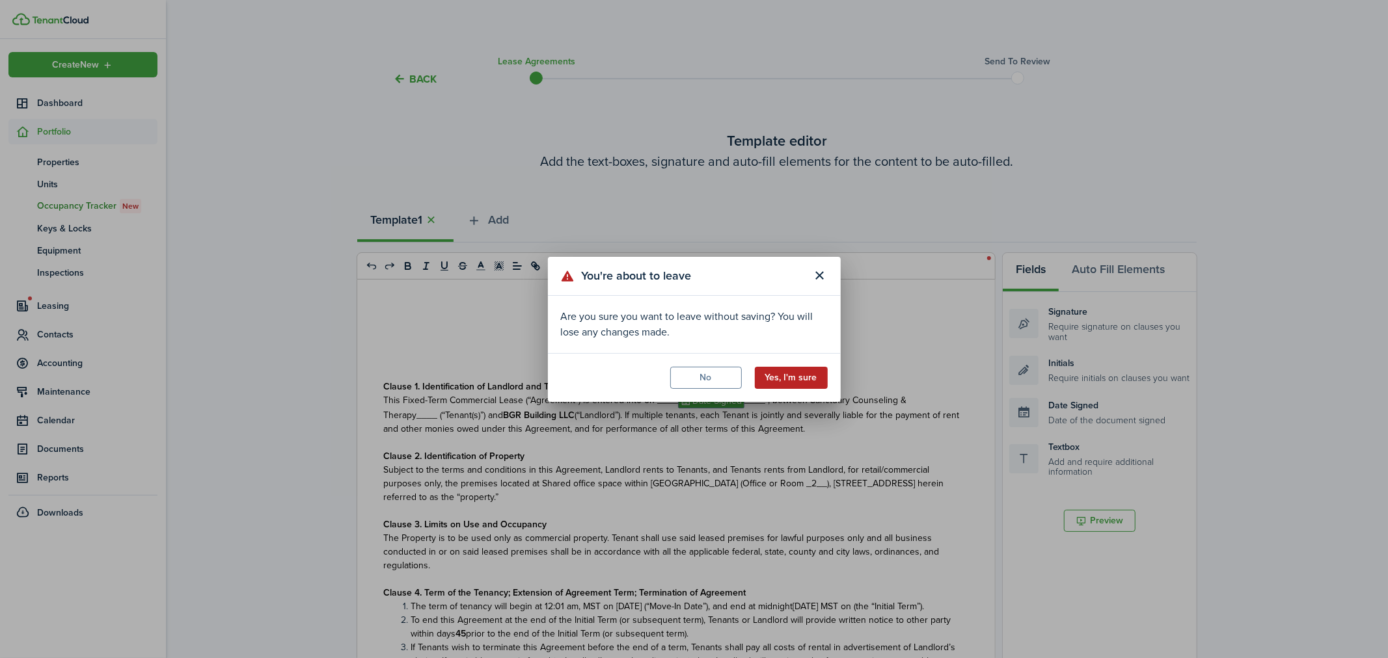
click at [799, 378] on button "Yes, I'm sure" at bounding box center [791, 378] width 73 height 22
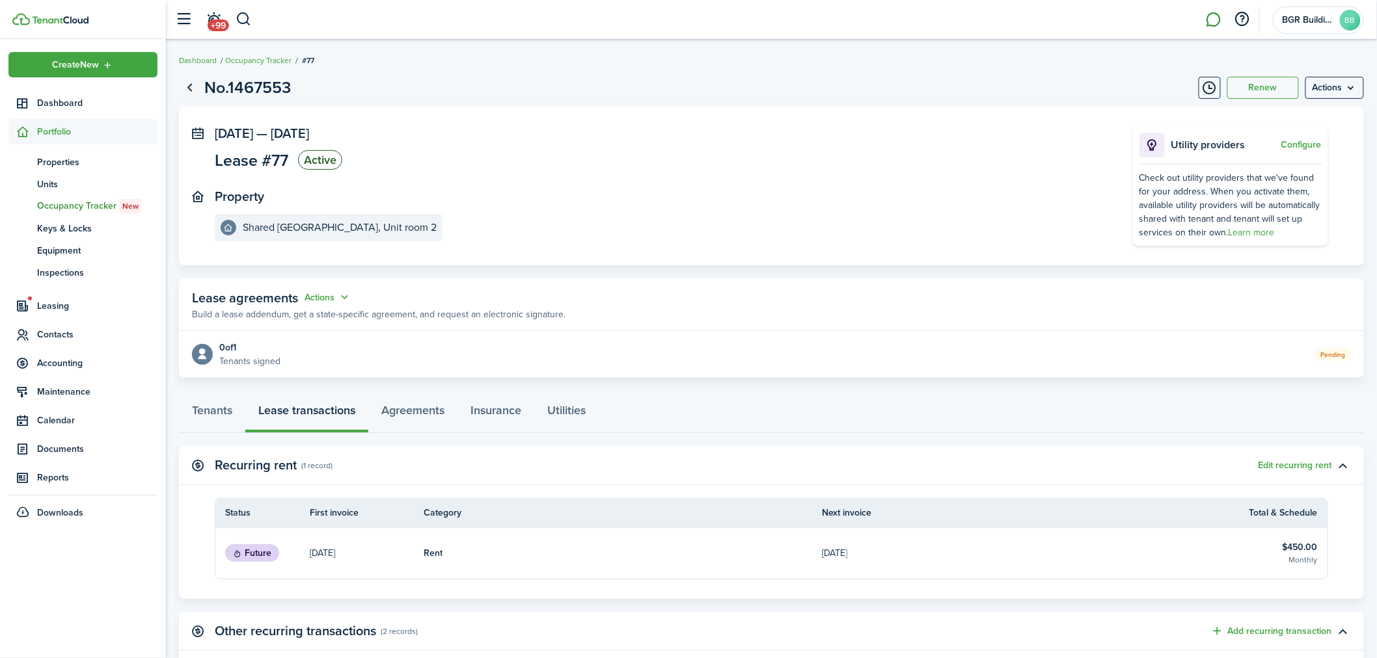
click at [1218, 21] on link at bounding box center [1213, 19] width 25 height 33
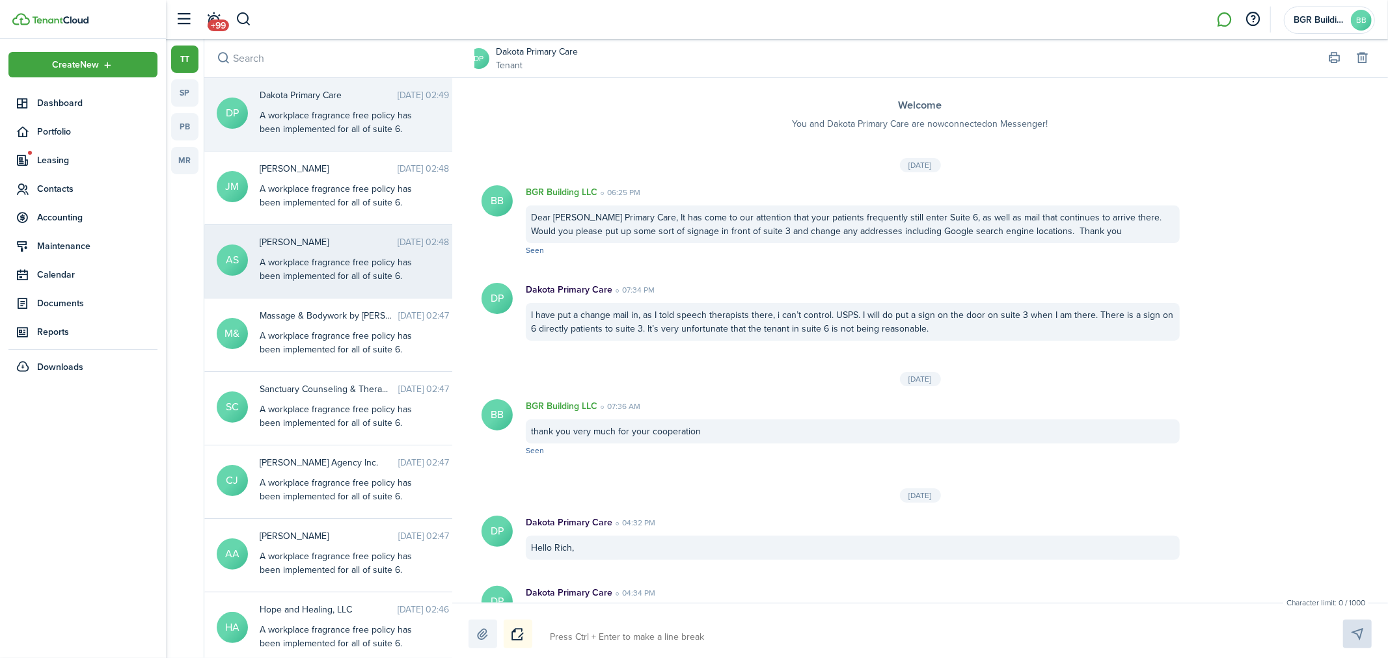
scroll to position [871, 0]
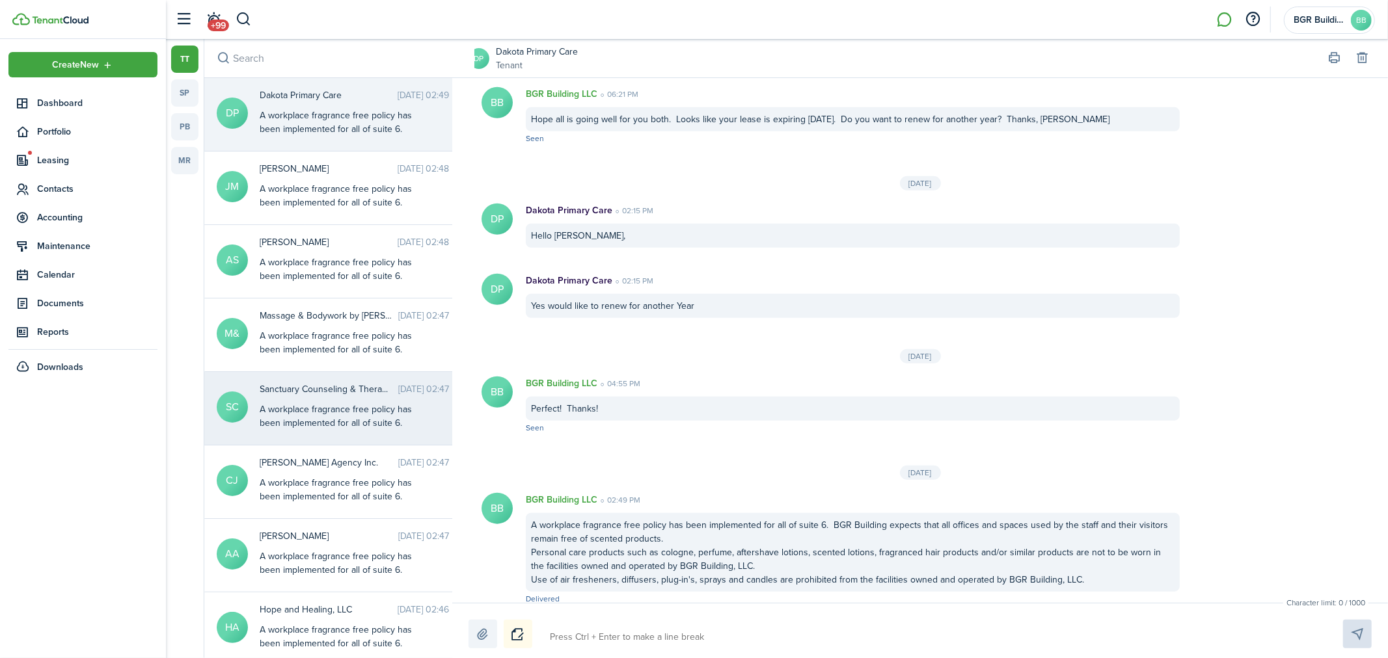
click at [327, 401] on div "Sanctuary Counseling & Thera... [DATE] 02:47 PM A workplace fragrance free poli…" at bounding box center [362, 407] width 224 height 49
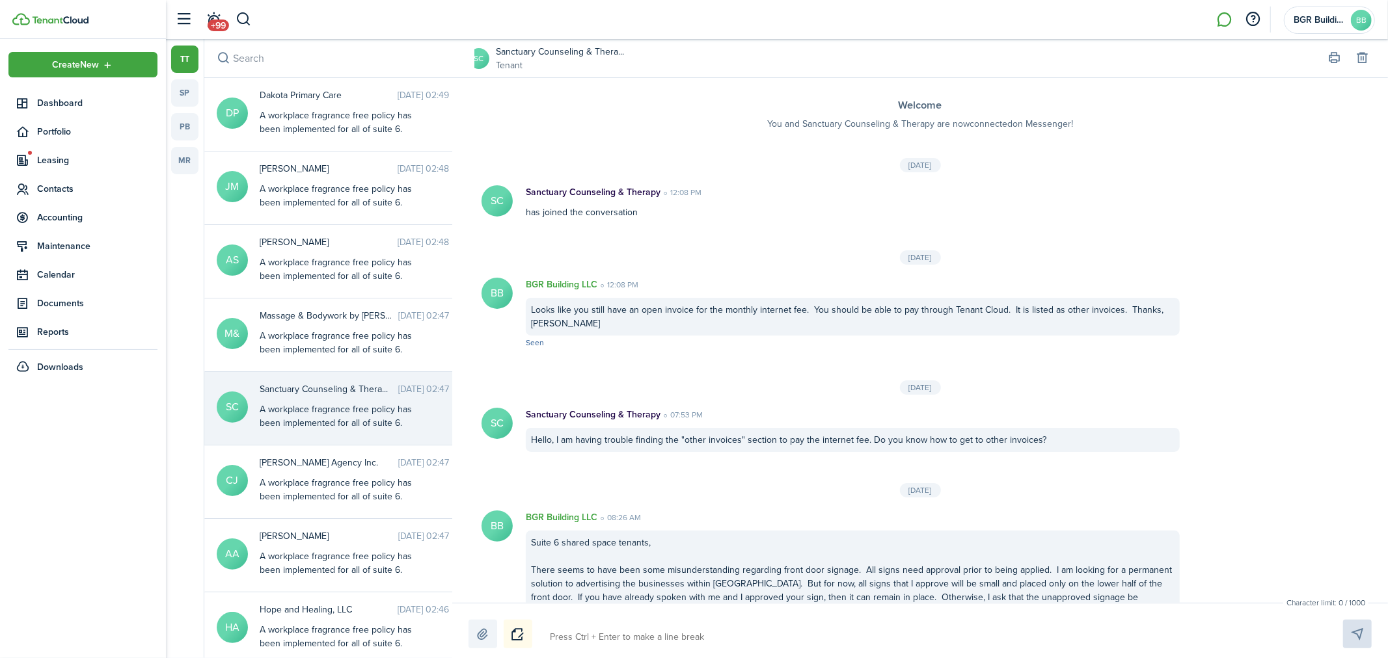
scroll to position [580, 0]
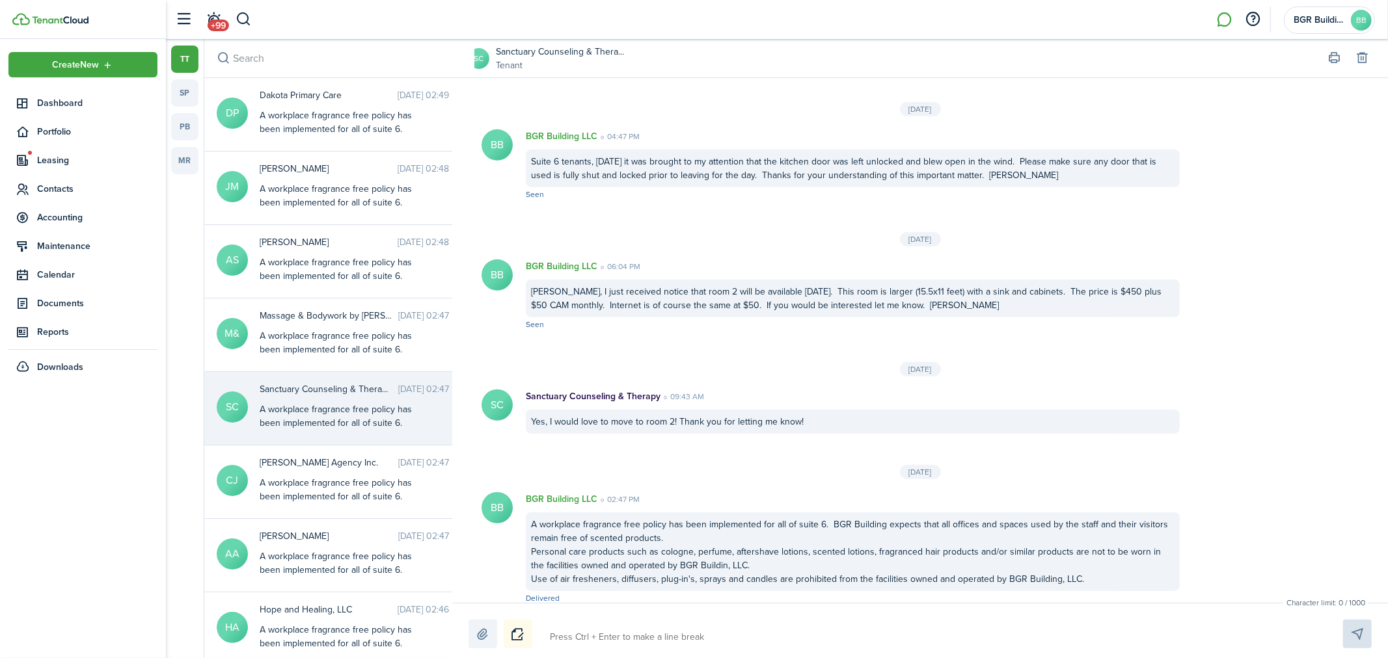
click at [556, 636] on textarea at bounding box center [931, 638] width 772 height 22
type textarea "I"
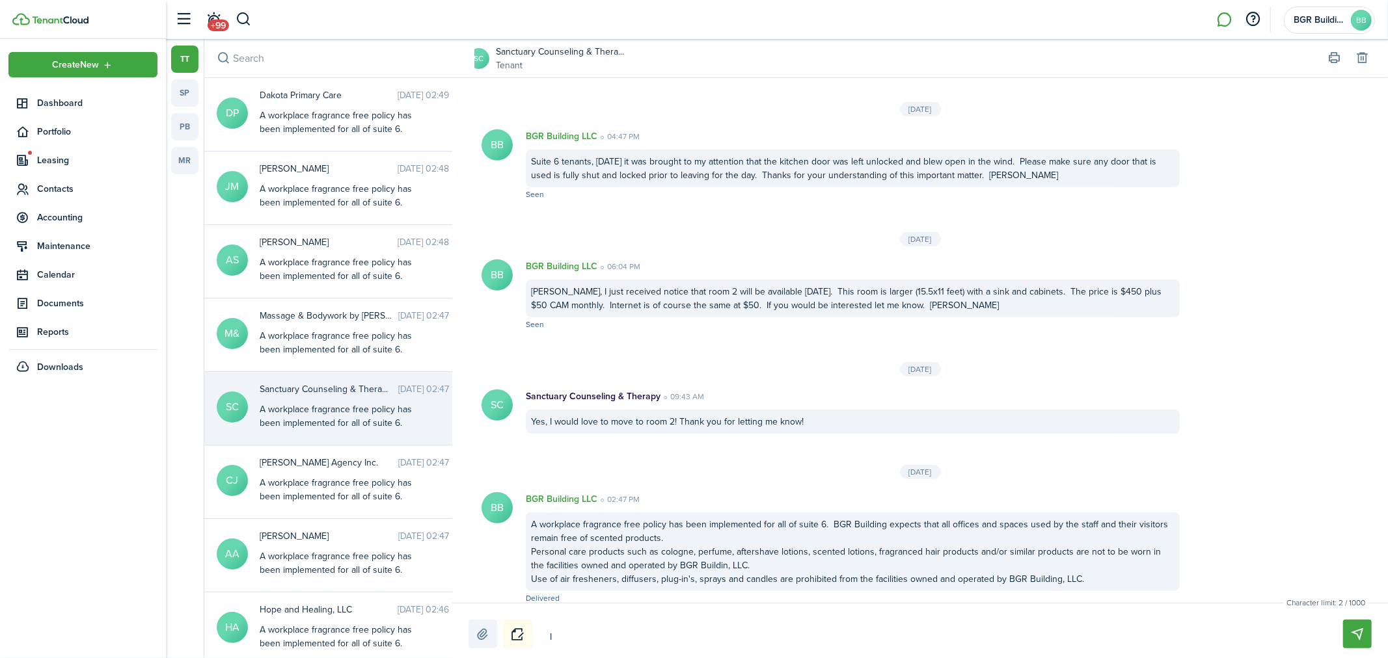
type textarea "I s"
type textarea "I se"
type textarea "I sen"
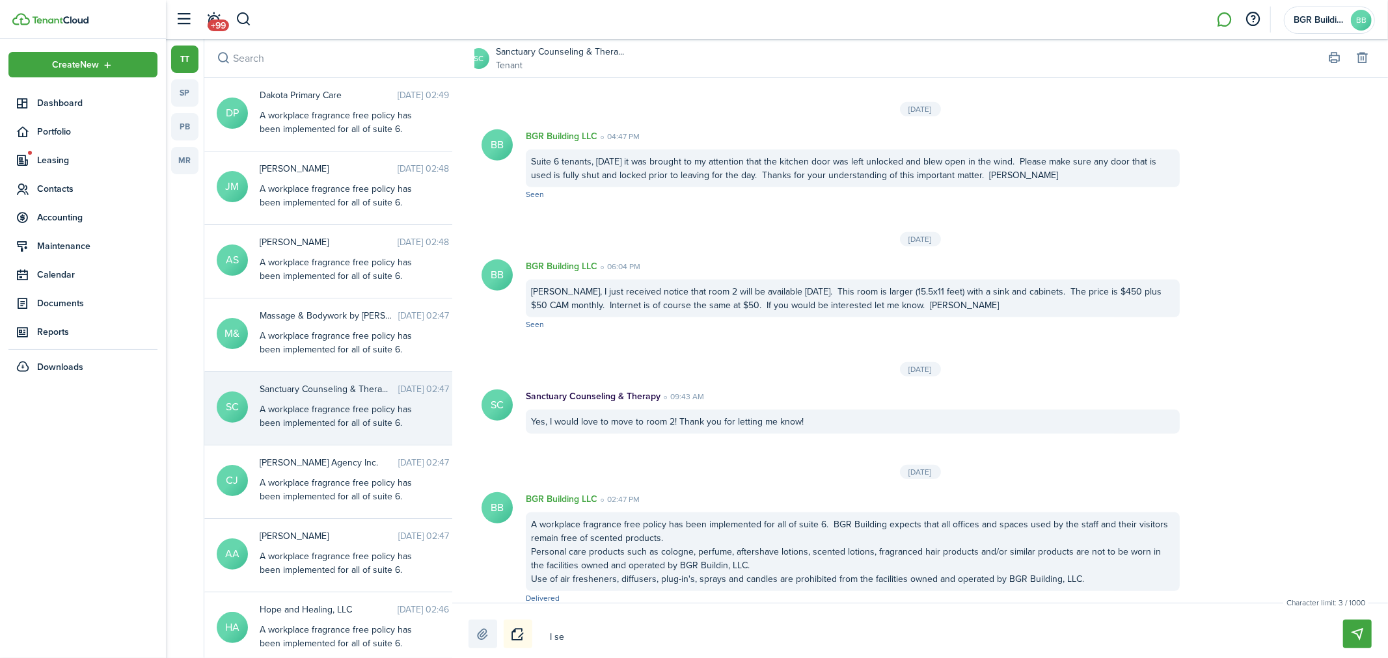
type textarea "I sen"
type textarea "I sent"
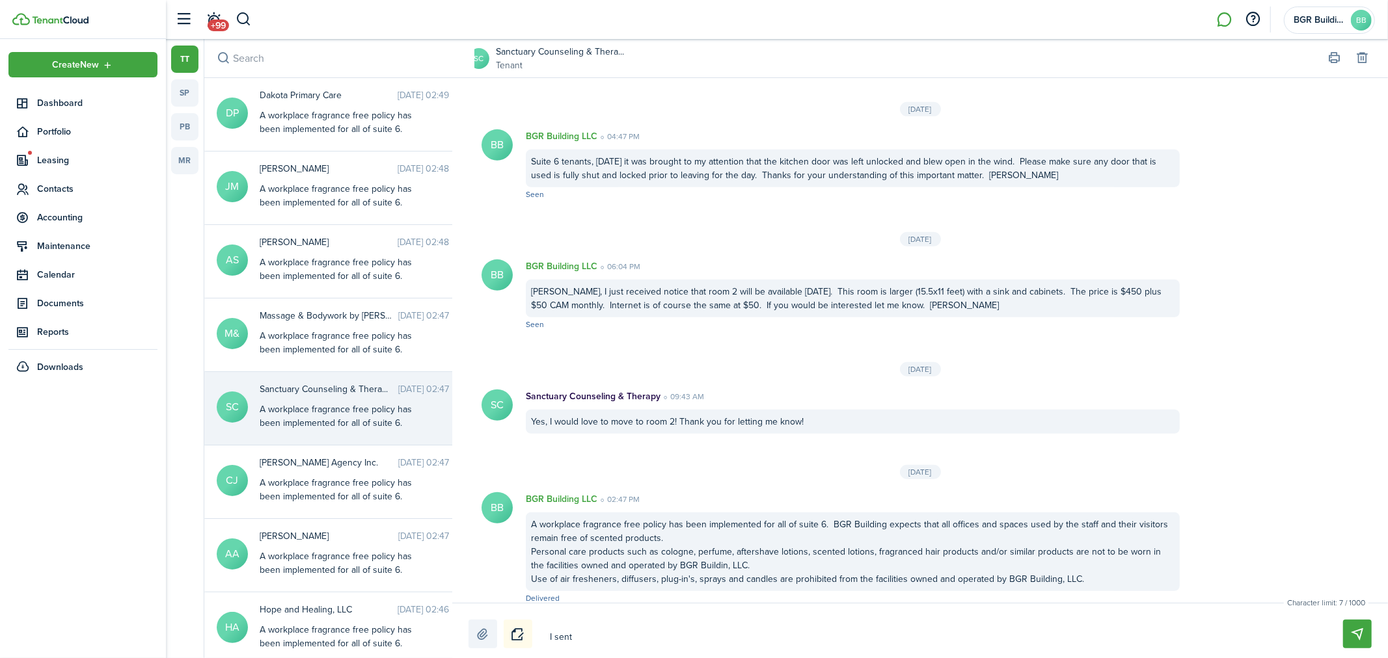
type textarea "I sent a"
type textarea "I sent a n"
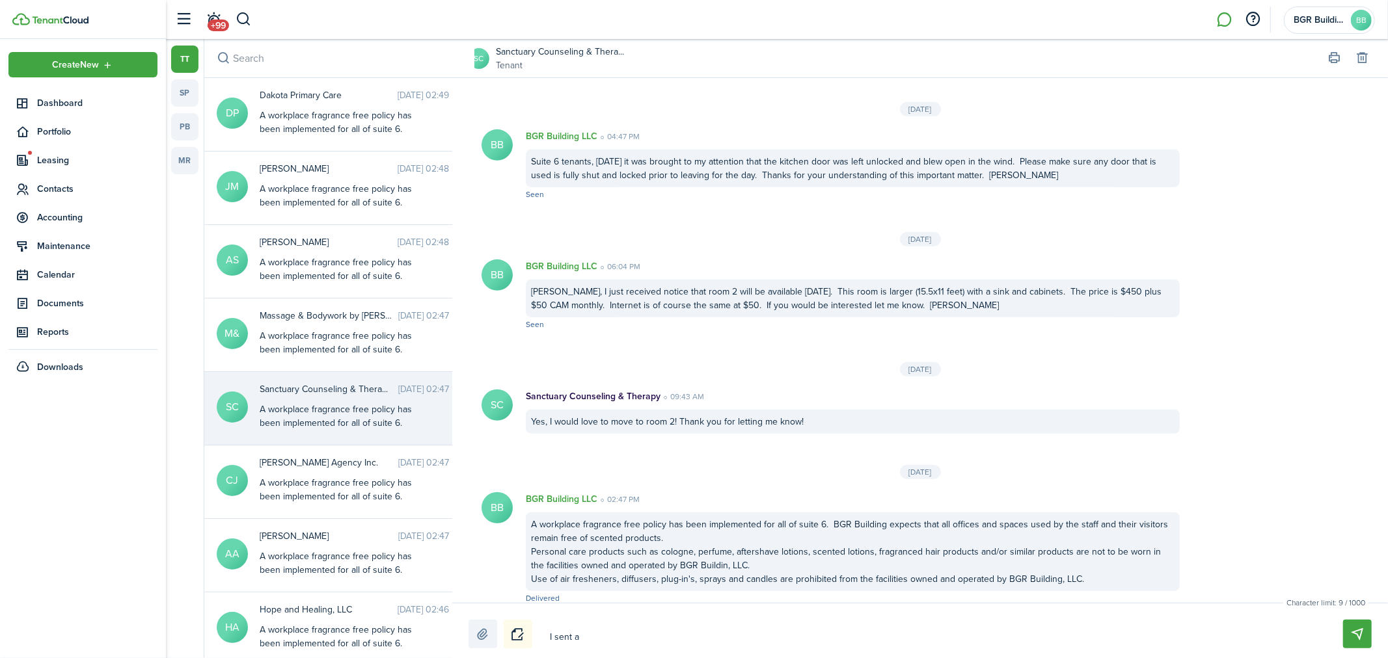
type textarea "I sent a n"
type textarea "I sent a ne"
type textarea "I sent a new"
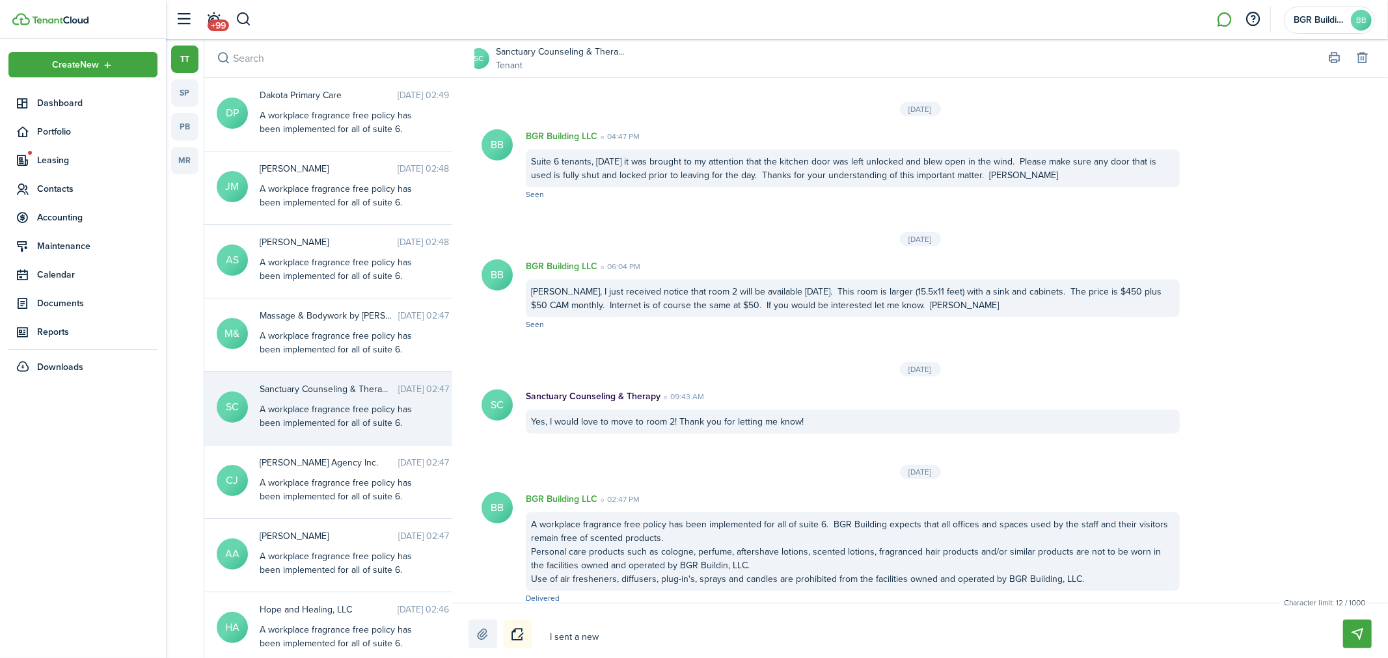
type textarea "I sent a new"
type textarea "I sent a new l"
type textarea "I sent a new le"
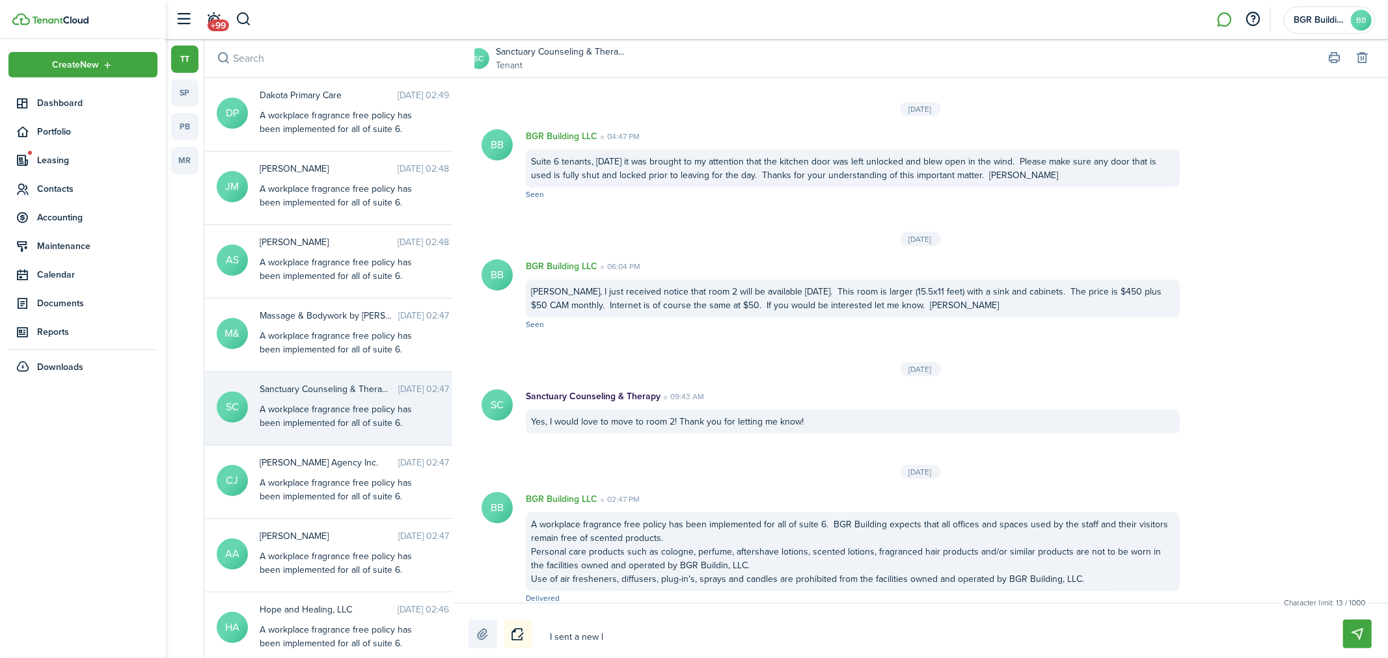
type textarea "I sent a new le"
type textarea "I sent a new lea"
type textarea "I sent a new leas"
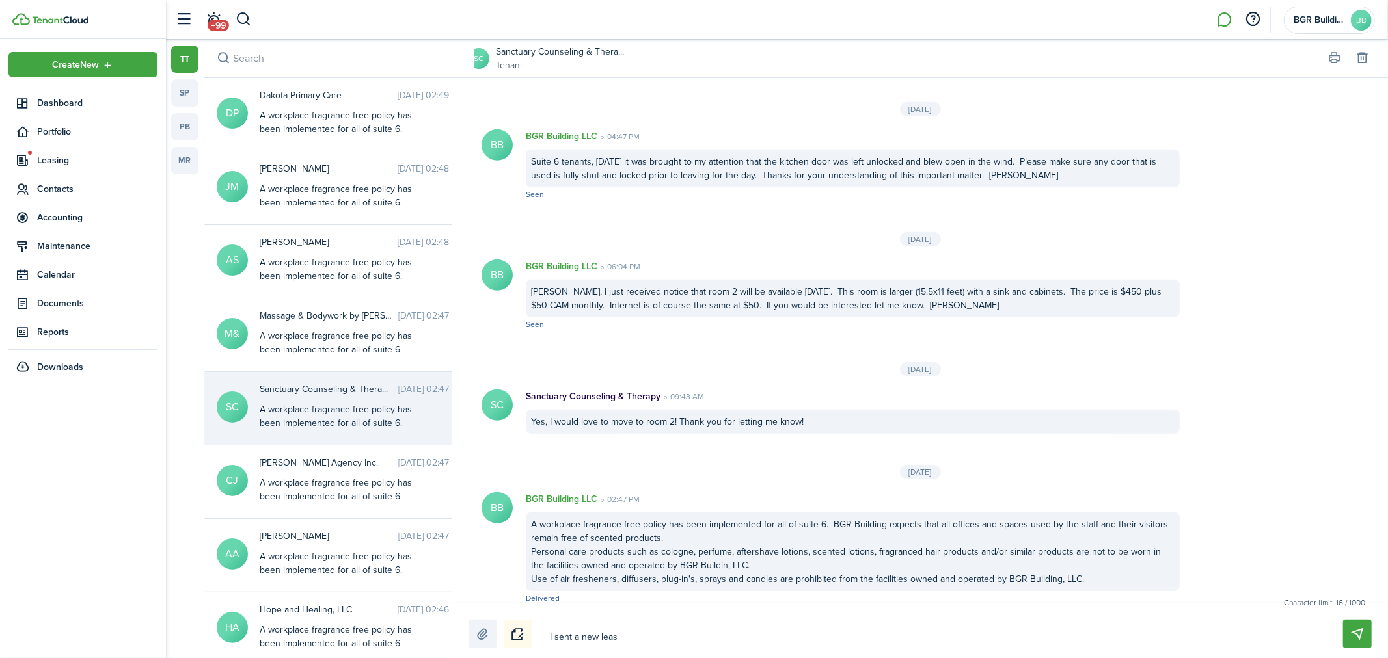
type textarea "I sent a new lease"
type textarea "I sent a new lease f"
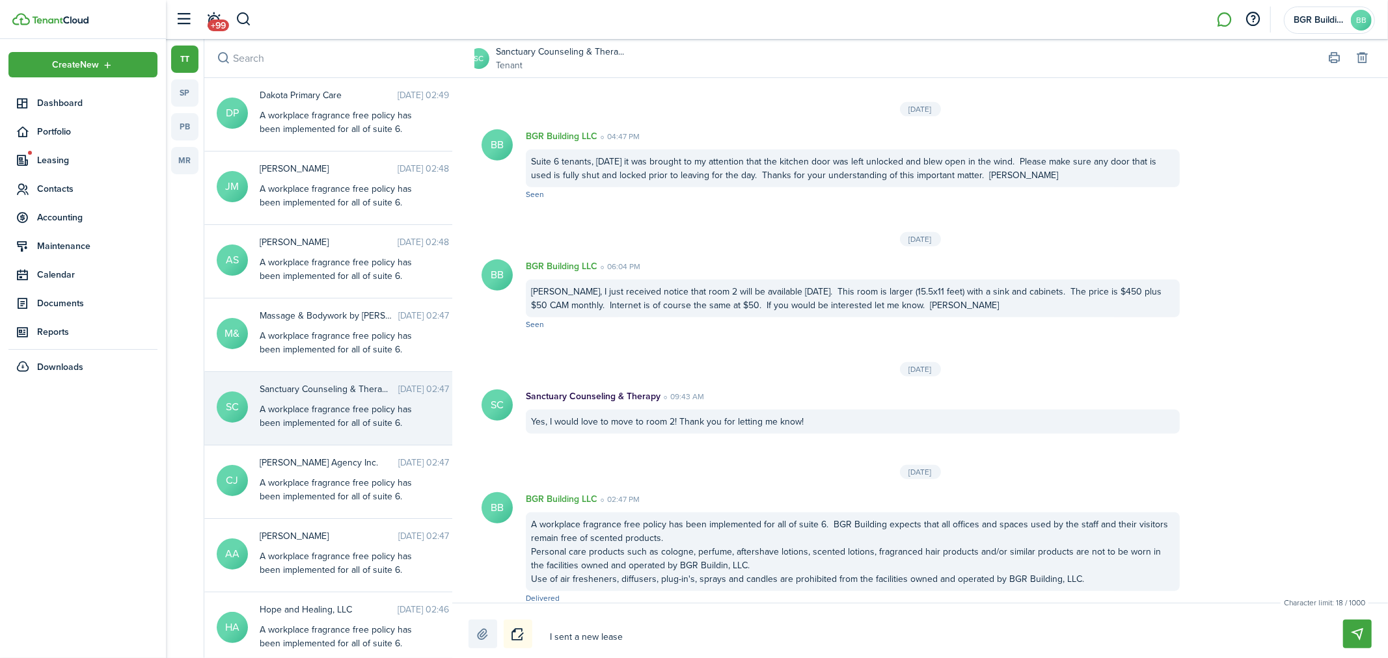
type textarea "I sent a new lease f"
type textarea "I sent a new lease fo"
type textarea "I sent a new lease for"
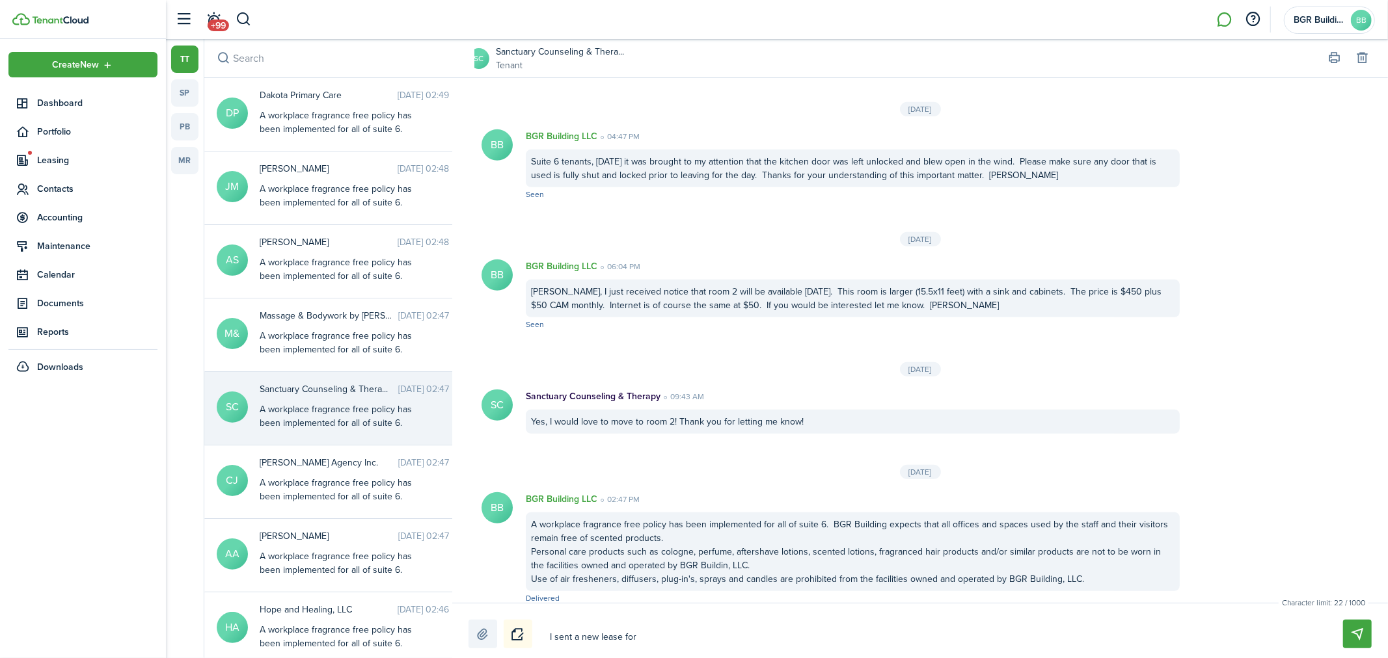
type textarea "I sent a new lease for"
type textarea "I sent a new lease for r"
type textarea "I sent a new lease for ro"
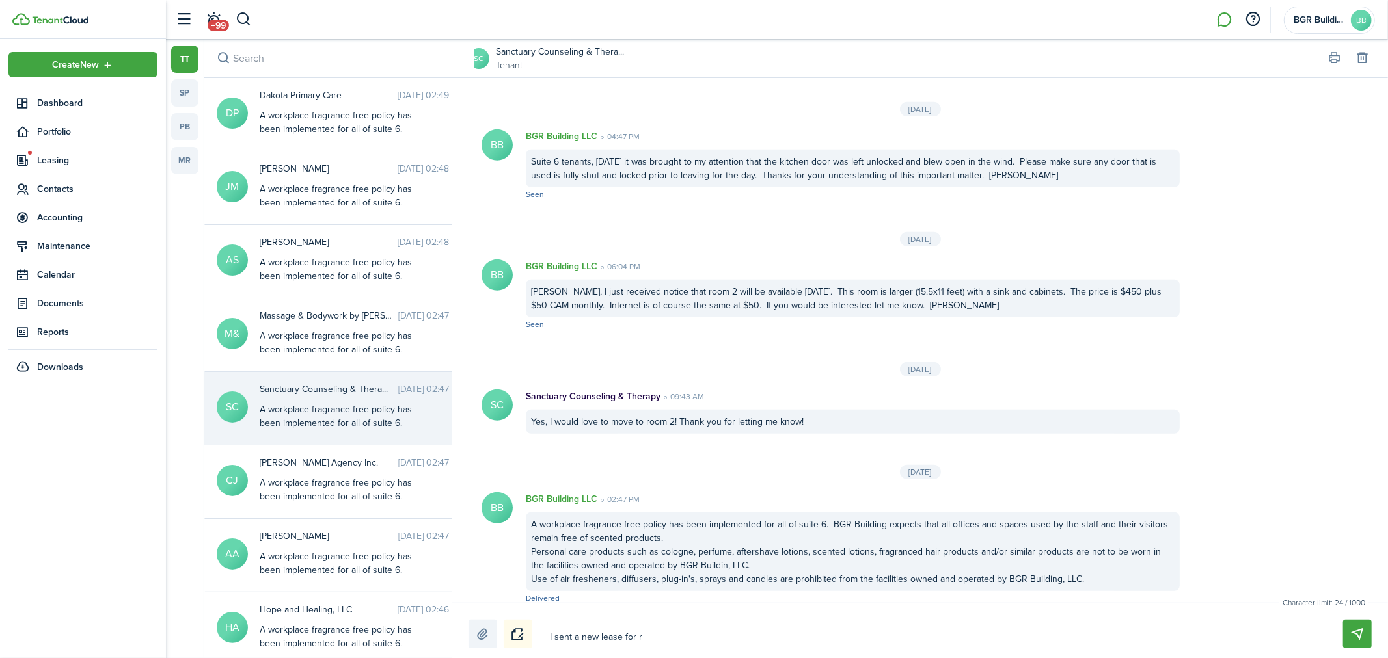
type textarea "I sent a new lease for ro"
type textarea "I sent a new lease for roo"
type textarea "I sent a new lease for room"
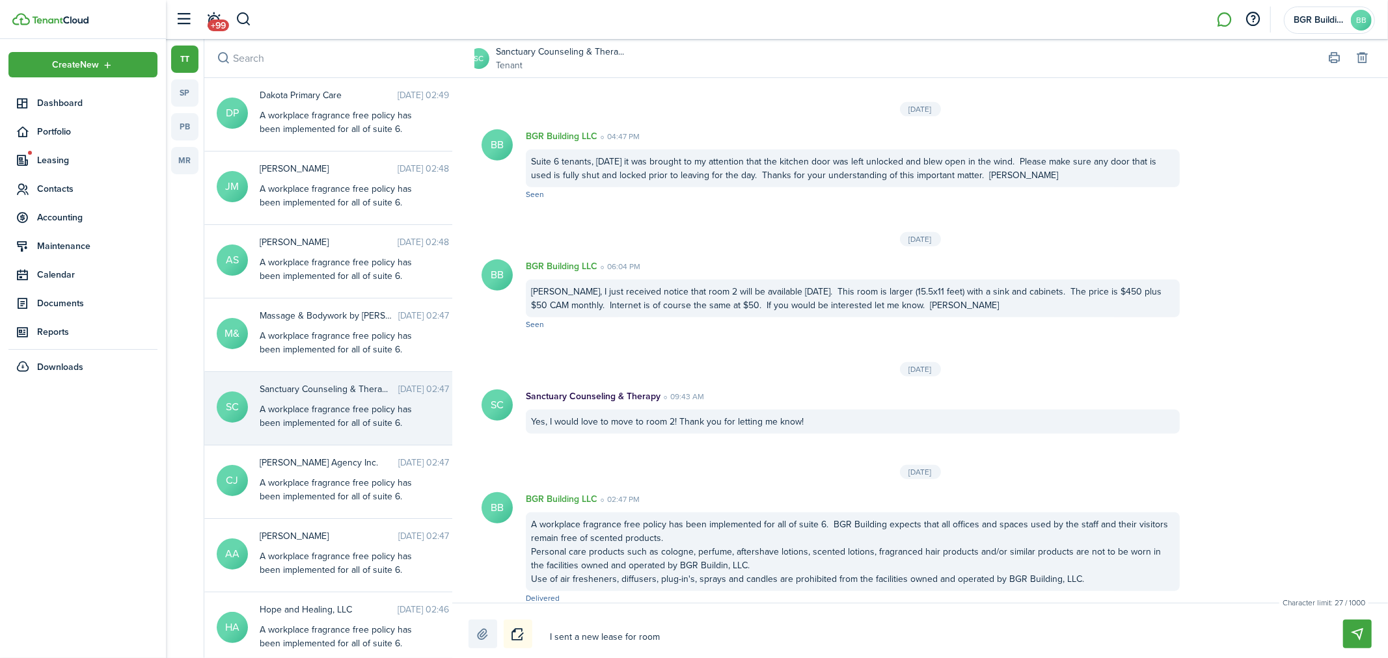
type textarea "I sent a new lease for room"
type textarea "I sent a new lease for room 2"
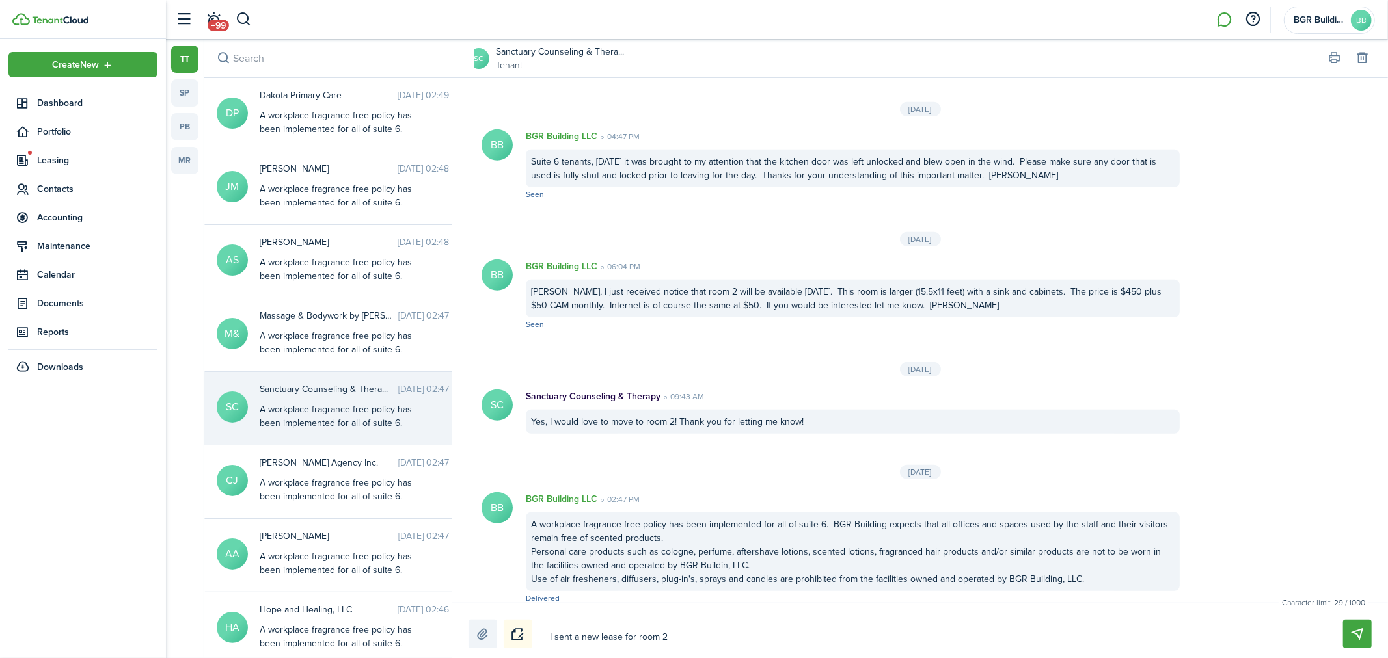
type textarea "I sent a new lease for room 2"
type textarea "I sent a new lease for room 2 f"
type textarea "I sent a new lease for room 2 fo"
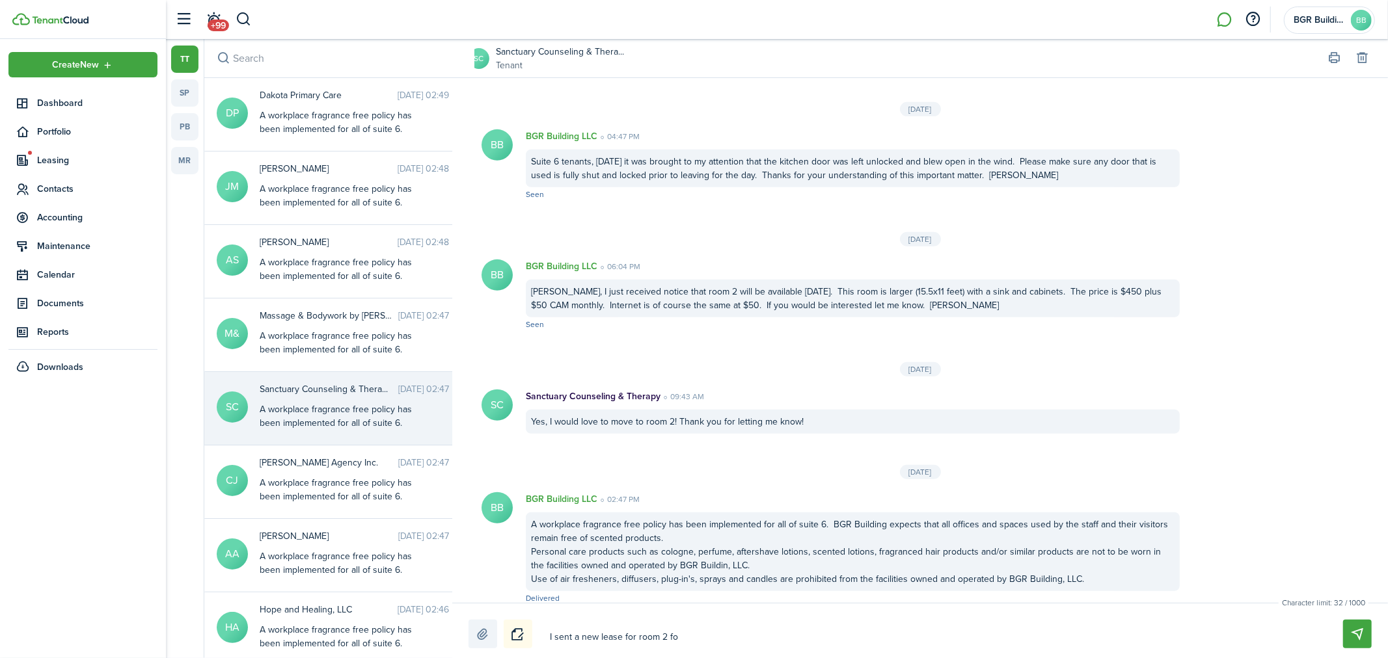
type textarea "I sent a new lease for room 2 for"
type textarea "I sent a new lease for room 2 for y"
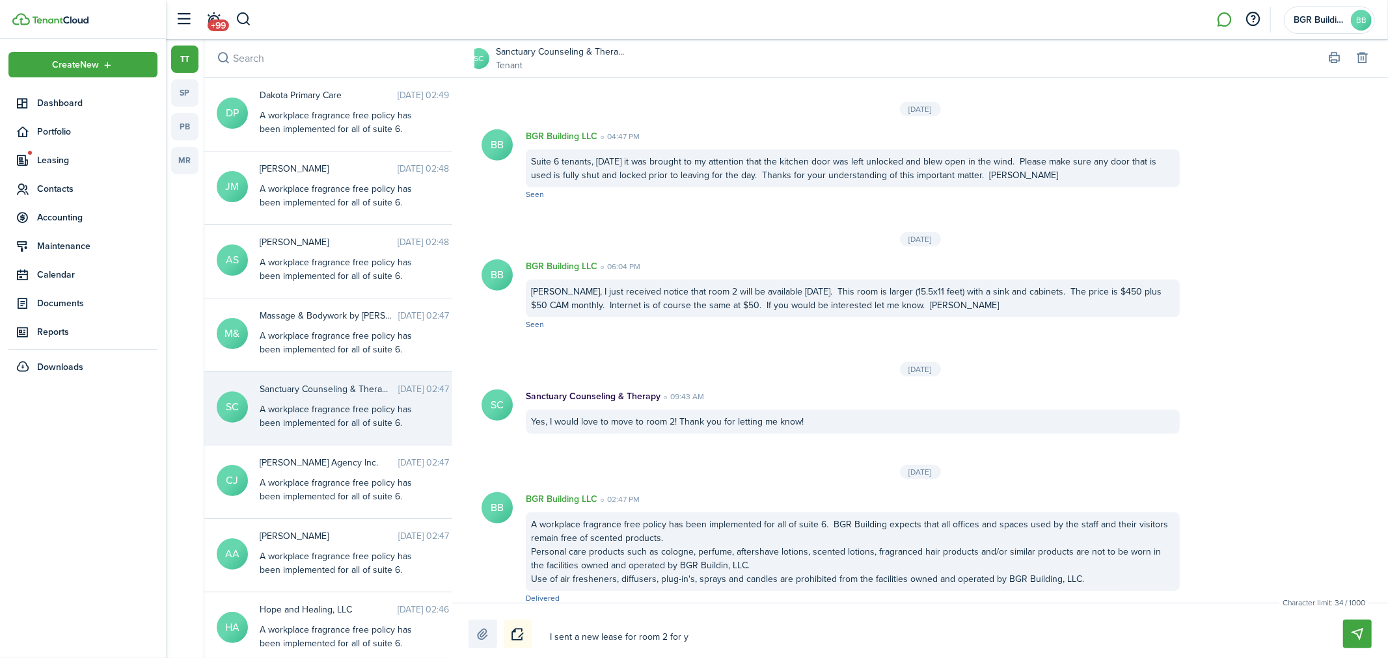
type textarea "I sent a new lease for room 2 for y"
type textarea "I sent a new lease for room 2 for yo"
type textarea "I sent a new lease for room 2 for you"
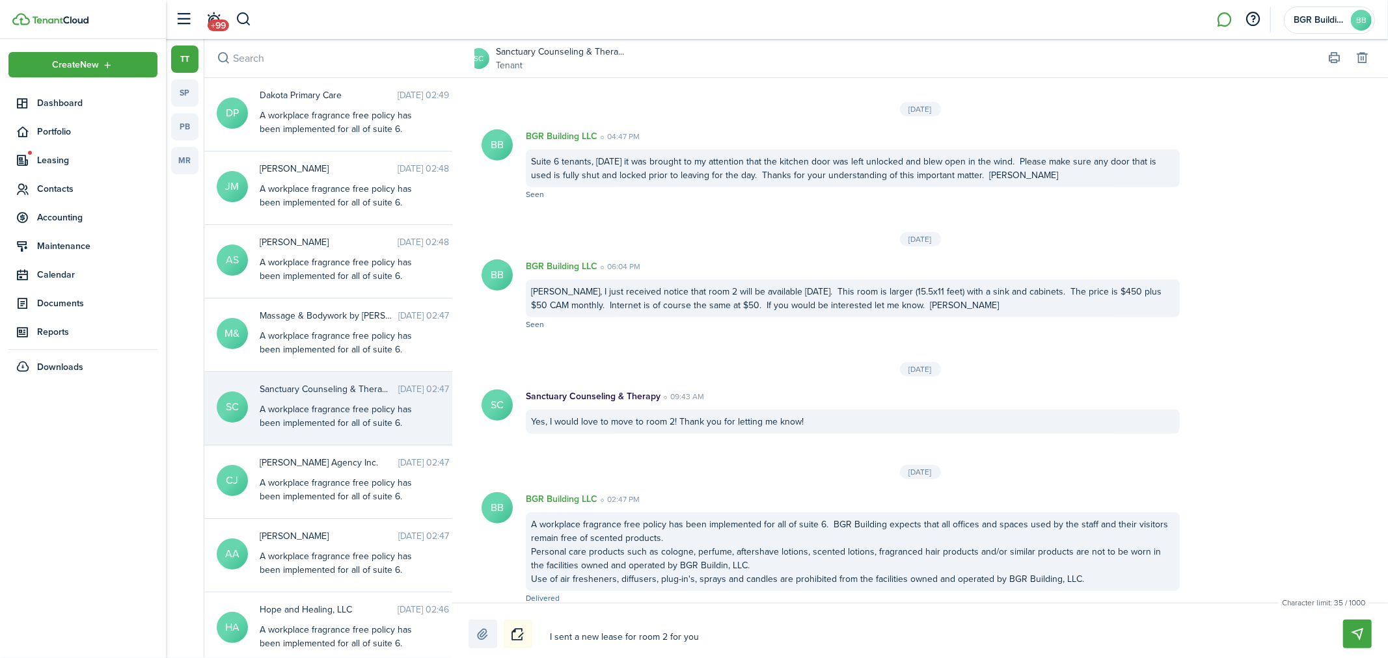
type textarea "I sent a new lease for room 2 for your"
type textarea "I sent a new lease for room 2 for your r"
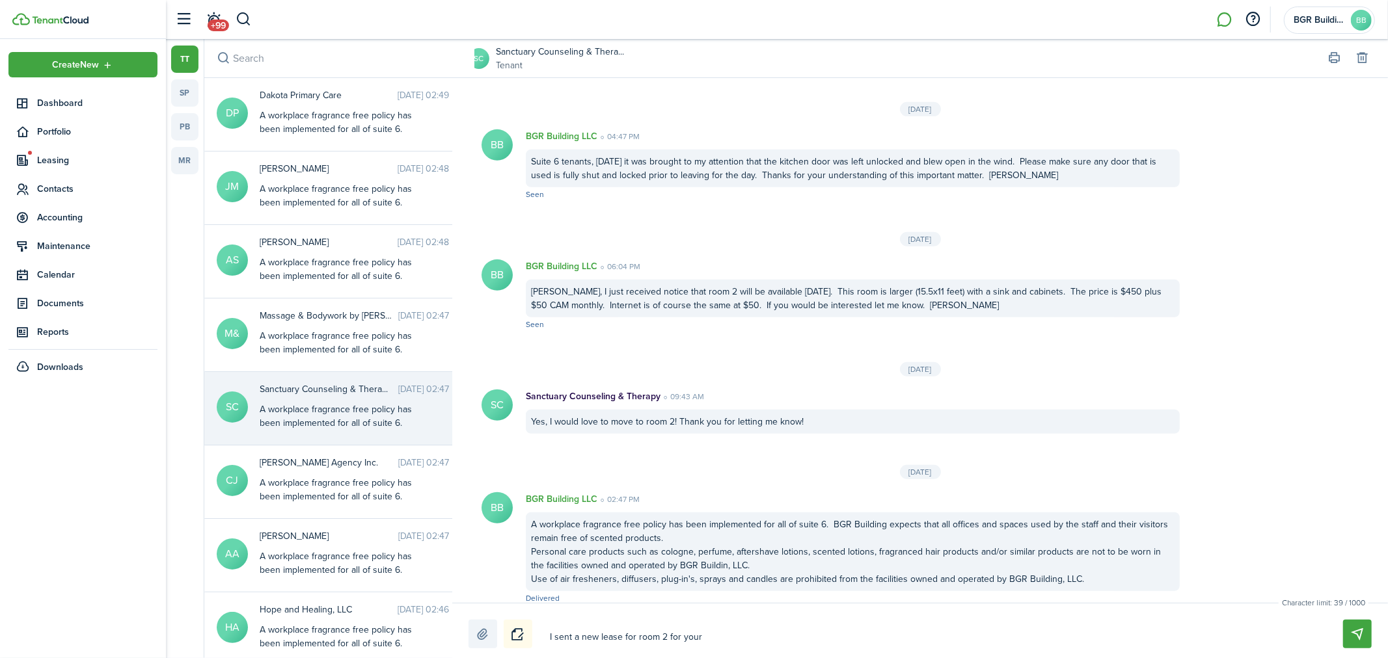
type textarea "I sent a new lease for room 2 for your r"
type textarea "I sent a new lease for room 2 for your re"
type textarea "I sent a new lease for room 2 for your rev"
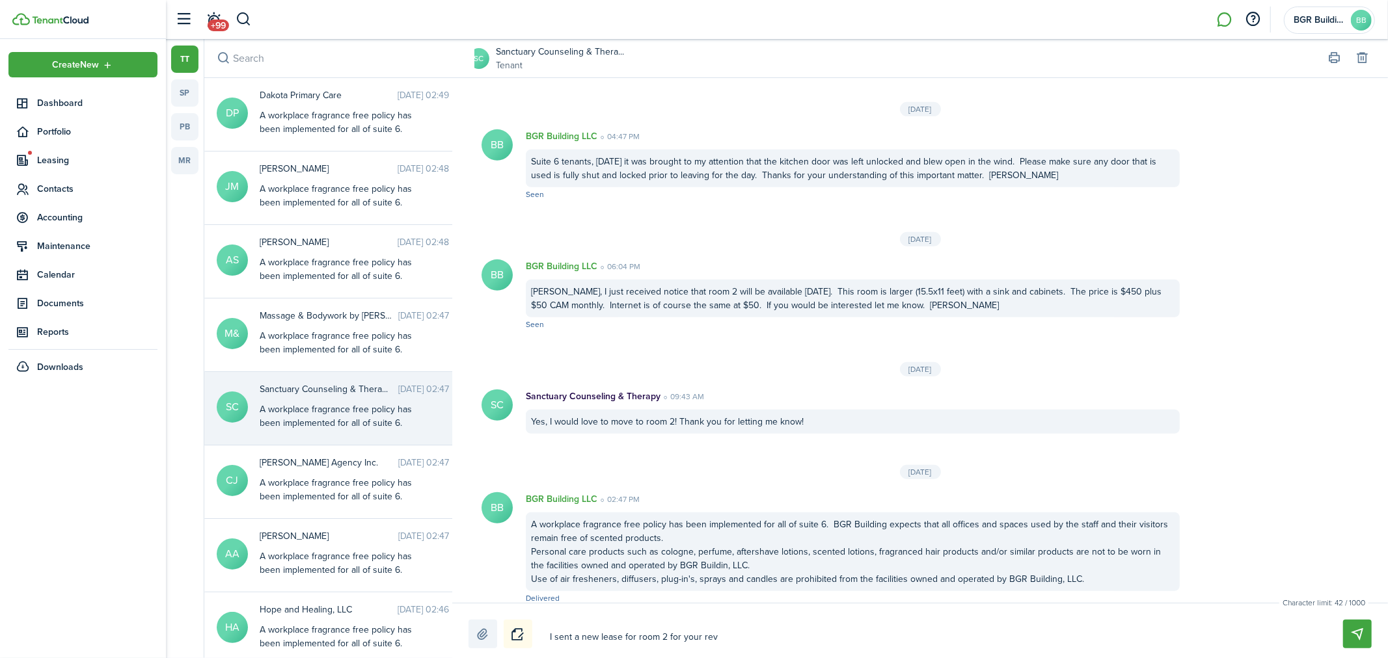
type textarea "I sent a new lease for room 2 for your revi"
type textarea "I sent a new lease for room 2 for your revie"
type textarea "I sent a new lease for room 2 for your review"
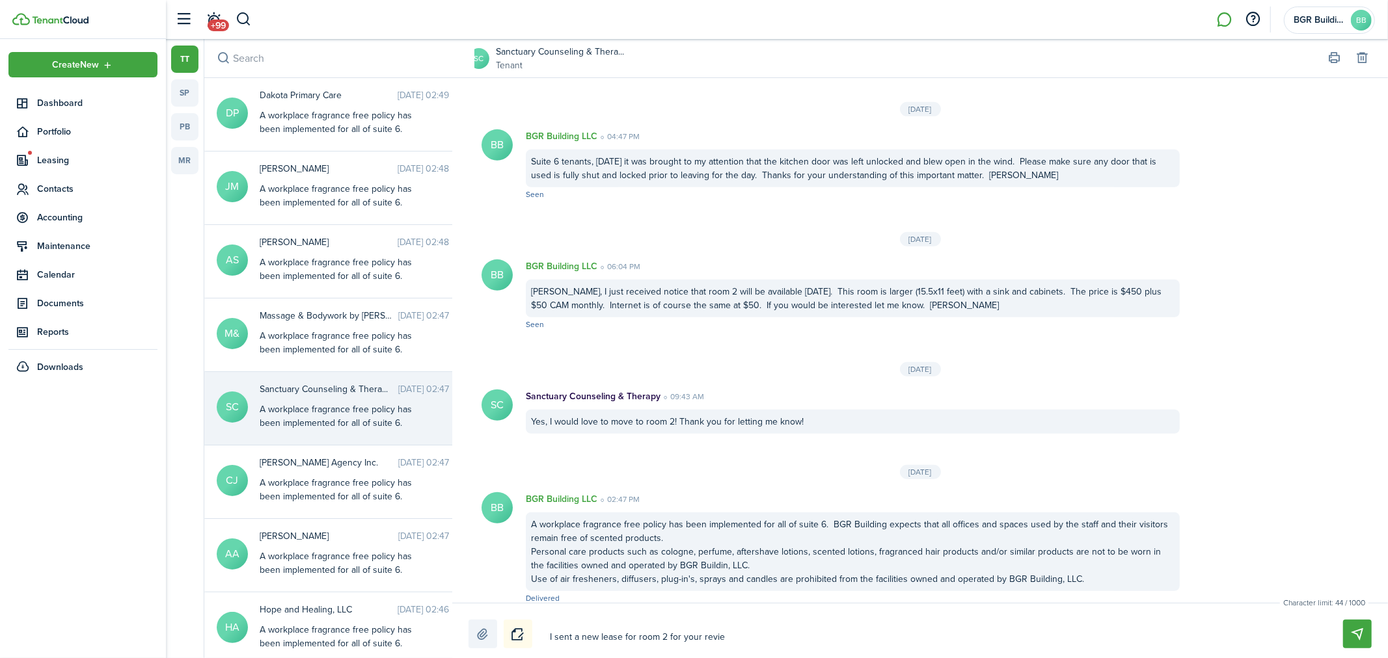
type textarea "I sent a new lease for room 2 for your review"
type textarea "I sent a new lease for room 2 for your review."
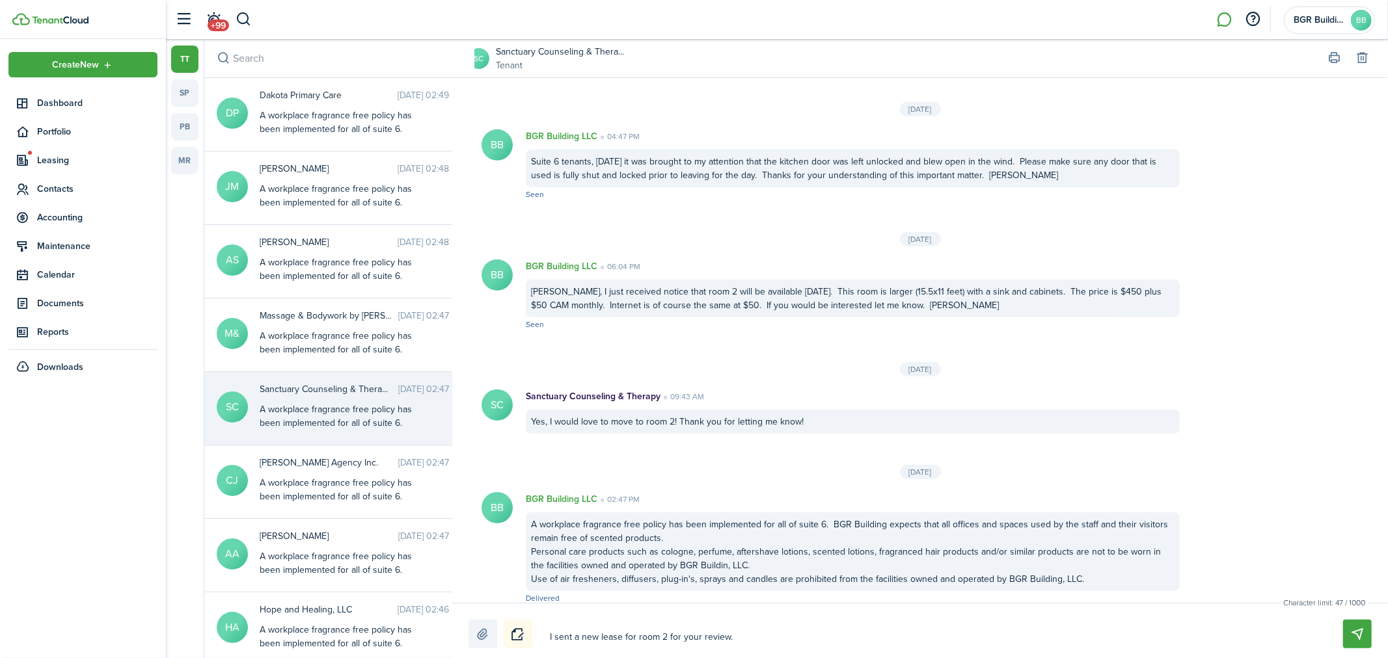
type textarea "I sent a new lease for room 2 for your review."
type textarea "I sent a new lease for room 2 for your review. O"
type textarea "I sent a new lease for room 2 for your review. On"
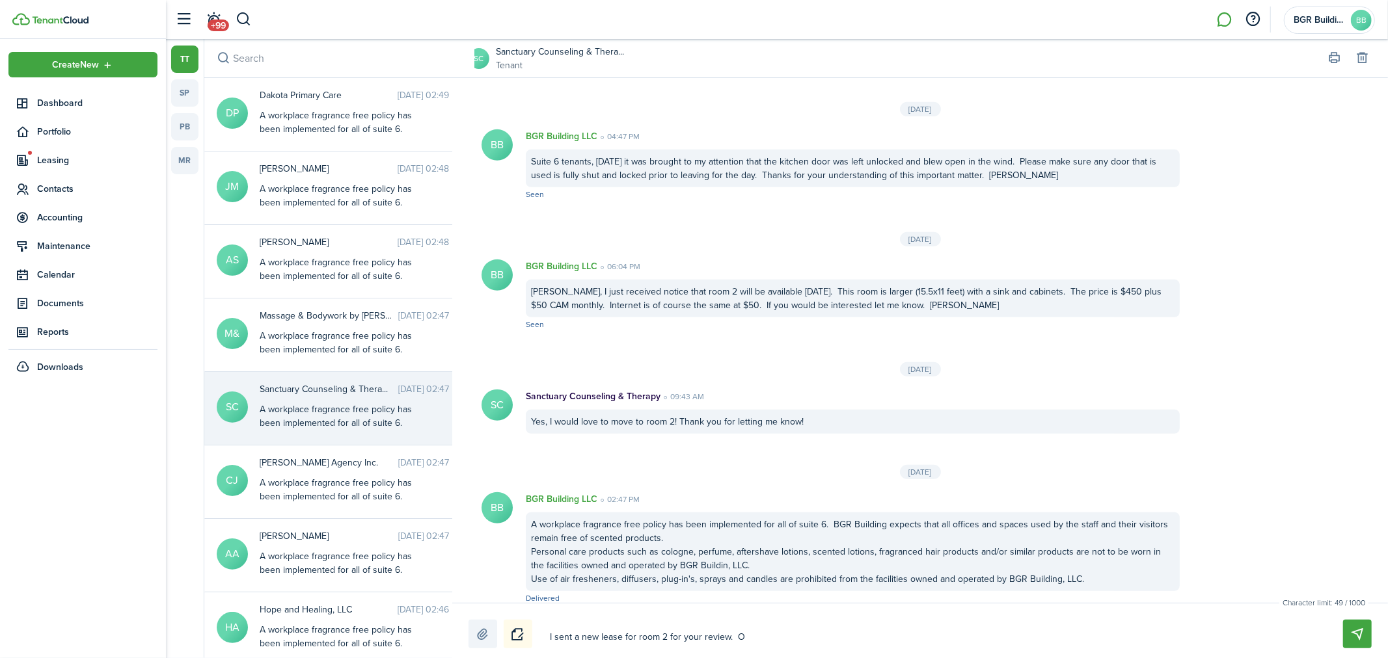
type textarea "I sent a new lease for room 2 for your review. On"
type textarea "I sent a new lease for room 2 for your review. Onc"
type textarea "I sent a new lease for room 2 for your review. Once"
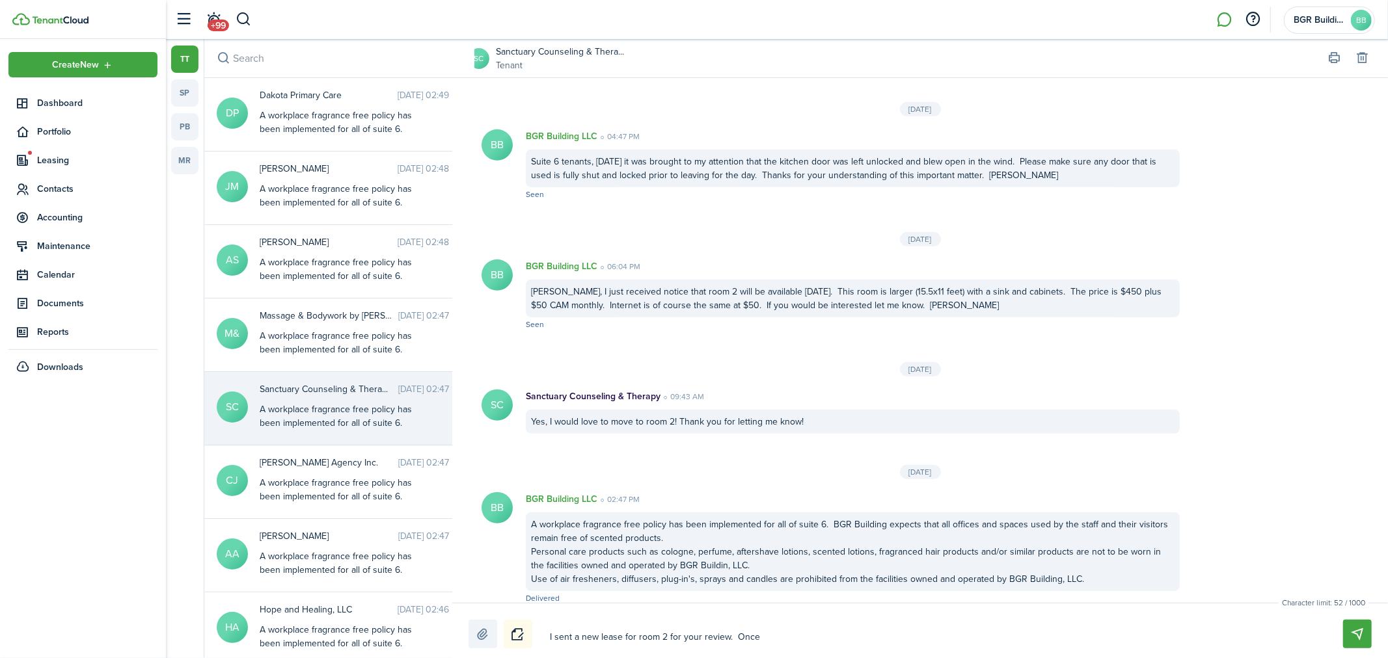
type textarea "I sent a new lease for room 2 for your review. Once"
type textarea "I sent a new lease for room 2 for your review. Once t"
type textarea "I sent a new lease for room 2 for your review. Once th"
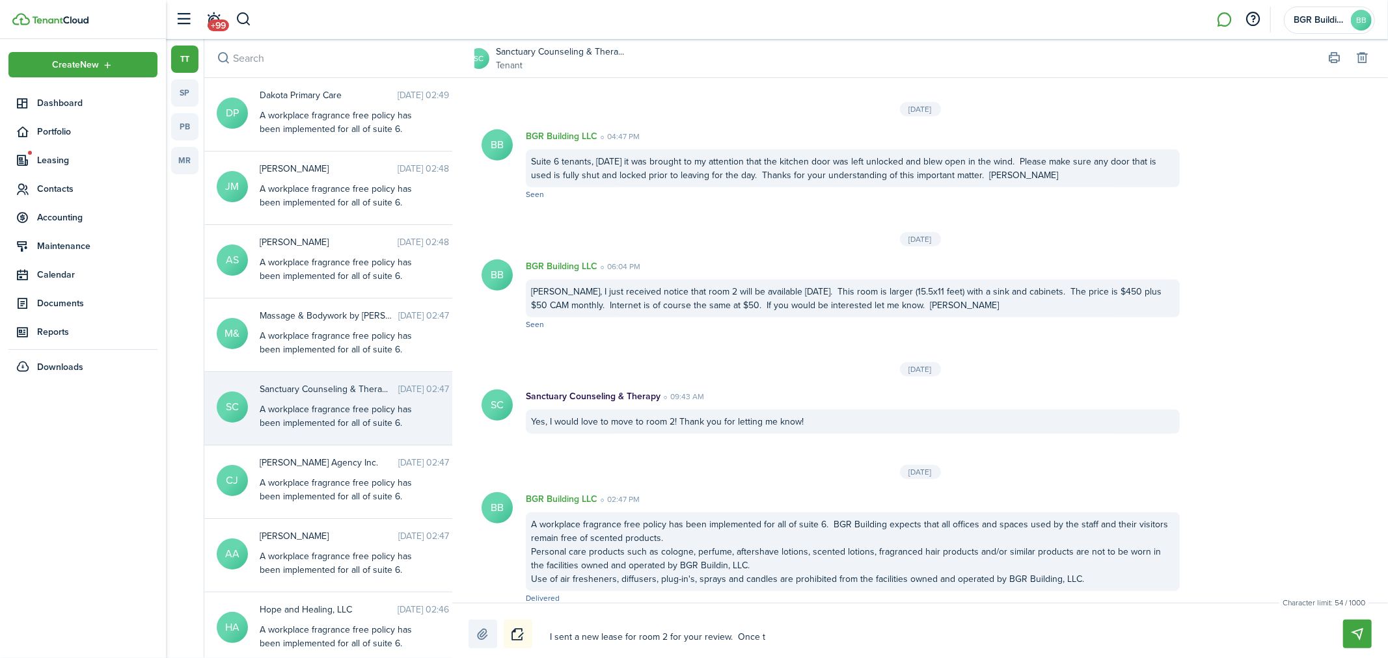
type textarea "I sent a new lease for room 2 for your review. Once th"
type textarea "I sent a new lease for room 2 for your review. Once thi"
type textarea "I sent a new lease for room 2 for your review. Once th"
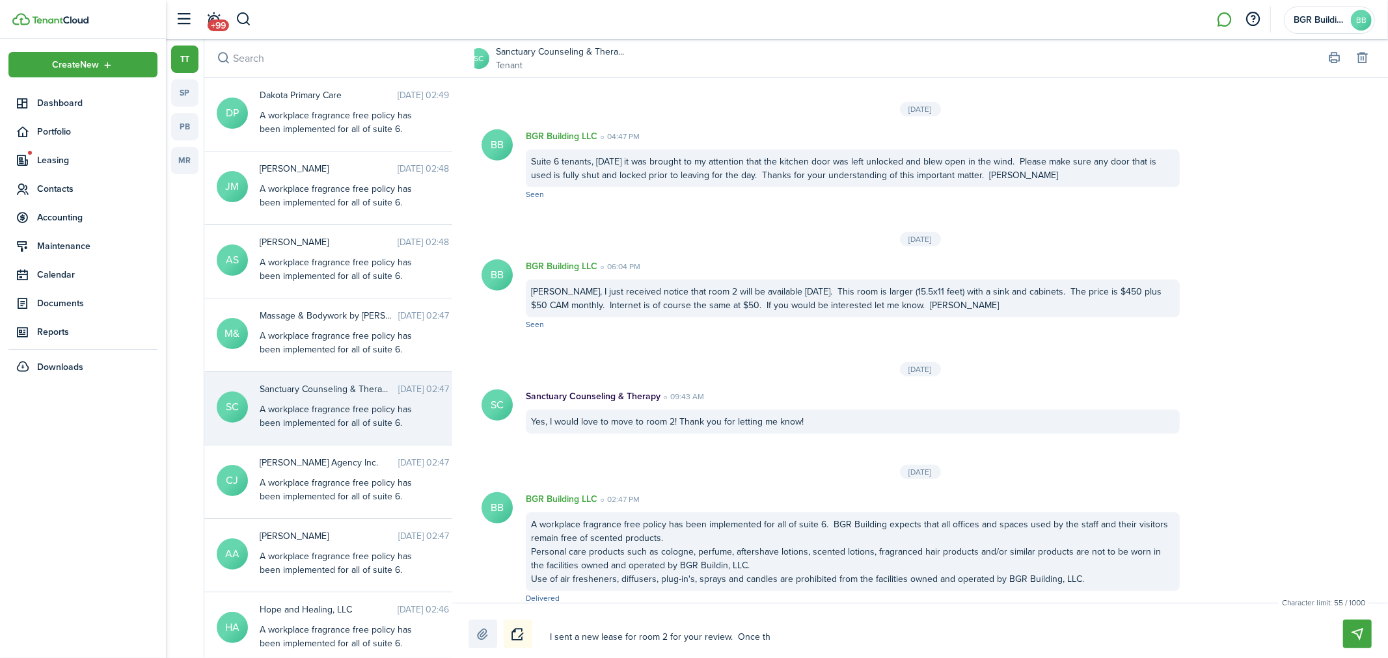
type textarea "I sent a new lease for room 2 for your review. Once t"
type textarea "I sent a new lease for room 2 for your review. Once"
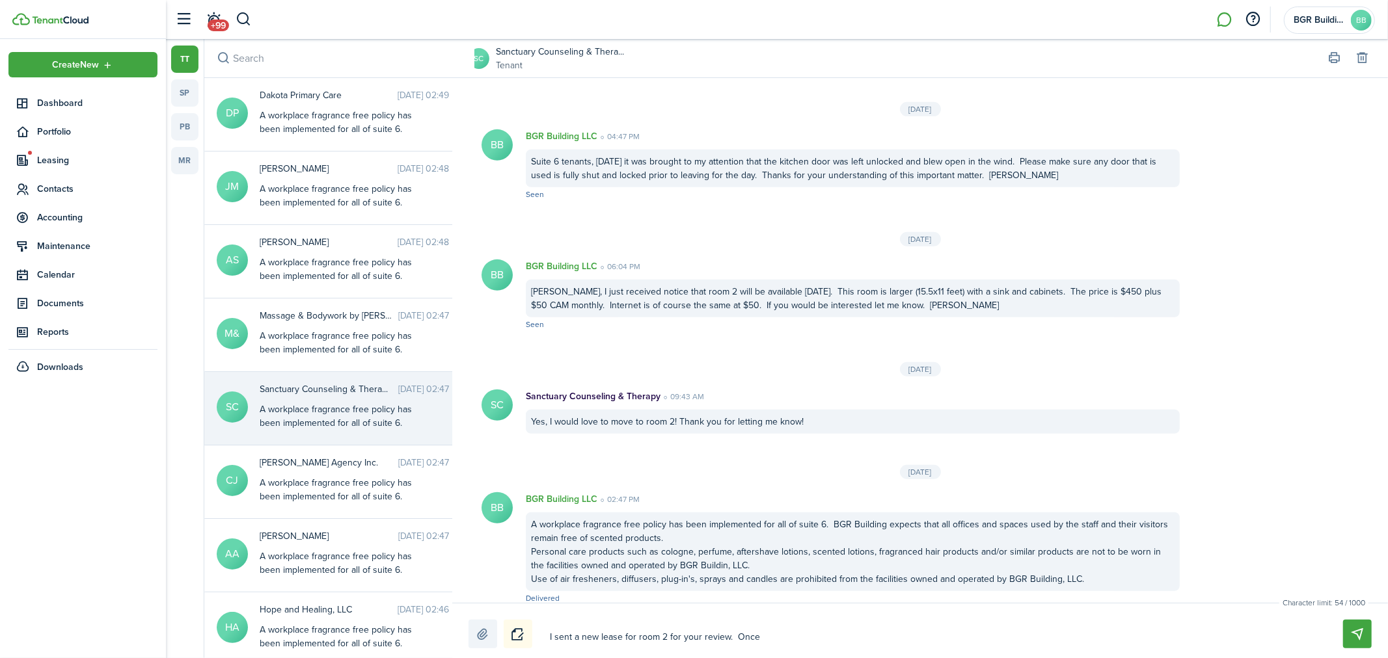
type textarea "I sent a new lease for room 2 for your review. Once"
type textarea "I sent a new lease for room 2 for your review. Onc"
type textarea "I sent a new lease for room 2 for your review. On"
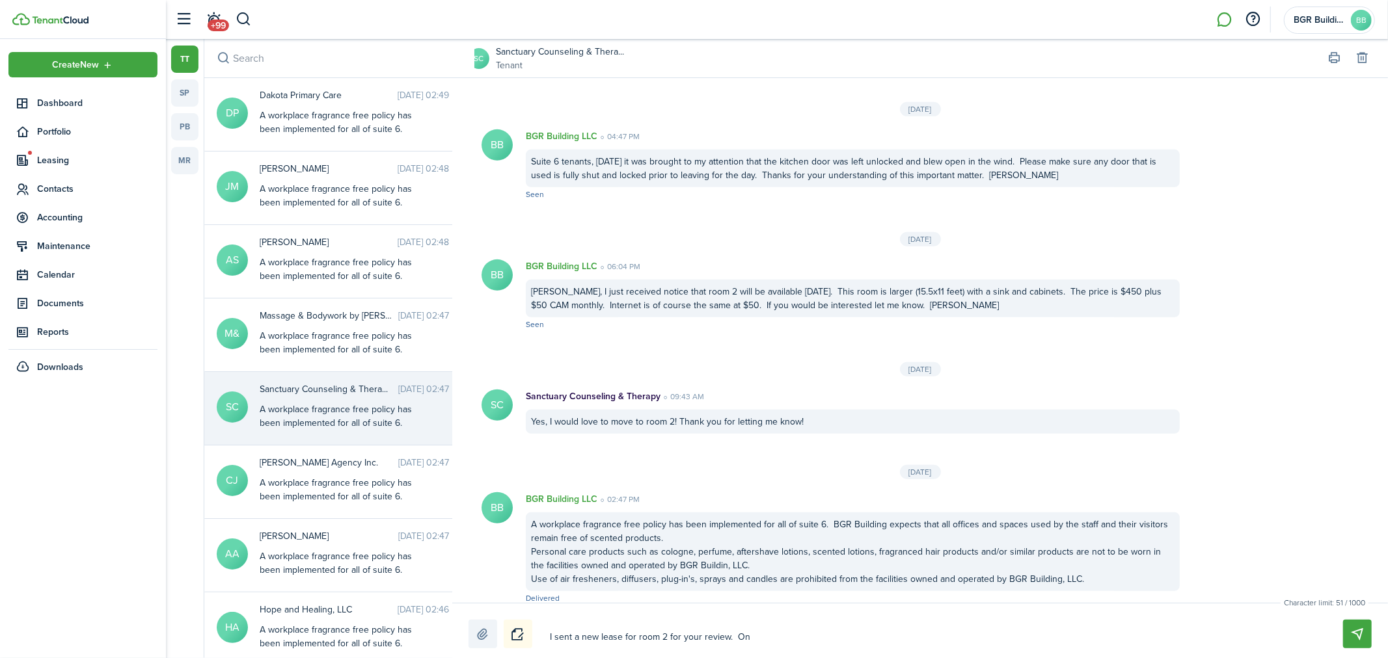
type textarea "I sent a new lease for room 2 for your review. O"
type textarea "I sent a new lease for room 2 for your review."
type textarea "I sent a new lease for room 2 for your review. O"
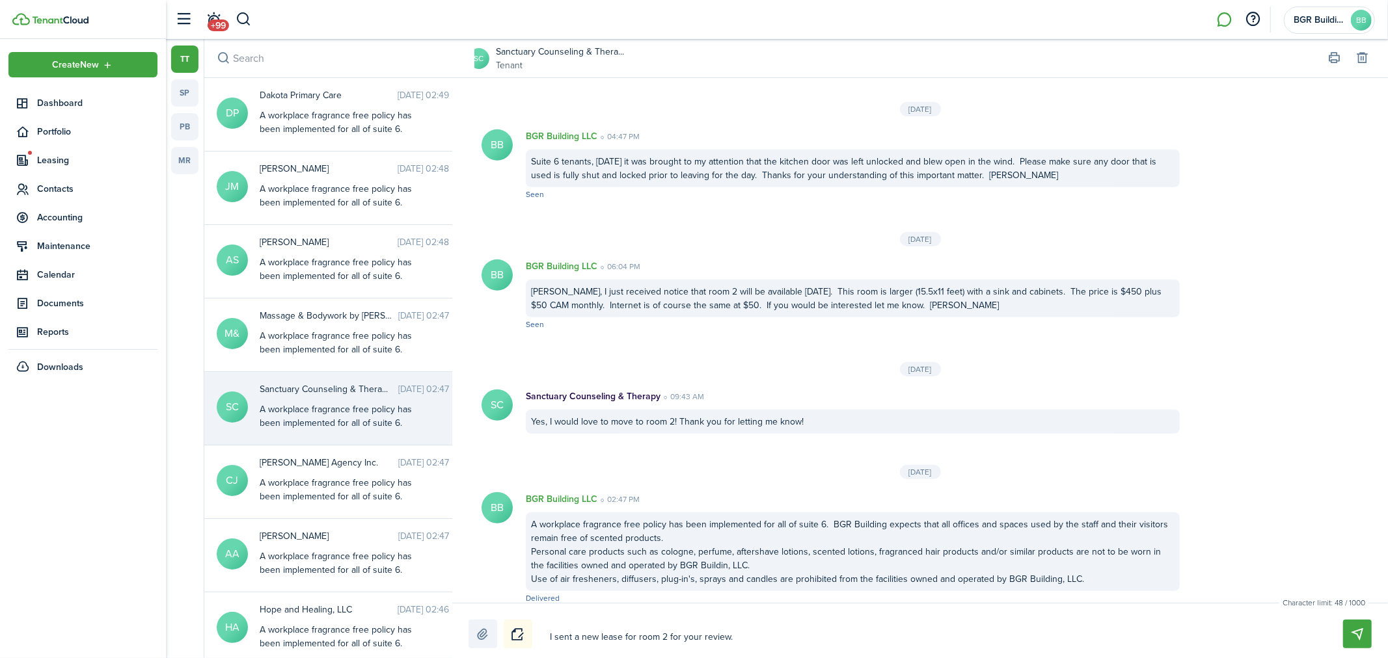
type textarea "I sent a new lease for room 2 for your review. O"
type textarea "I sent a new lease for room 2 for your review. On"
type textarea "I sent a new lease for room 2 for your review. Onc"
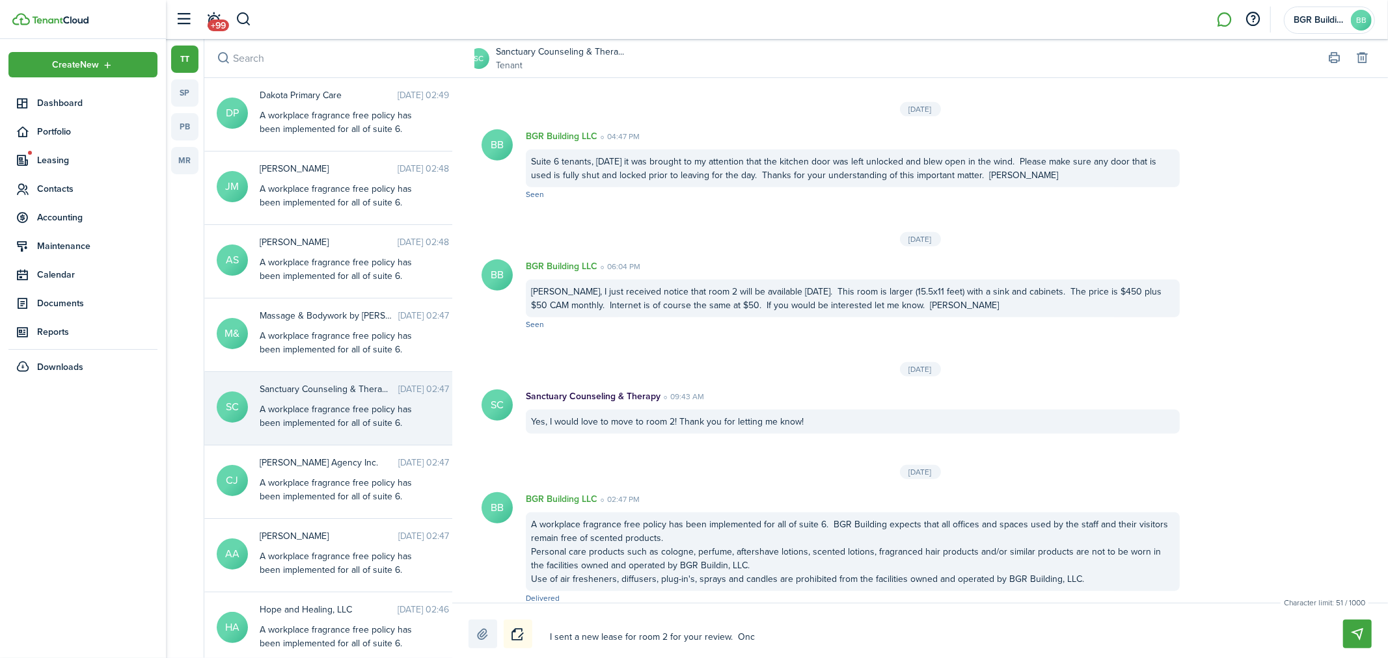
type textarea "I sent a new lease for room 2 for your review. Once"
type textarea "I sent a new lease for room 2 for your review. Once y"
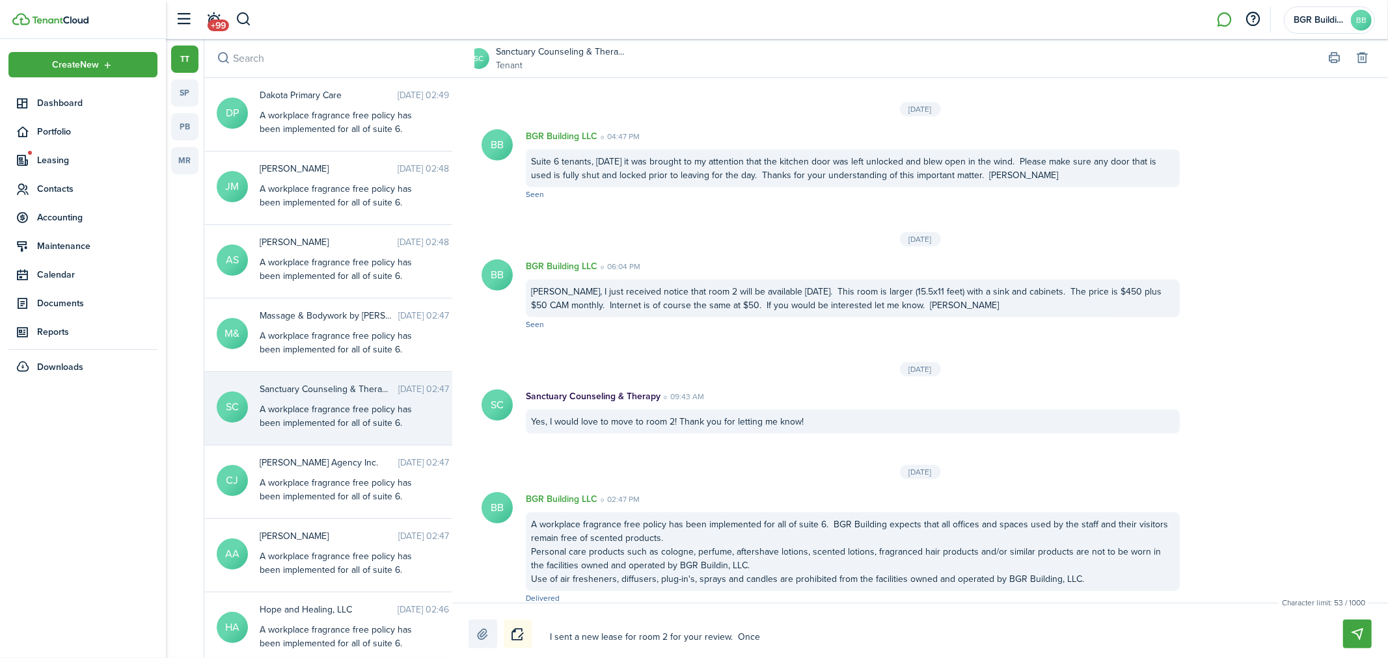
type textarea "I sent a new lease for room 2 for your review. Once y"
type textarea "I sent a new lease for room 2 for your review. Once yo"
type textarea "I sent a new lease for room 2 for your review. Once you"
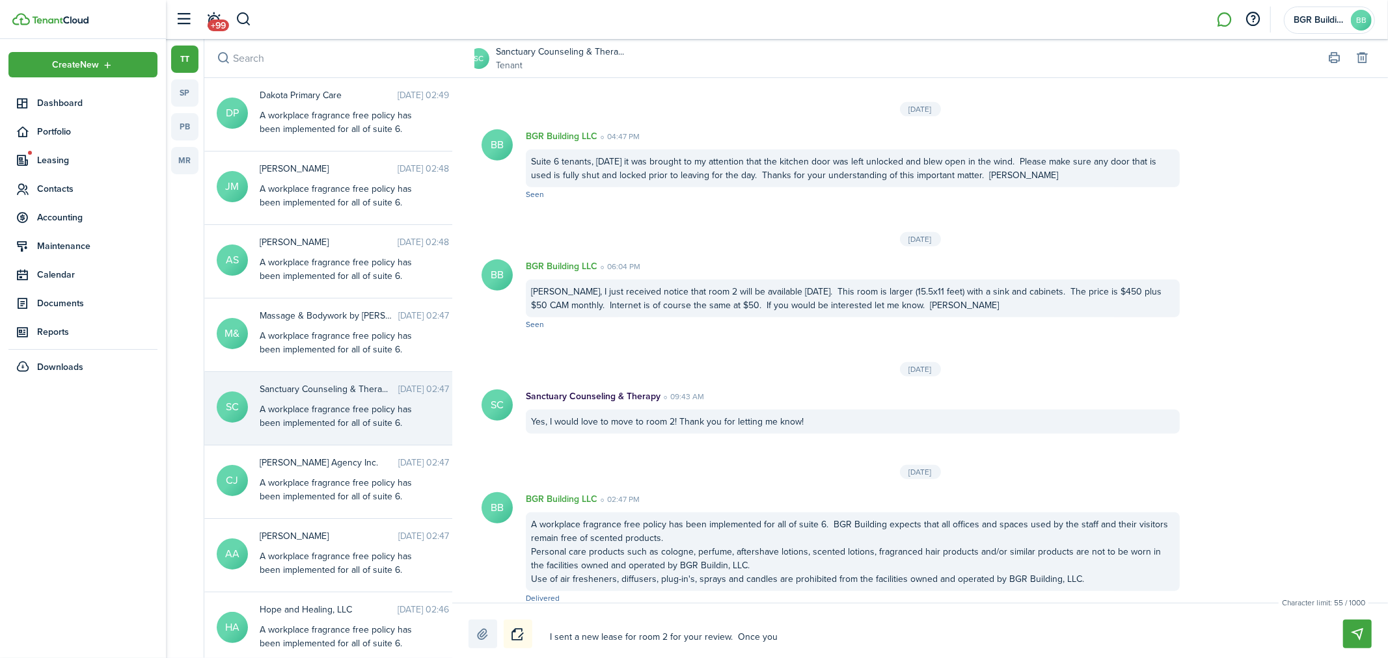
type textarea "I sent a new lease for room 2 for your review. Once your"
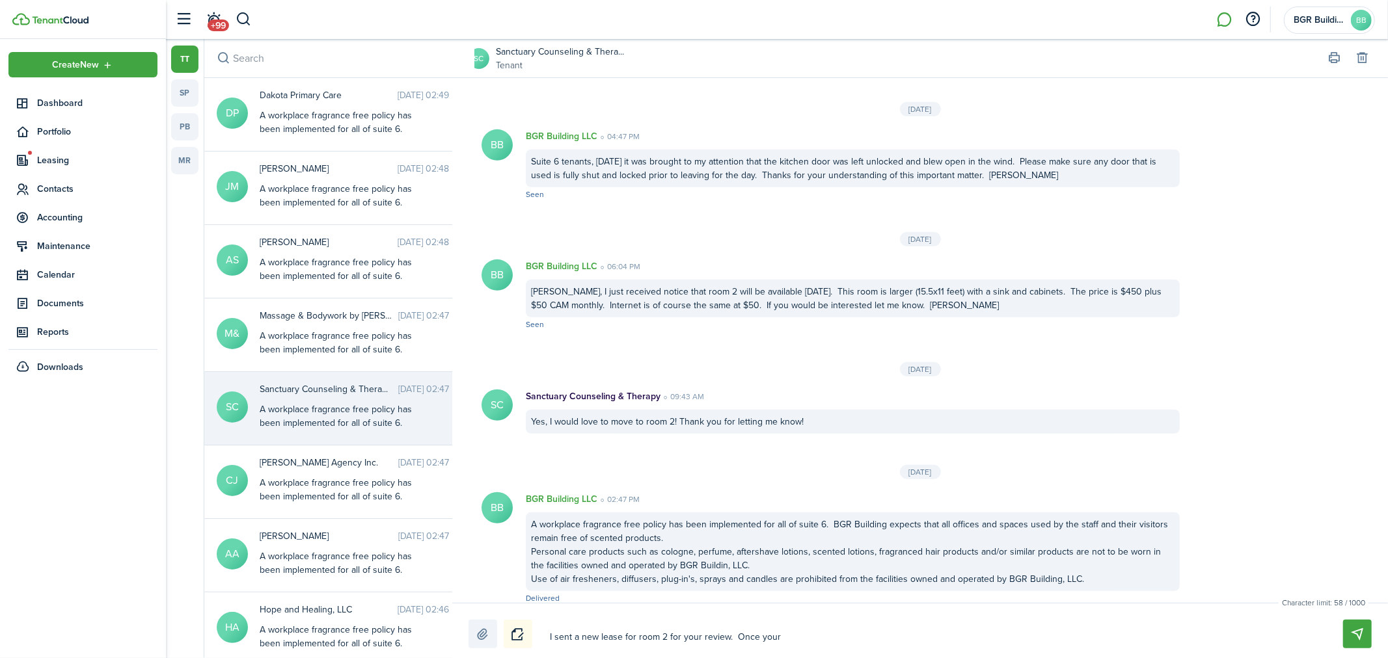
type textarea "I sent a new lease for room 2 for your review. Once your"
type textarea "I sent a new lease for room 2 for your review. Once you"
click at [726, 634] on textarea "I sent a new lease for room 2 for your review. On [DATE], I will end your curre…" at bounding box center [931, 638] width 772 height 22
click at [1003, 635] on textarea "I sent a new lease for room 2 for your review.. On [DATE], I will end your curr…" at bounding box center [931, 638] width 772 height 22
click at [1181, 638] on textarea "I sent a new lease for room 2 for your review.. On [DATE], I will end your curr…" at bounding box center [931, 638] width 772 height 22
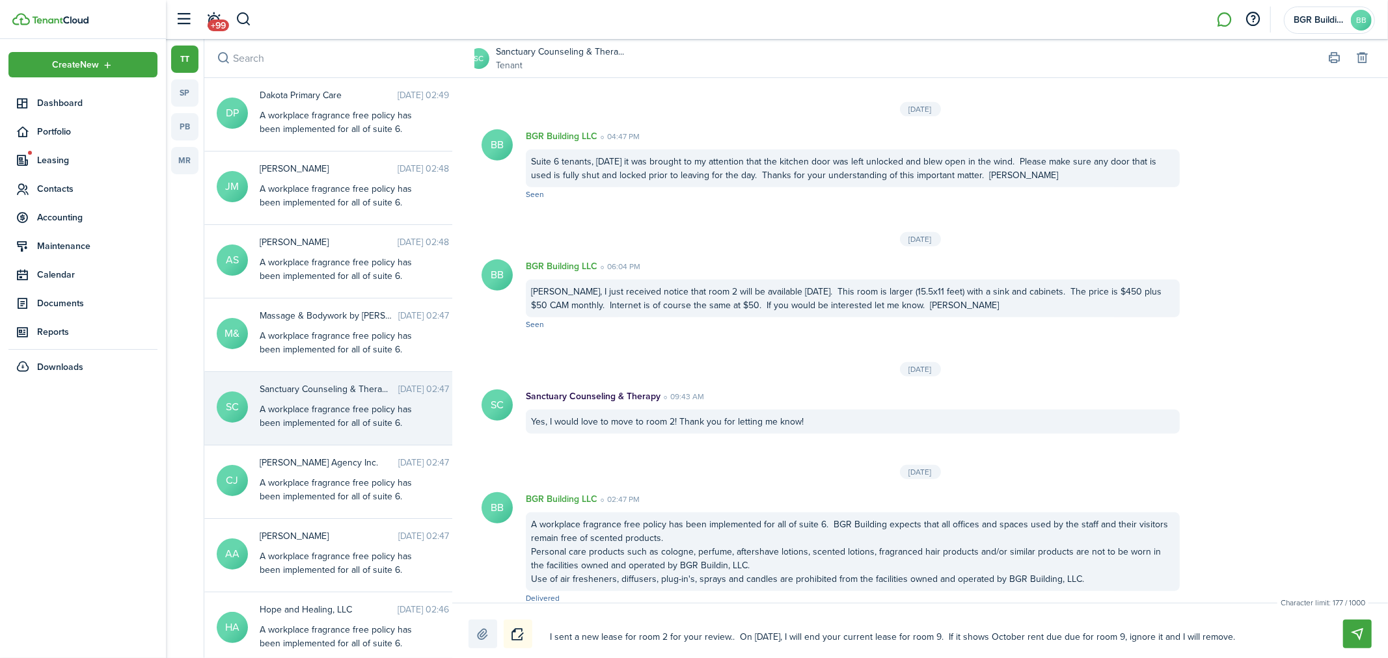
click at [1230, 638] on textarea "I sent a new lease for room 2 for your review.. On [DATE], I will end your curr…" at bounding box center [931, 638] width 772 height 22
click at [727, 636] on textarea "I sent a new lease for room 2 for your review.. On [DATE], I will end your curr…" at bounding box center [931, 638] width 772 height 22
click at [729, 636] on textarea "I sent a new lease for room 2 for your review.. On [DATE], I will end your curr…" at bounding box center [931, 638] width 772 height 22
click at [1230, 633] on textarea "I sent a new lease for room 2 for your review. On [DATE], I will end your curre…" at bounding box center [931, 638] width 772 height 22
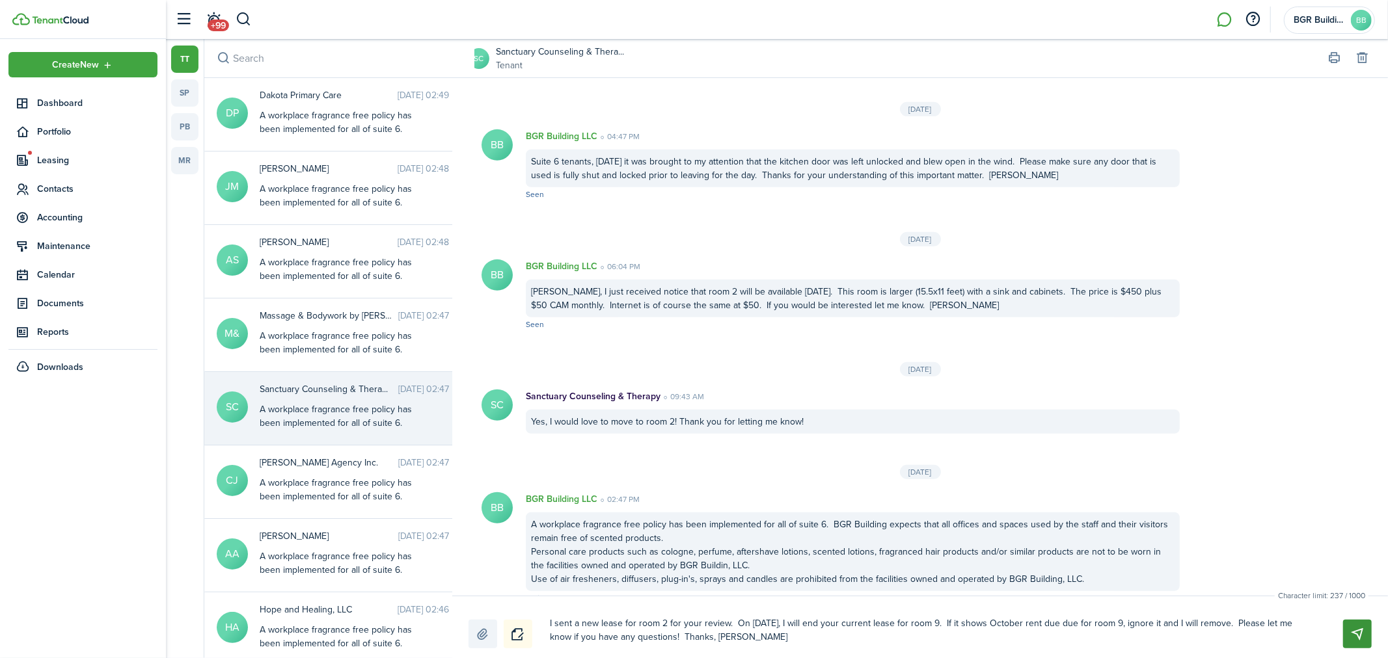
click at [1359, 634] on button "Send" at bounding box center [1357, 634] width 29 height 29
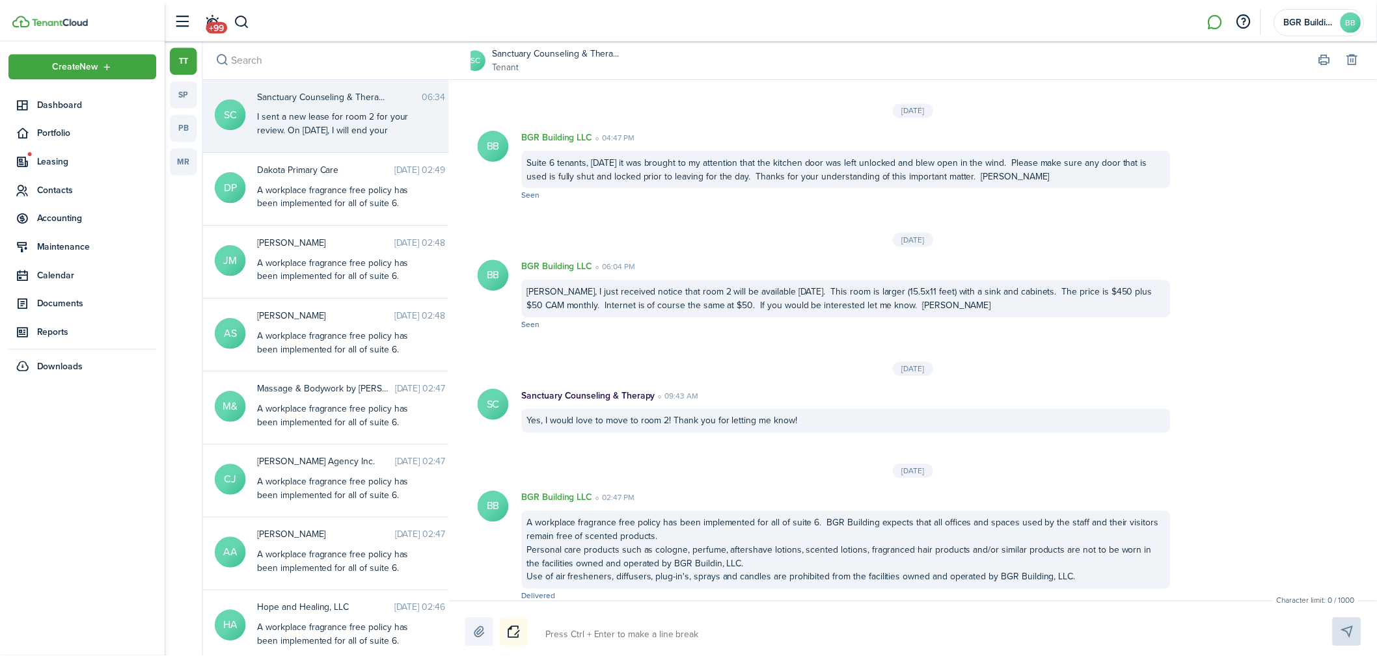
scroll to position [710, 0]
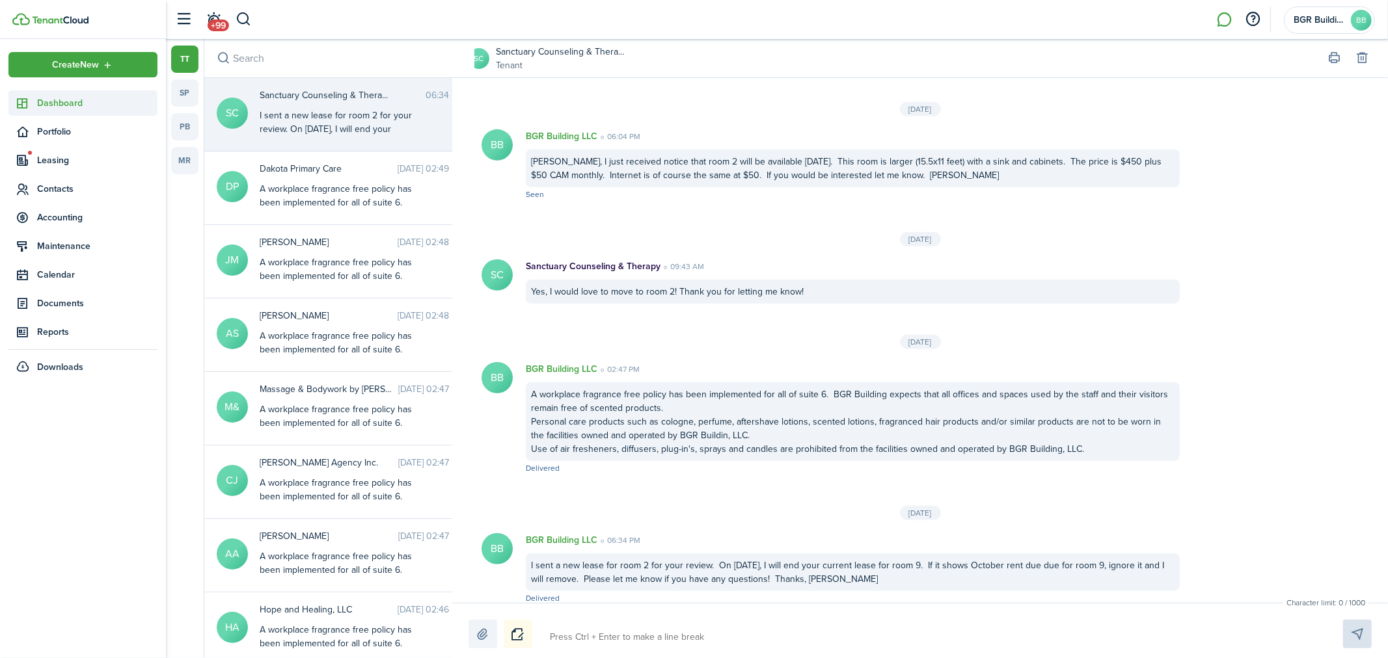
click at [69, 104] on span "Dashboard" at bounding box center [97, 103] width 120 height 14
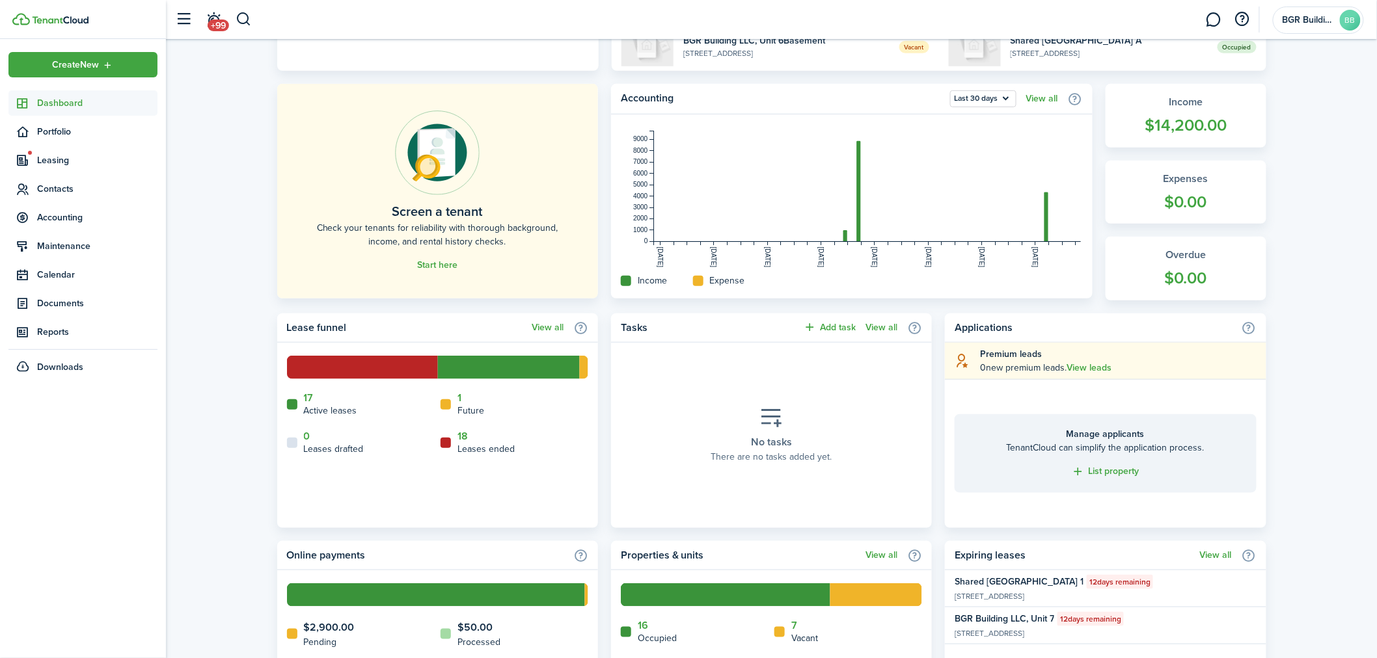
scroll to position [361, 0]
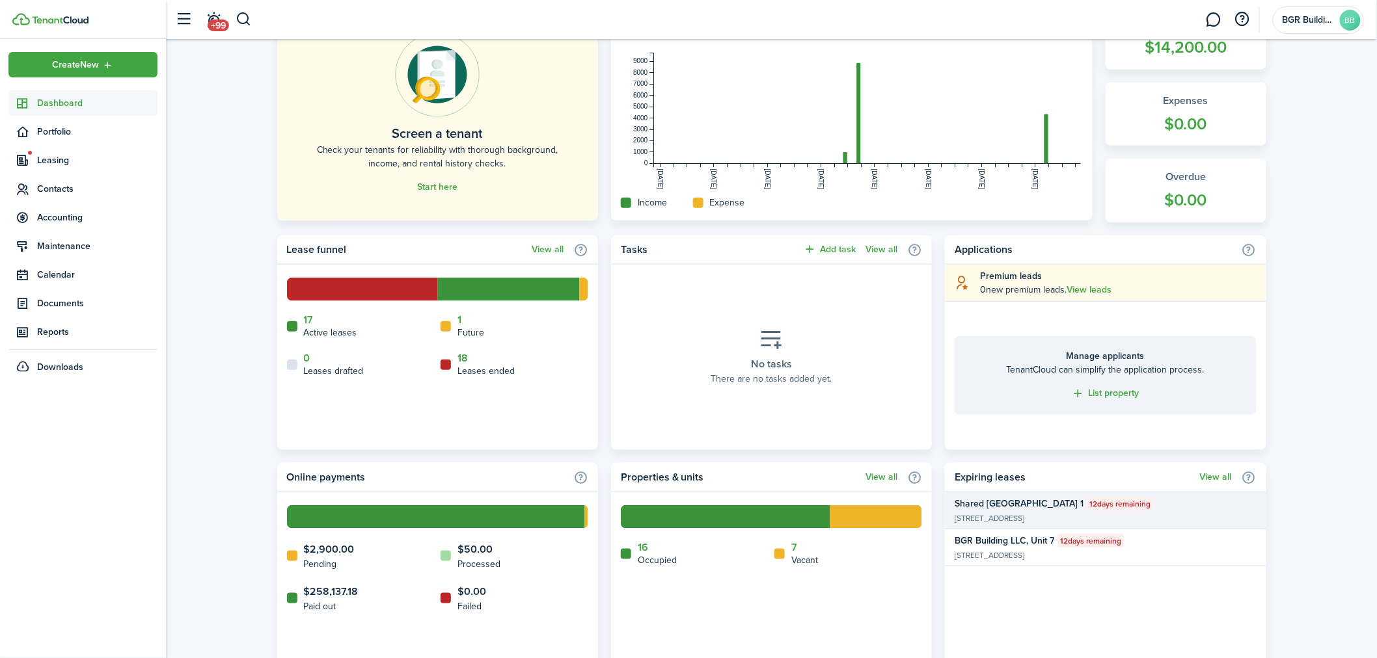
click at [1083, 504] on widget-list-item-title "Shared [GEOGRAPHIC_DATA] 1" at bounding box center [1019, 504] width 129 height 14
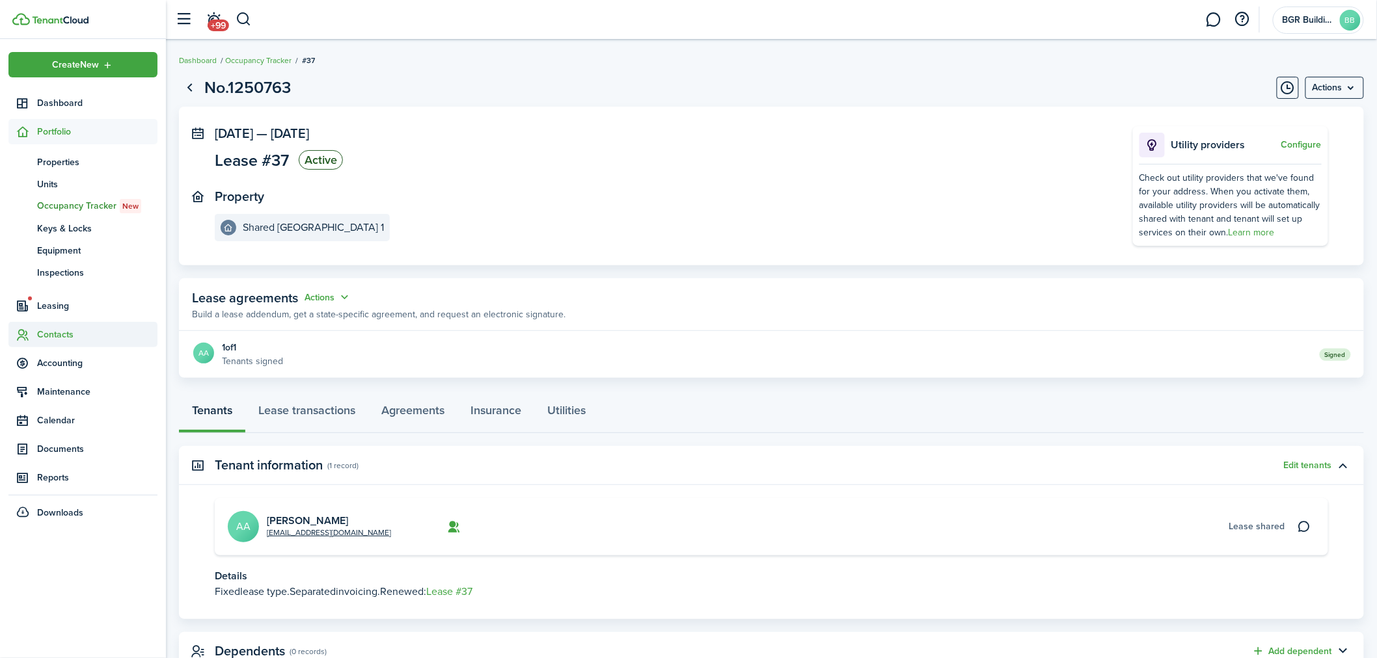
click at [56, 332] on span "Contacts" at bounding box center [97, 335] width 120 height 14
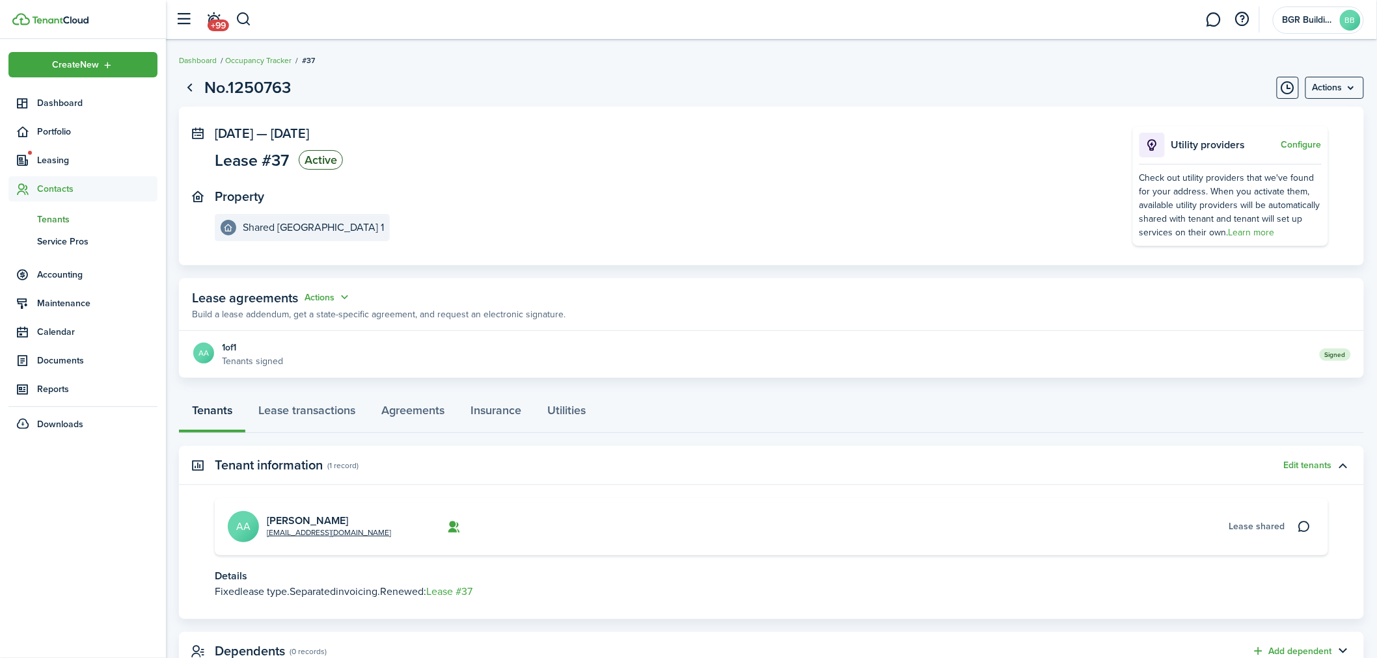
click at [59, 221] on span "Tenants" at bounding box center [97, 220] width 120 height 14
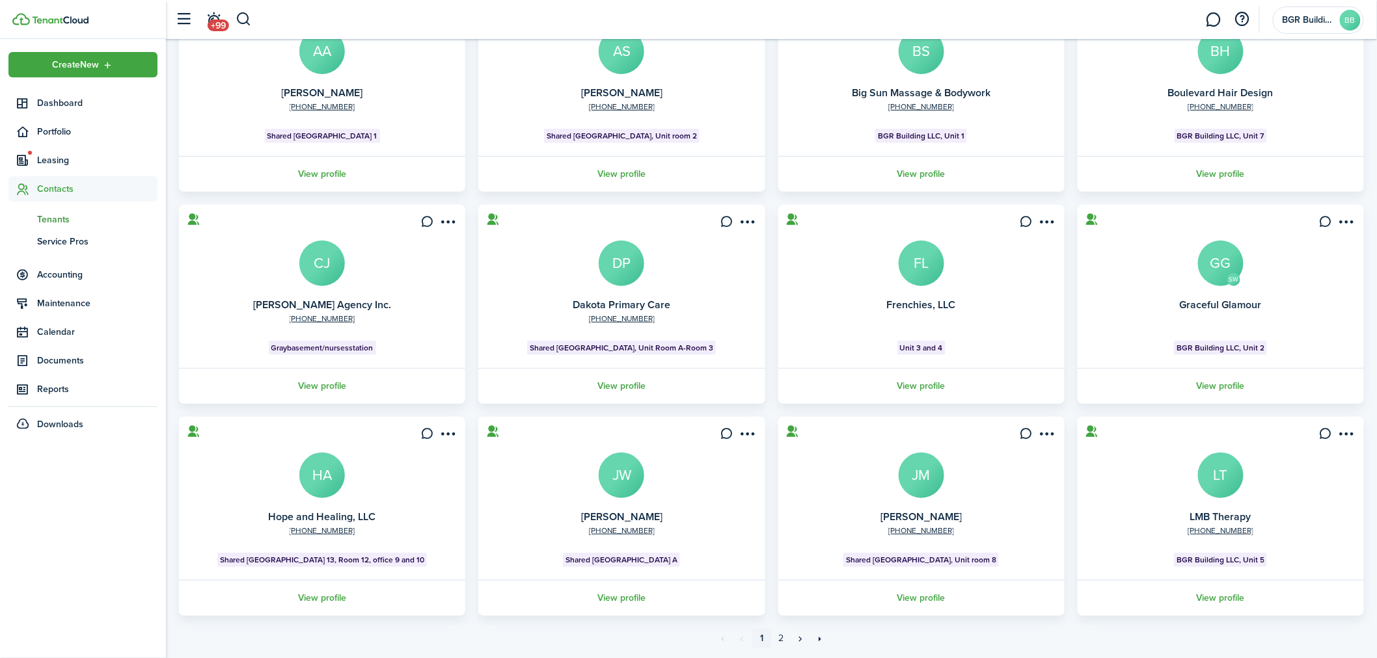
scroll to position [192, 0]
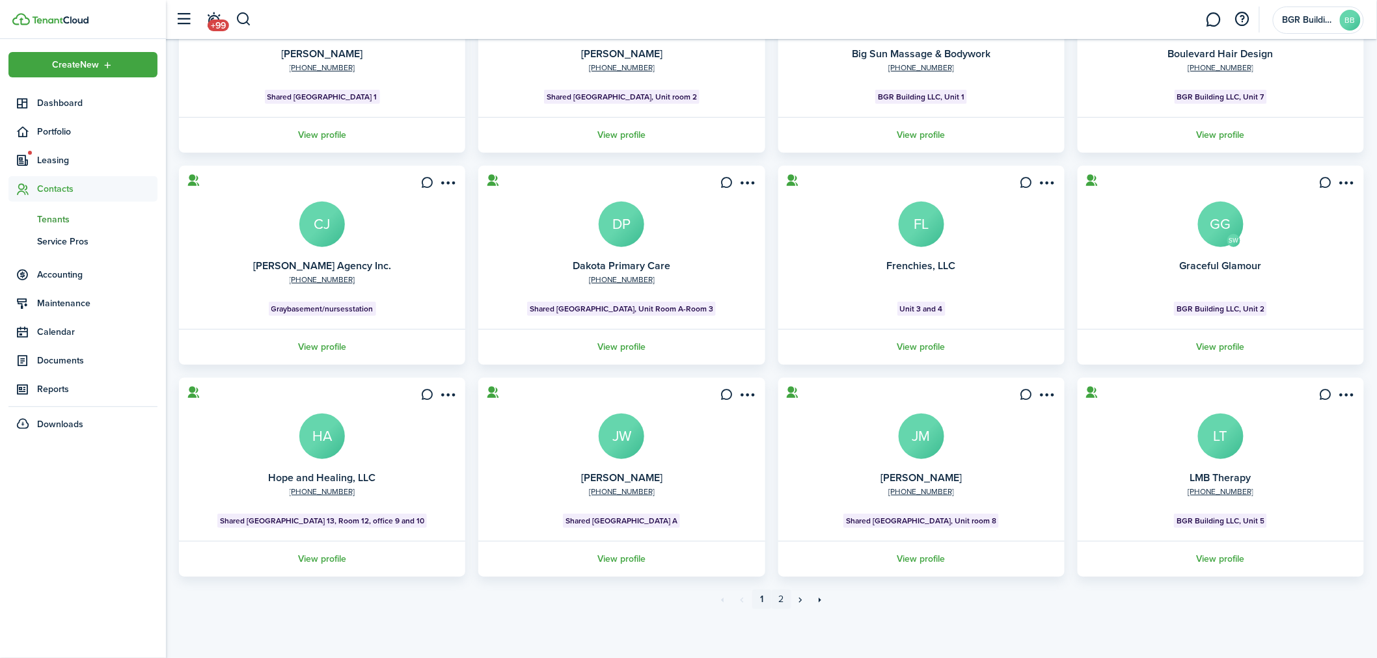
click at [781, 599] on link "2" at bounding box center [782, 600] width 20 height 20
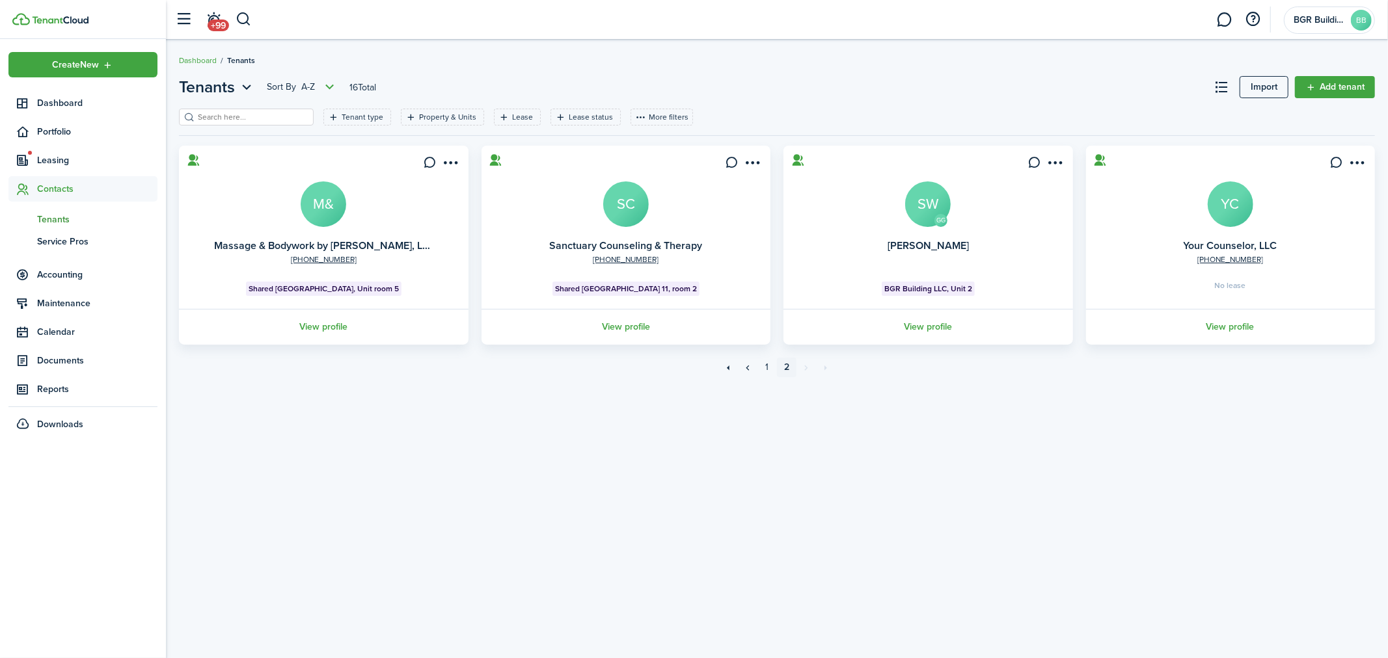
click at [651, 221] on card "[PHONE_NUMBER] Sanctuary Counseling & Therapy SC Shared office space, Suite 6, …" at bounding box center [626, 245] width 290 height 199
click at [625, 202] on avatar-text "SC" at bounding box center [626, 205] width 46 height 46
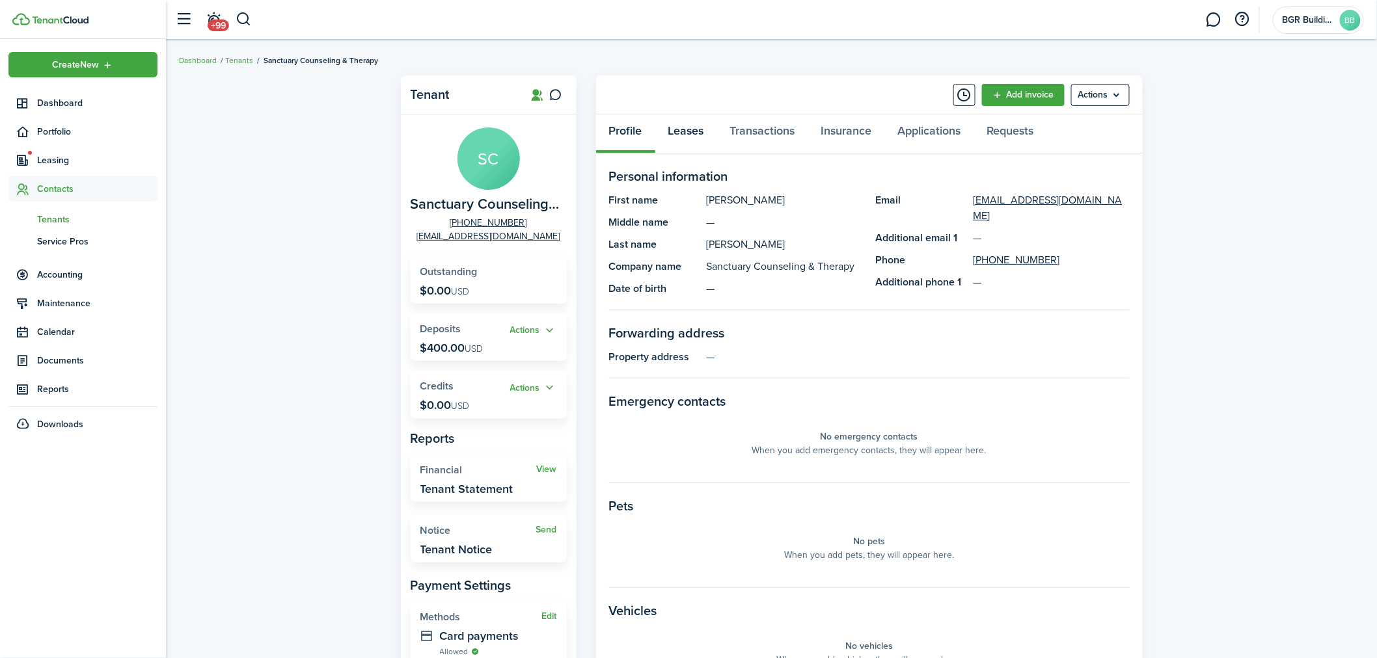
click at [688, 129] on link "Leases" at bounding box center [686, 134] width 62 height 39
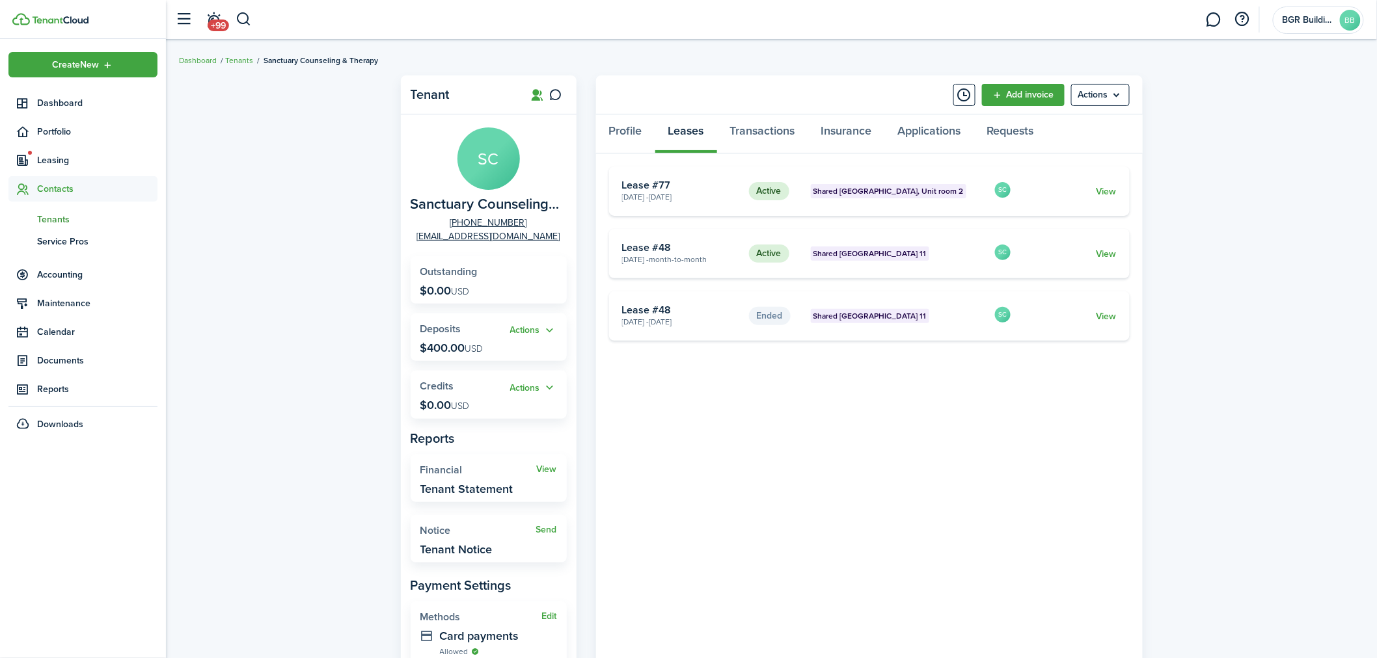
click at [1054, 254] on card-footer "View" at bounding box center [1072, 254] width 87 height 14
click at [1106, 252] on link "View" at bounding box center [1106, 254] width 20 height 14
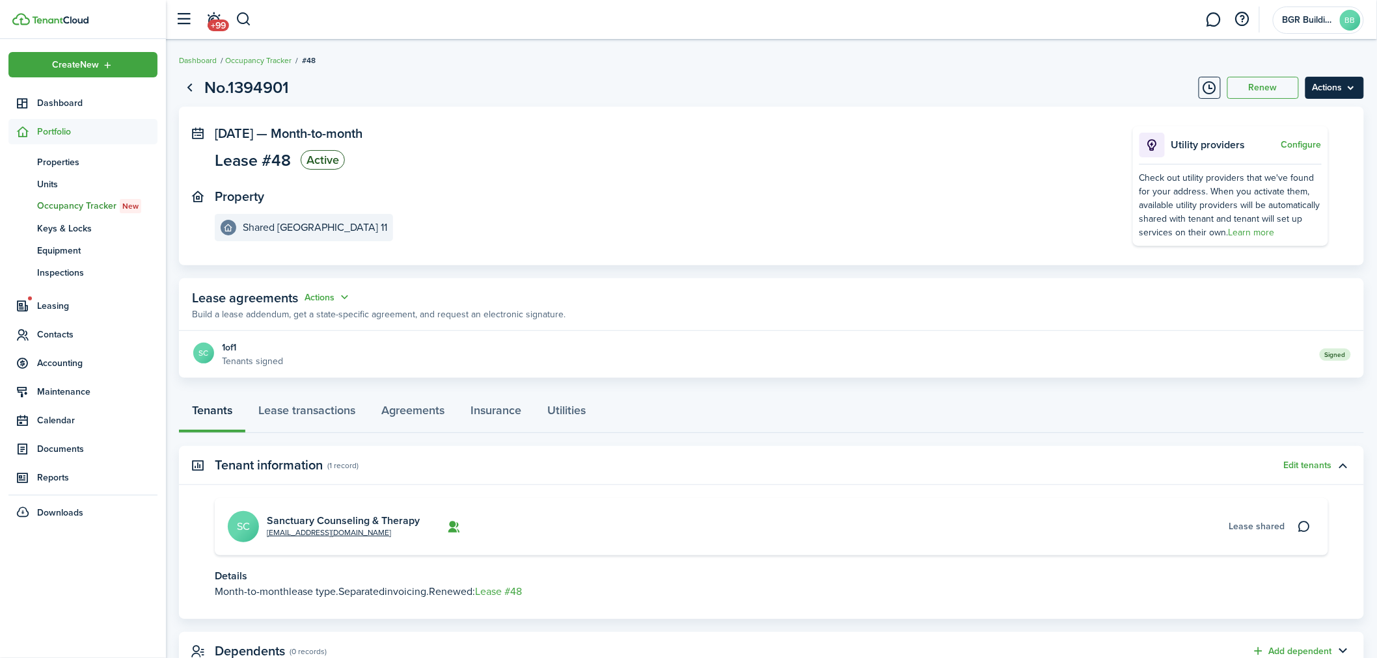
click at [1342, 87] on menu-btn "Actions" at bounding box center [1334, 88] width 59 height 22
click at [1264, 115] on button "Edit" at bounding box center [1308, 116] width 114 height 22
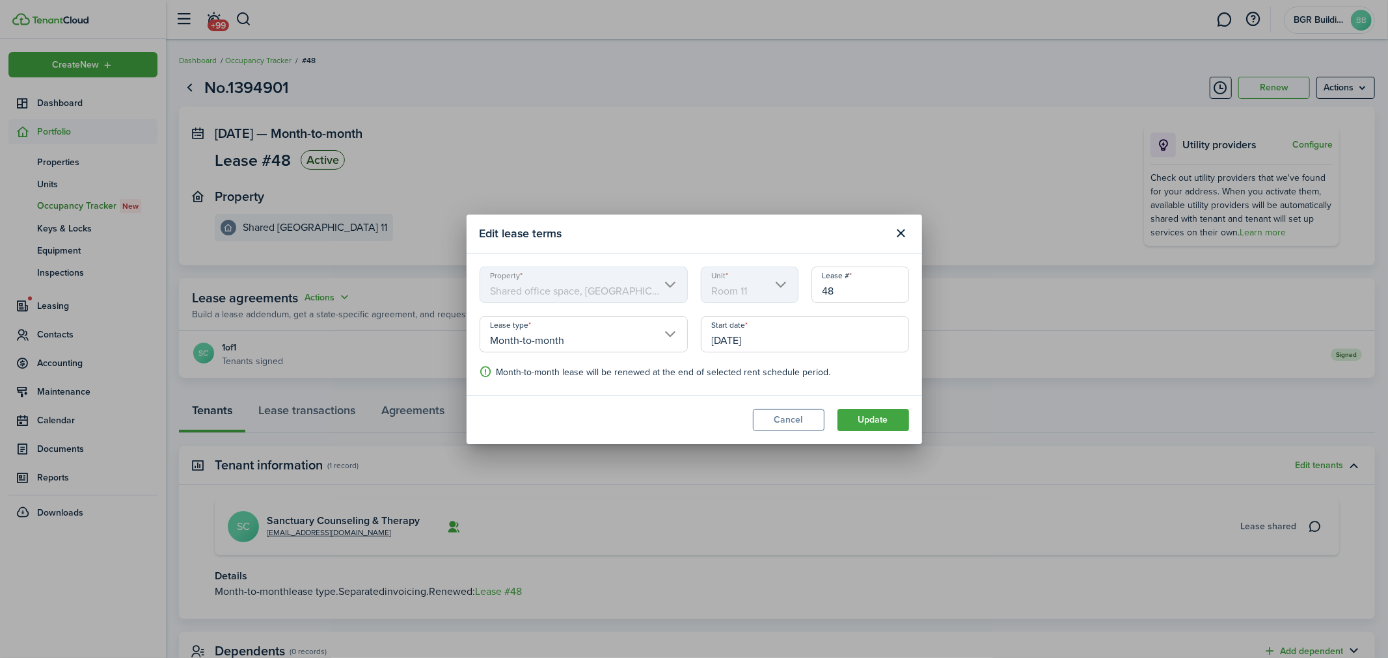
click at [608, 341] on input "Month-to-month" at bounding box center [584, 334] width 208 height 36
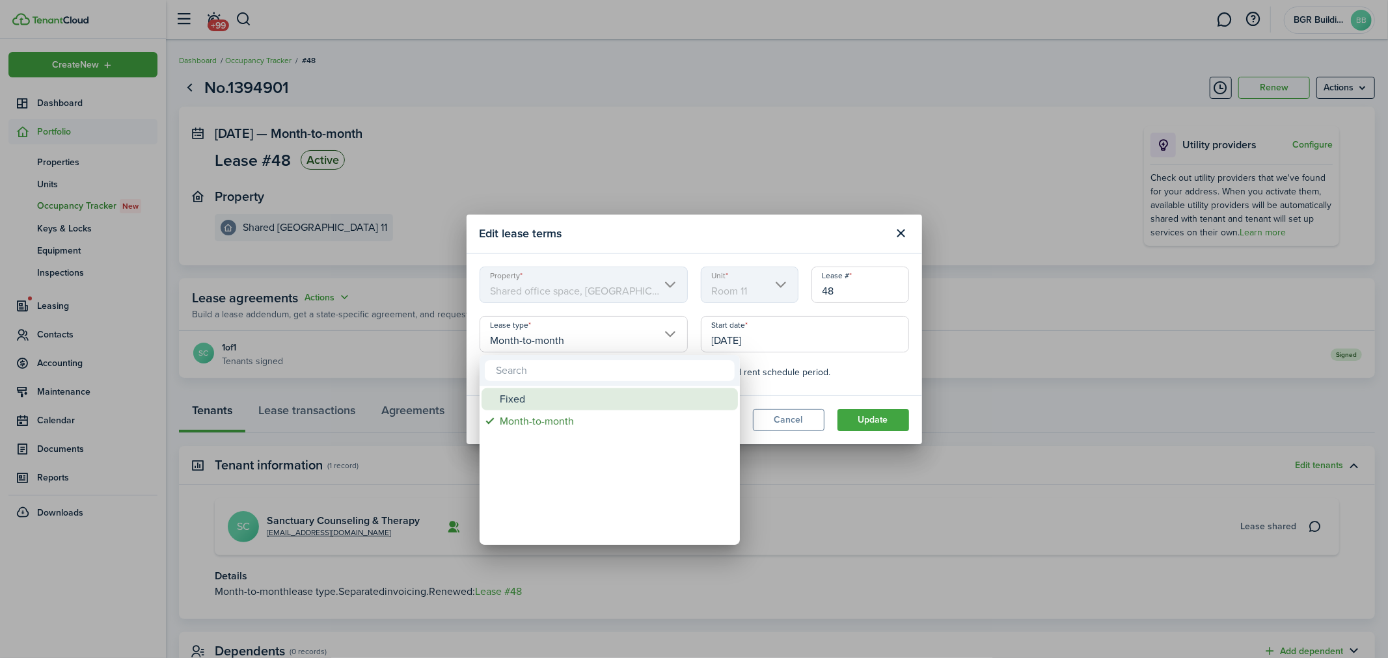
click at [504, 404] on div "Fixed" at bounding box center [615, 399] width 230 height 22
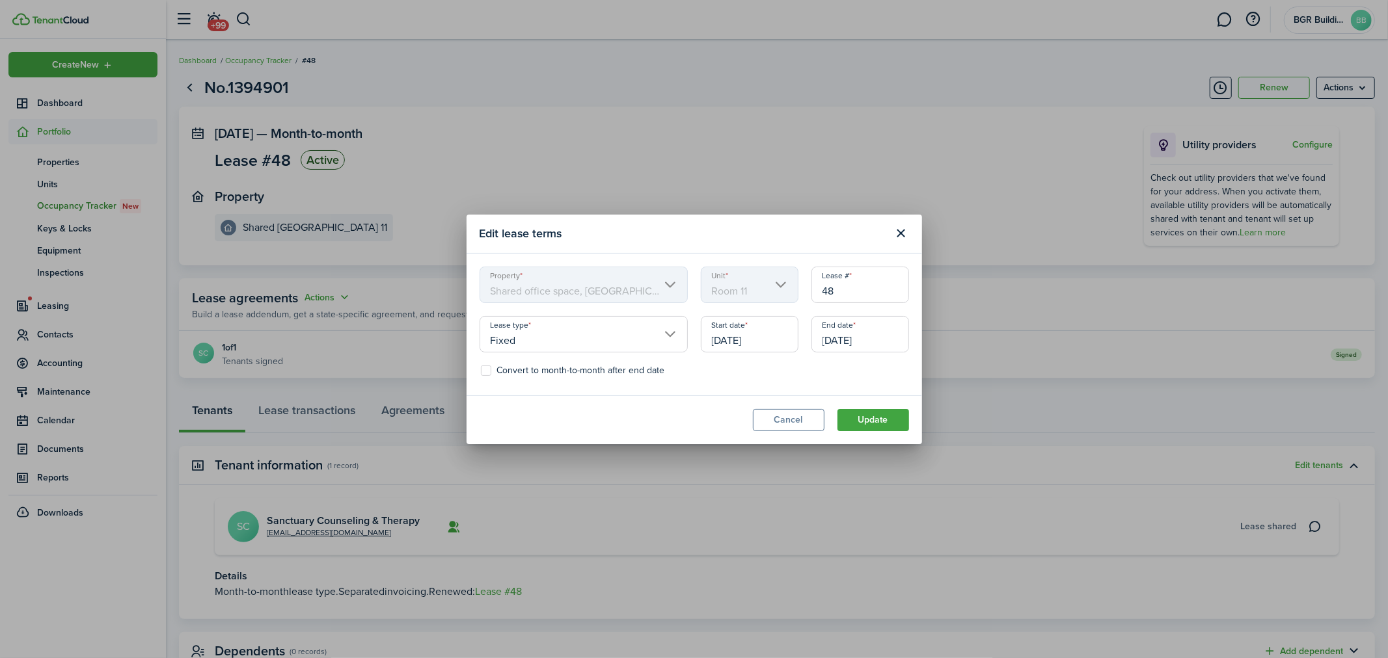
click at [843, 329] on input "[DATE]" at bounding box center [860, 334] width 98 height 36
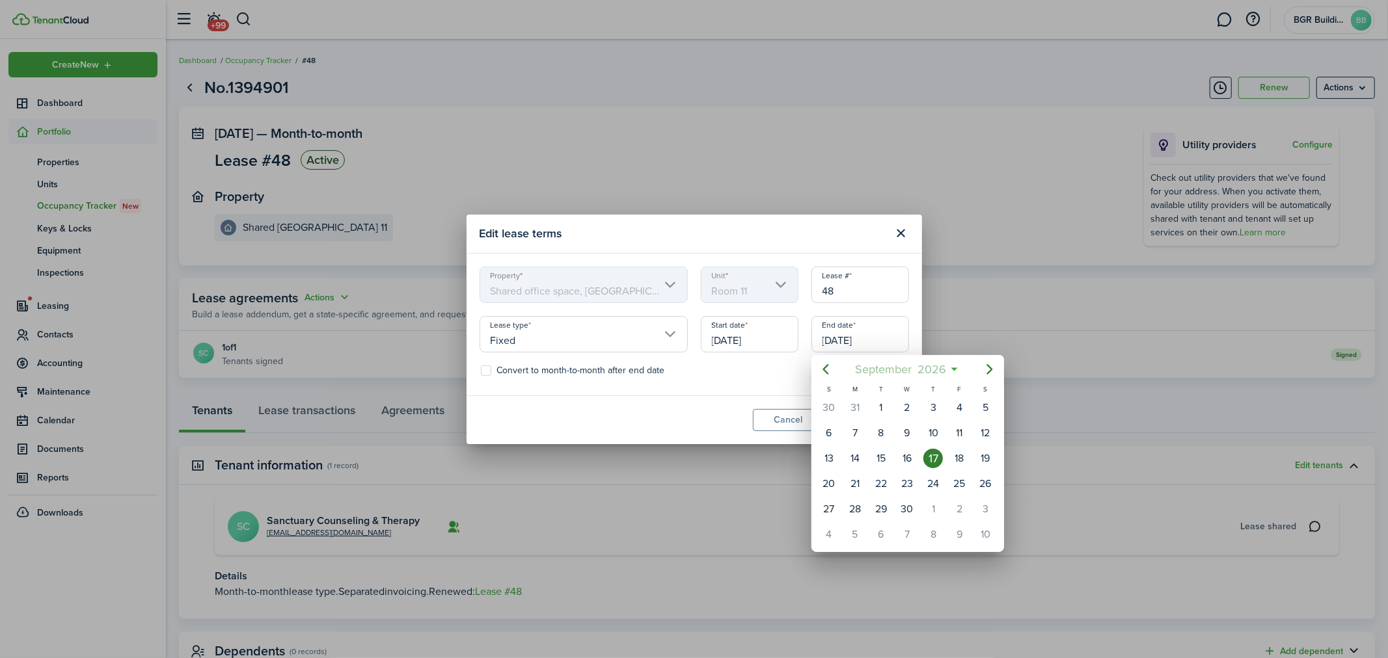
click at [951, 366] on mbsc-button "[DATE]" at bounding box center [900, 369] width 107 height 23
click at [920, 367] on mbsc-button "2026" at bounding box center [900, 369] width 45 height 23
click at [909, 481] on div "2025" at bounding box center [907, 485] width 47 height 21
click at [850, 522] on div "Oct" at bounding box center [845, 526] width 47 height 21
click at [910, 404] on div "1" at bounding box center [907, 408] width 20 height 20
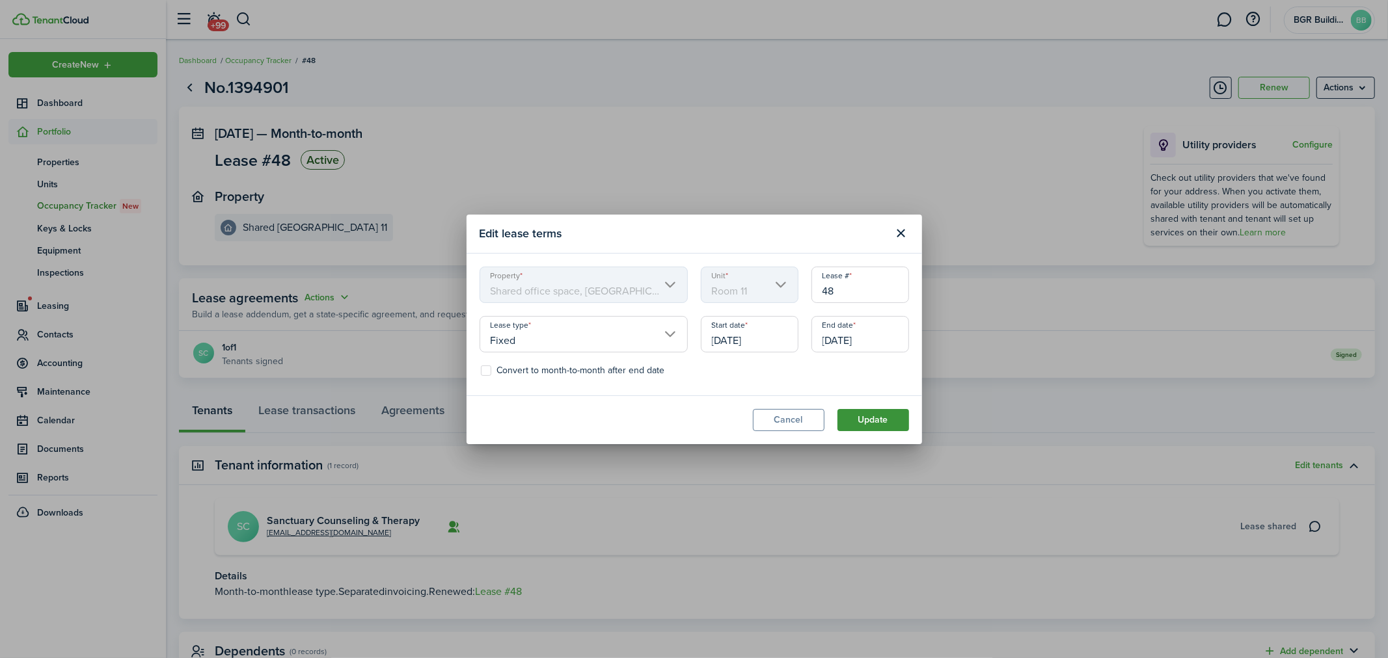
click at [867, 419] on button "Update" at bounding box center [873, 420] width 72 height 22
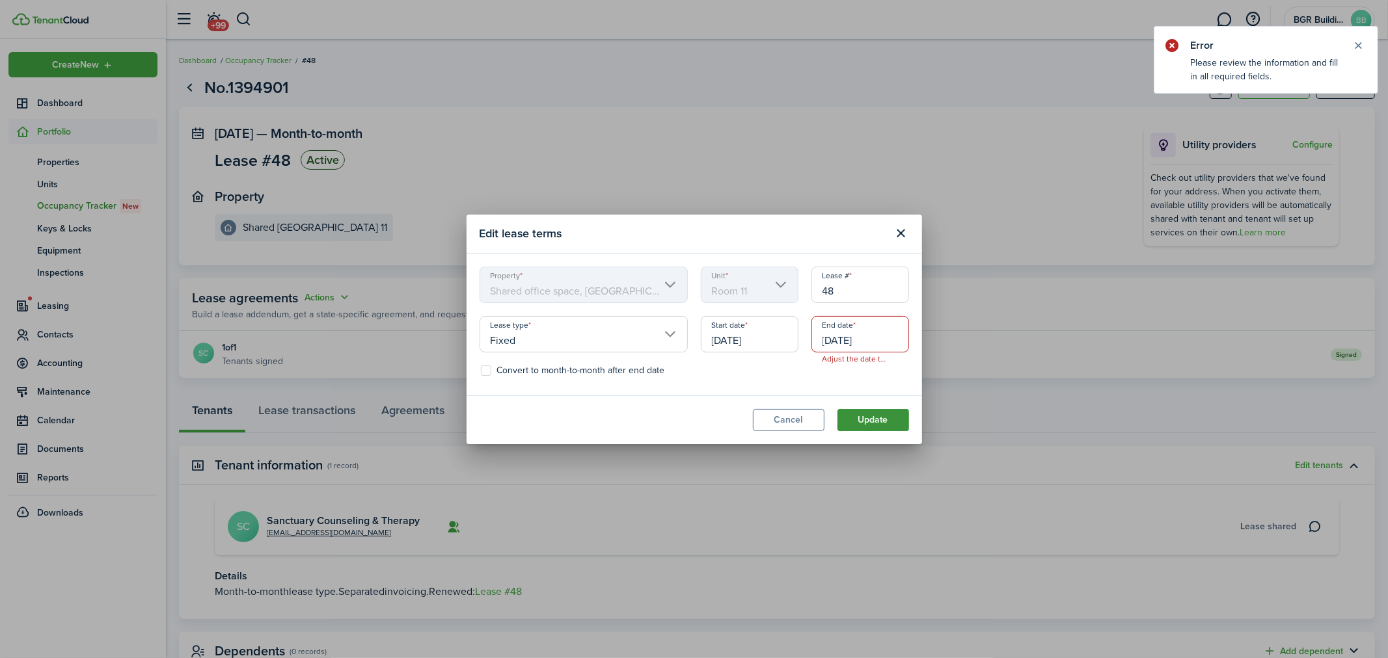
click at [867, 419] on button "Update" at bounding box center [873, 420] width 72 height 22
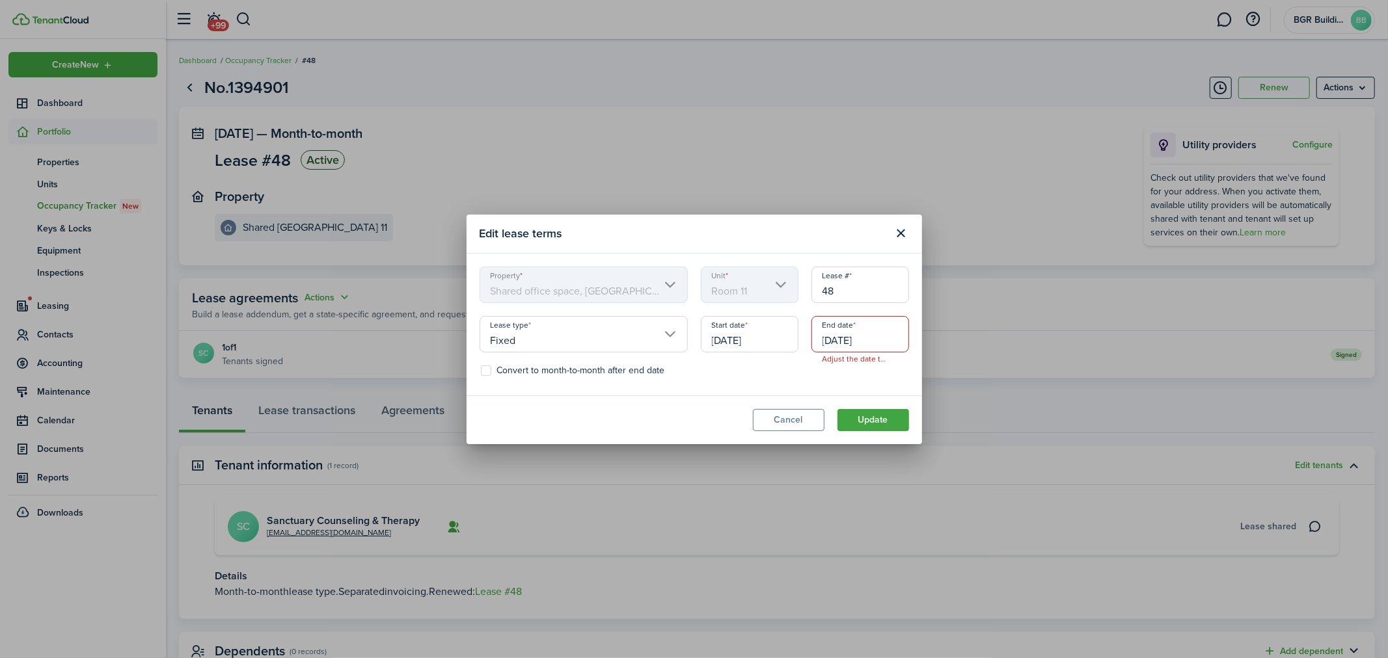
click at [835, 333] on input "[DATE]" at bounding box center [860, 334] width 98 height 36
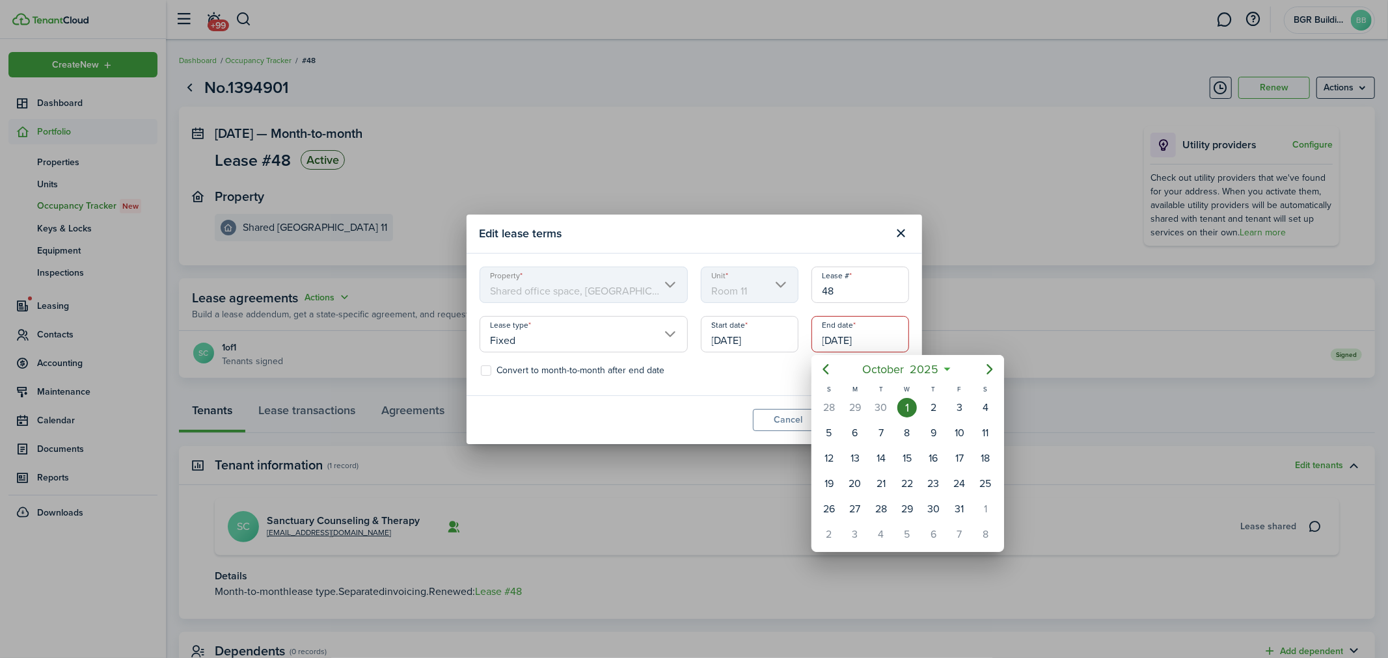
click at [900, 232] on div at bounding box center [694, 329] width 1596 height 867
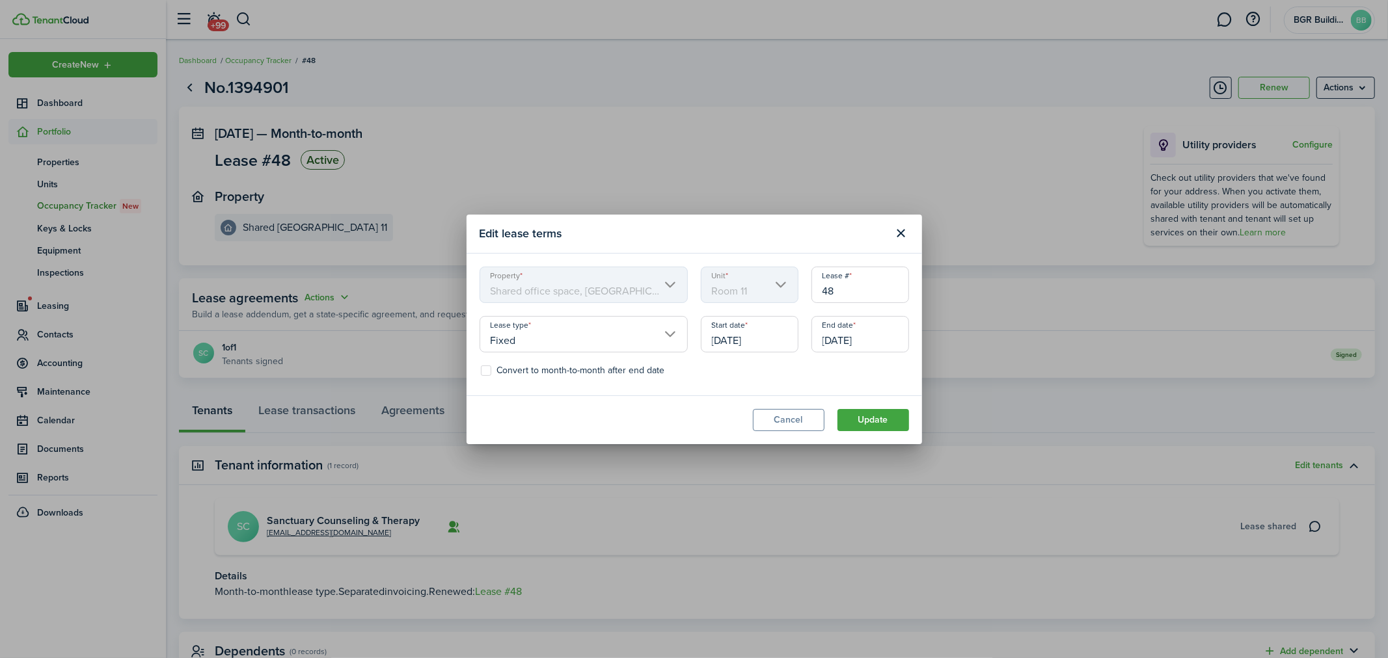
click at [981, 207] on div "Edit lease terms Property Shared office space, Suite 6 Unit Room 11 Lease # 48 …" at bounding box center [694, 329] width 1388 height 658
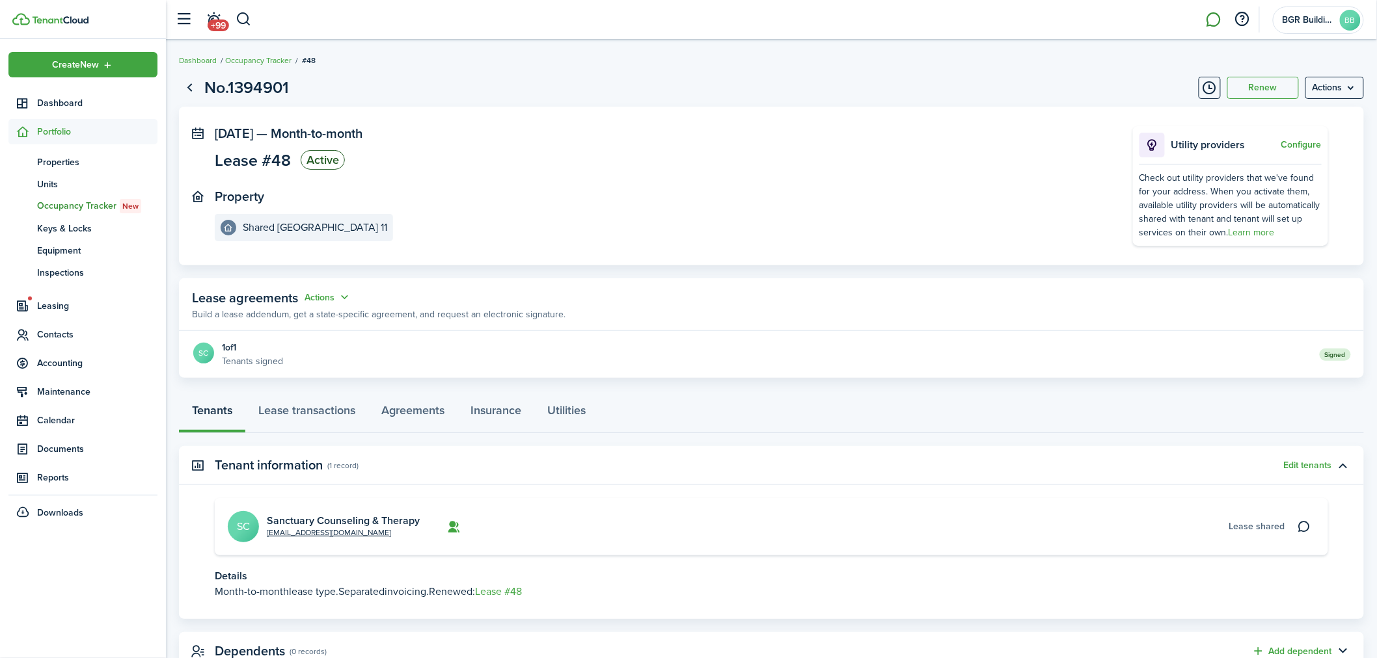
click at [1217, 20] on link at bounding box center [1213, 19] width 25 height 33
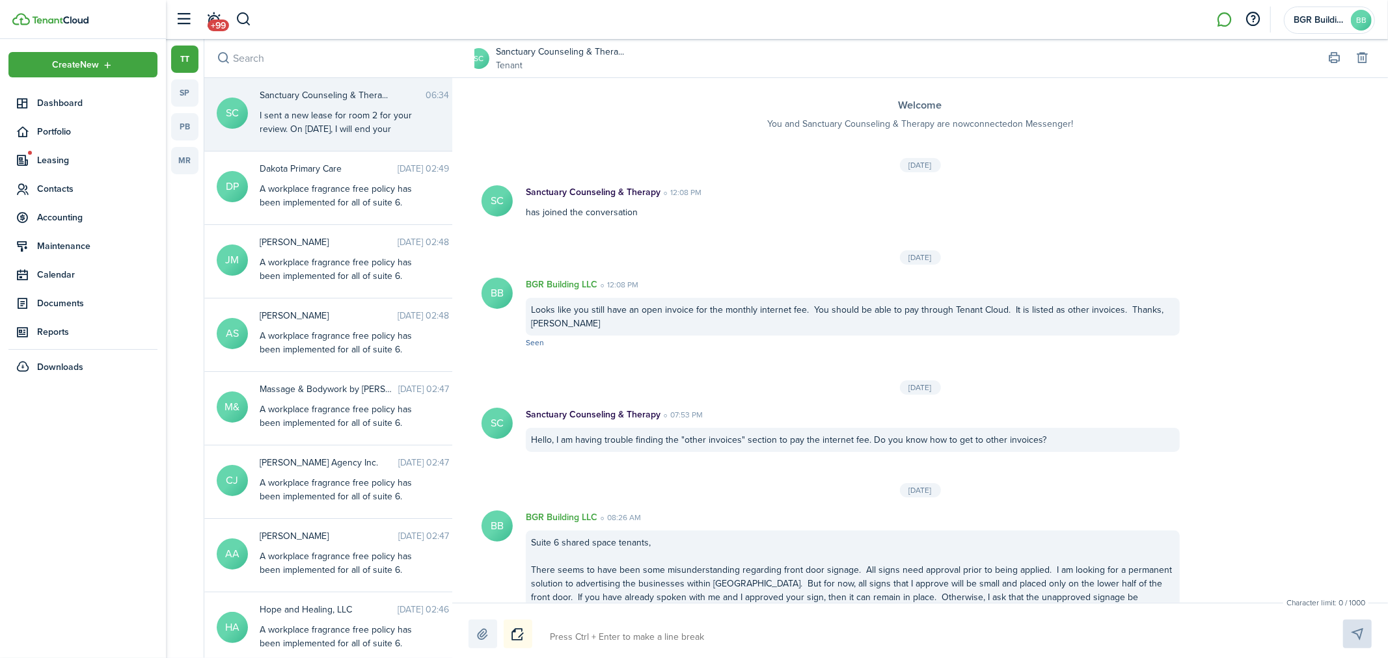
scroll to position [710, 0]
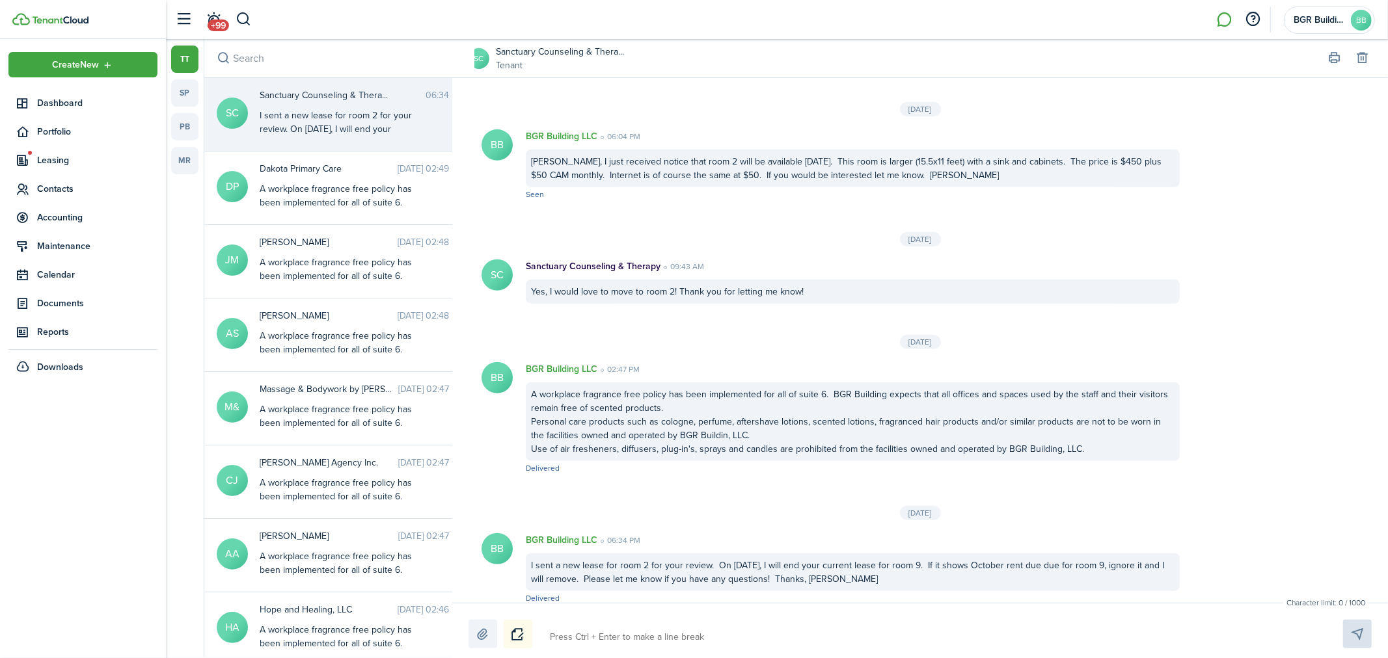
click at [1085, 554] on div "I sent a new lease for room 2 for your review. On [DATE], I will end your curre…" at bounding box center [853, 573] width 654 height 38
click at [582, 630] on textarea at bounding box center [931, 638] width 772 height 22
click at [905, 554] on div "I sent a new lease for room 2 for your review. On [DATE], I will end your curre…" at bounding box center [853, 573] width 654 height 38
click at [1356, 630] on button "Send" at bounding box center [1357, 634] width 29 height 29
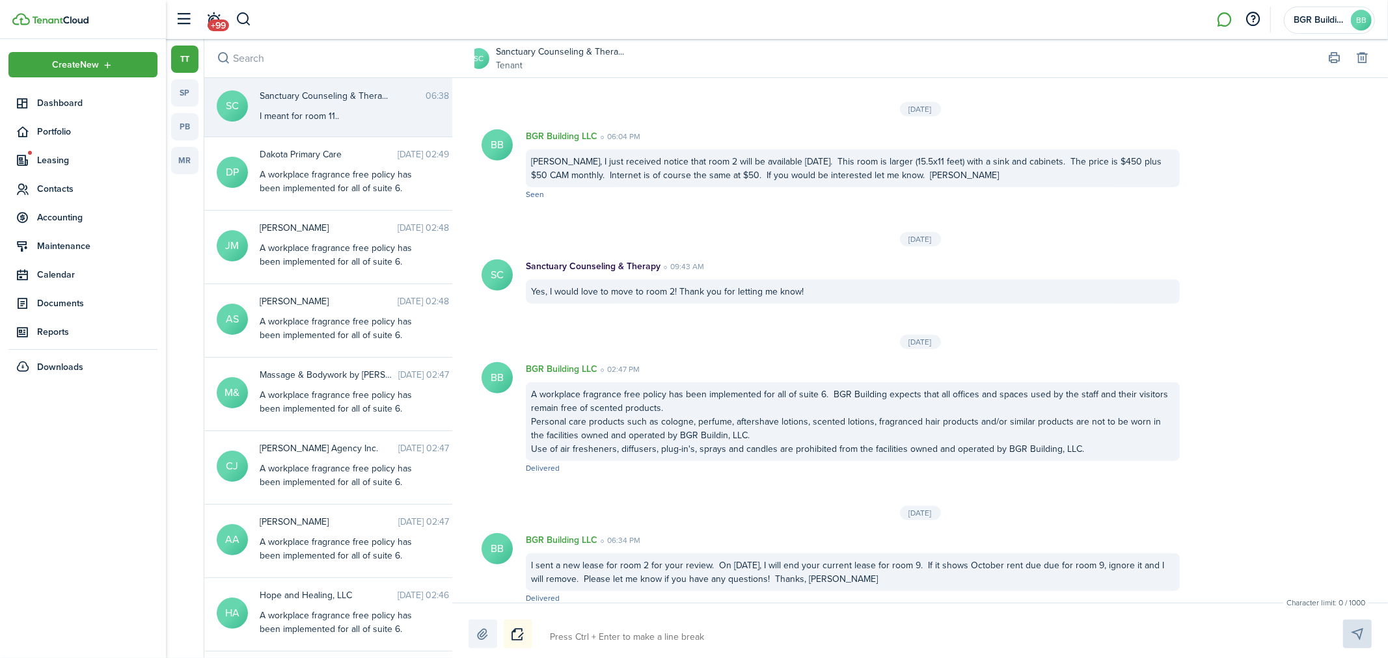
scroll to position [794, 0]
